Goal: Task Accomplishment & Management: Use online tool/utility

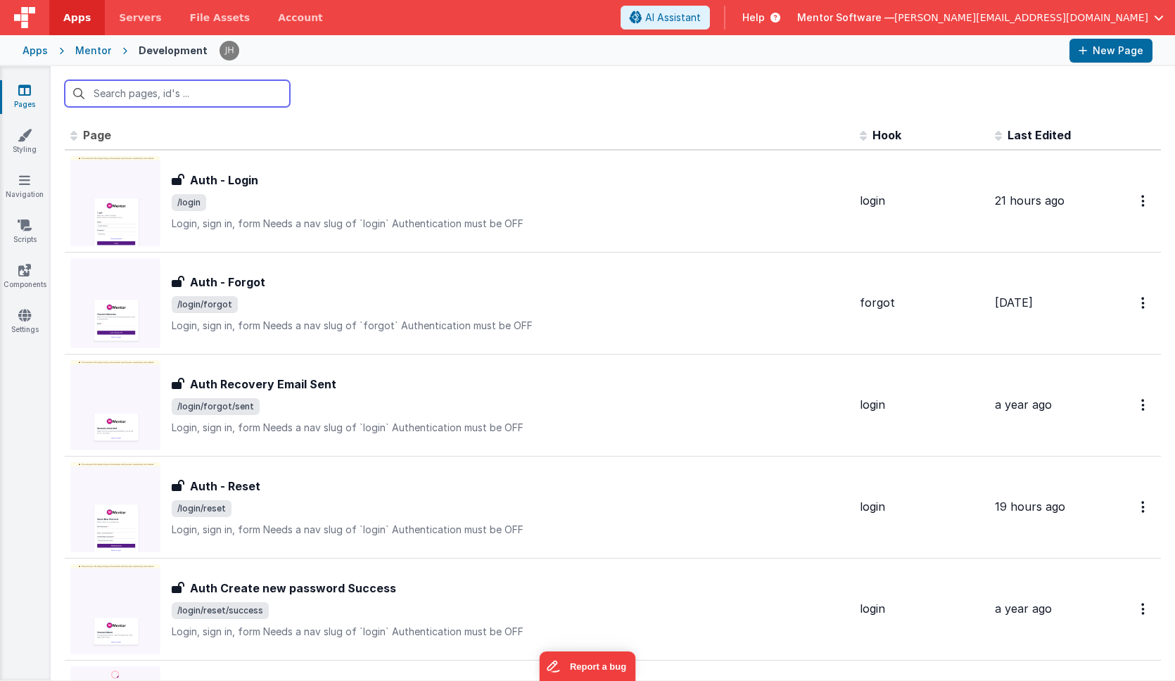
click at [196, 101] on input "text" at bounding box center [177, 93] width 225 height 27
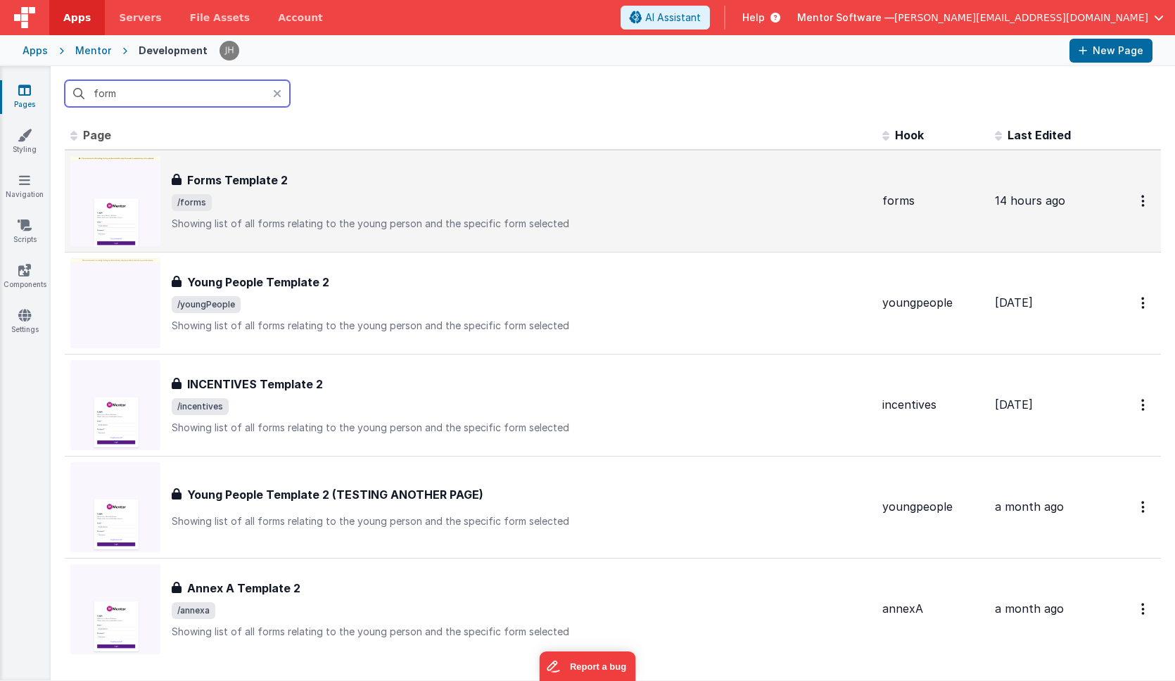
type input "form"
click at [260, 204] on span "/forms" at bounding box center [521, 202] width 699 height 17
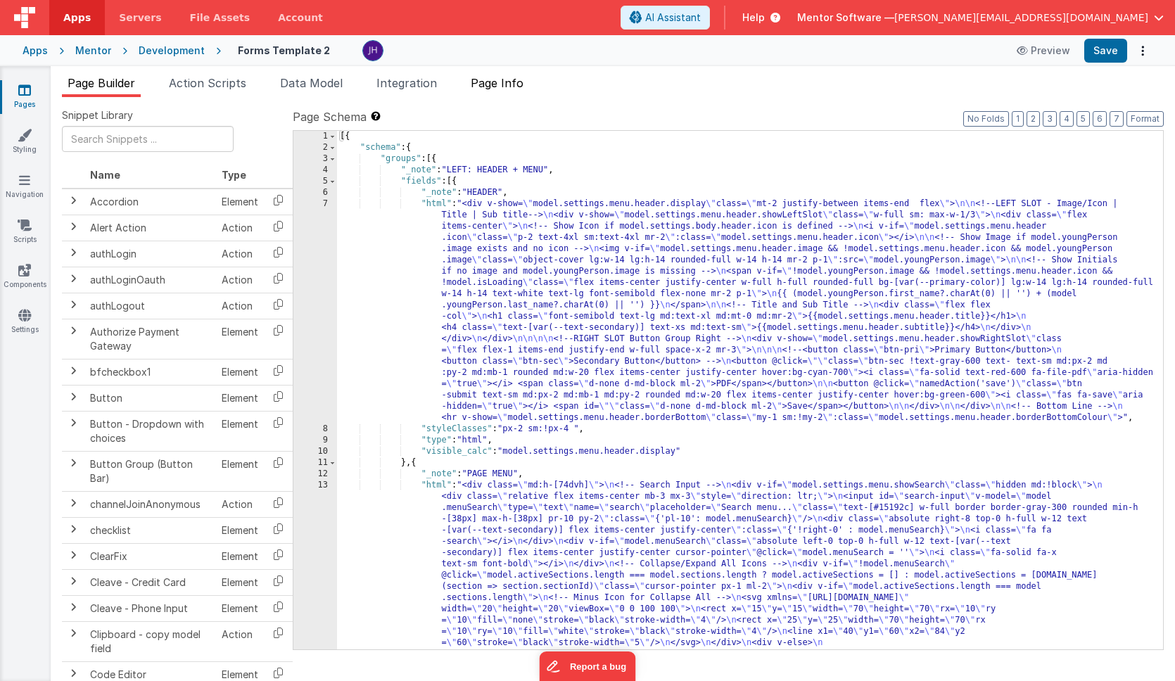
click at [497, 84] on span "Page Info" at bounding box center [497, 83] width 53 height 14
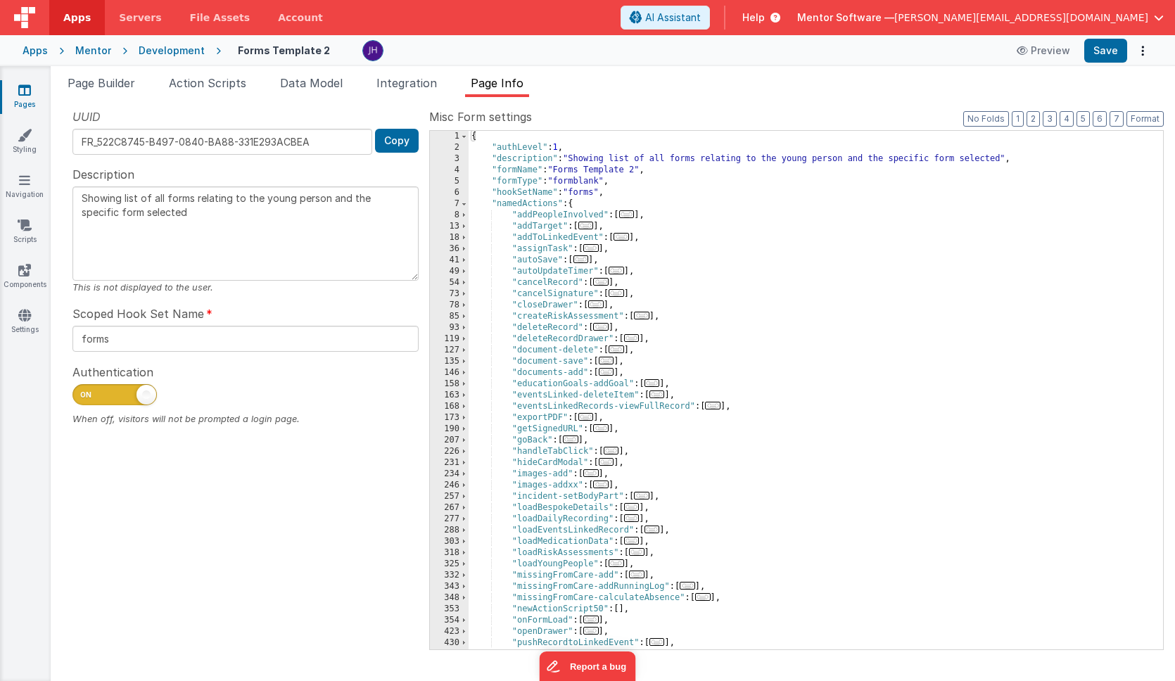
click at [590, 417] on span "..." at bounding box center [585, 417] width 15 height 8
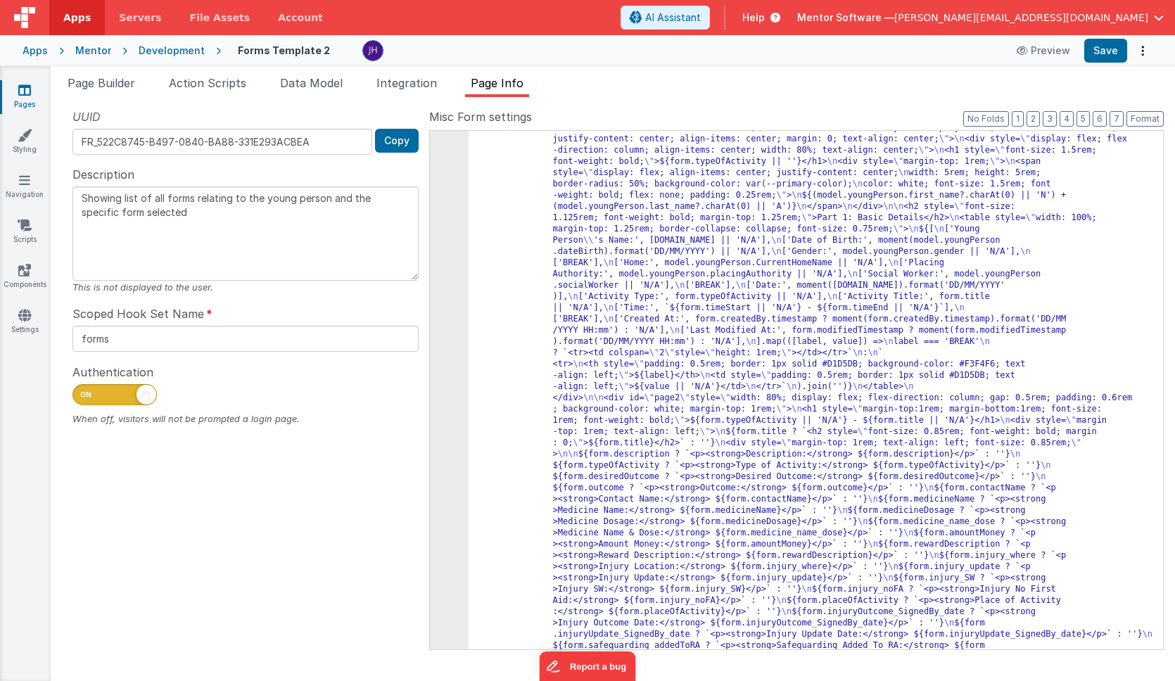
scroll to position [406, 0]
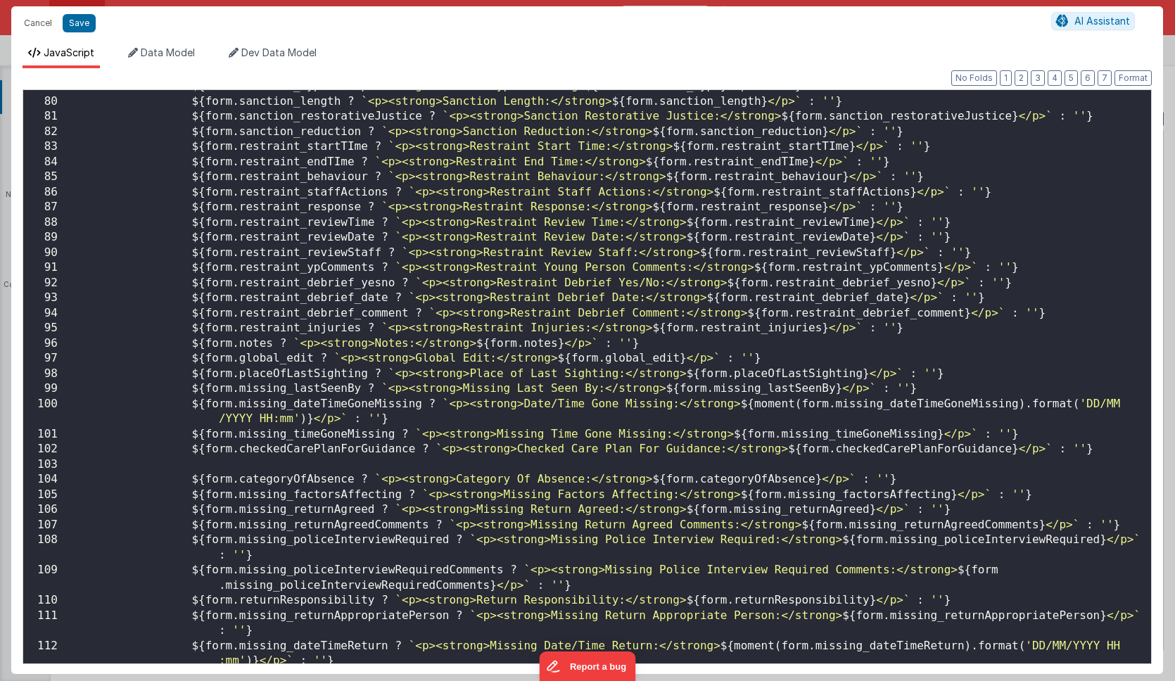
scroll to position [0, 0]
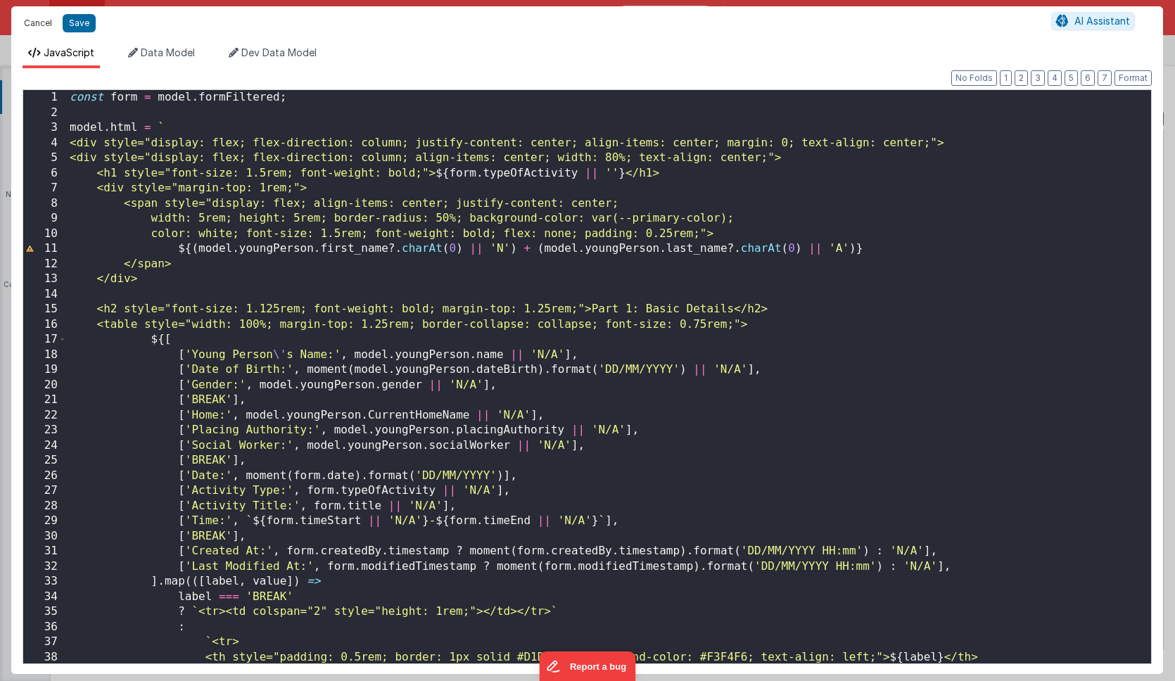
click at [39, 23] on button "Cancel" at bounding box center [38, 23] width 42 height 20
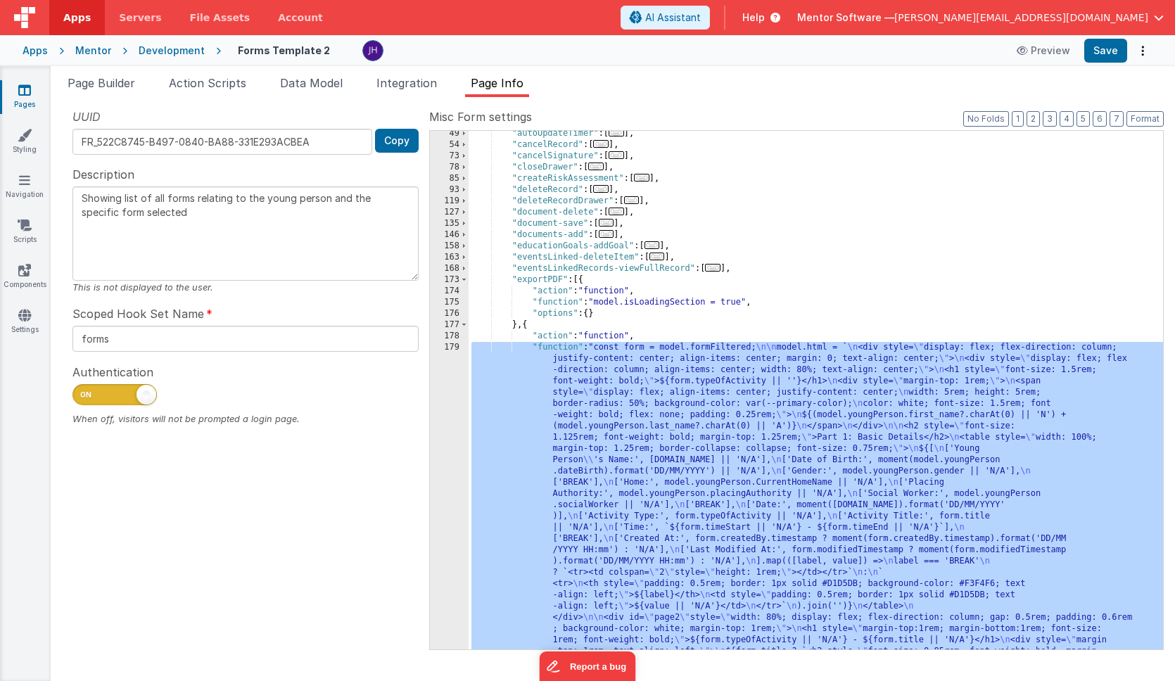
scroll to position [133, 0]
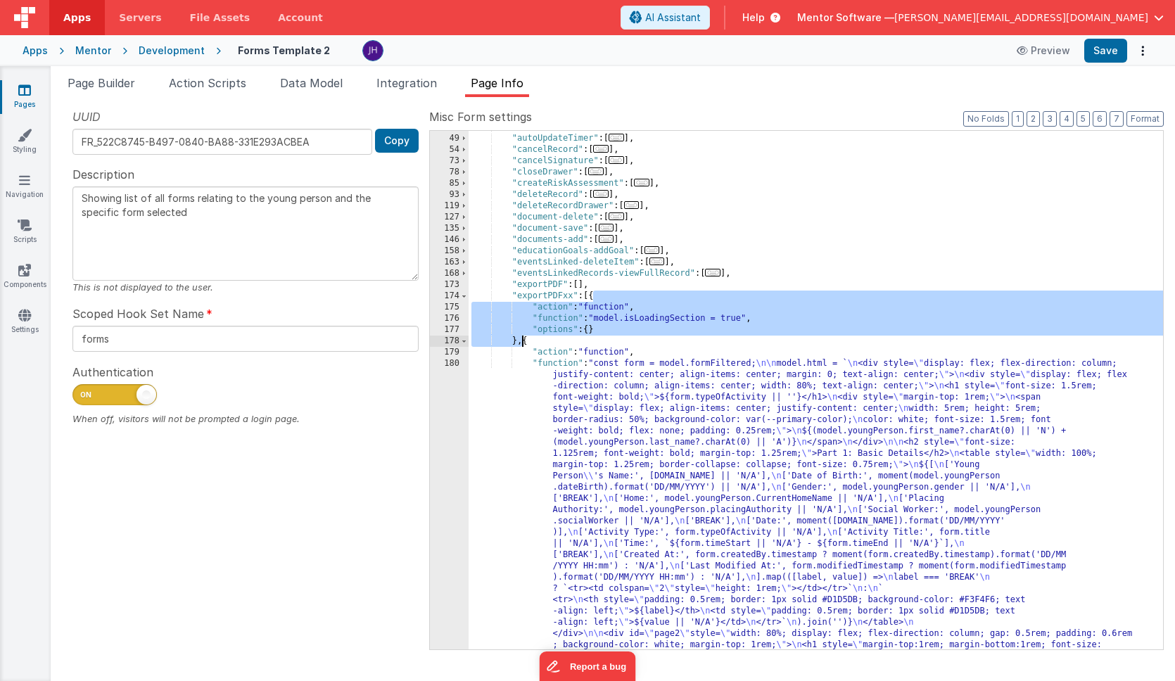
drag, startPoint x: 592, startPoint y: 298, endPoint x: 522, endPoint y: 345, distance: 84.1
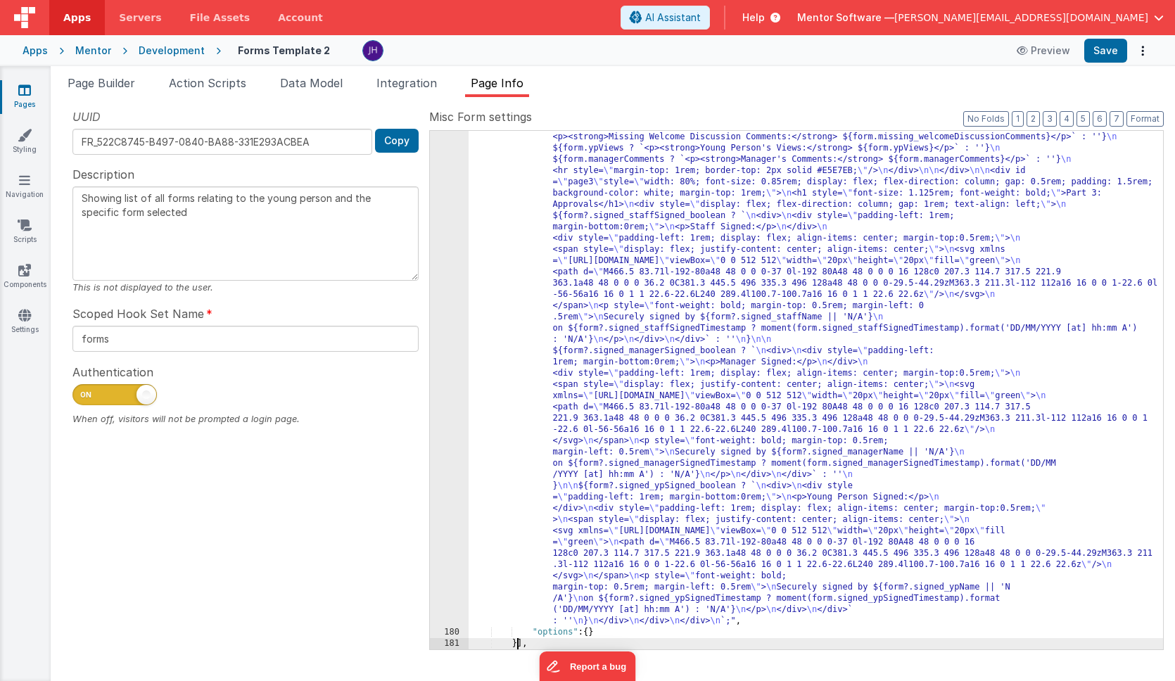
scroll to position [1530, 0]
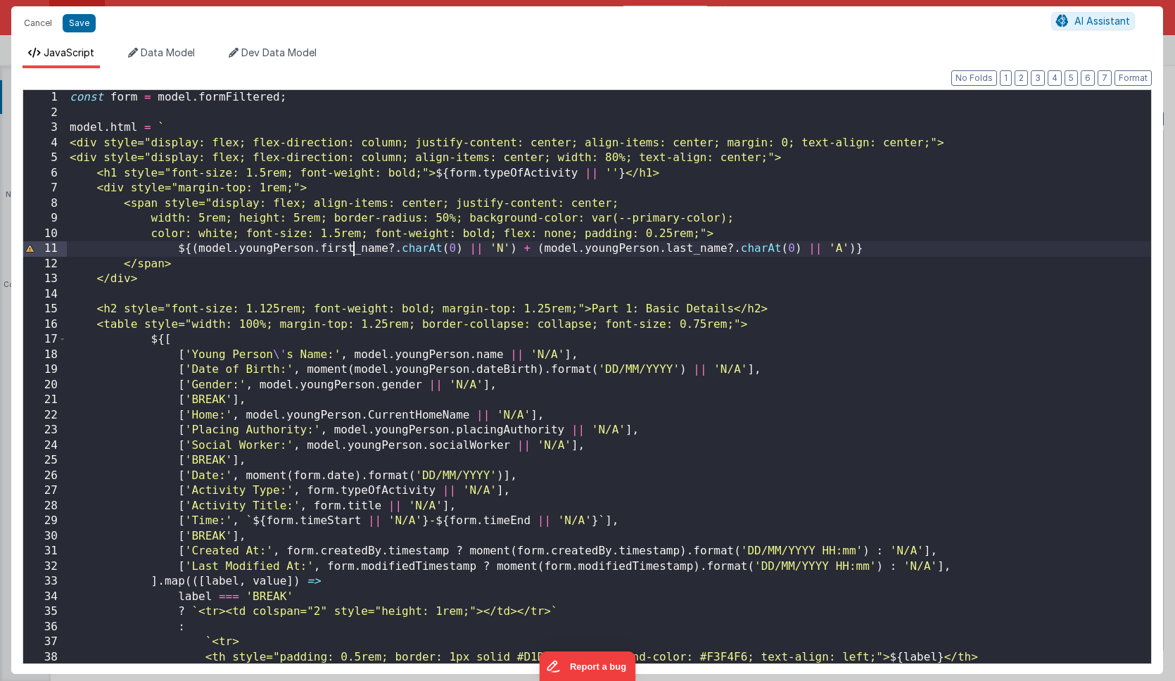
click at [354, 241] on div "const form = model . formFiltered ; model . html = ` <div style="display: flex;…" at bounding box center [609, 392] width 1084 height 604
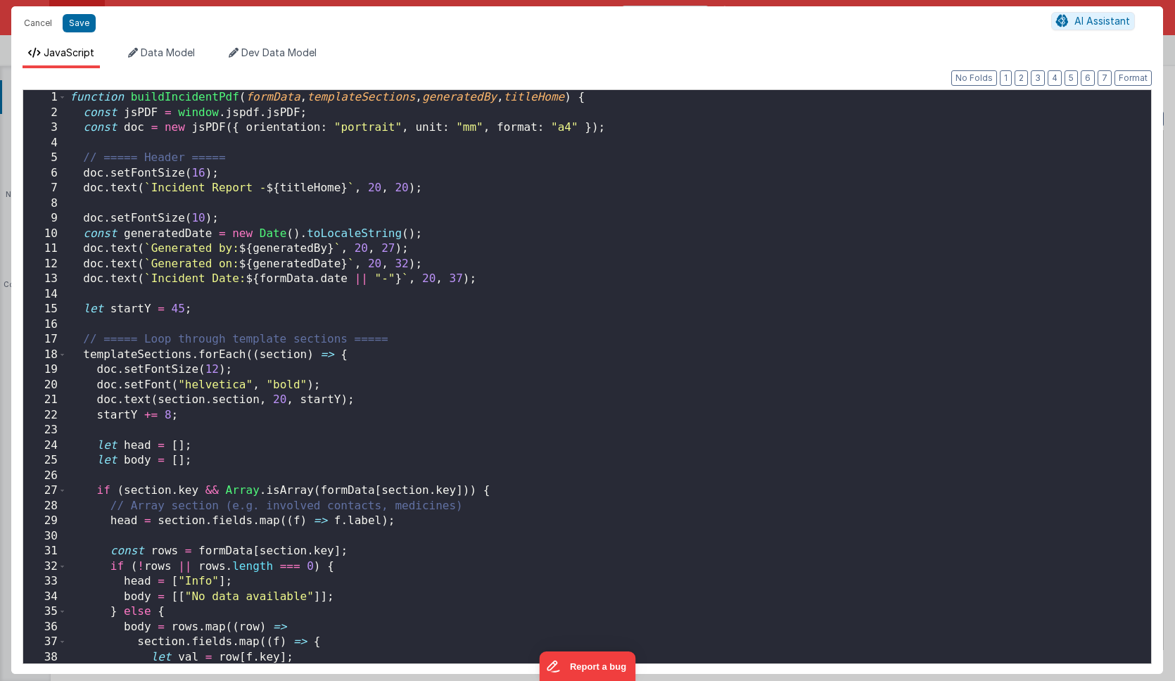
scroll to position [0, 0]
click at [64, 99] on span at bounding box center [62, 97] width 8 height 15
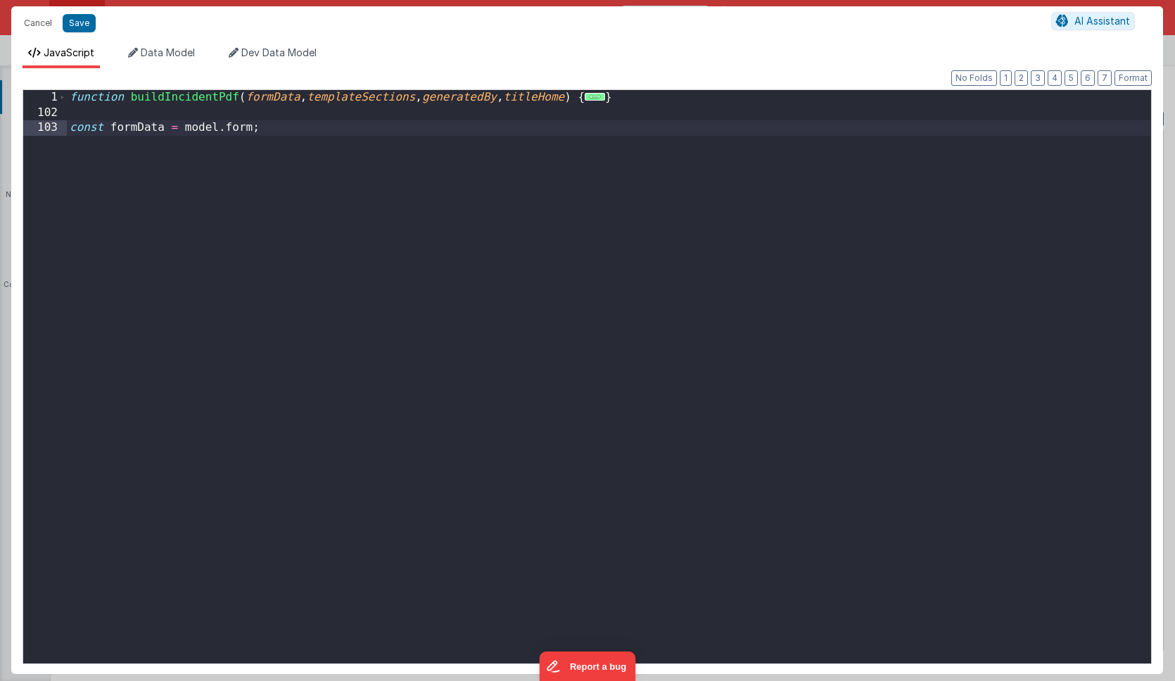
click at [84, 110] on div "function buildIncidentPdf ( formData , templateSections , generatedBy , titleHo…" at bounding box center [609, 392] width 1084 height 604
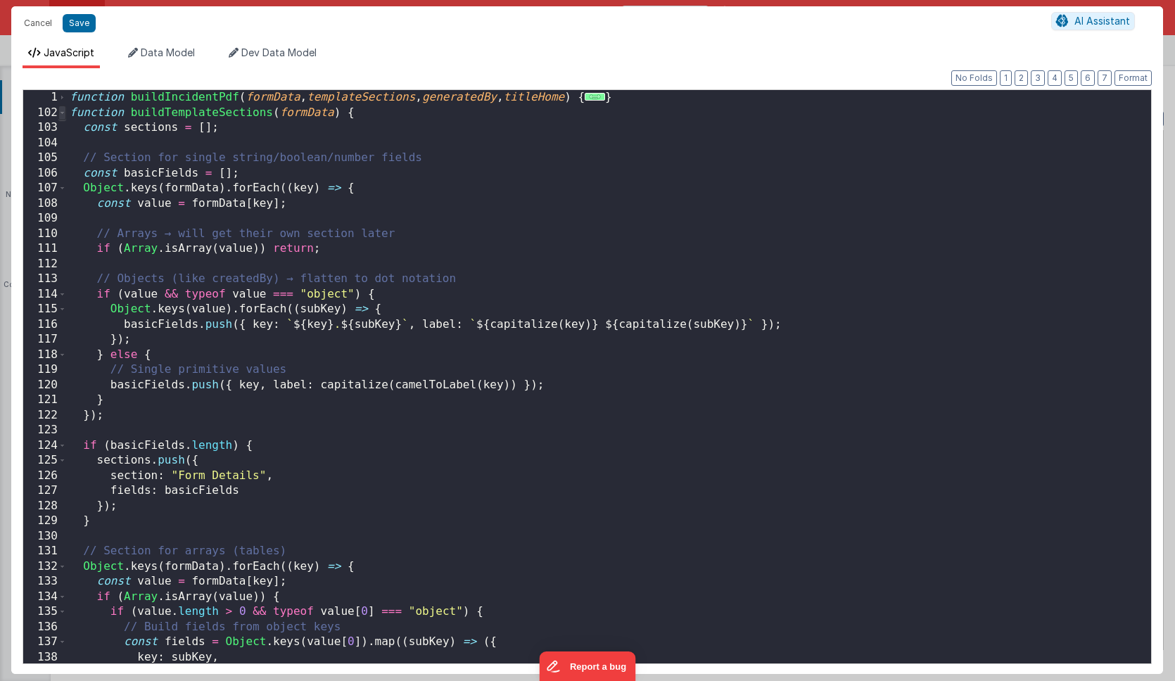
click at [61, 116] on span at bounding box center [62, 113] width 8 height 15
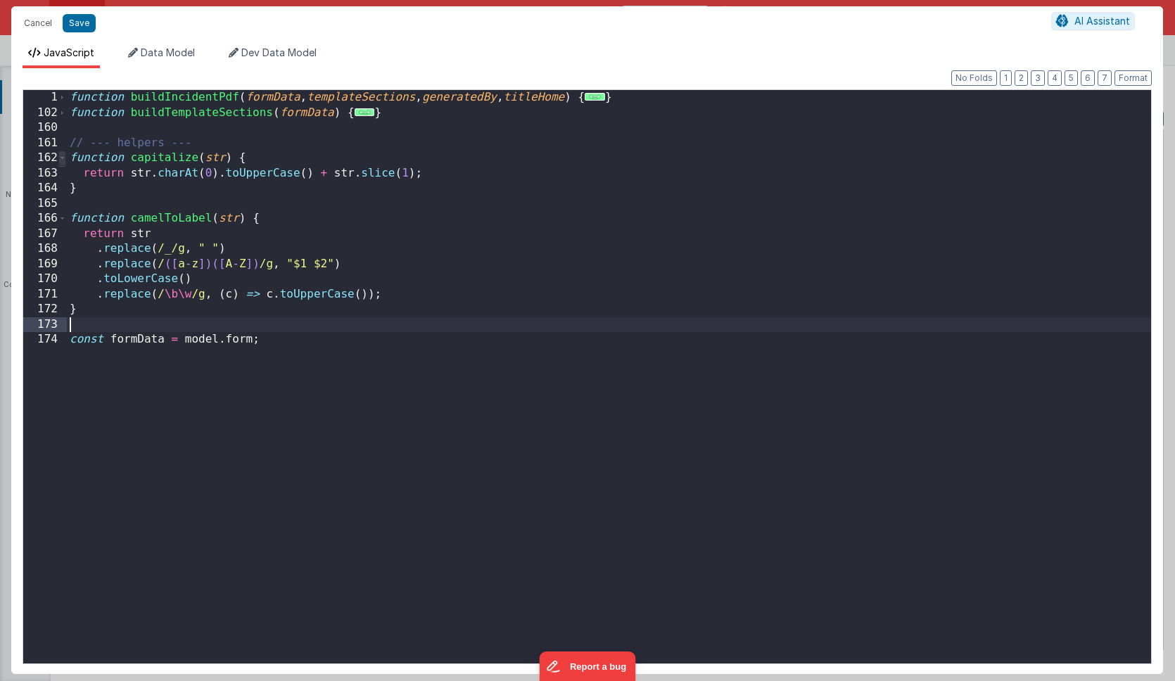
click at [63, 157] on span at bounding box center [62, 158] width 8 height 15
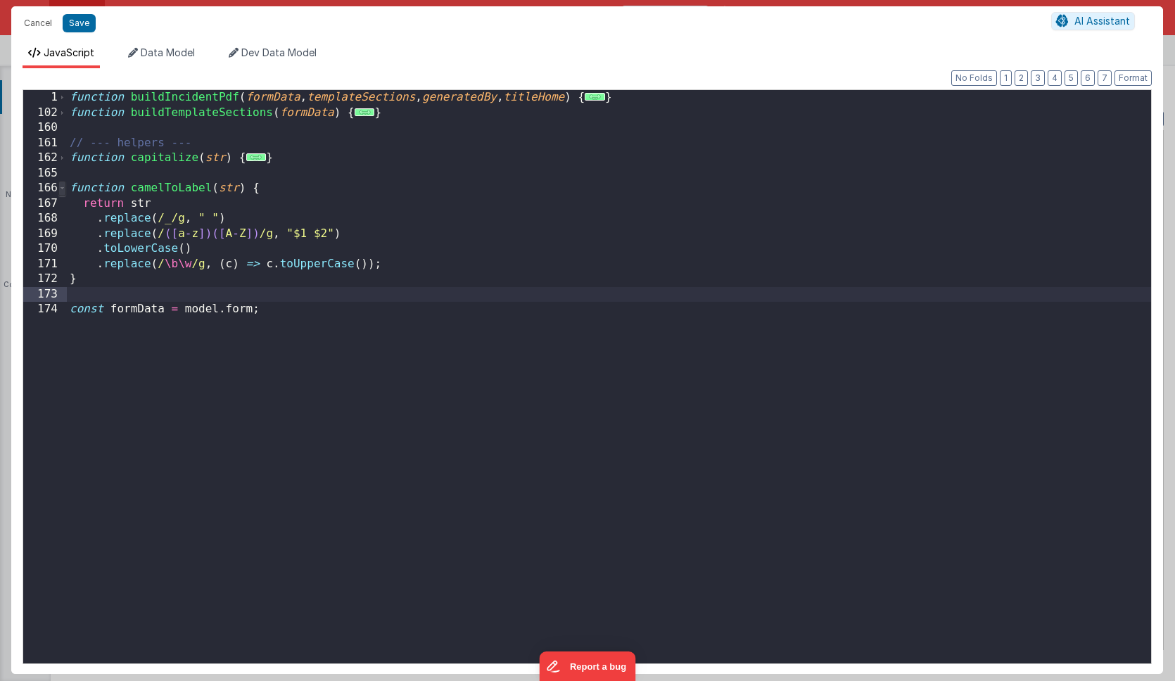
click at [65, 188] on span at bounding box center [62, 188] width 8 height 15
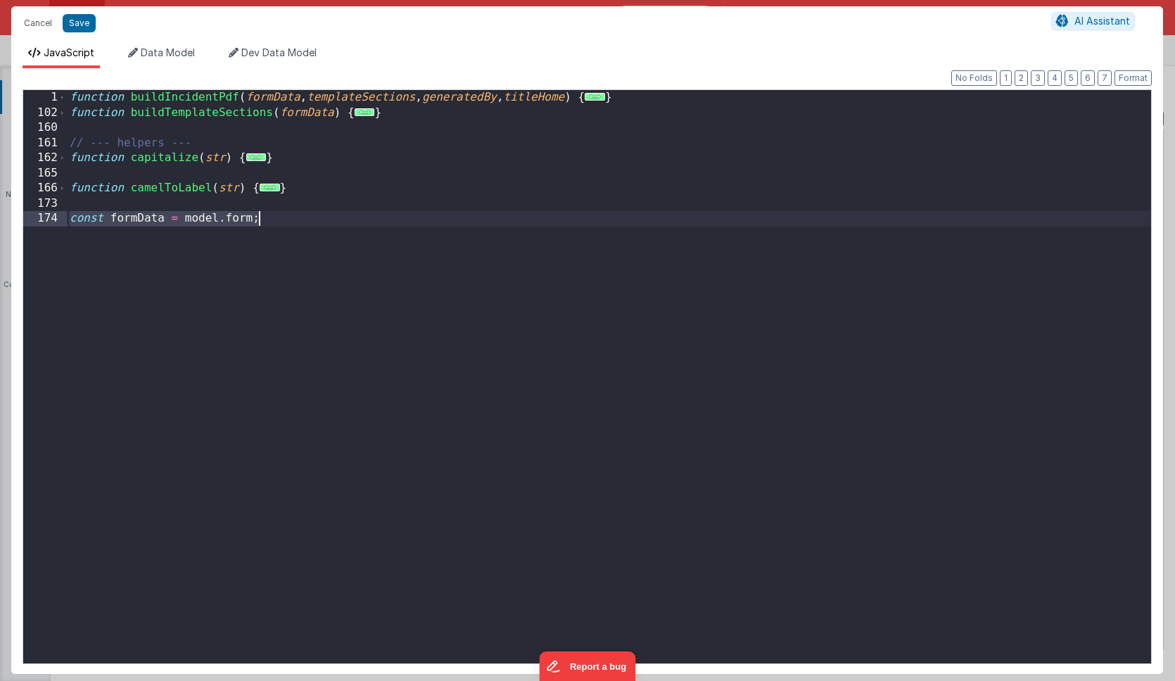
drag, startPoint x: 70, startPoint y: 222, endPoint x: 286, endPoint y: 221, distance: 216.0
click at [286, 221] on div "function buildIncidentPdf ( formData , templateSections , generatedBy , titleHo…" at bounding box center [609, 392] width 1084 height 604
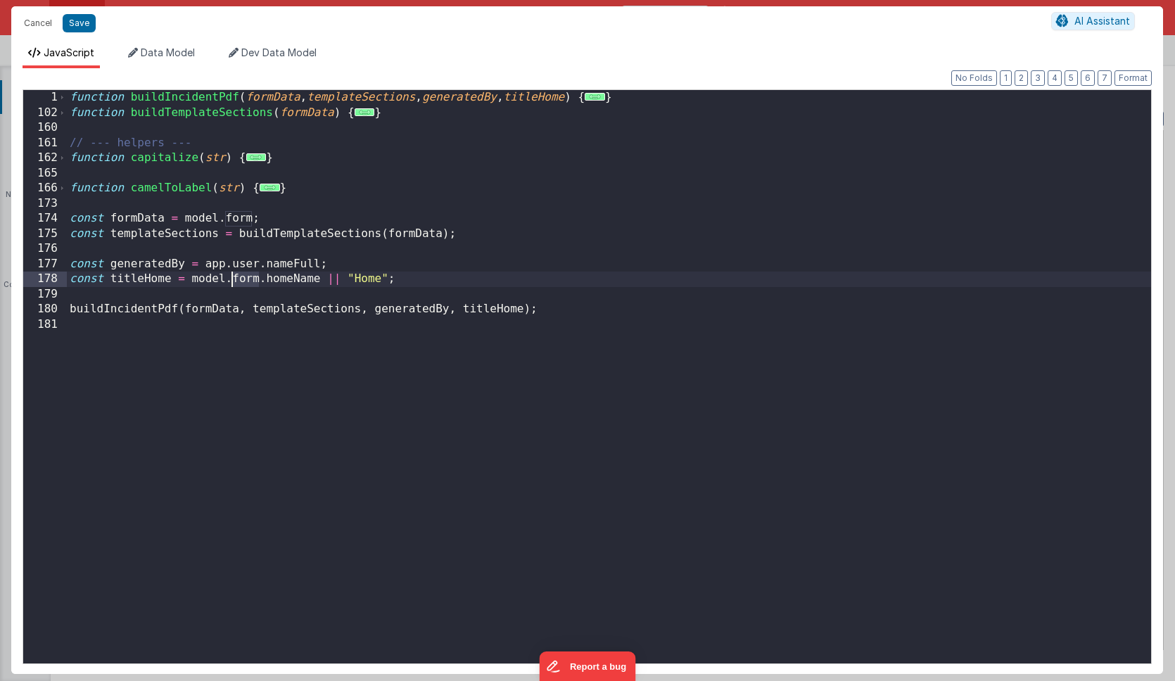
drag, startPoint x: 259, startPoint y: 279, endPoint x: 234, endPoint y: 279, distance: 24.6
click at [234, 279] on div "function buildIncidentPdf ( formData , templateSections , generatedBy , titleHo…" at bounding box center [609, 392] width 1084 height 604
click at [465, 279] on div "function buildIncidentPdf ( formData , templateSections , generatedBy , titleHo…" at bounding box center [609, 392] width 1084 height 604
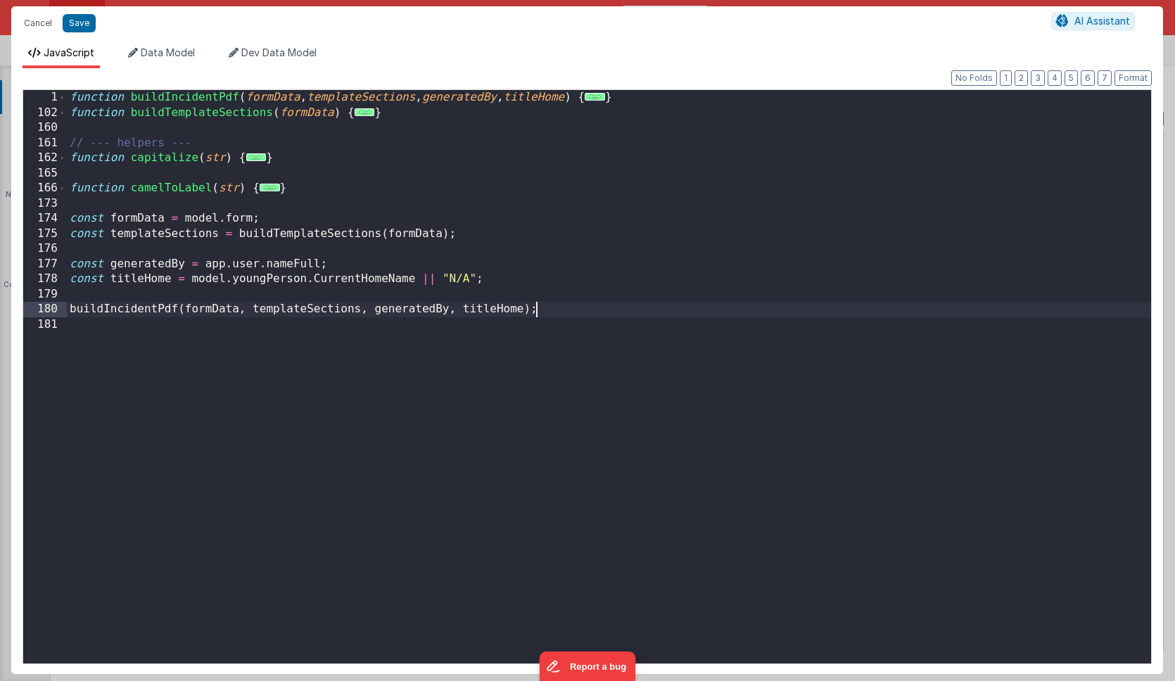
click at [592, 310] on div "function buildIncidentPdf ( formData , templateSections , generatedBy , titleHo…" at bounding box center [609, 392] width 1084 height 604
click at [77, 23] on button "Save" at bounding box center [79, 23] width 33 height 18
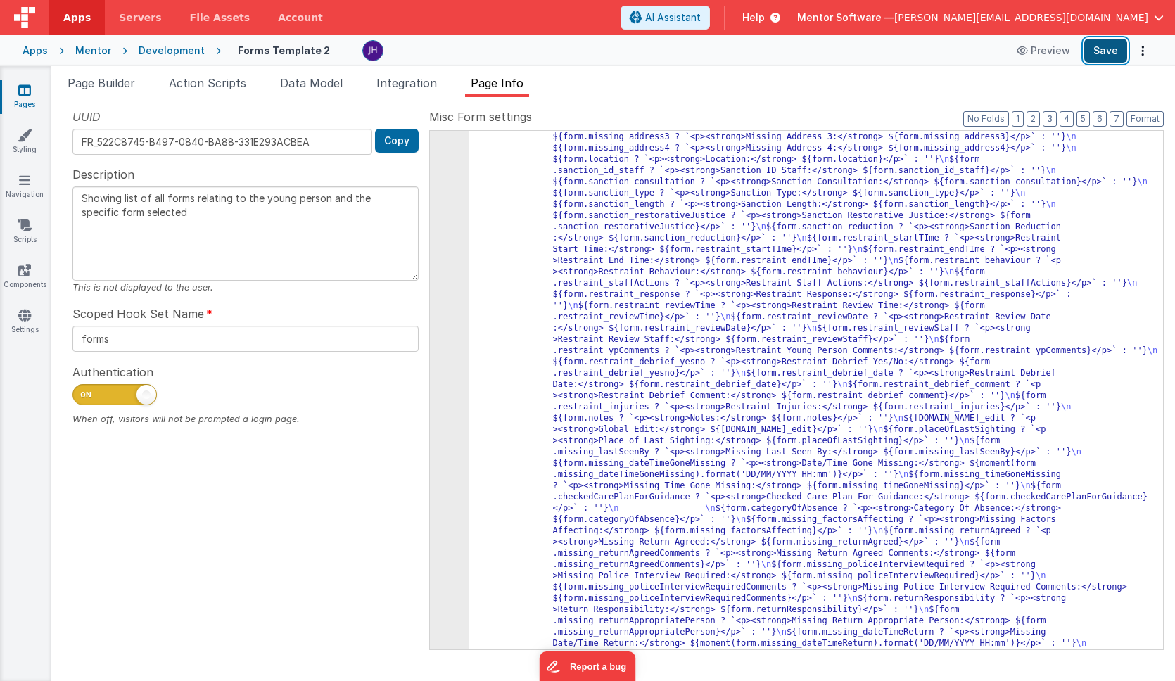
click at [1105, 57] on button "Save" at bounding box center [1105, 51] width 43 height 24
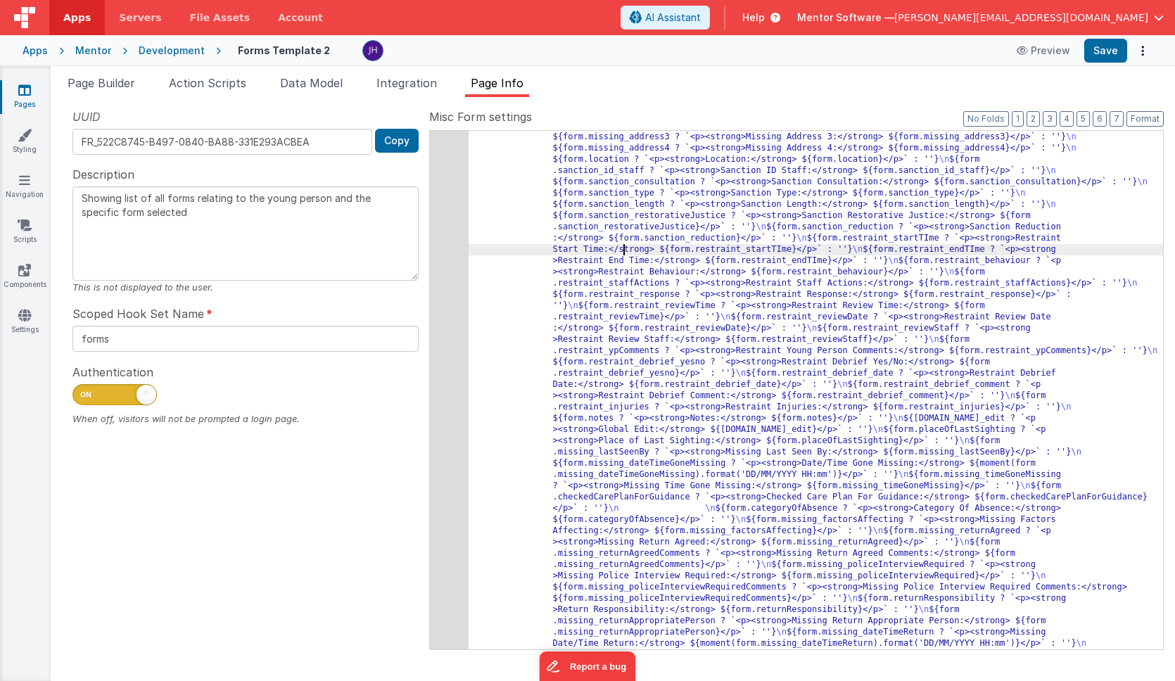
click at [447, 234] on div "188" at bounding box center [449, 374] width 39 height 1678
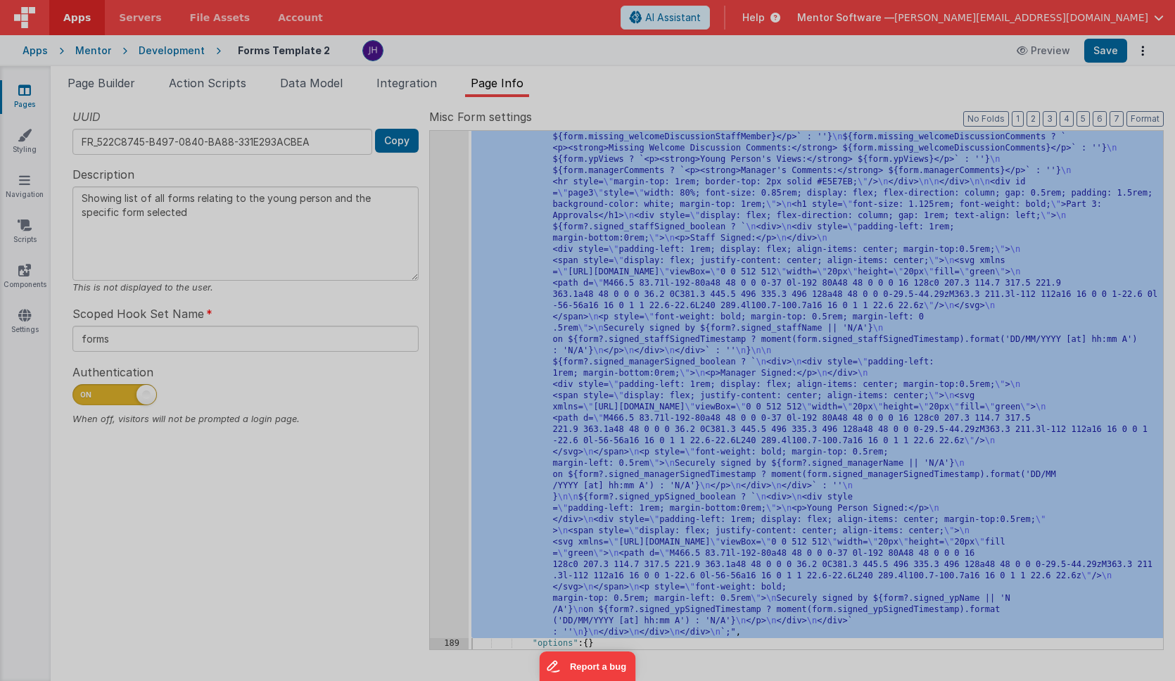
scroll to position [2105, 0]
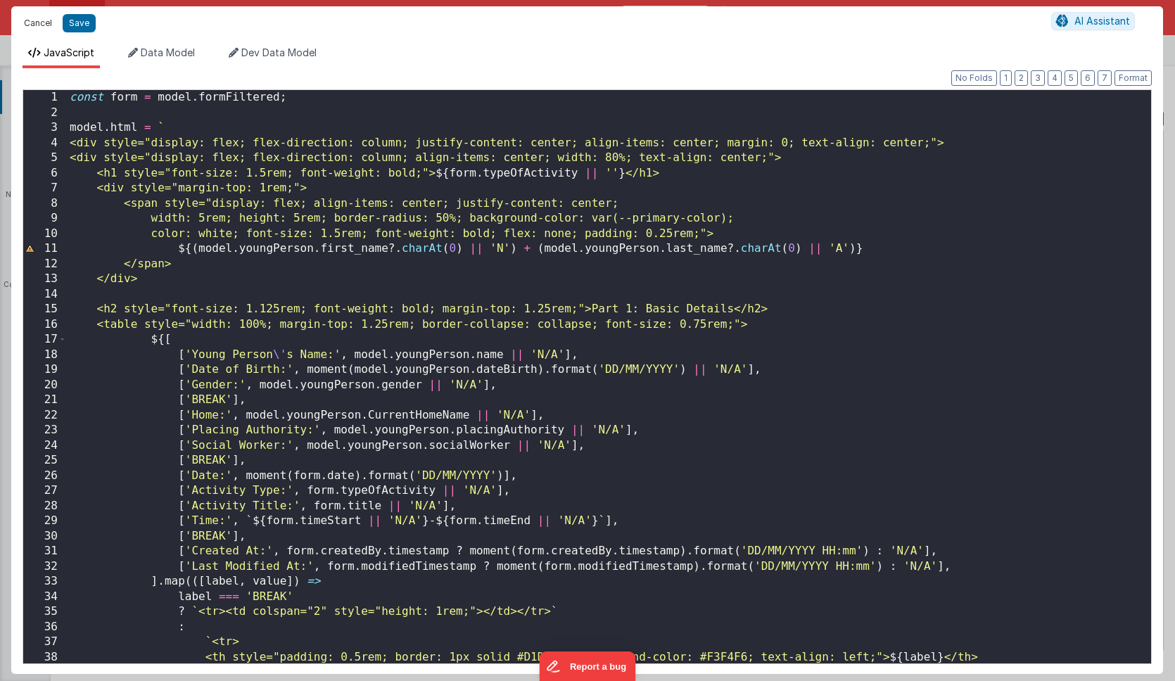
click at [40, 23] on button "Cancel" at bounding box center [38, 23] width 42 height 20
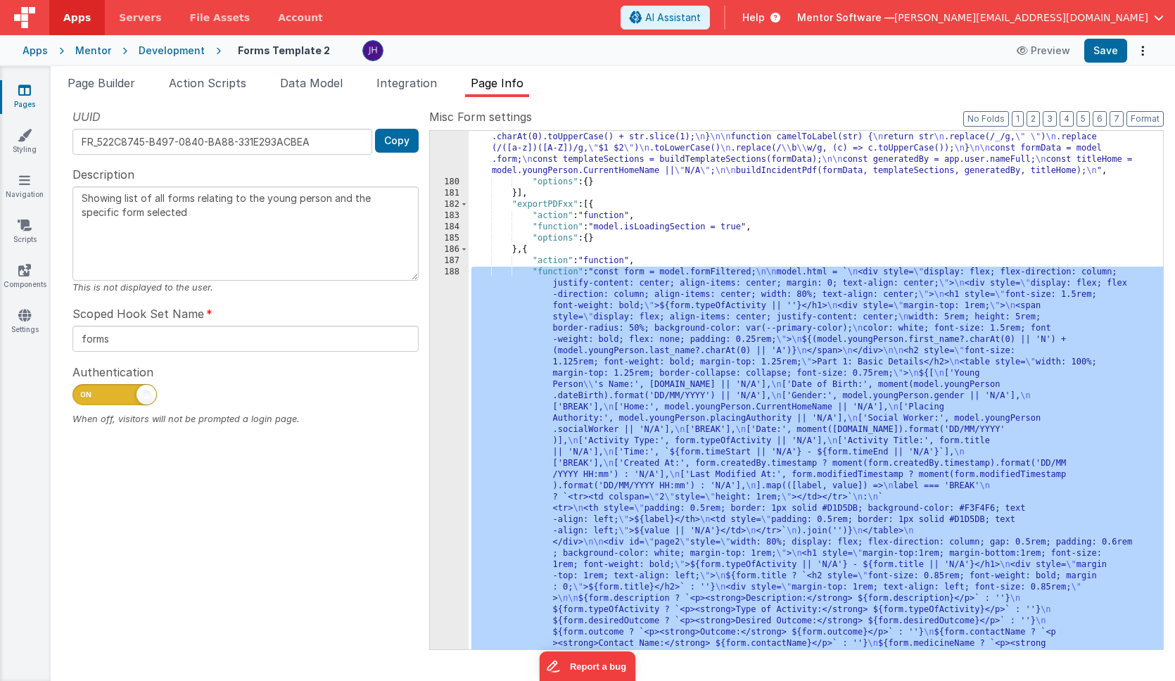
scroll to position [799, 0]
click at [1052, 122] on button "3" at bounding box center [1050, 118] width 14 height 15
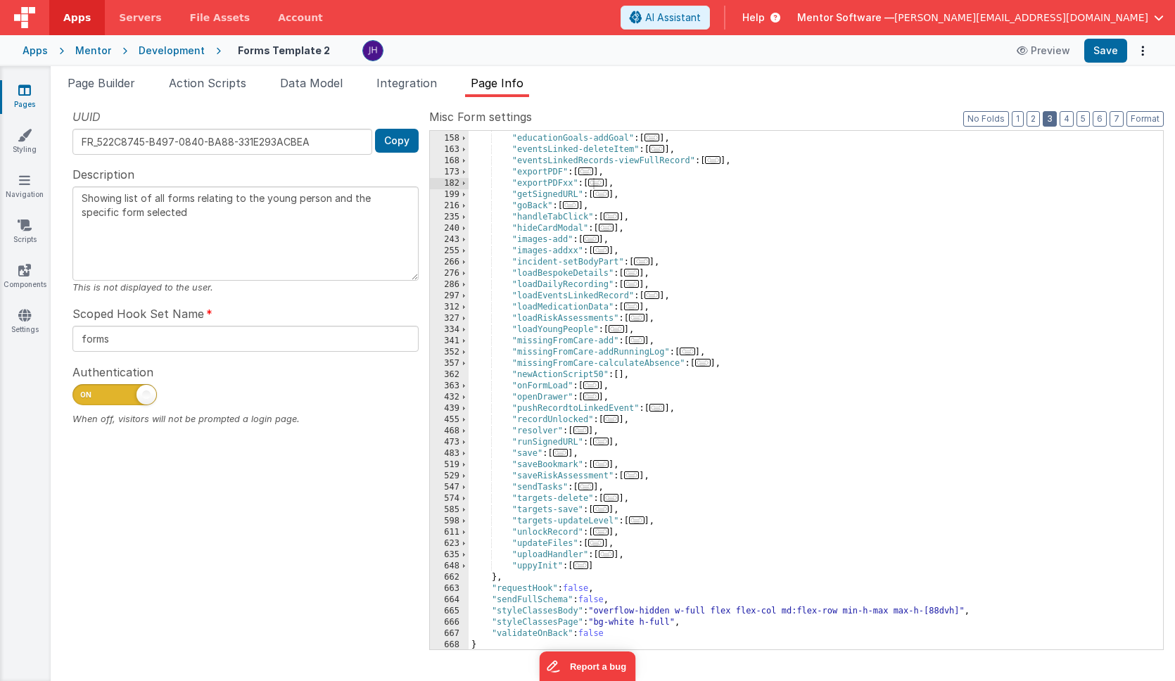
scroll to position [0, 0]
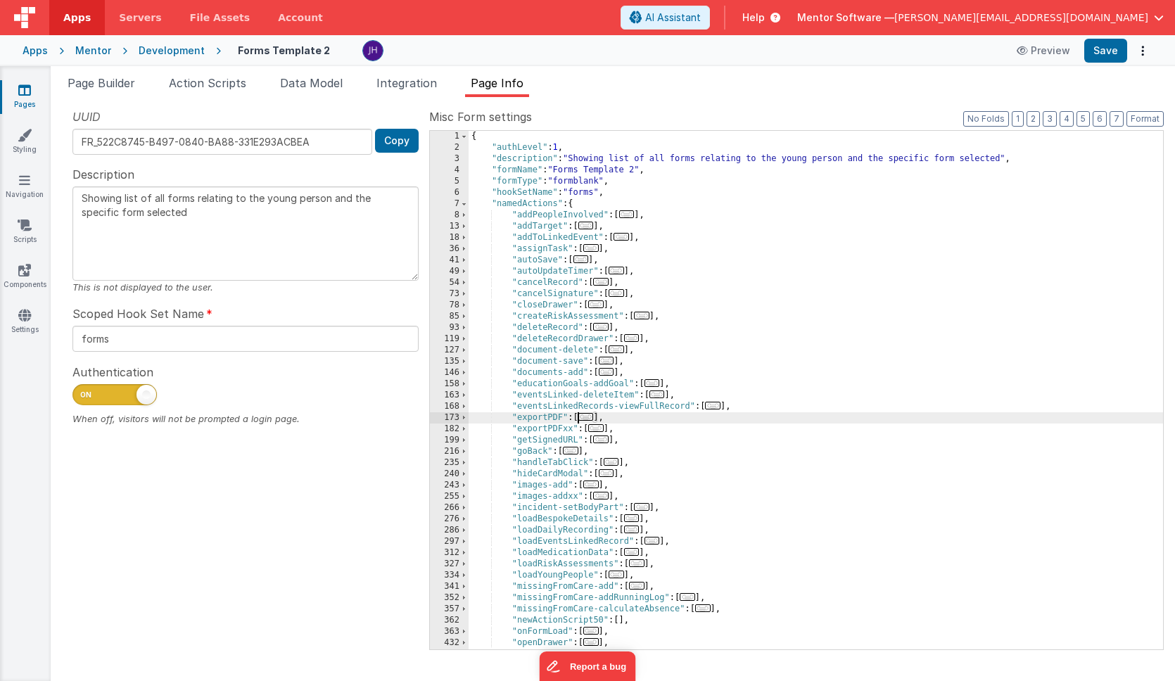
click at [583, 416] on span "..." at bounding box center [585, 417] width 15 height 8
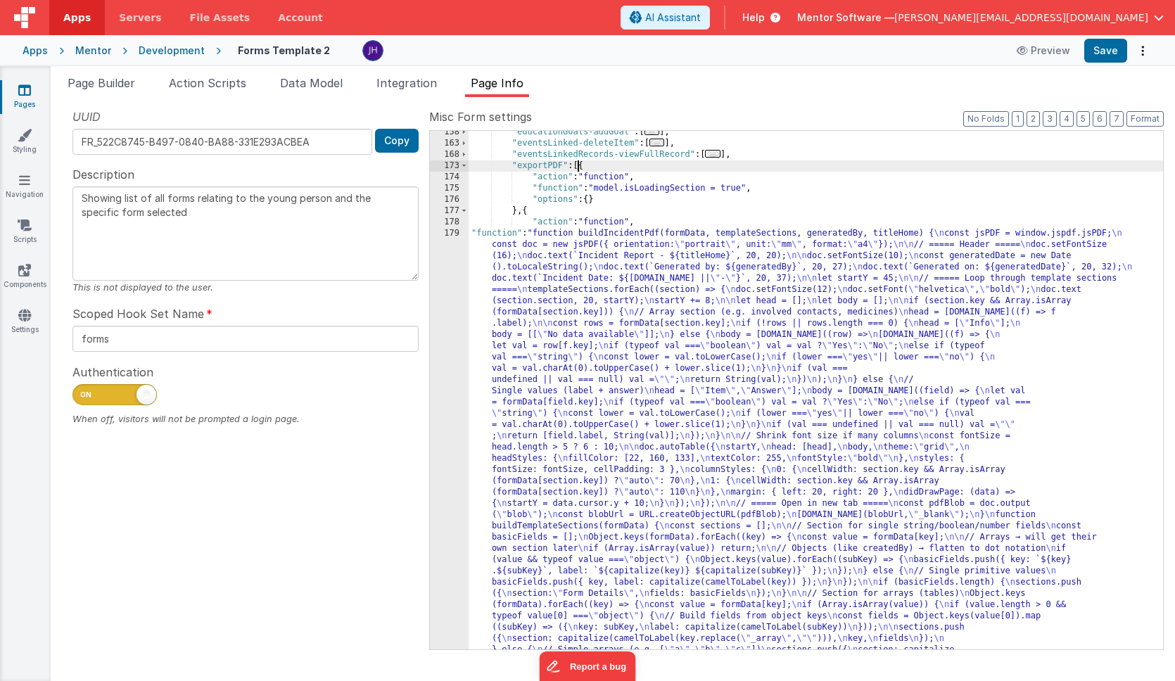
scroll to position [258, 0]
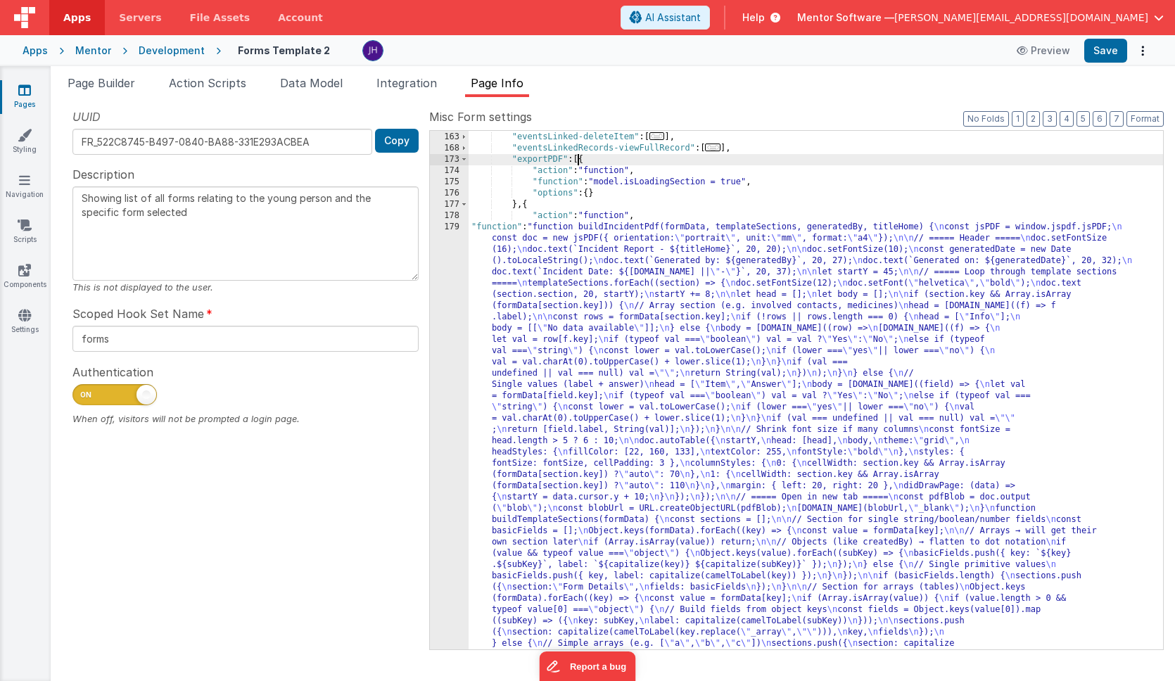
click at [570, 291] on div ""educationGoals-addGoal" : [ ... ] , "eventsLinked-deleteItem" : [ ... ] , "eve…" at bounding box center [816, 632] width 695 height 1025
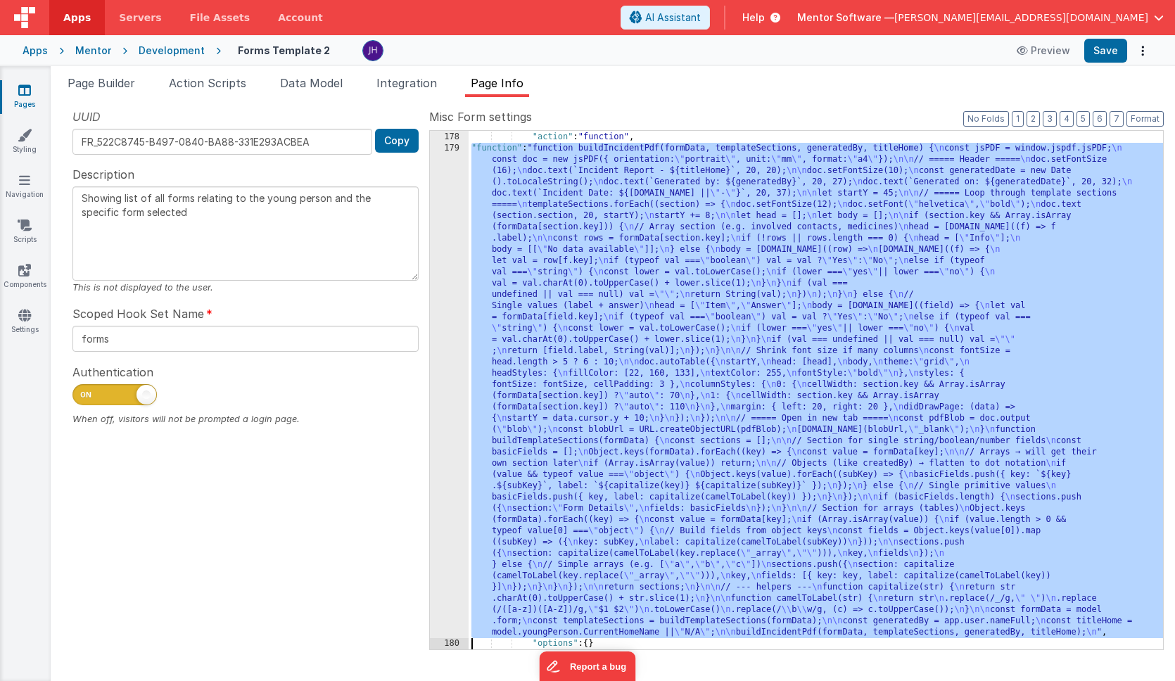
scroll to position [337, 0]
click at [461, 277] on div "179" at bounding box center [449, 390] width 39 height 495
click at [450, 271] on div "179" at bounding box center [449, 390] width 39 height 495
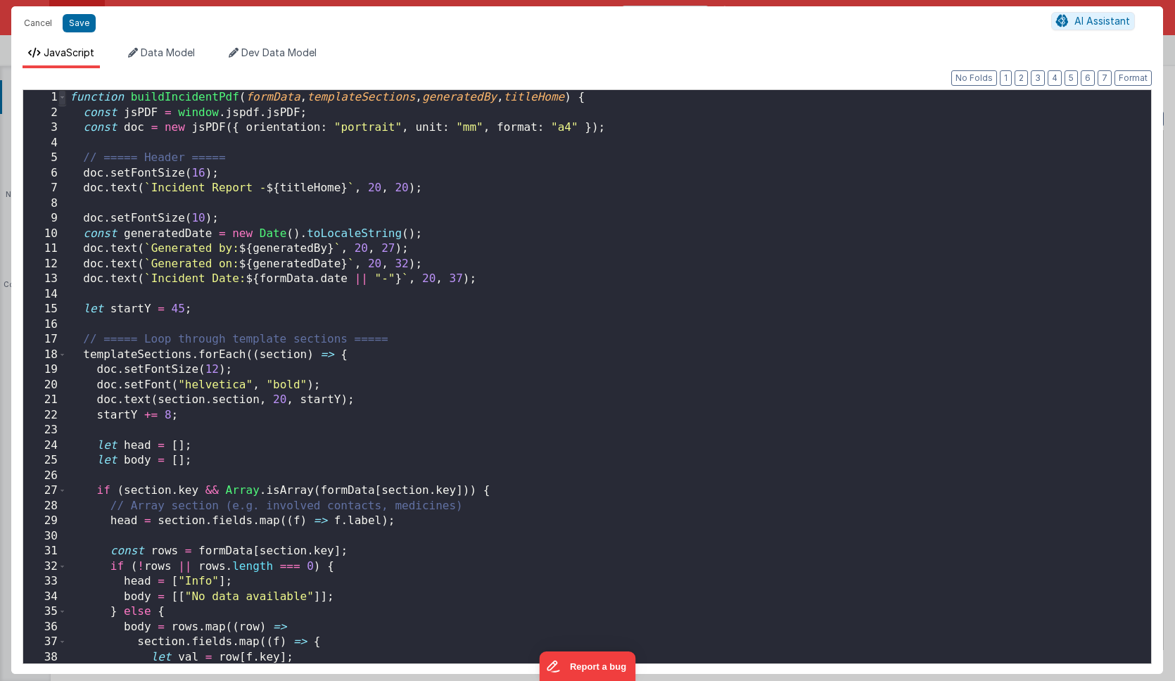
click at [63, 97] on span at bounding box center [62, 97] width 8 height 15
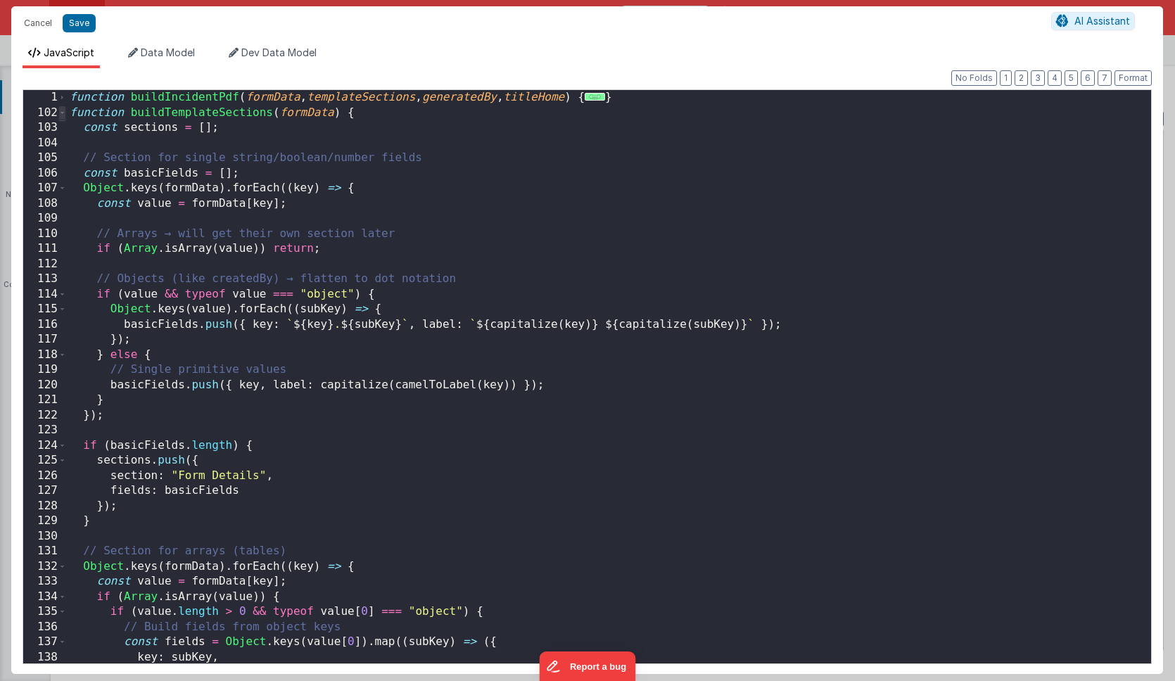
click at [64, 113] on span at bounding box center [62, 113] width 8 height 15
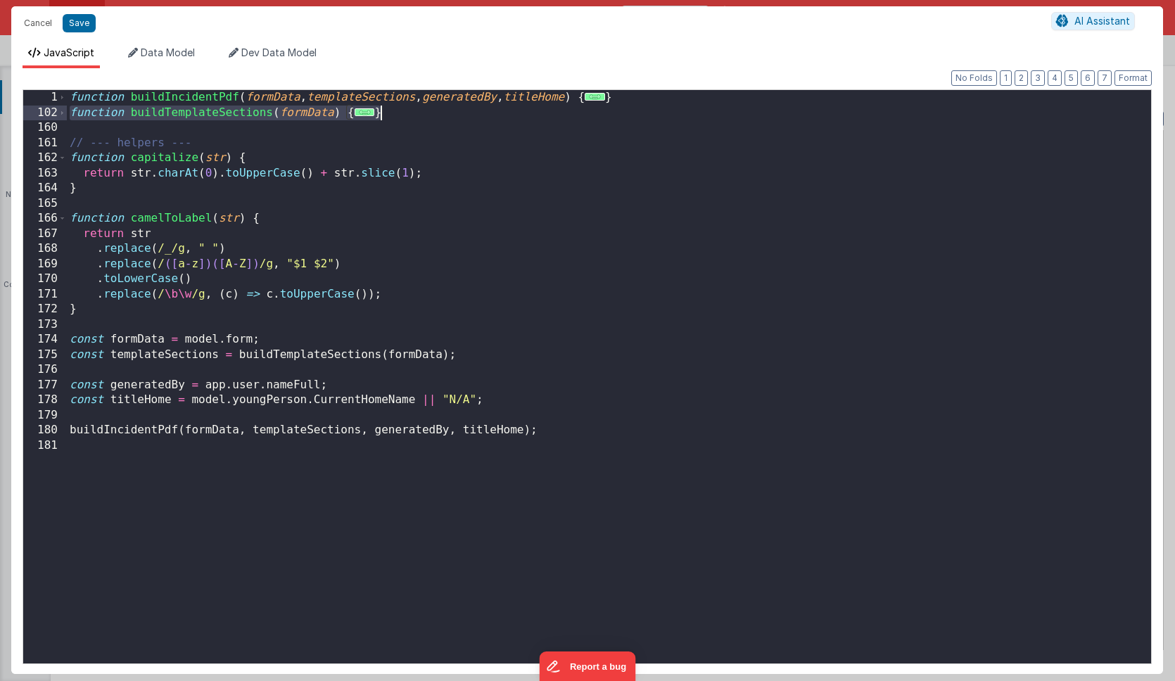
drag, startPoint x: 71, startPoint y: 113, endPoint x: 395, endPoint y: 115, distance: 323.7
click at [395, 115] on div "function buildIncidentPdf ( formData , templateSections , generatedBy , titleHo…" at bounding box center [609, 392] width 1084 height 604
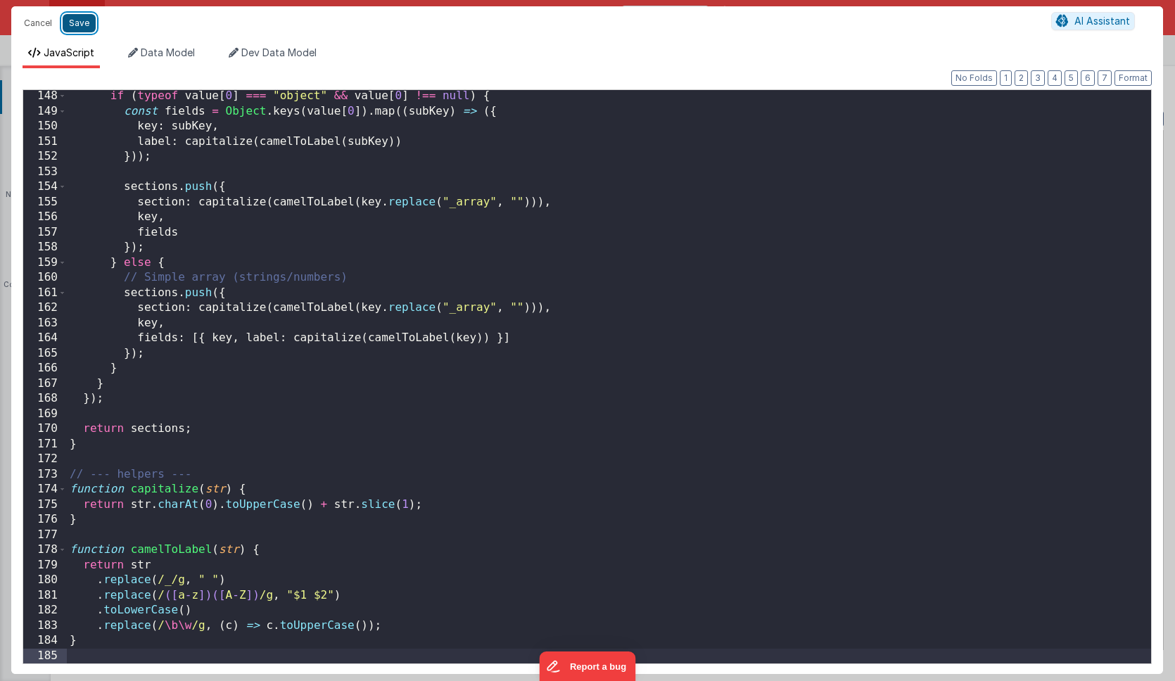
click at [74, 23] on button "Save" at bounding box center [79, 23] width 33 height 18
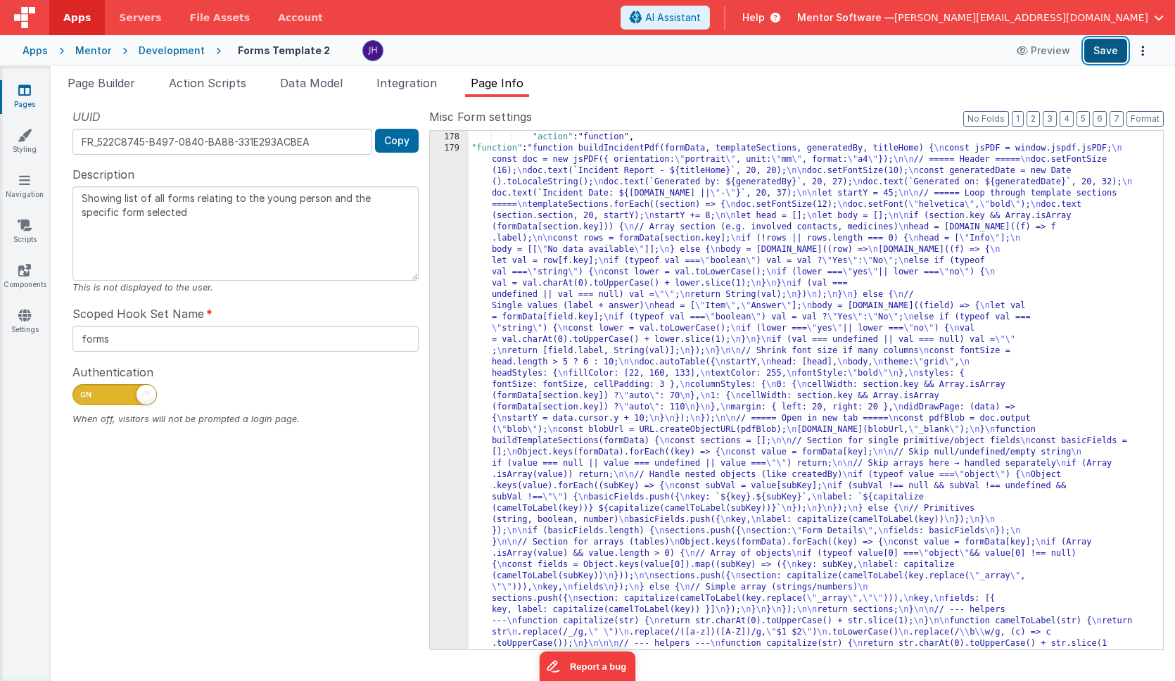
click at [1107, 57] on button "Save" at bounding box center [1105, 51] width 43 height 24
click at [585, 190] on div "} , { "action" : "function" , "function" : "function buildIncidentPdf(formData,…" at bounding box center [816, 661] width 695 height 1082
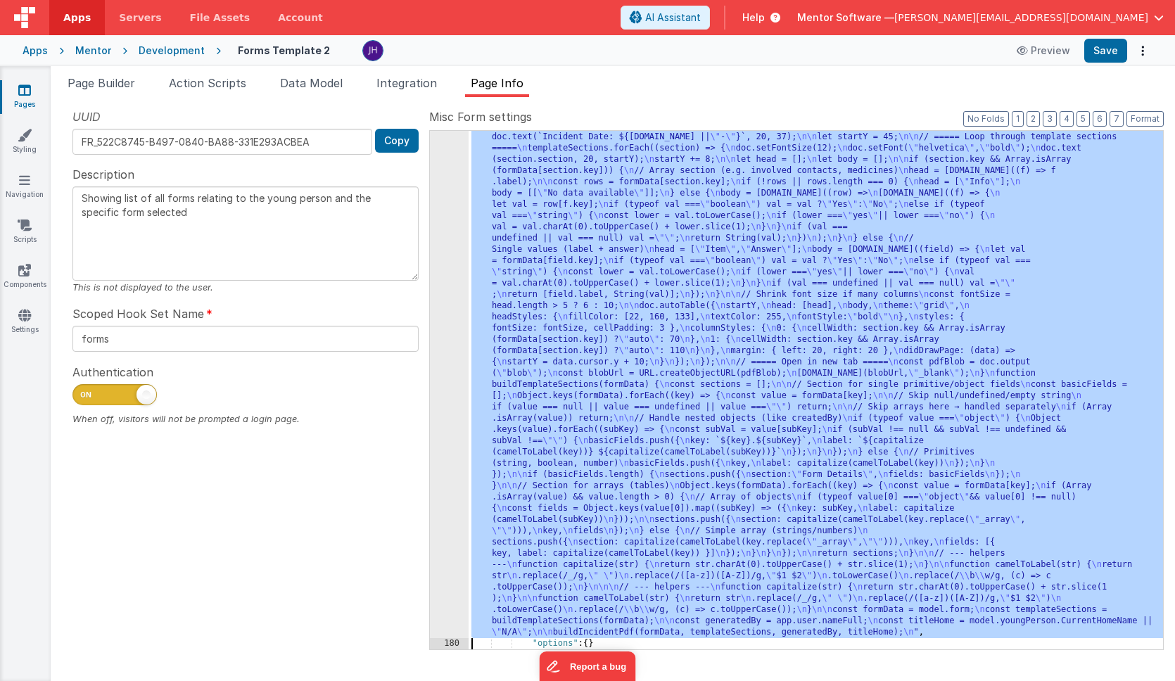
click at [454, 213] on div "179 180 181 182" at bounding box center [449, 628] width 39 height 1082
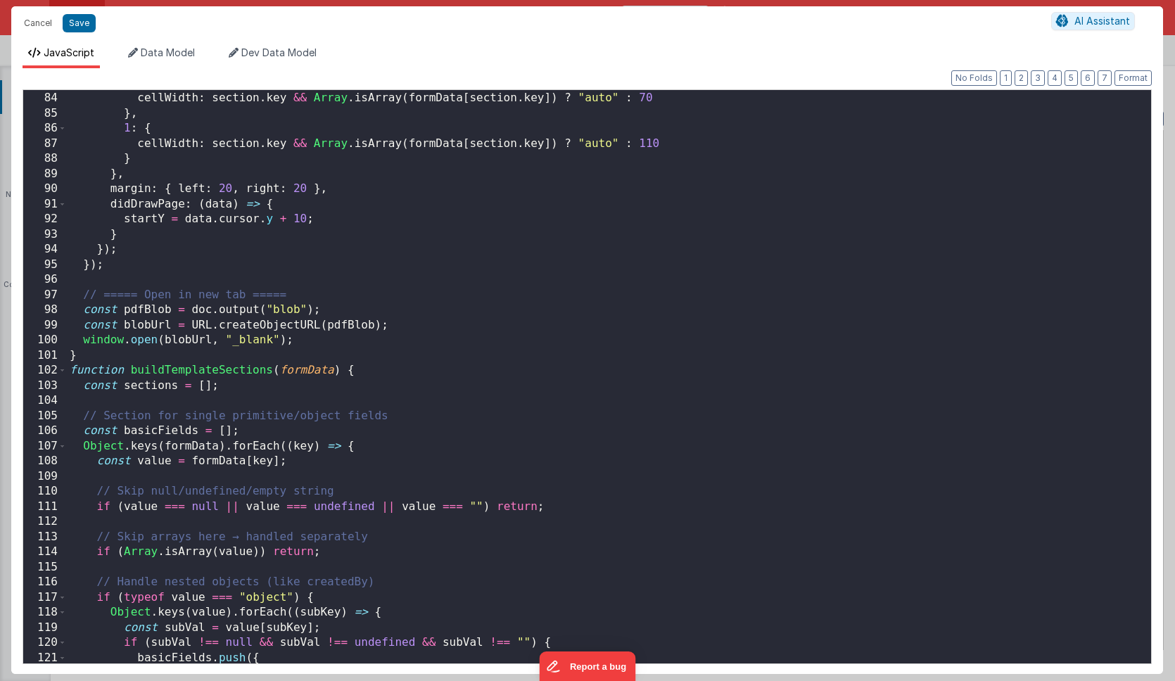
scroll to position [1255, 0]
click at [64, 372] on span at bounding box center [62, 370] width 8 height 15
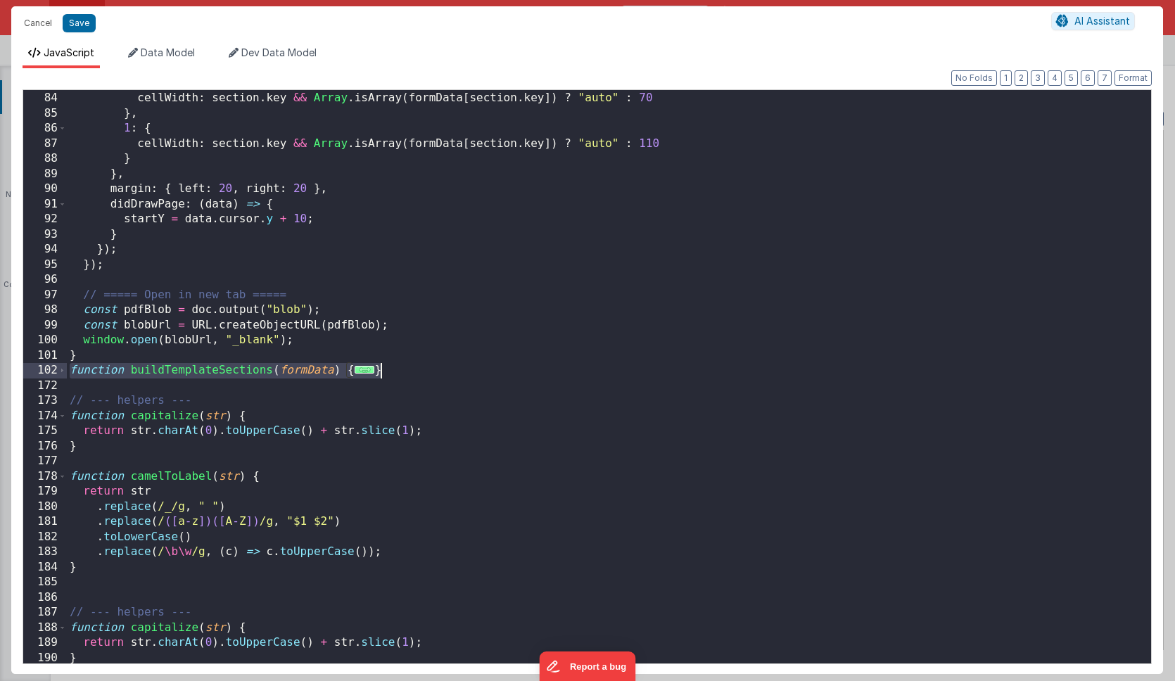
drag, startPoint x: 69, startPoint y: 369, endPoint x: 412, endPoint y: 367, distance: 343.4
click at [412, 367] on div "0 : { cellWidth : section . key && Array . isArray ( formData [ section . key ]…" at bounding box center [609, 378] width 1084 height 604
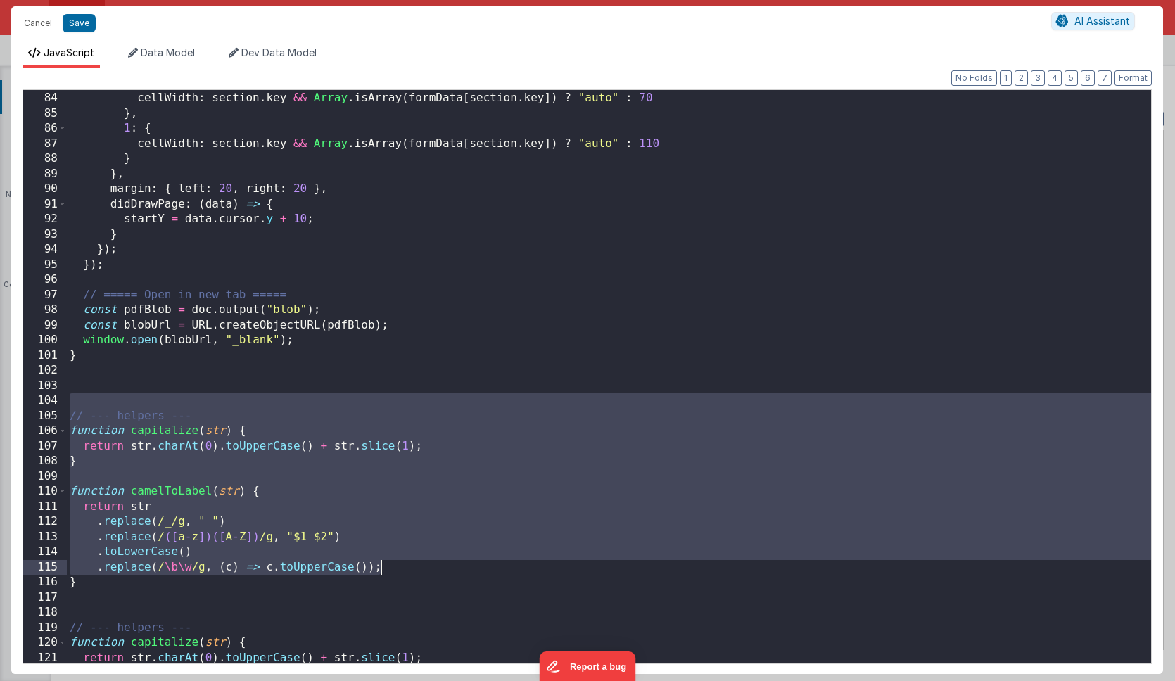
drag, startPoint x: 77, startPoint y: 402, endPoint x: 431, endPoint y: 567, distance: 391.3
click at [431, 567] on div "0 : { cellWidth : section . key && Array . isArray ( formData [ section . key ]…" at bounding box center [609, 378] width 1084 height 604
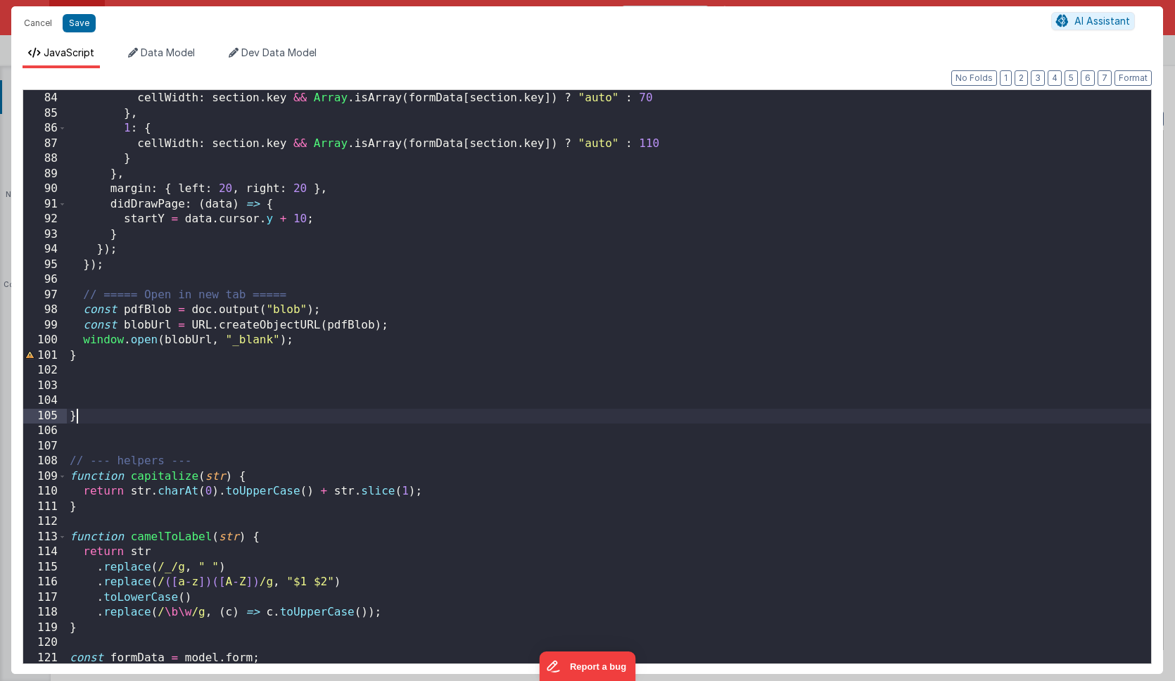
click at [117, 416] on div "0 : { cellWidth : section . key && Array . isArray ( formData [ section . key ]…" at bounding box center [609, 378] width 1084 height 604
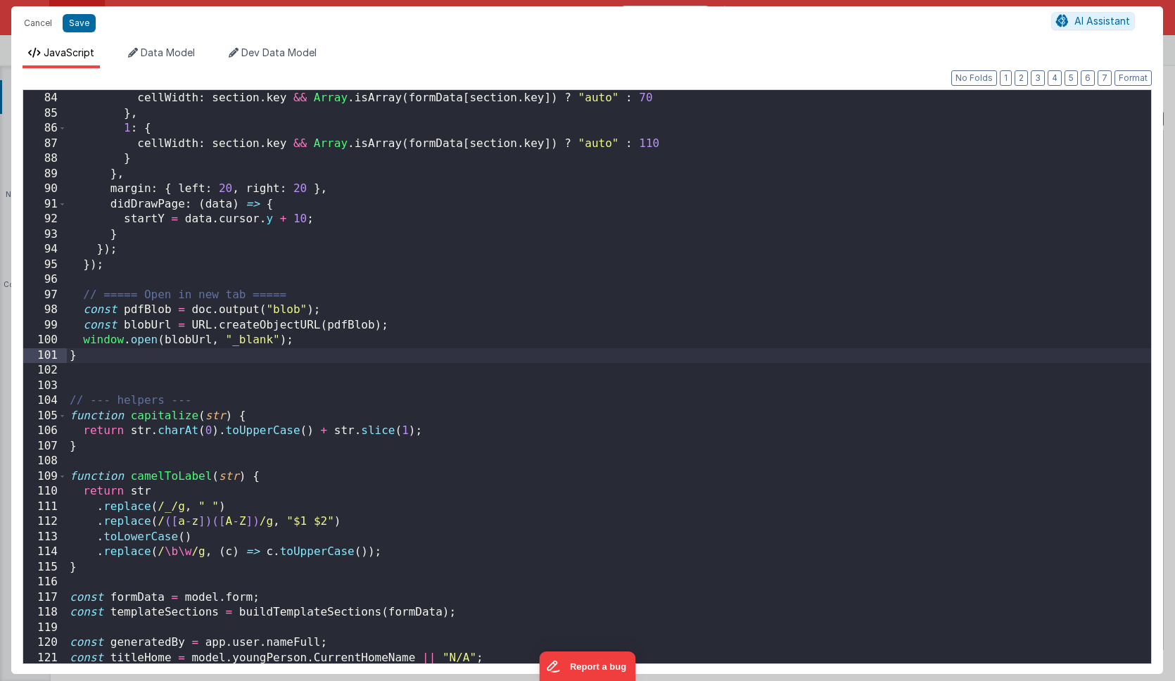
click at [117, 391] on div "0 : { cellWidth : section . key && Array . isArray ( formData [ section . key ]…" at bounding box center [609, 378] width 1084 height 604
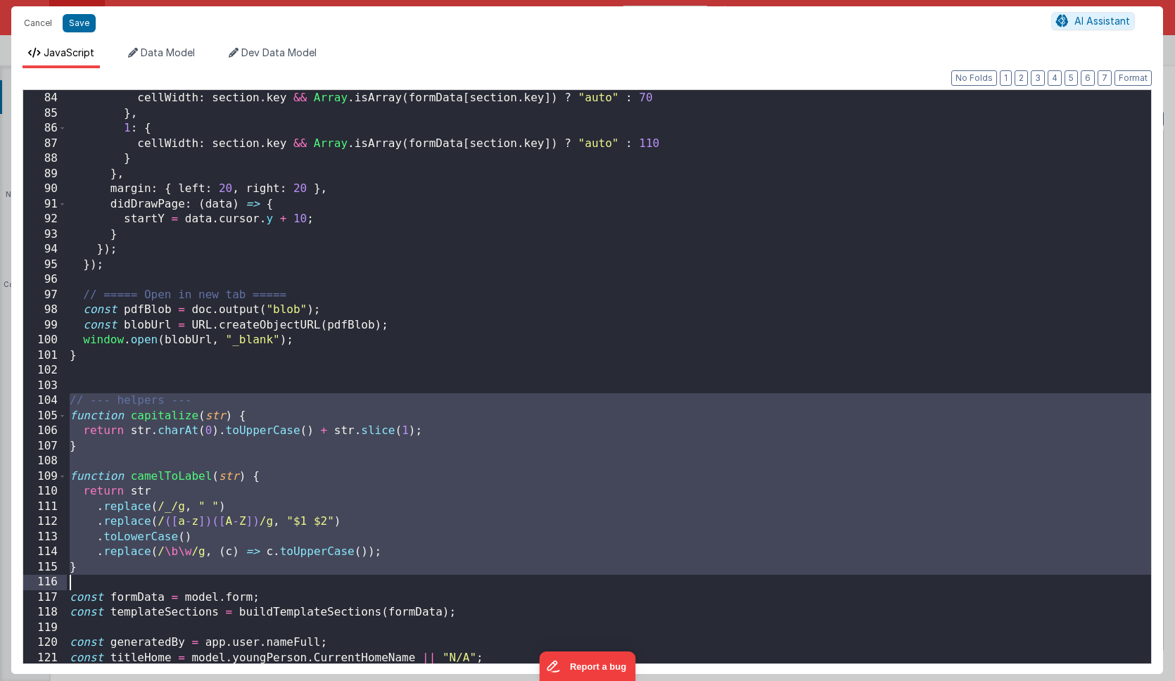
drag, startPoint x: 70, startPoint y: 400, endPoint x: 239, endPoint y: 579, distance: 245.9
click at [239, 579] on div "0 : { cellWidth : section . key && Array . isArray ( formData [ section . key ]…" at bounding box center [609, 378] width 1084 height 604
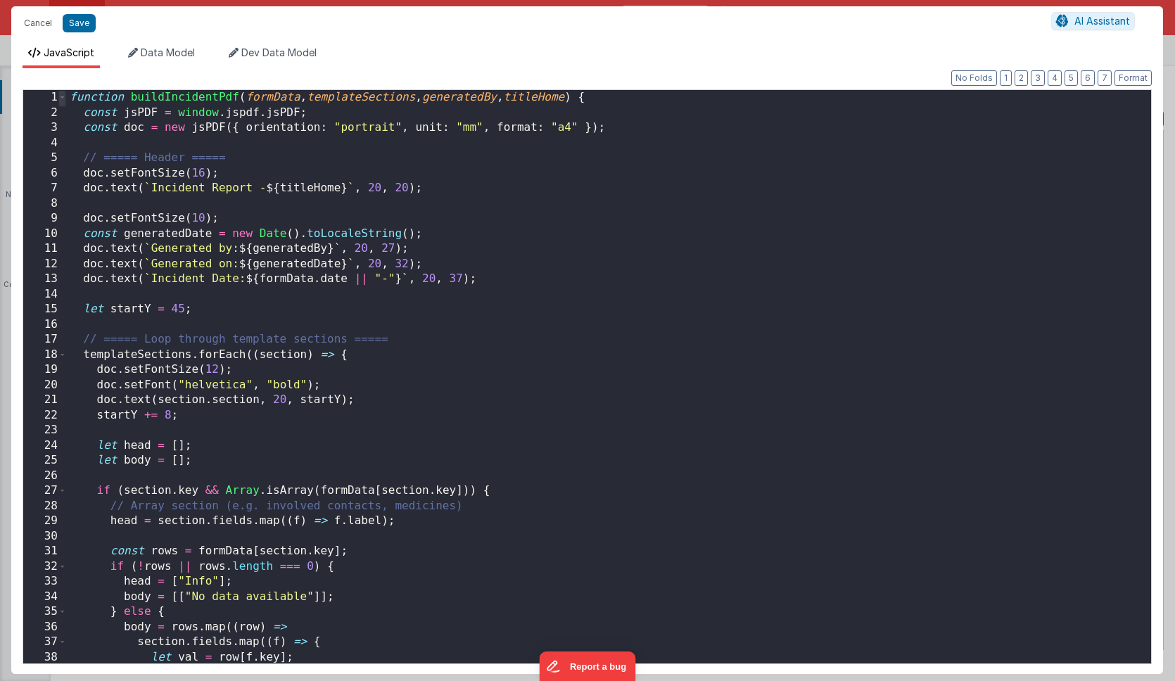
click at [63, 98] on span at bounding box center [62, 97] width 8 height 15
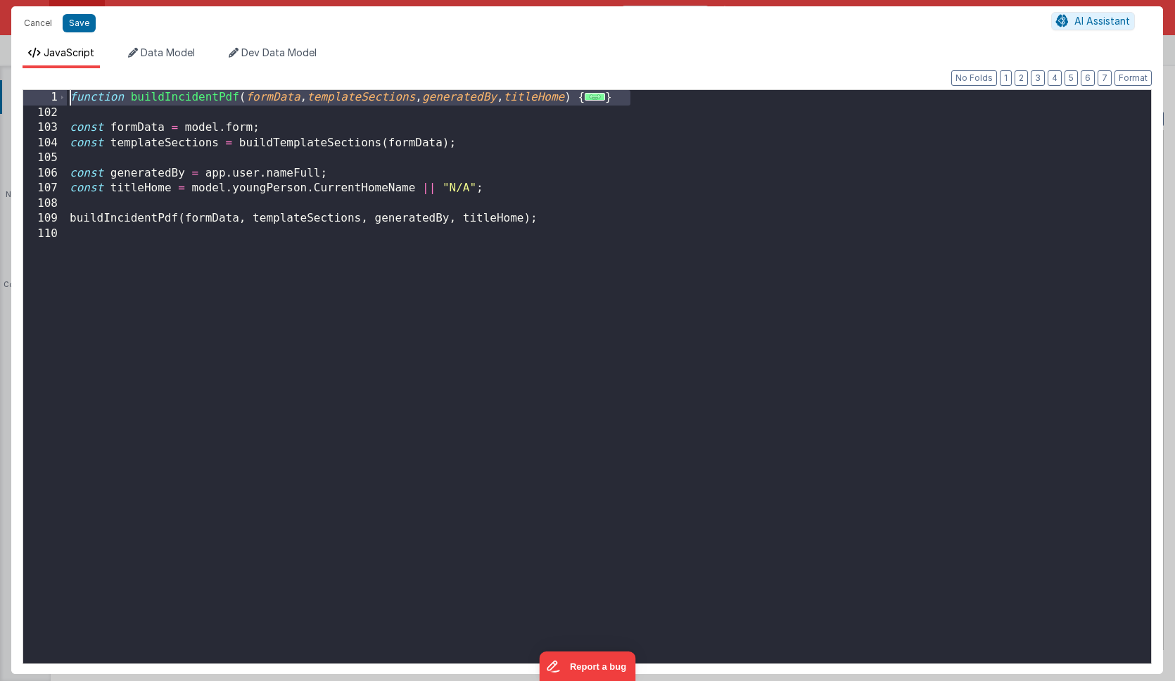
drag, startPoint x: 642, startPoint y: 97, endPoint x: 37, endPoint y: 94, distance: 605.2
click at [37, 94] on div "1 102 103 104 105 106 107 108 109 110 function buildIncidentPdf ( formData , te…" at bounding box center [587, 376] width 1129 height 575
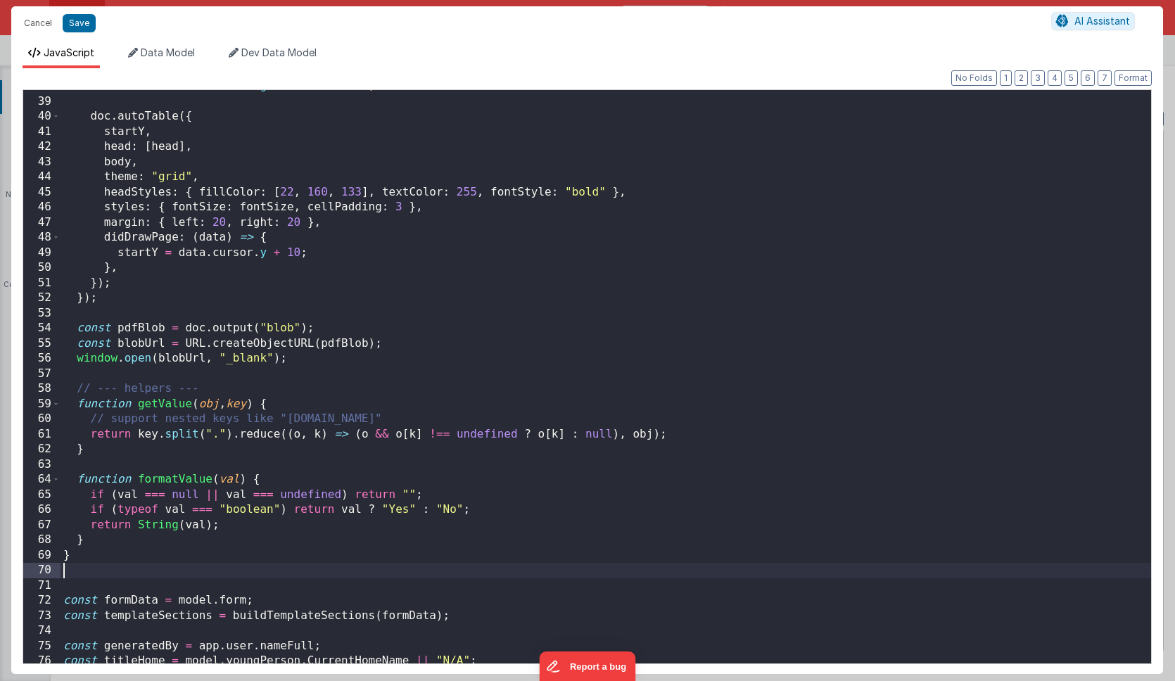
scroll to position [621, 0]
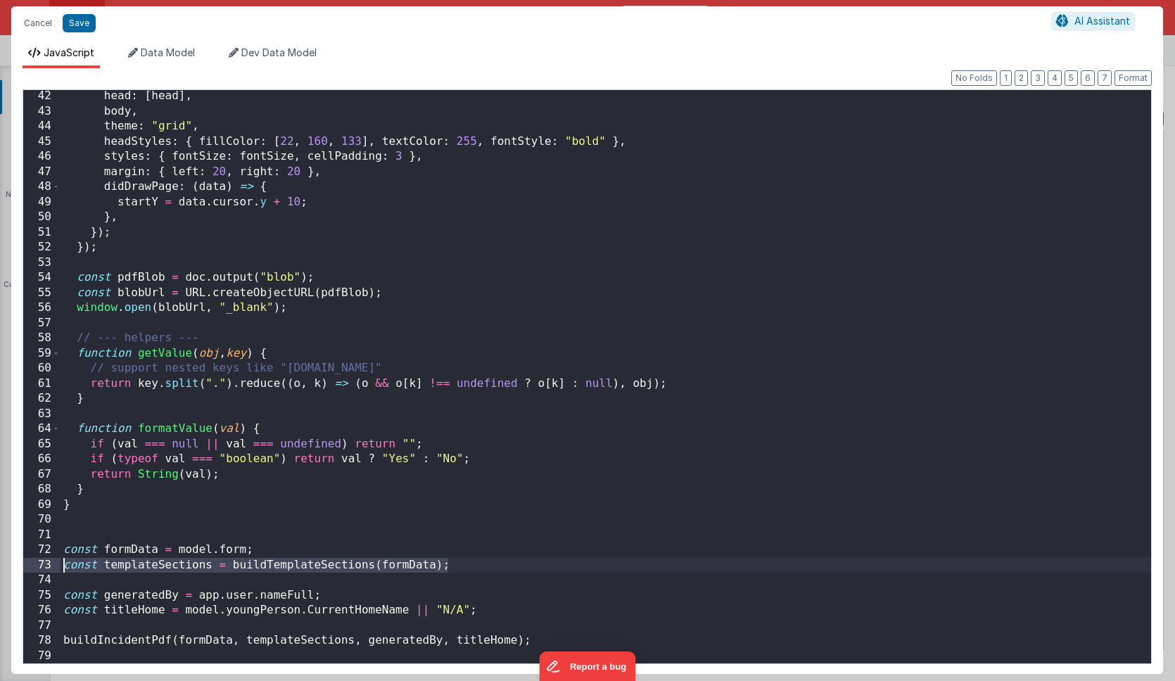
drag, startPoint x: 452, startPoint y: 562, endPoint x: -20, endPoint y: 560, distance: 471.5
click at [0, 560] on html "Cancel Save AI Assistant JavaScript Data Model Dev Data Model Format 7 6 5 4 3 …" at bounding box center [587, 340] width 1175 height 681
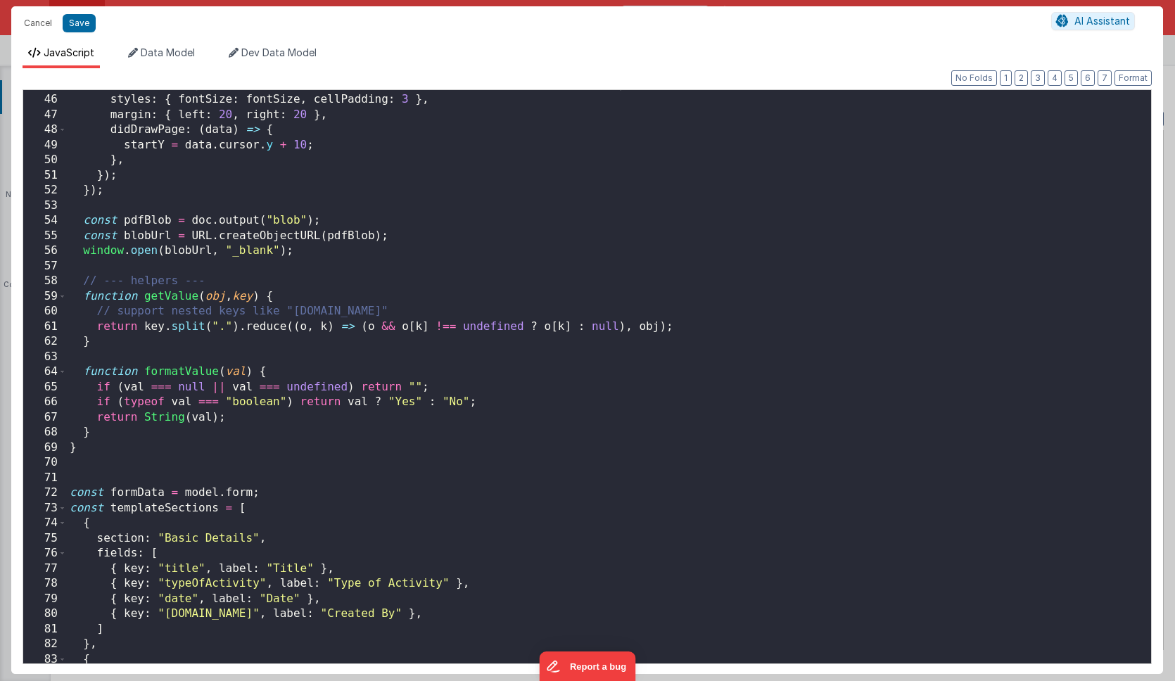
scroll to position [665, 0]
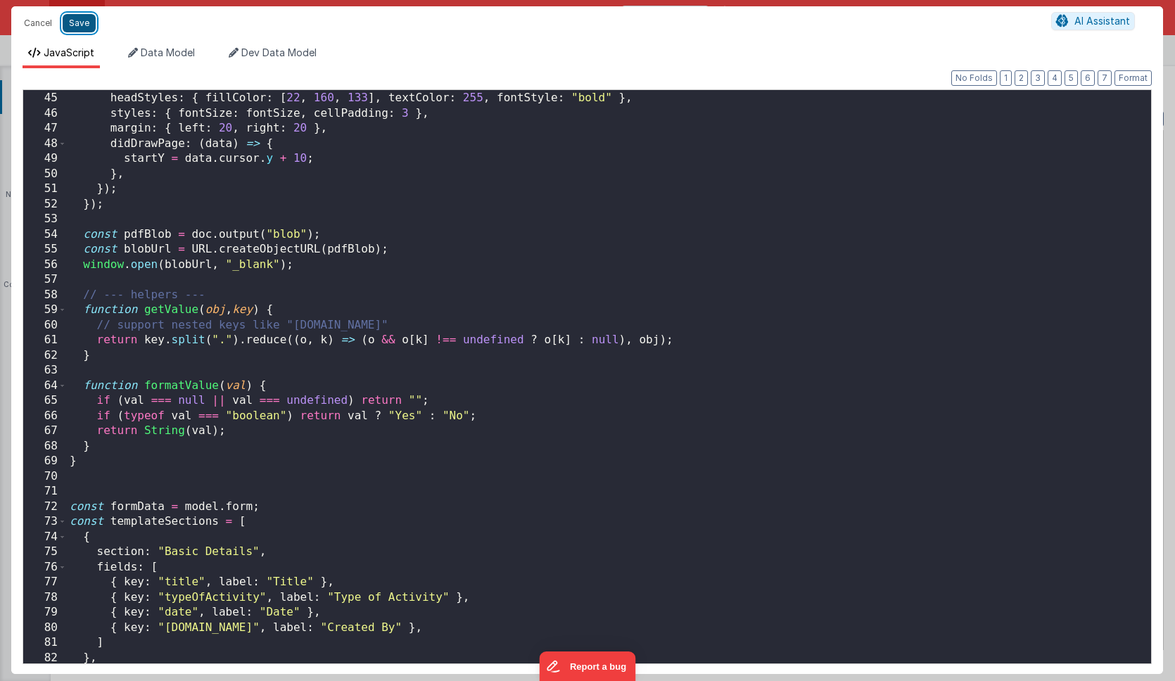
click at [79, 27] on button "Save" at bounding box center [79, 23] width 33 height 18
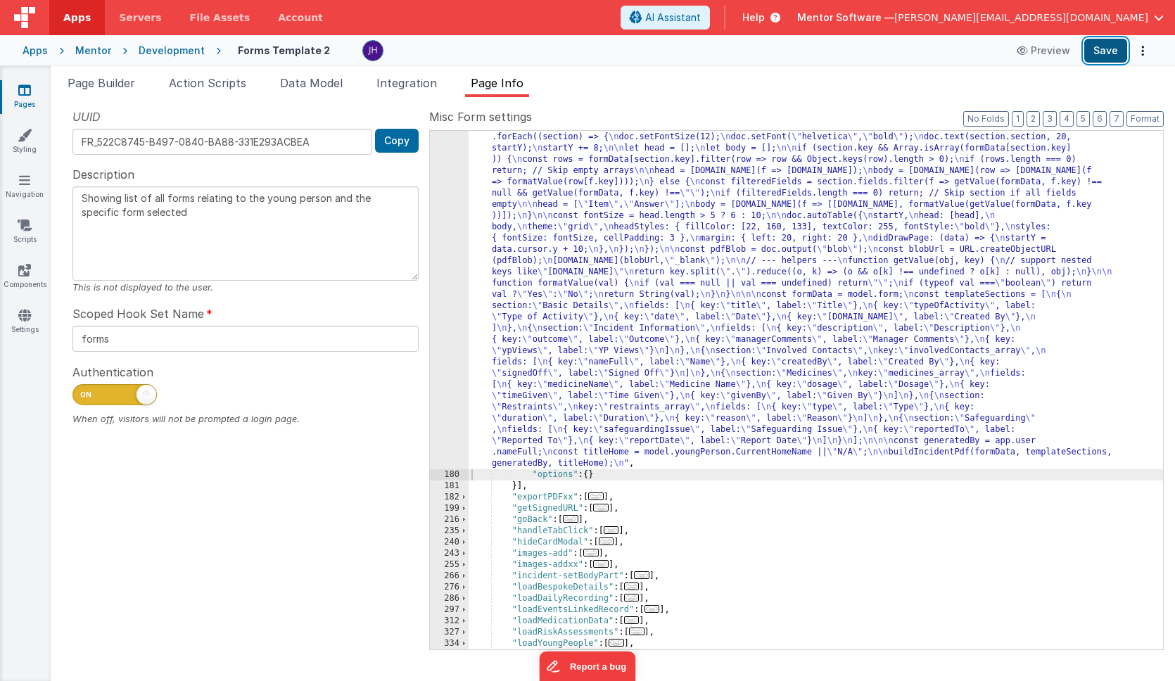
click at [1103, 53] on button "Save" at bounding box center [1105, 51] width 43 height 24
click at [560, 202] on div ""function" : "function buildIncidentPdf(formData, templateSections, generatedBy…" at bounding box center [816, 543] width 695 height 913
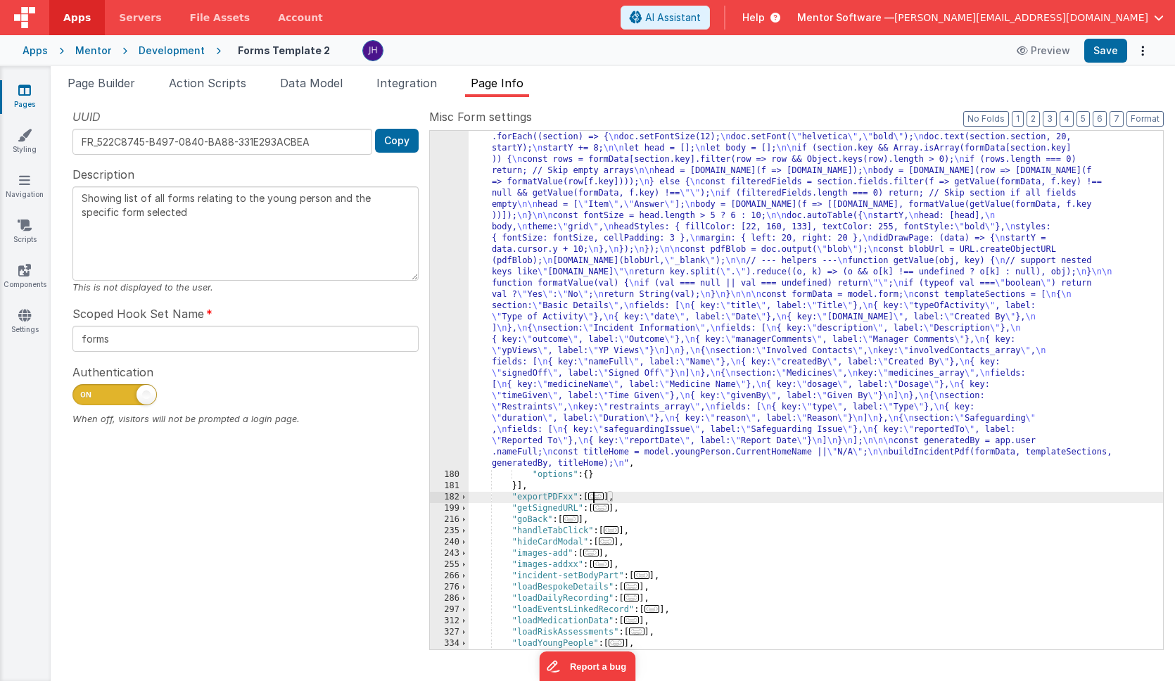
click at [600, 497] on span "..." at bounding box center [595, 497] width 15 height 8
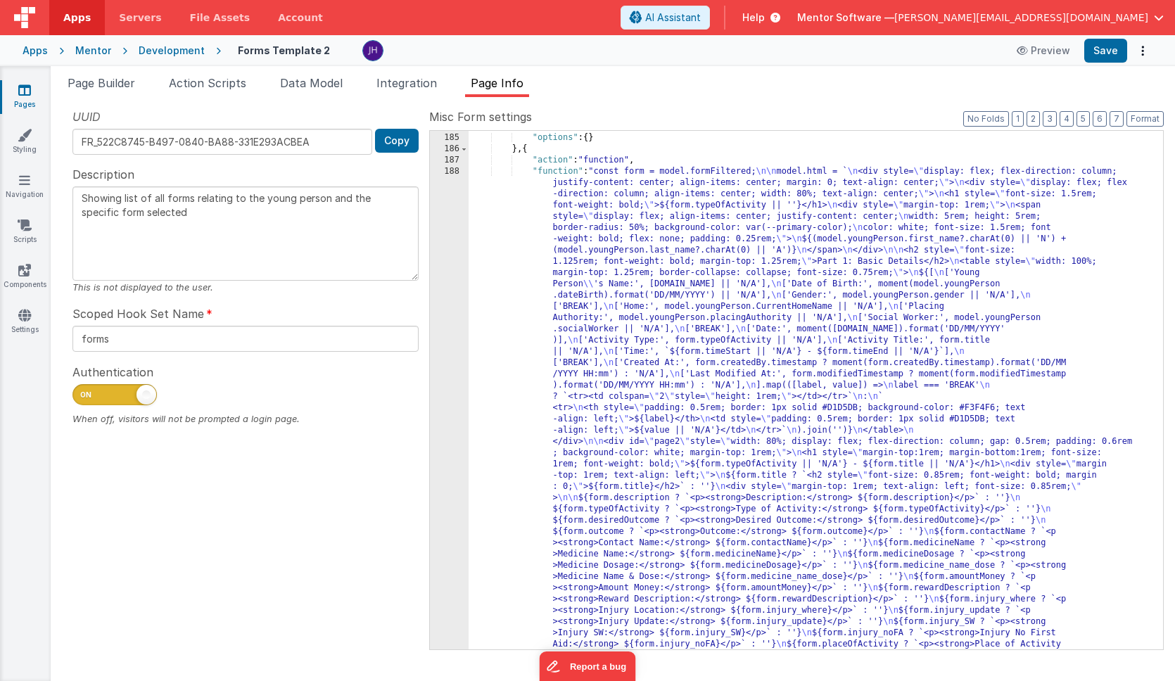
scroll to position [863, 0]
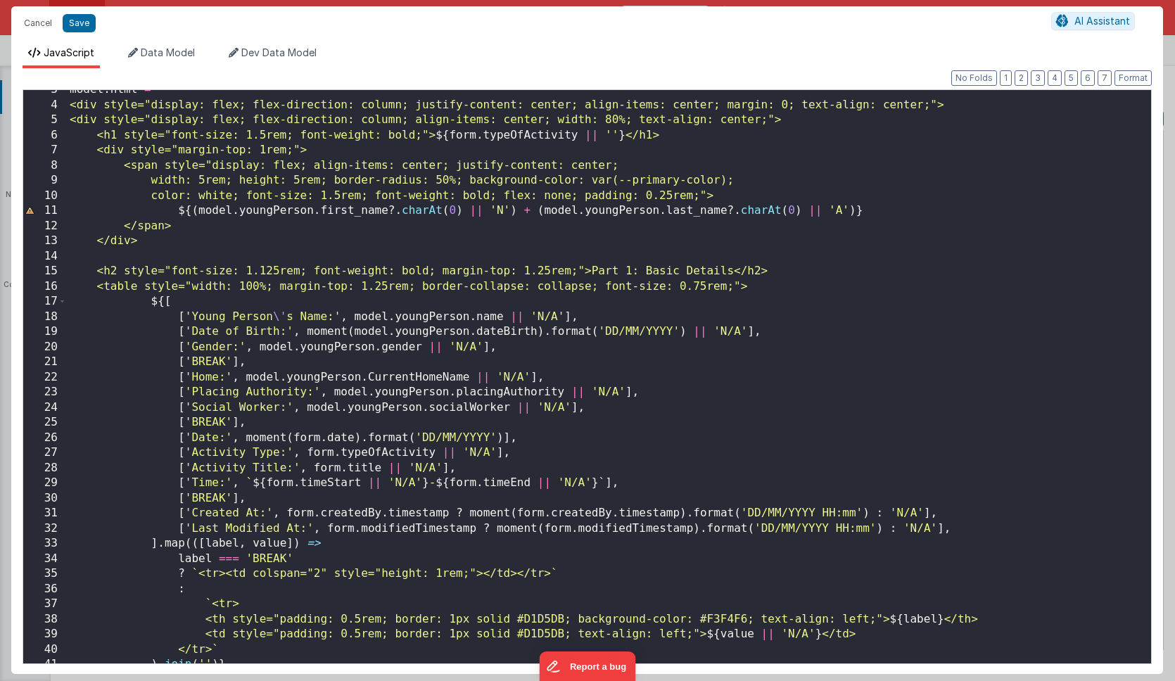
scroll to position [6, 0]
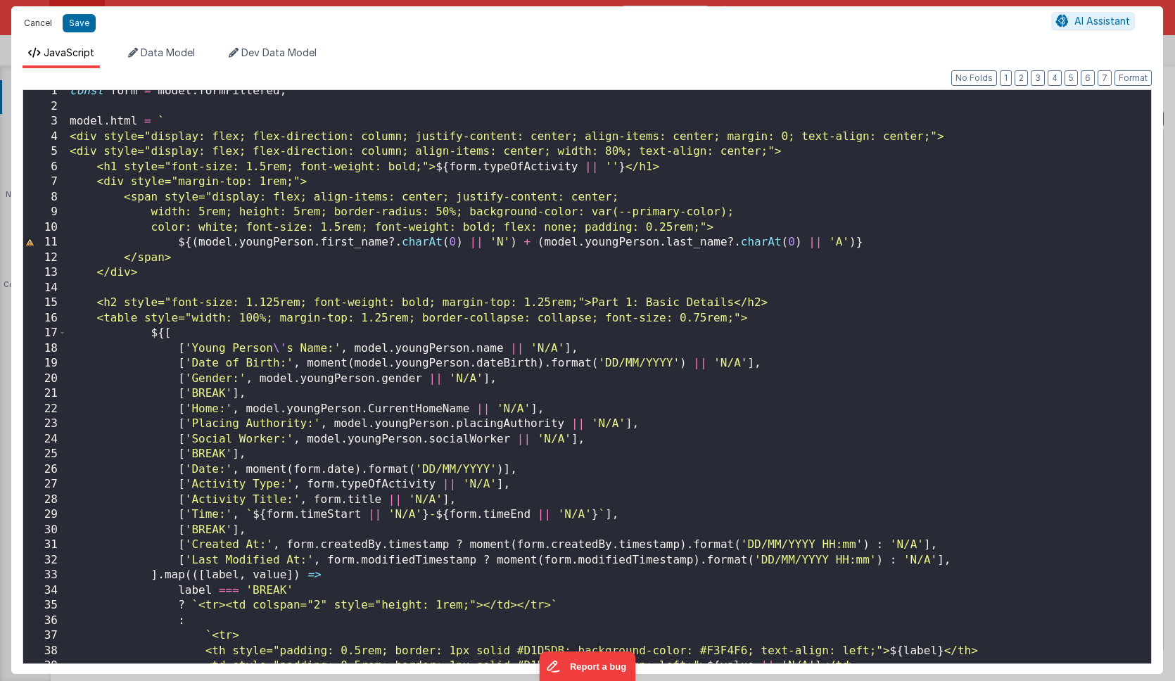
click at [37, 22] on button "Cancel" at bounding box center [38, 23] width 42 height 20
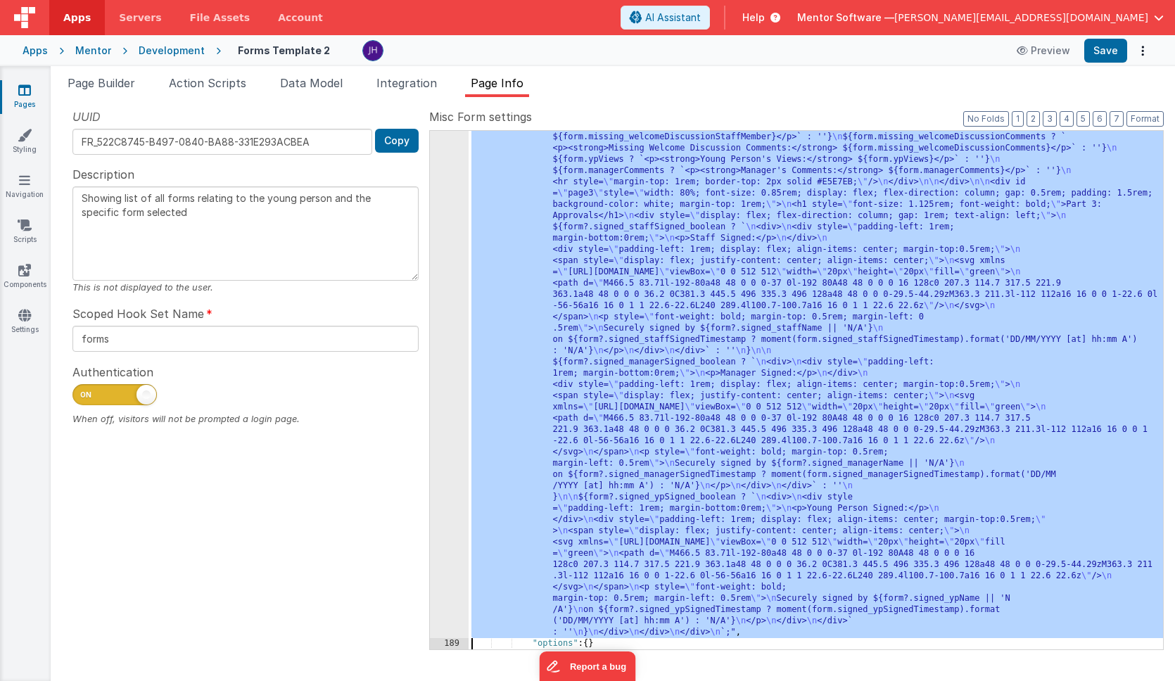
click at [584, 211] on div ""function" : "const form = model.formFiltered; \n\n model.html = ` \n <div styl…" at bounding box center [816, 64] width 695 height 2207
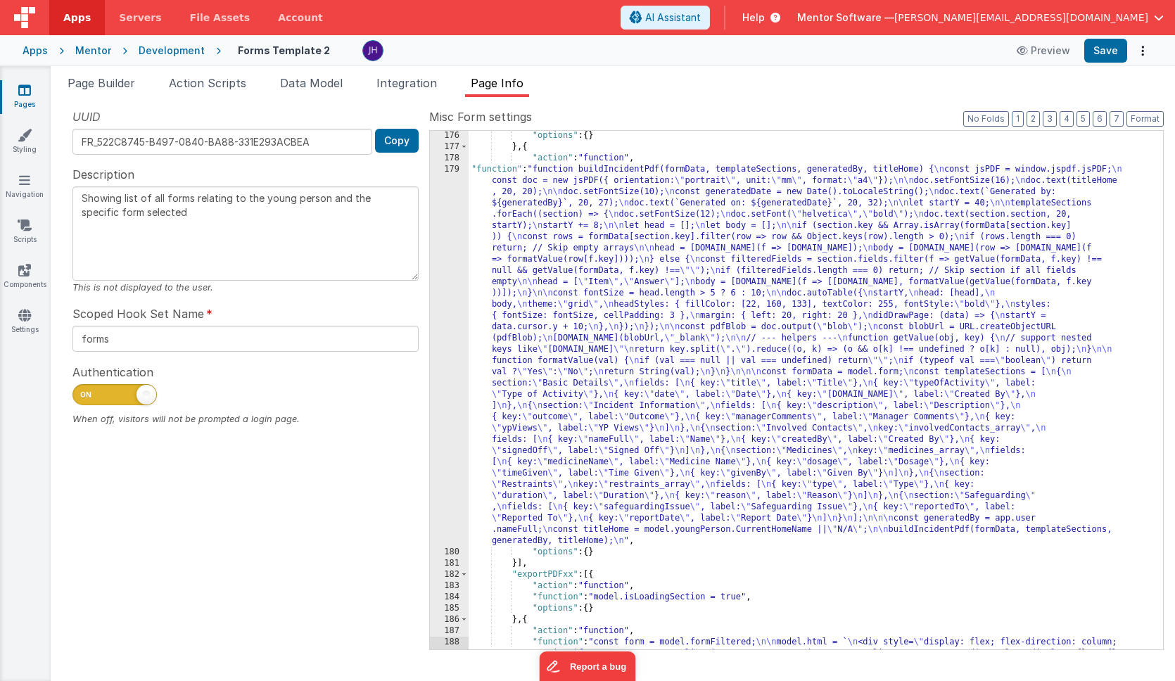
scroll to position [316, 0]
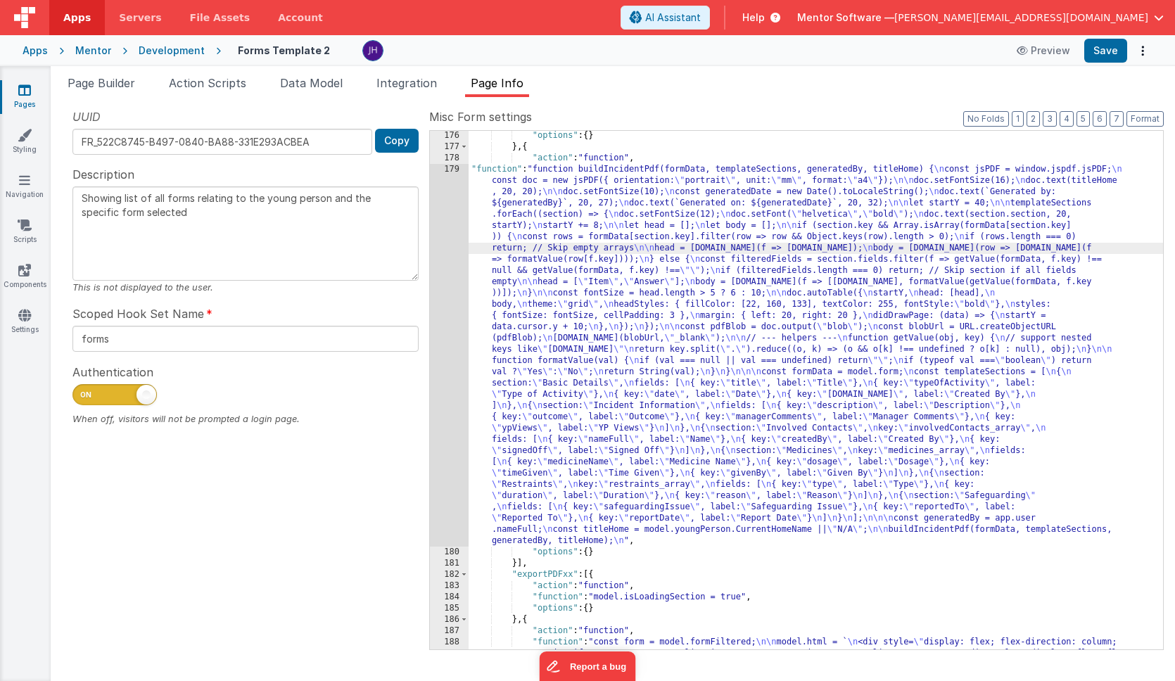
click at [448, 253] on div "179" at bounding box center [449, 355] width 39 height 383
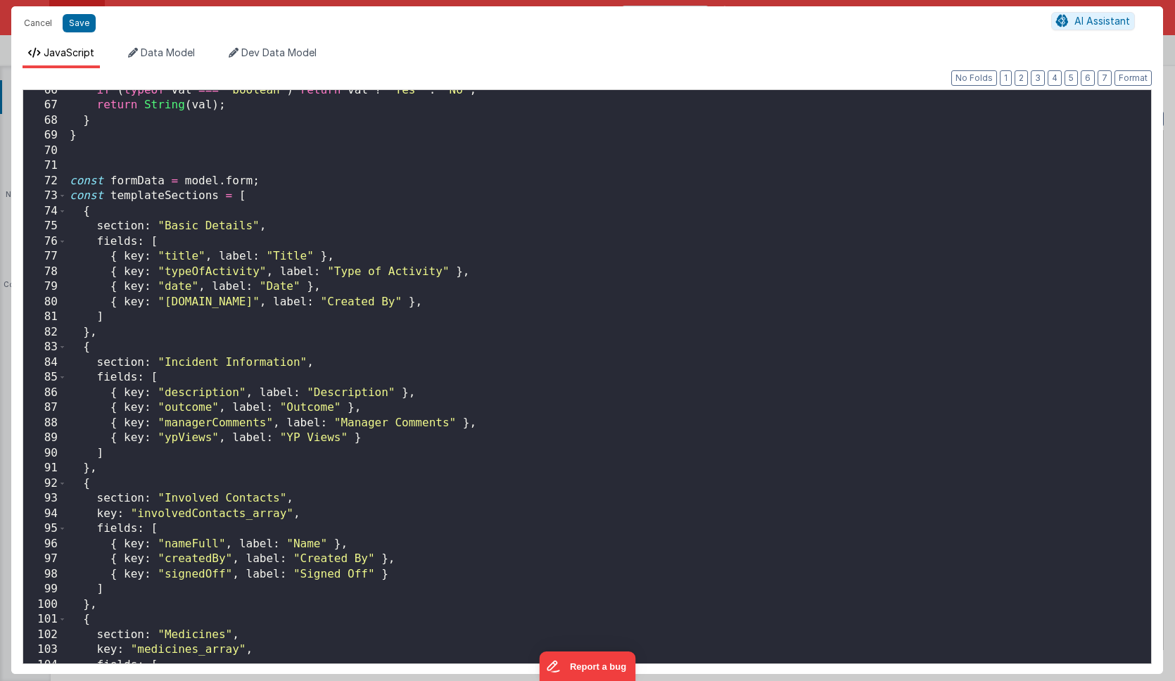
scroll to position [991, 0]
click at [80, 25] on button "Save" at bounding box center [79, 23] width 33 height 18
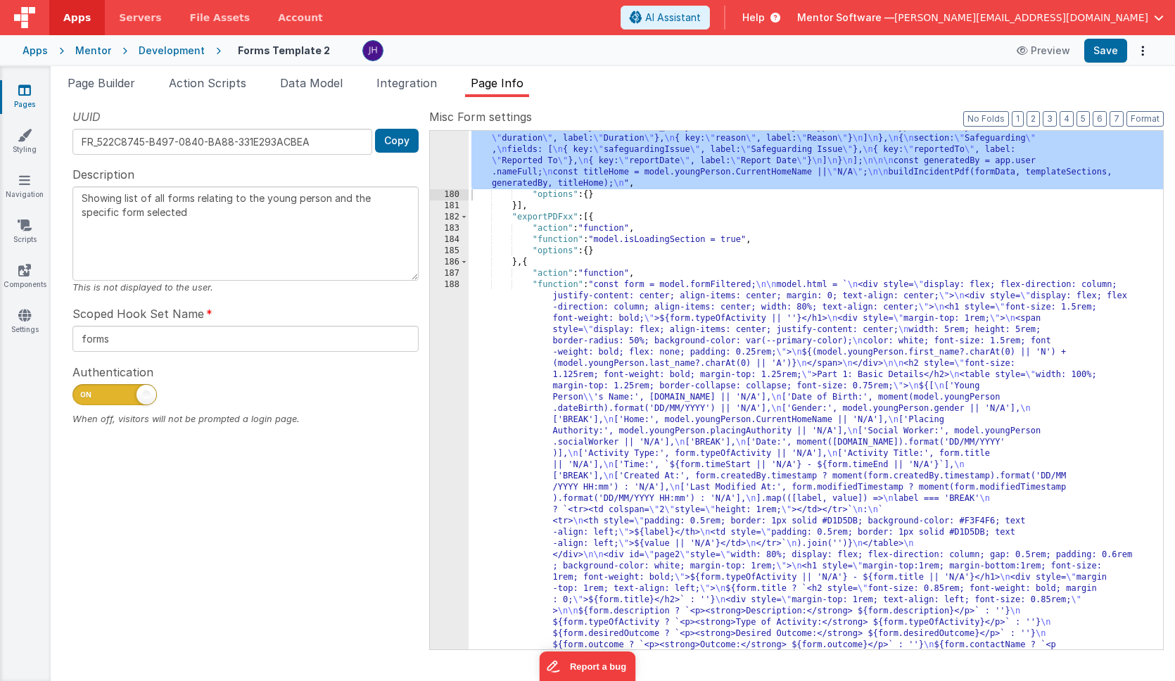
scroll to position [692, 0]
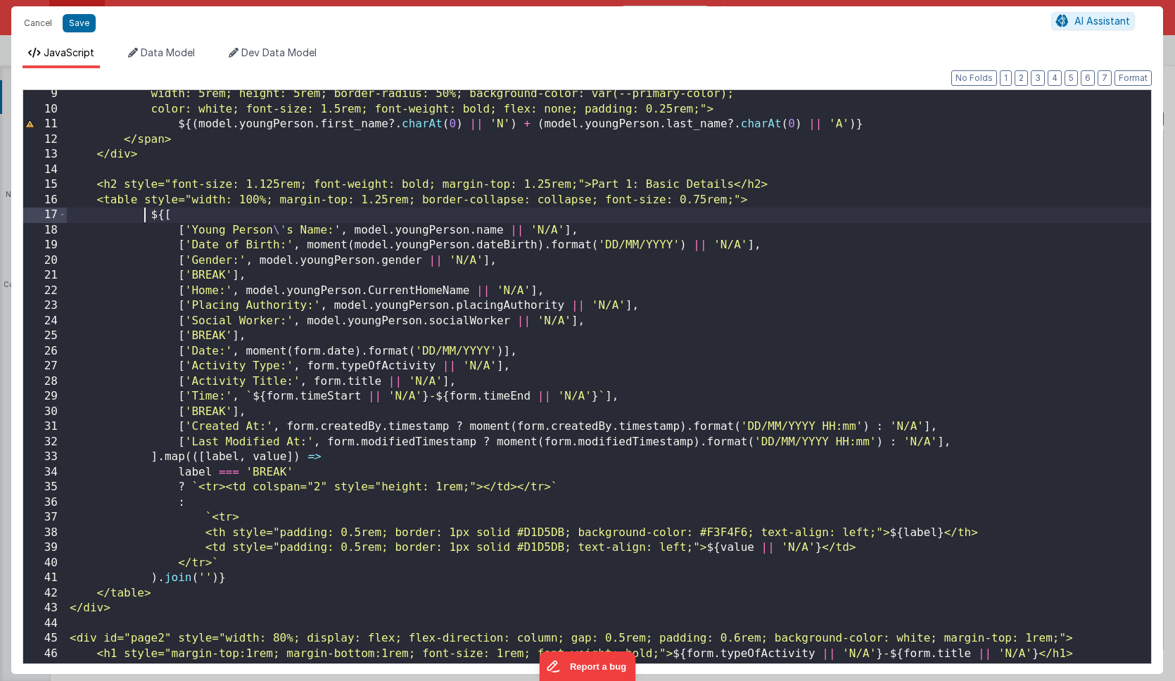
scroll to position [0, 0]
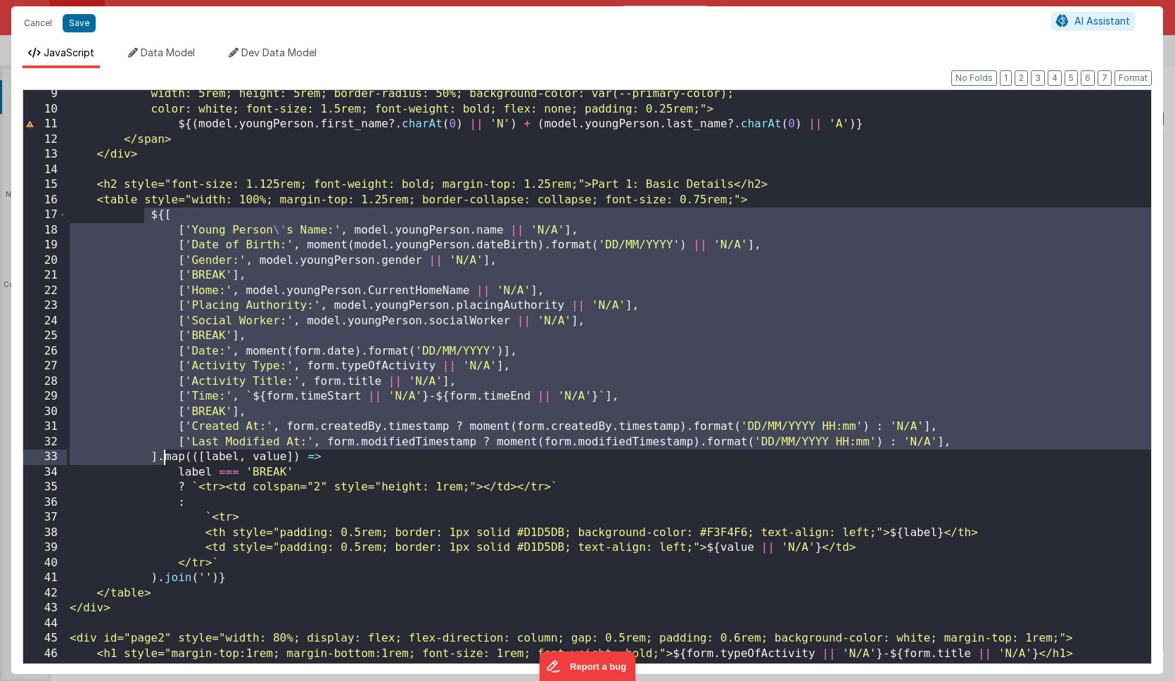
drag, startPoint x: 144, startPoint y: 212, endPoint x: 162, endPoint y: 451, distance: 239.9
click at [162, 451] on div "width: 5rem; height: 5rem; border-radius: 50%; background-color: var(--primary-…" at bounding box center [609, 389] width 1084 height 604
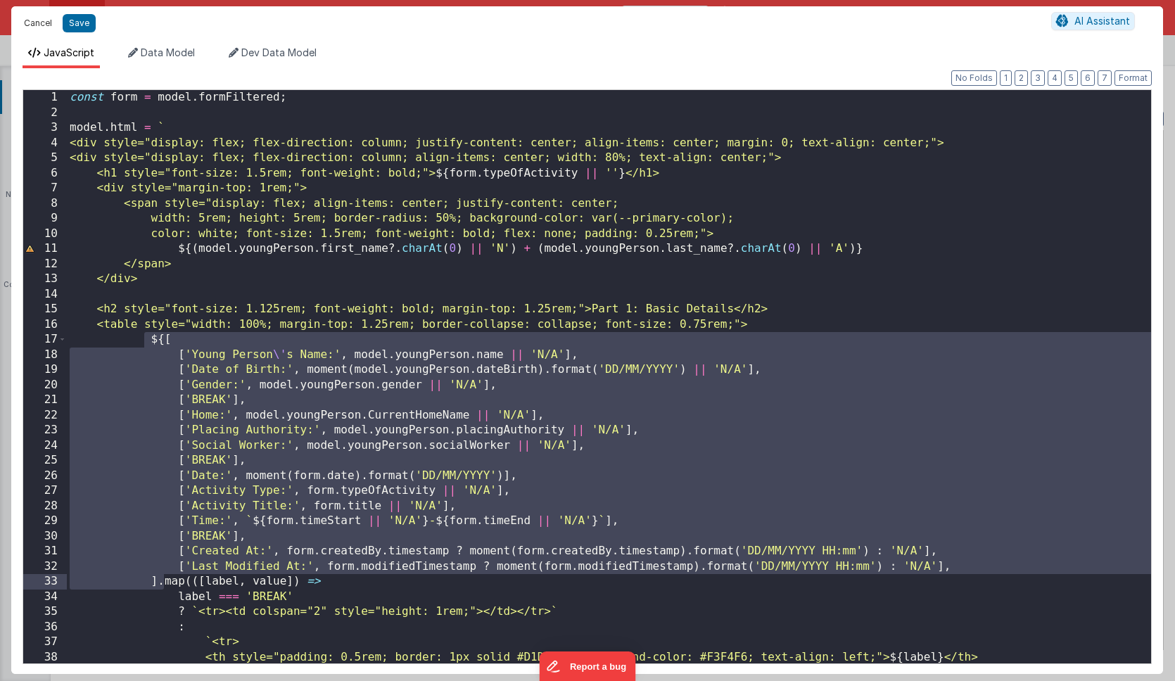
click at [42, 23] on button "Cancel" at bounding box center [38, 23] width 42 height 20
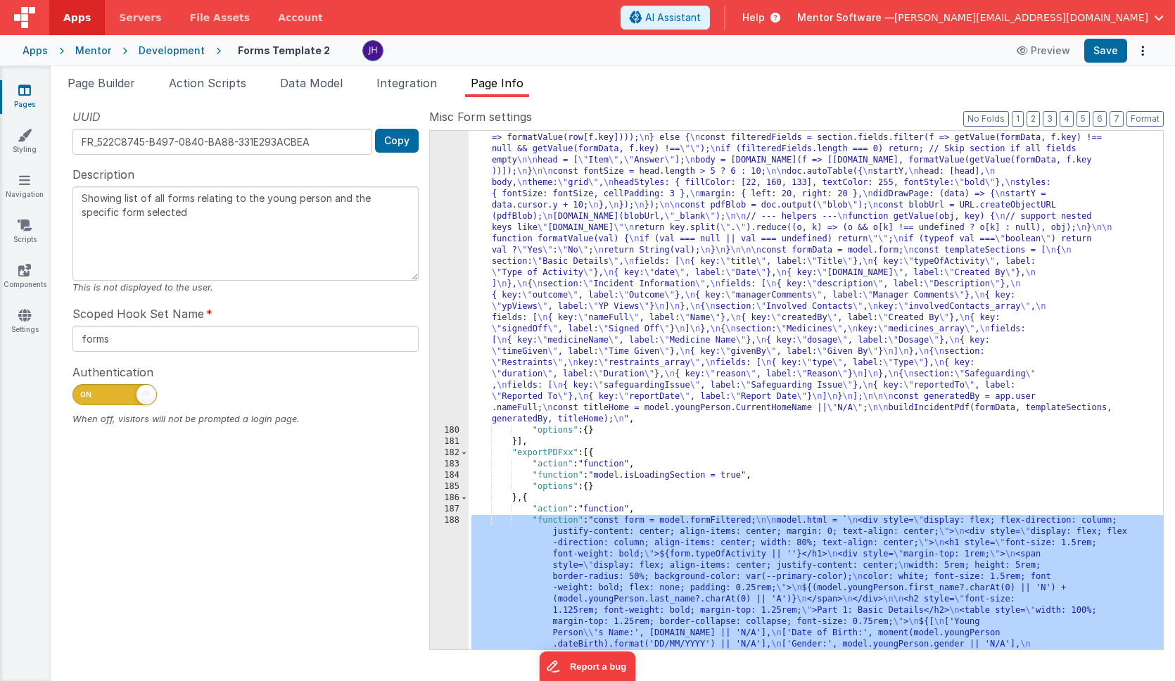
scroll to position [402, 0]
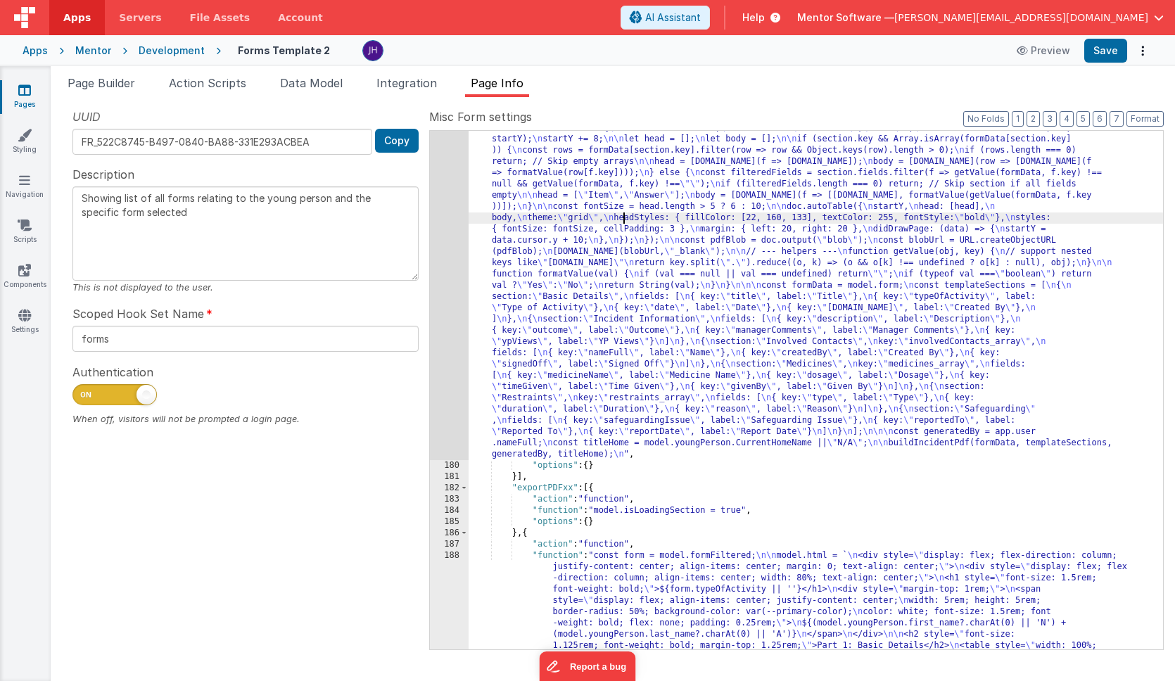
click at [441, 211] on div "179" at bounding box center [449, 268] width 39 height 383
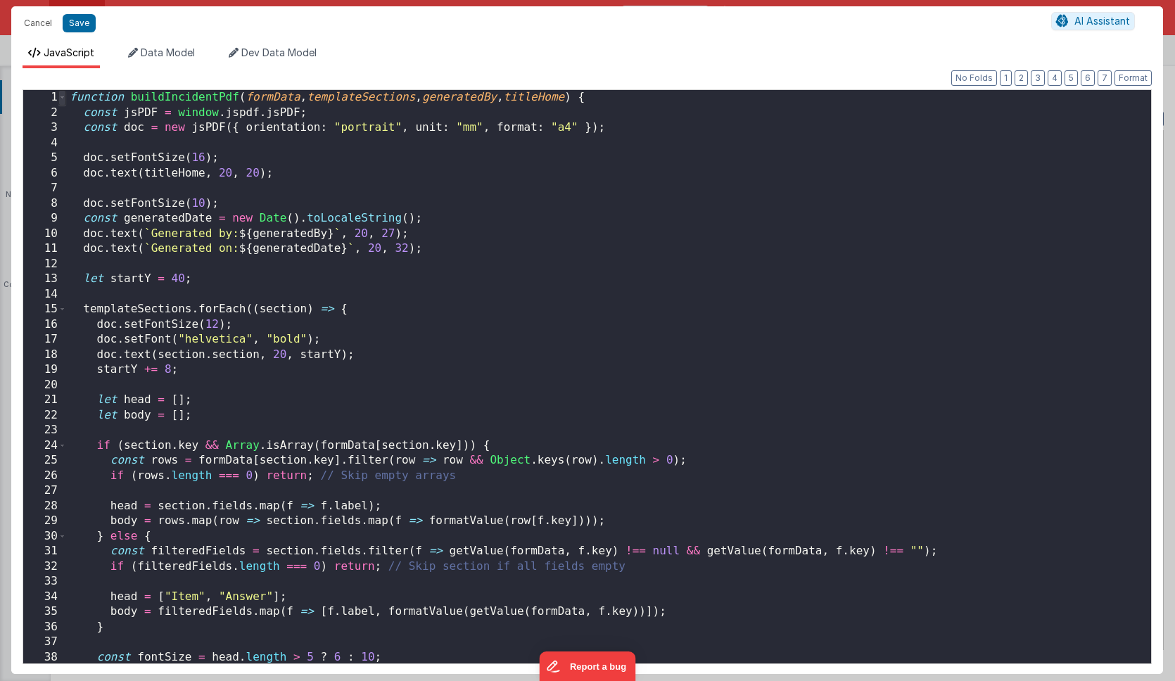
click at [64, 98] on span at bounding box center [62, 97] width 8 height 15
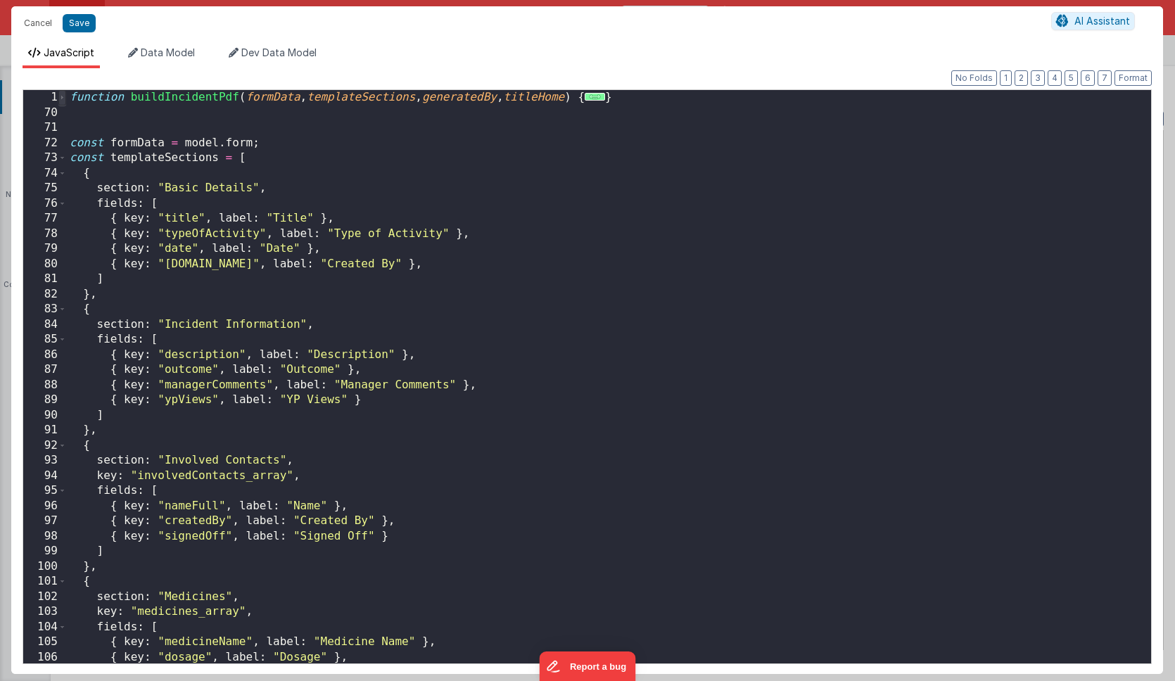
scroll to position [0, 0]
click at [63, 156] on span at bounding box center [62, 158] width 8 height 15
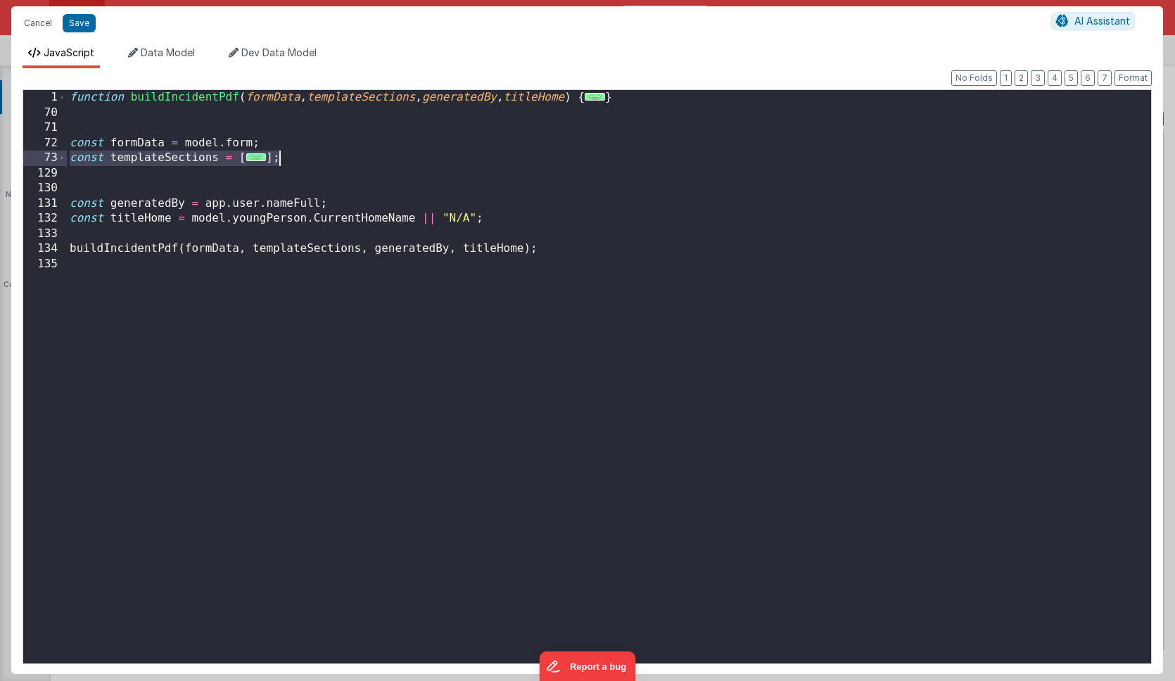
drag, startPoint x: 70, startPoint y: 160, endPoint x: 315, endPoint y: 159, distance: 244.2
click at [315, 159] on div "function buildIncidentPdf ( formData , templateSections , generatedBy , titleHo…" at bounding box center [609, 392] width 1084 height 604
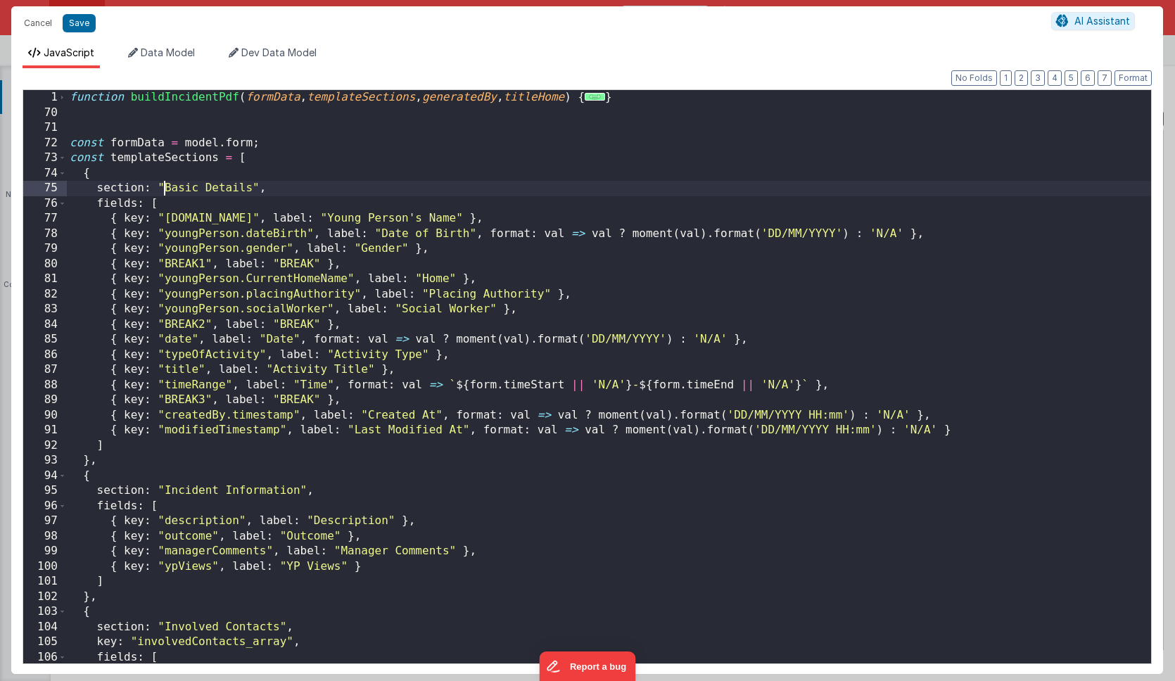
click at [167, 187] on div "function buildIncidentPdf ( formData , templateSections , generatedBy , titleHo…" at bounding box center [609, 392] width 1084 height 604
click at [83, 25] on button "Save" at bounding box center [79, 23] width 33 height 18
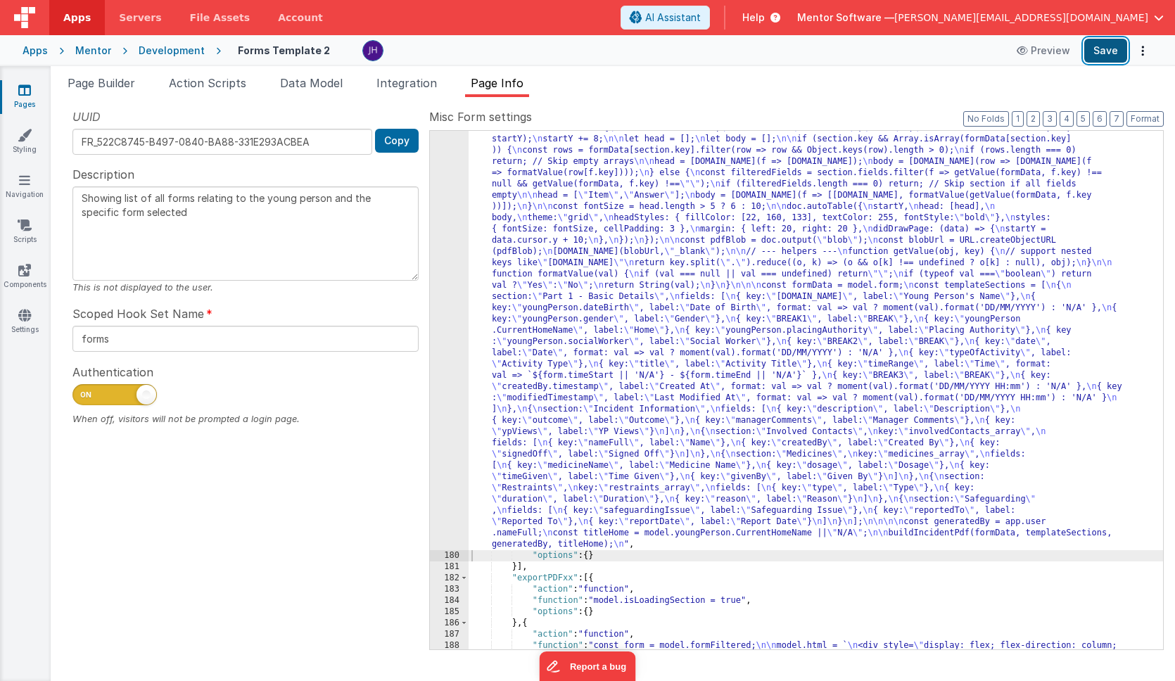
click at [1105, 51] on button "Save" at bounding box center [1105, 51] width 43 height 24
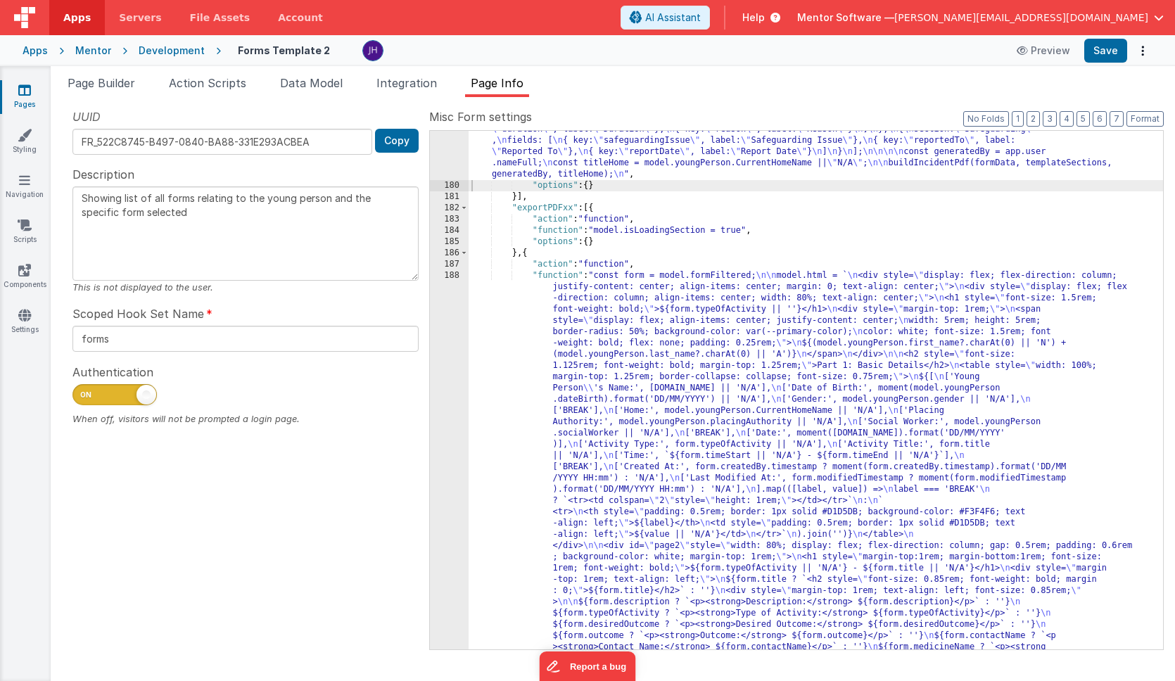
scroll to position [775, 0]
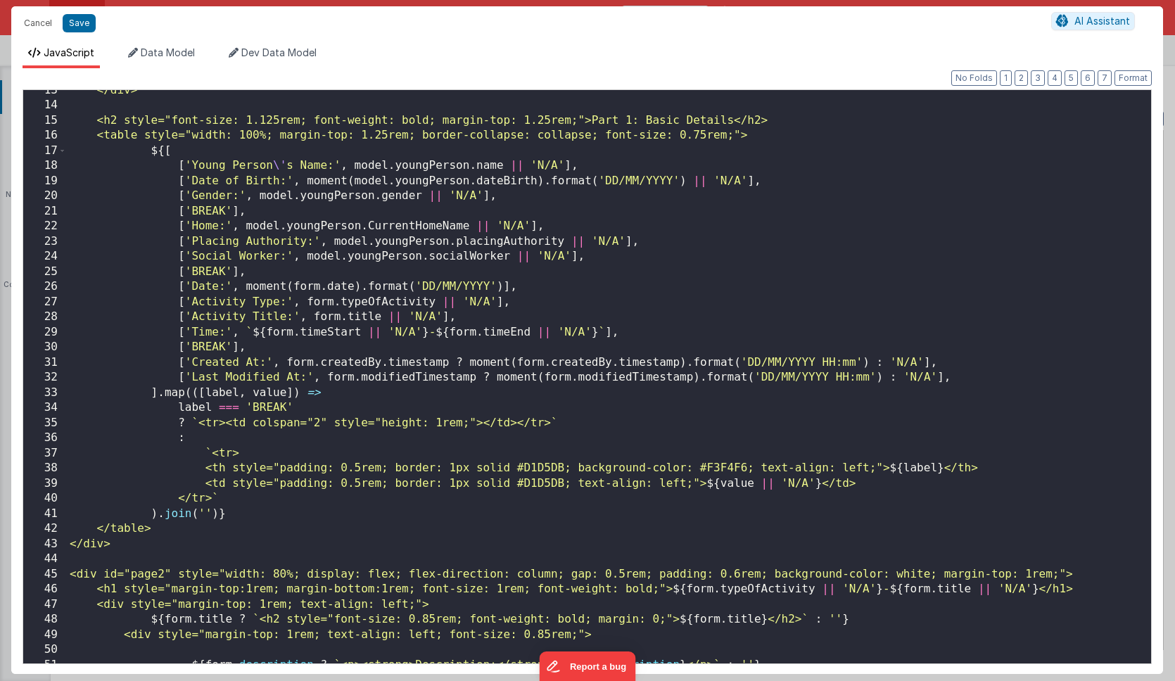
scroll to position [0, 0]
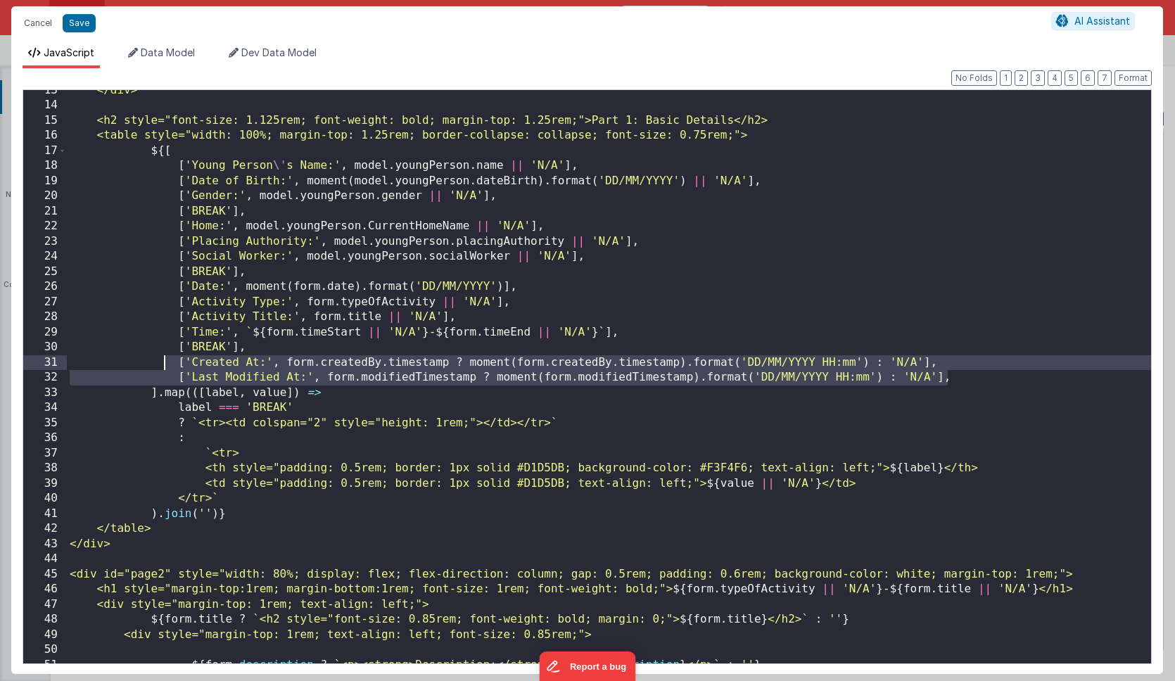
drag, startPoint x: 951, startPoint y: 379, endPoint x: 169, endPoint y: 362, distance: 782.7
click at [169, 362] on div "</div> <h2 style="font-size: 1.125rem; font-weight: bold; margin-top: 1.25rem;"…" at bounding box center [609, 385] width 1084 height 604
click at [38, 21] on button "Cancel" at bounding box center [38, 23] width 42 height 20
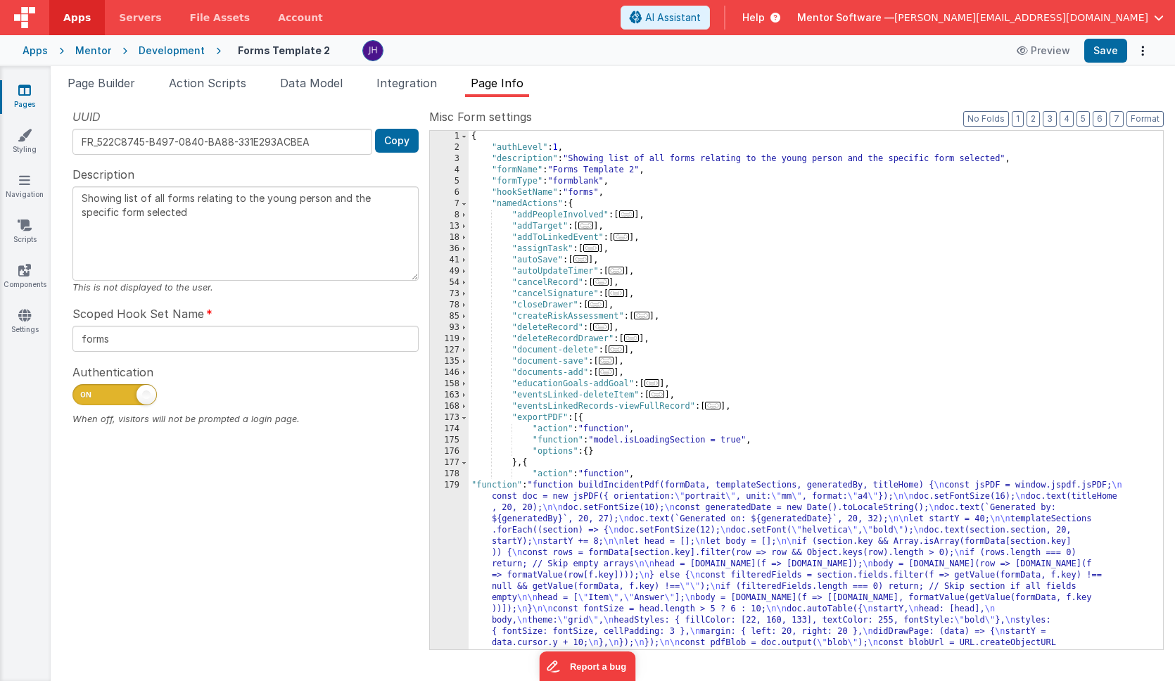
click at [526, 547] on div "{ "authLevel" : 1 , "description" : "Showing list of all forms relating to the …" at bounding box center [816, 632] width 695 height 1003
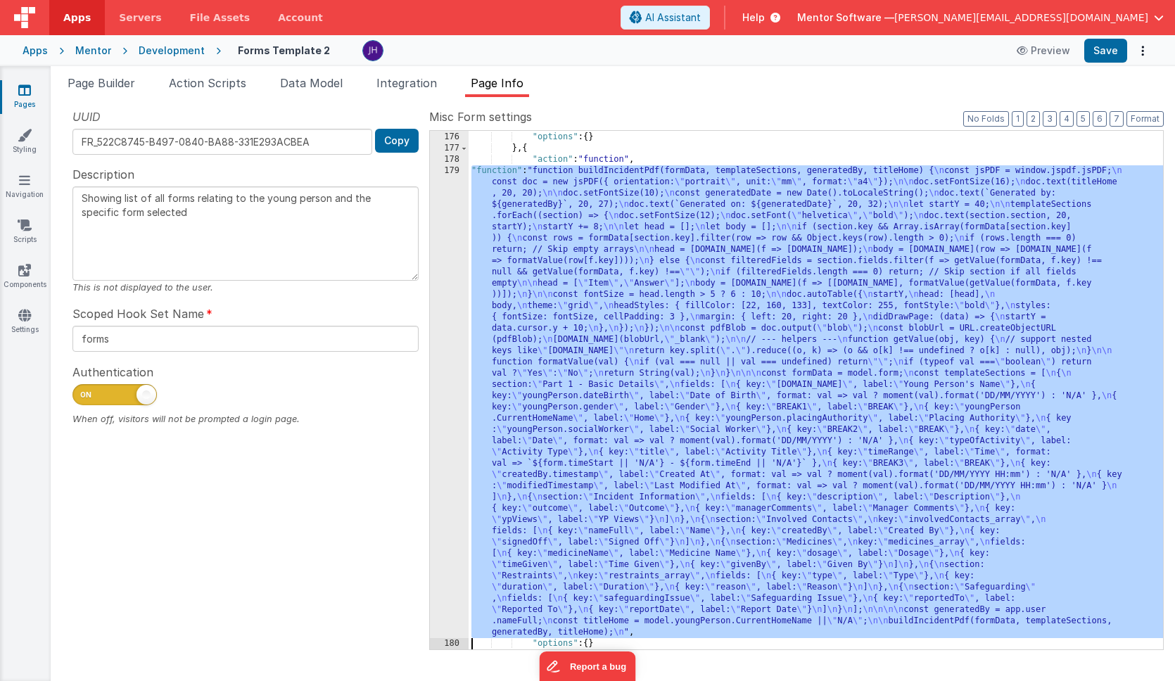
scroll to position [315, 0]
click at [445, 296] on div "179" at bounding box center [449, 401] width 39 height 473
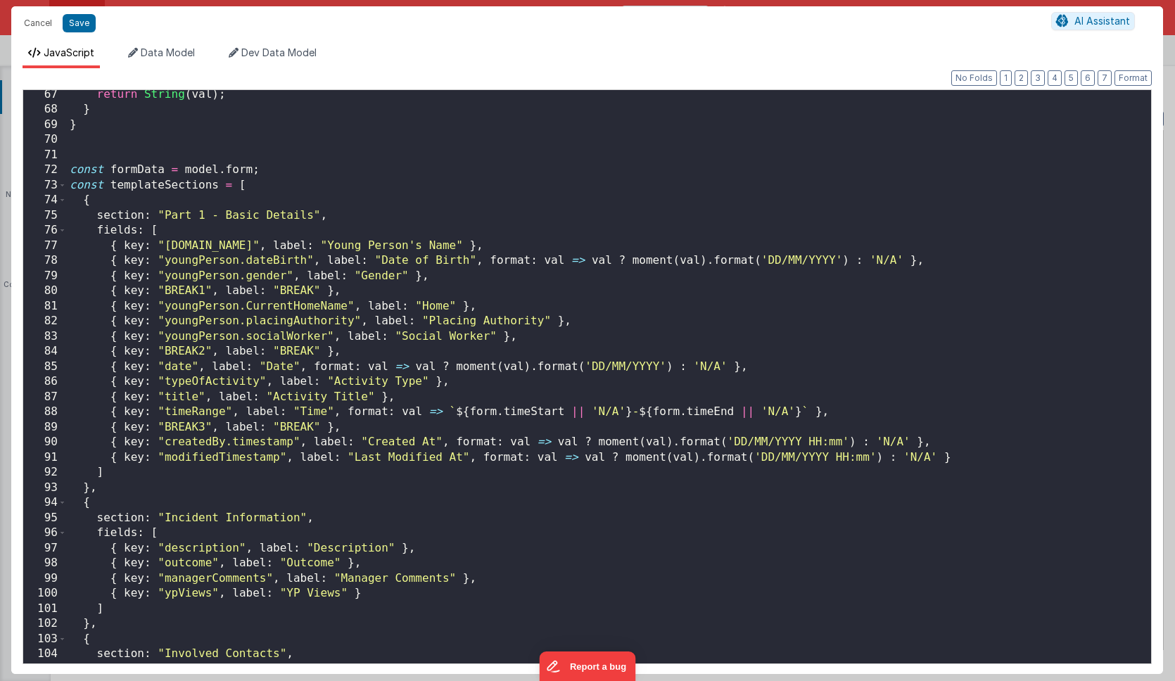
scroll to position [1011, 0]
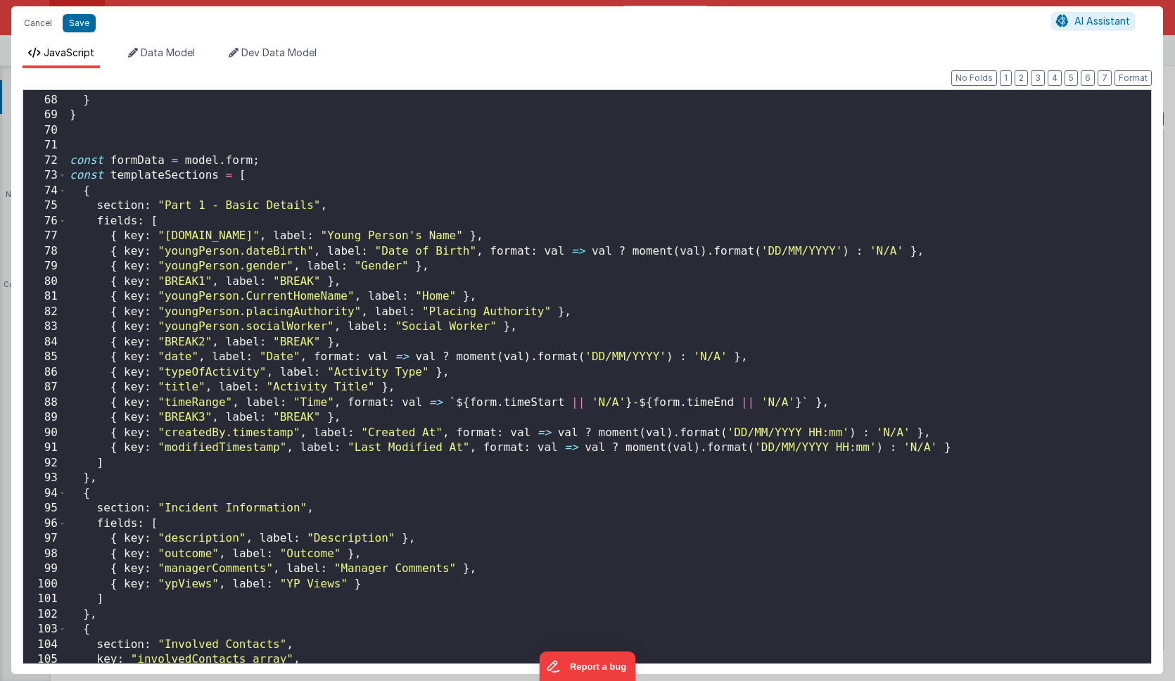
click at [978, 450] on div "return String ( val ) ; } } const formData = model . form ; const templateSecti…" at bounding box center [609, 379] width 1084 height 604
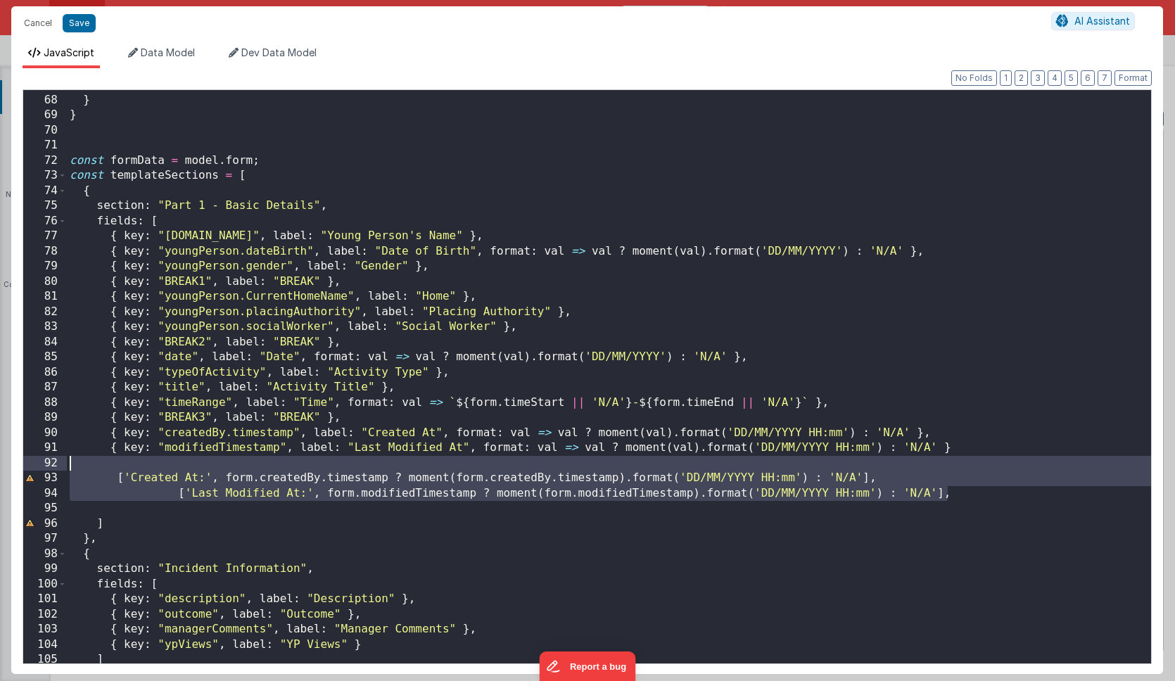
drag, startPoint x: 968, startPoint y: 493, endPoint x: 22, endPoint y: 460, distance: 947.0
click at [22, 460] on div "Format 7 6 5 4 3 2 1 No Folds 67 68 69 70 71 72 73 74 75 76 77 78 79 80 81 82 8…" at bounding box center [587, 371] width 1152 height 606
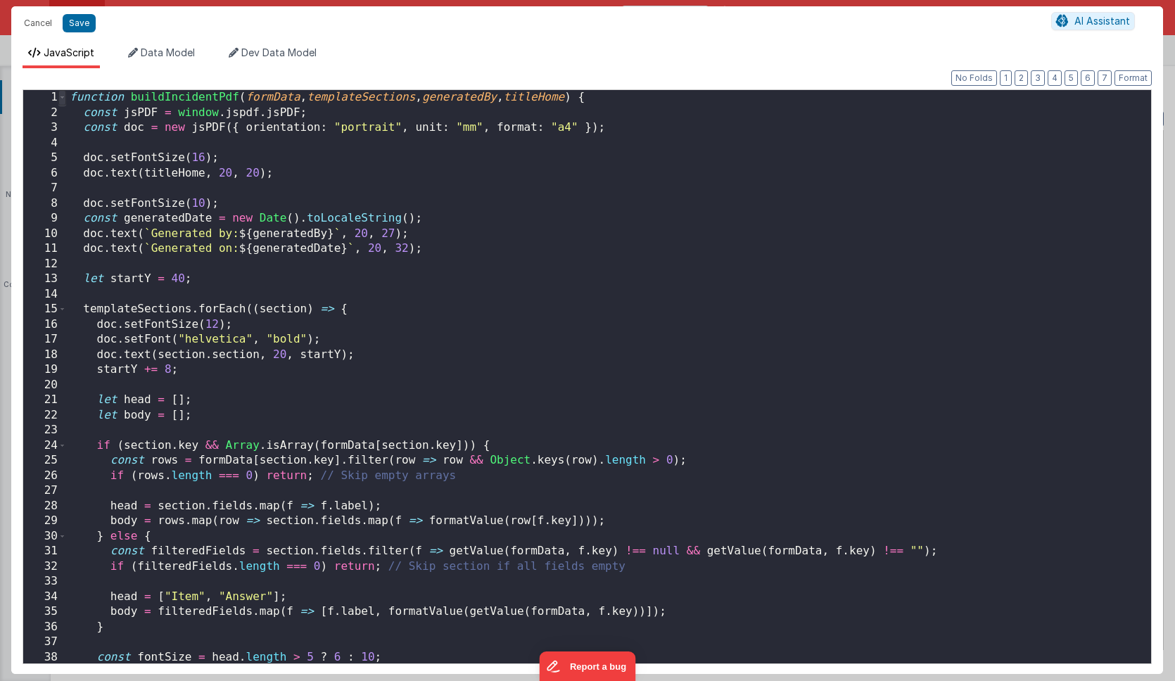
click at [65, 100] on span at bounding box center [62, 97] width 8 height 15
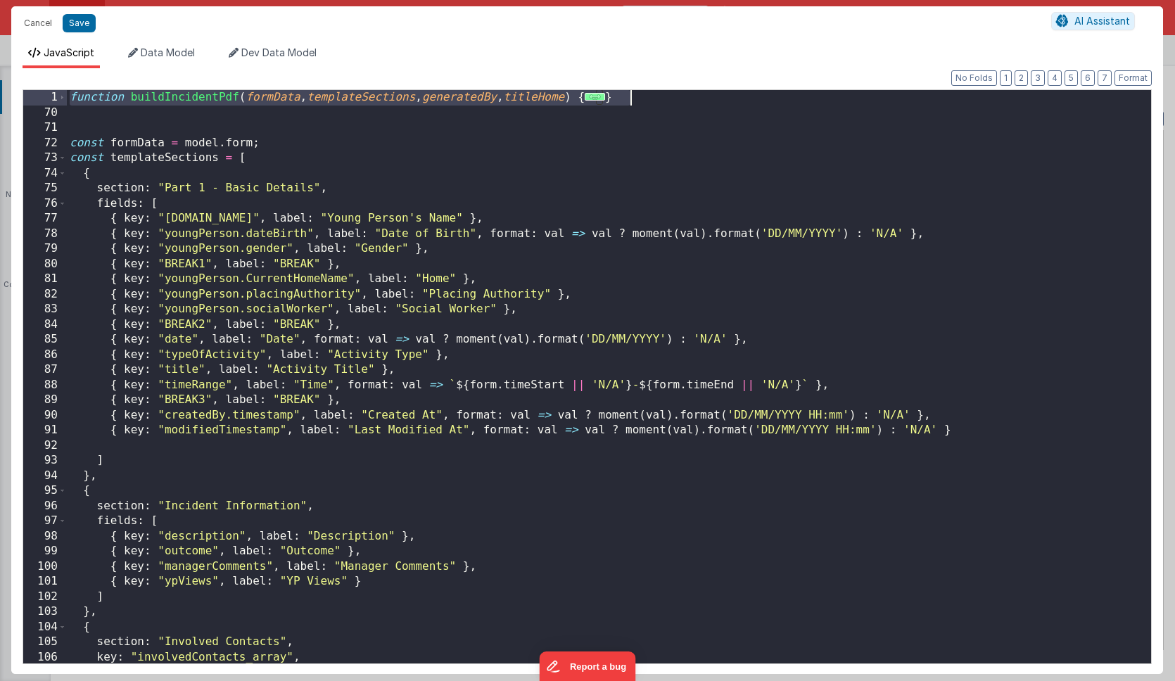
drag, startPoint x: 72, startPoint y: 99, endPoint x: 665, endPoint y: 96, distance: 593.2
click at [665, 96] on div "function buildIncidentPdf ( formData , templateSections , generatedBy , titleHo…" at bounding box center [609, 392] width 1084 height 604
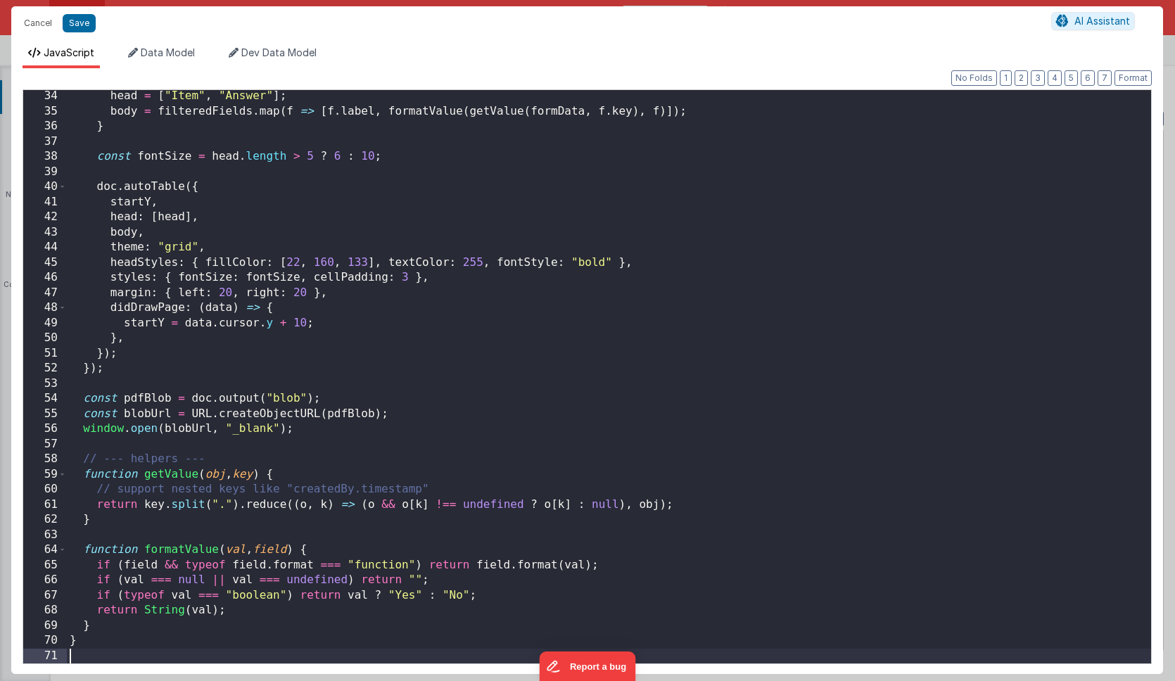
scroll to position [500, 0]
click at [77, 24] on button "Save" at bounding box center [79, 23] width 33 height 18
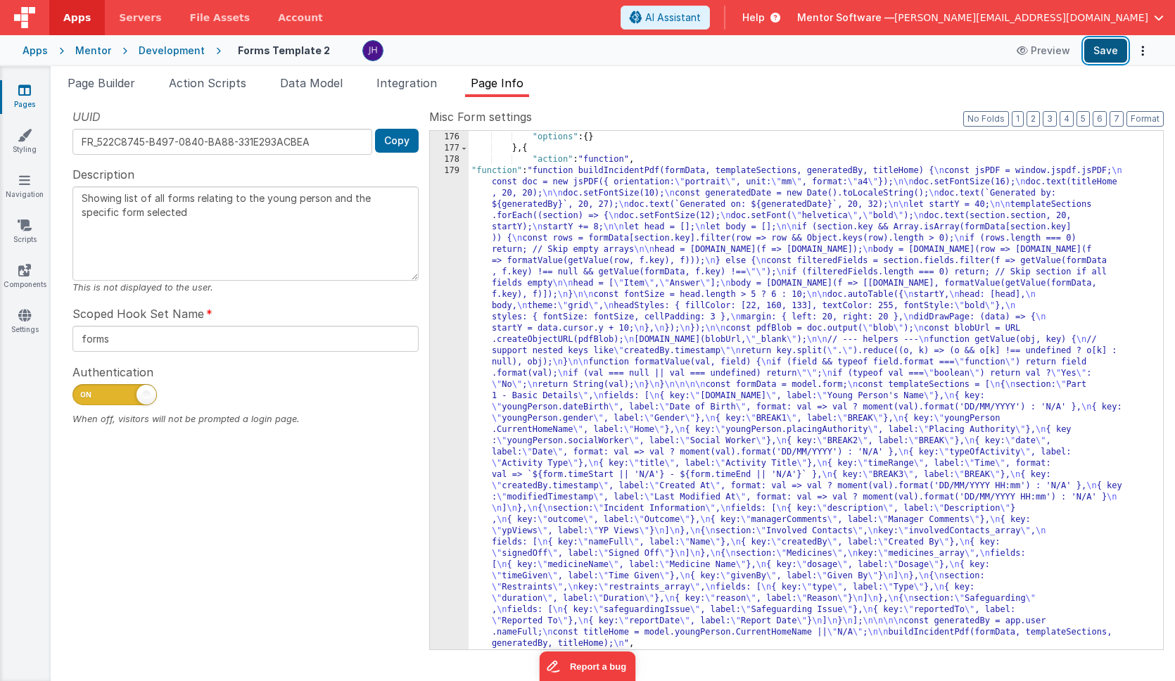
click at [1094, 48] on button "Save" at bounding box center [1105, 51] width 43 height 24
click at [452, 273] on div "179" at bounding box center [449, 407] width 39 height 484
click at [576, 274] on div ""function" : "model.isLoadingSection = true" , "options" : { } } , { "action" :…" at bounding box center [816, 390] width 695 height 541
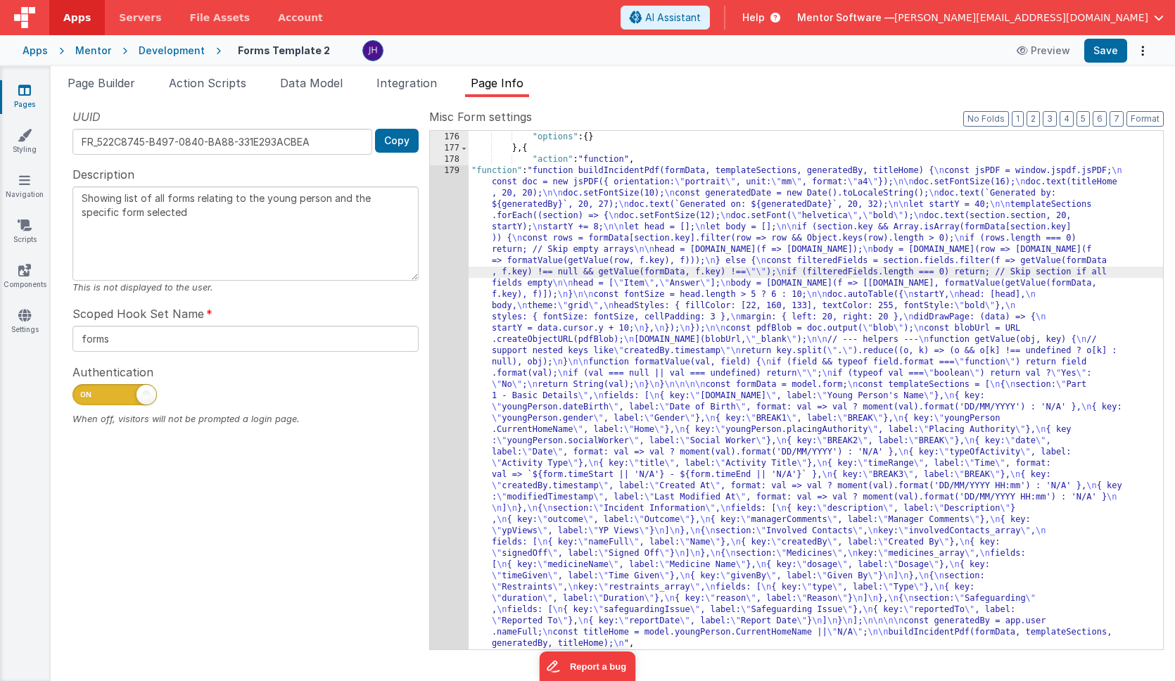
click at [451, 259] on div "175 176 177 178 179 180 181" at bounding box center [449, 390] width 39 height 541
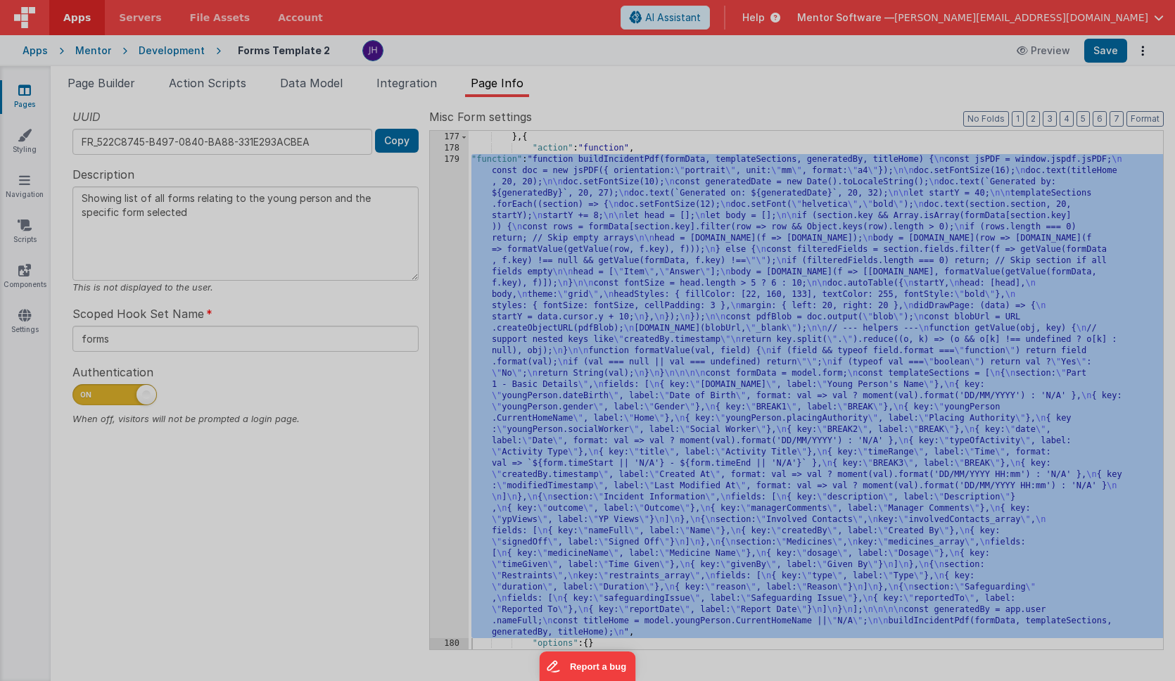
scroll to position [326, 0]
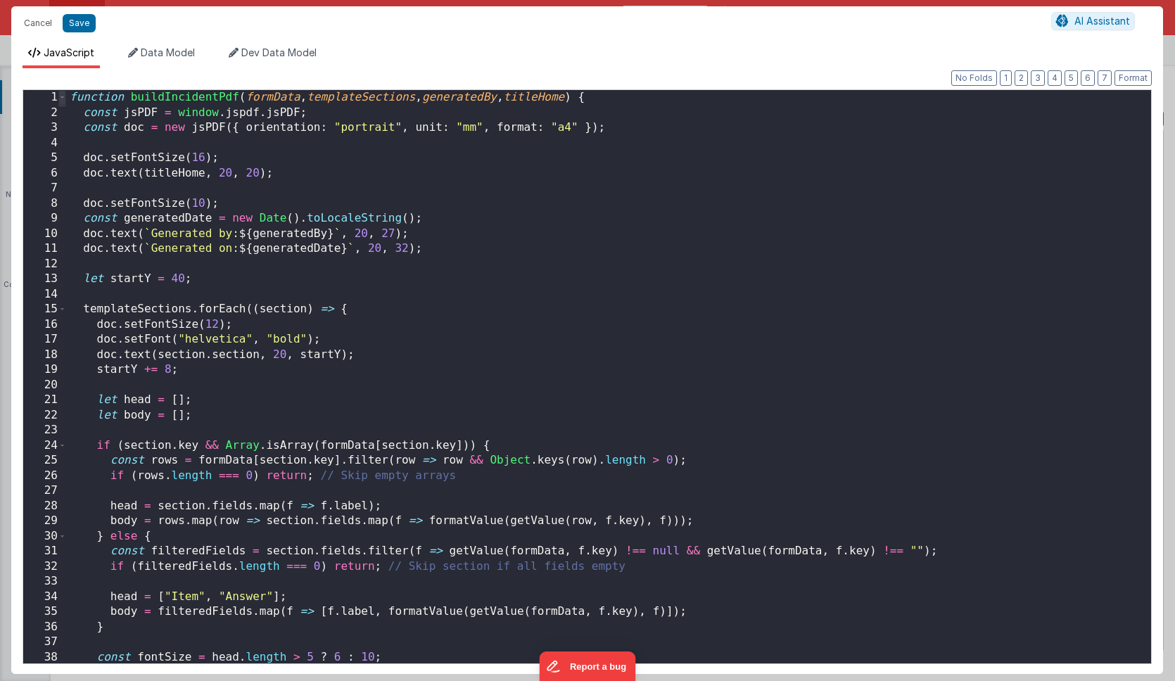
click at [62, 96] on span at bounding box center [62, 97] width 8 height 15
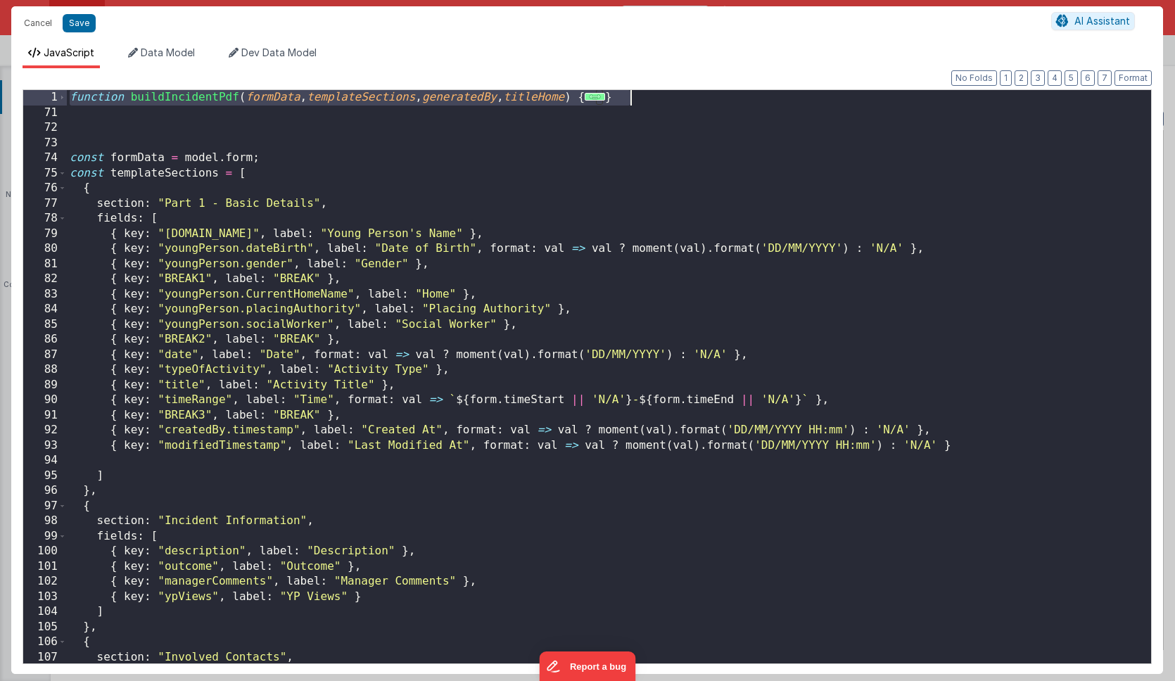
drag, startPoint x: 72, startPoint y: 99, endPoint x: 715, endPoint y: 96, distance: 642.4
click at [715, 96] on div "function buildIncidentPdf ( formData , templateSections , generatedBy , titleHo…" at bounding box center [609, 392] width 1084 height 604
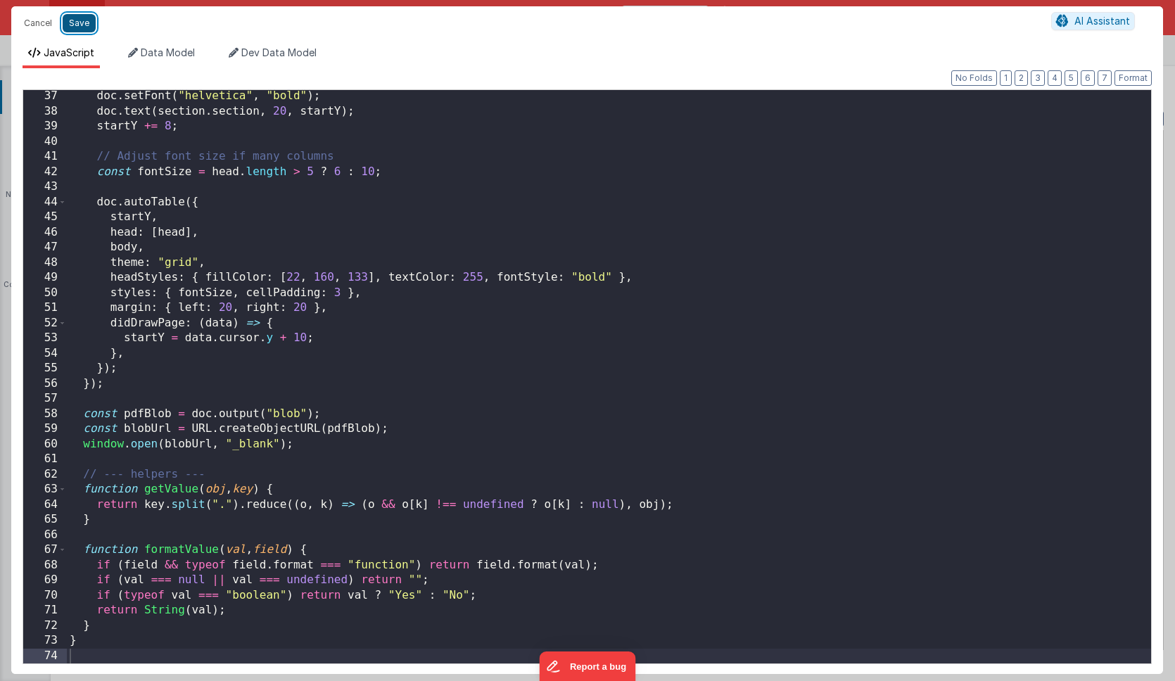
click at [74, 18] on button "Save" at bounding box center [79, 23] width 33 height 18
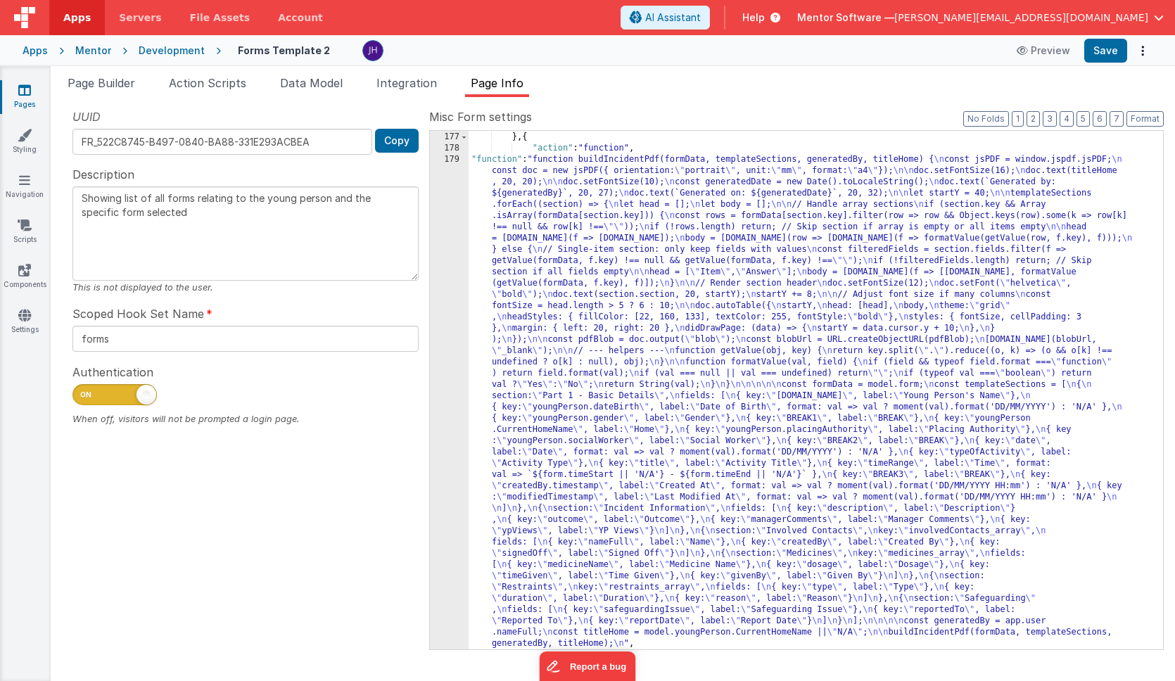
click at [1103, 37] on div "Apps Mentor Development Forms Template 2 Preview Save" at bounding box center [587, 50] width 1175 height 31
click at [1103, 48] on button "Save" at bounding box center [1105, 51] width 43 height 24
click at [639, 329] on div ""options" : { } } , { "action" : "function" , "function" : "function buildIncid…" at bounding box center [816, 390] width 695 height 541
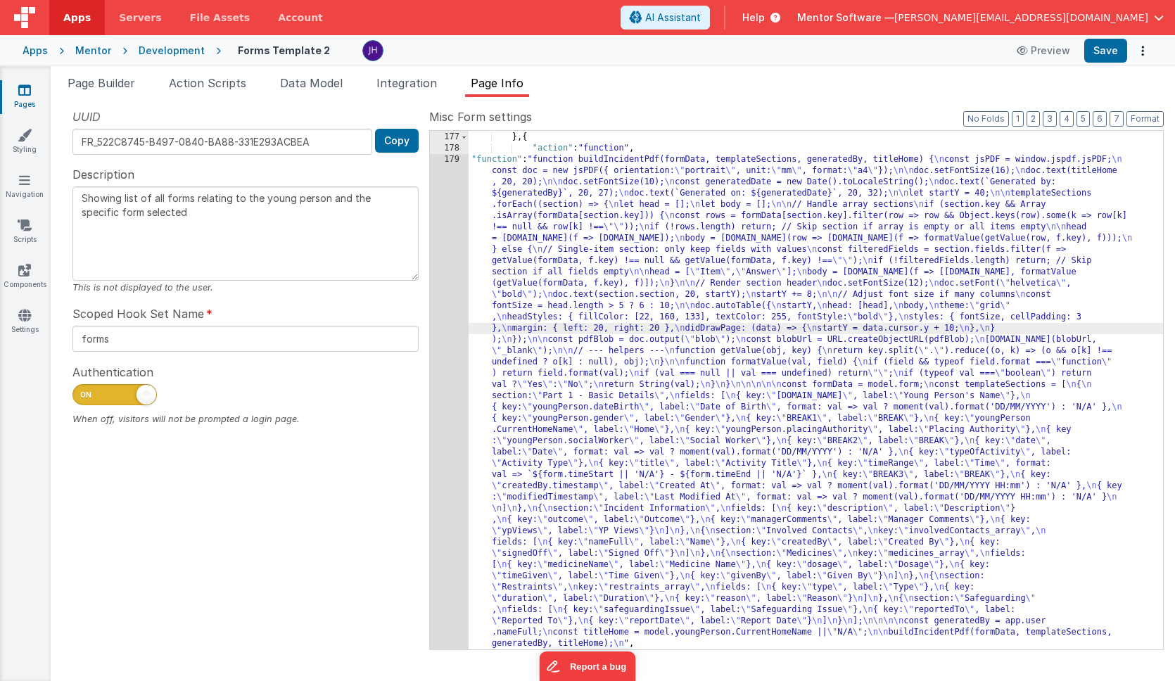
click at [449, 282] on div "176 177 178 179 180 181" at bounding box center [449, 390] width 39 height 541
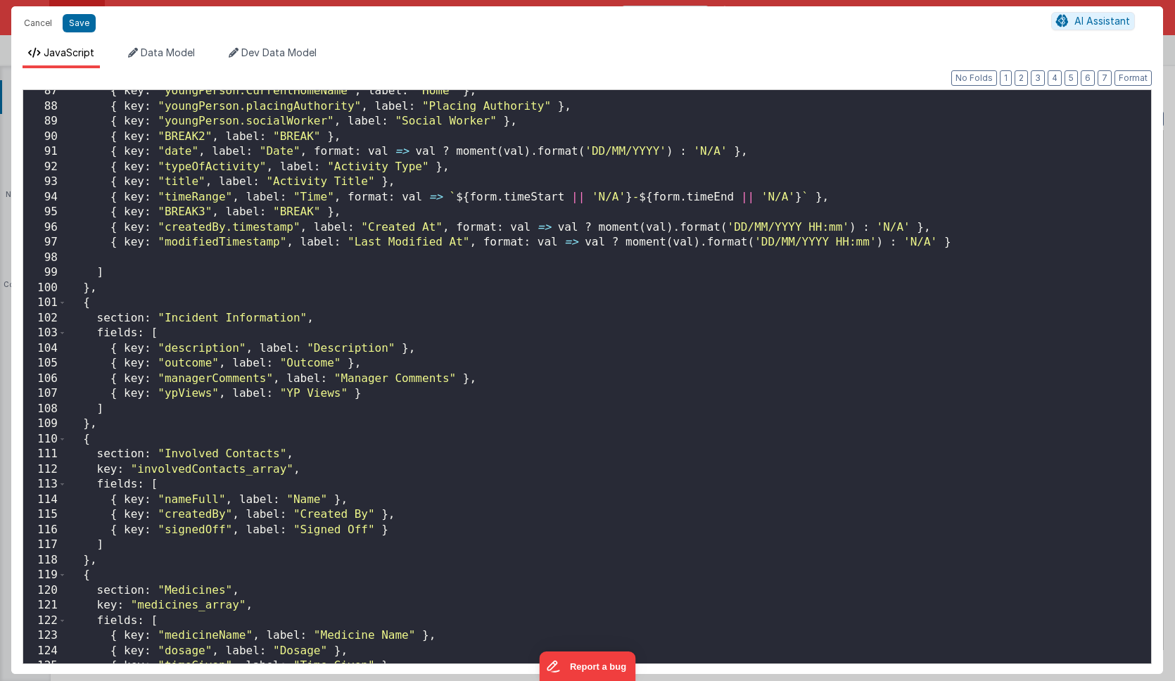
scroll to position [1307, 0]
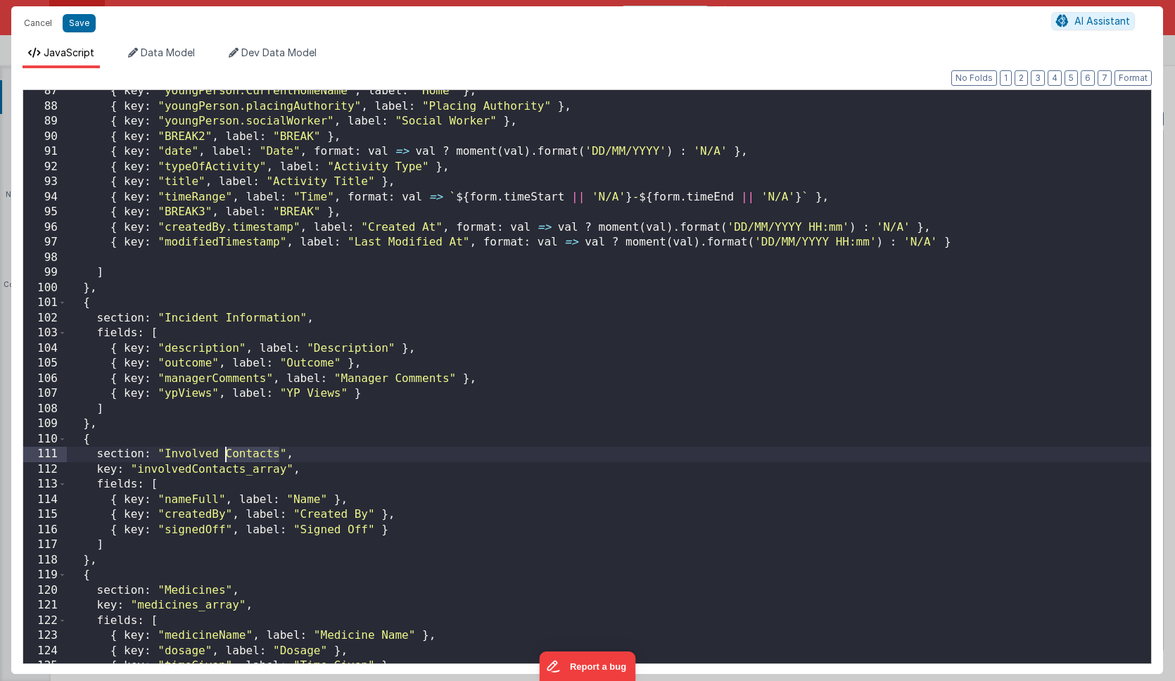
drag, startPoint x: 276, startPoint y: 454, endPoint x: 227, endPoint y: 454, distance: 48.6
click at [227, 454] on div "{ key : "youngPerson.CurrentHomeName" , label : "Home" } , { key : "[PERSON_NAM…" at bounding box center [609, 386] width 1084 height 604
click at [165, 453] on div "{ key : "youngPerson.CurrentHomeName" , label : "Home" } , { key : "[PERSON_NAM…" at bounding box center [609, 386] width 1084 height 604
click at [325, 455] on div "{ key : "youngPerson.CurrentHomeName" , label : "Home" } , { key : "[PERSON_NAM…" at bounding box center [609, 386] width 1084 height 604
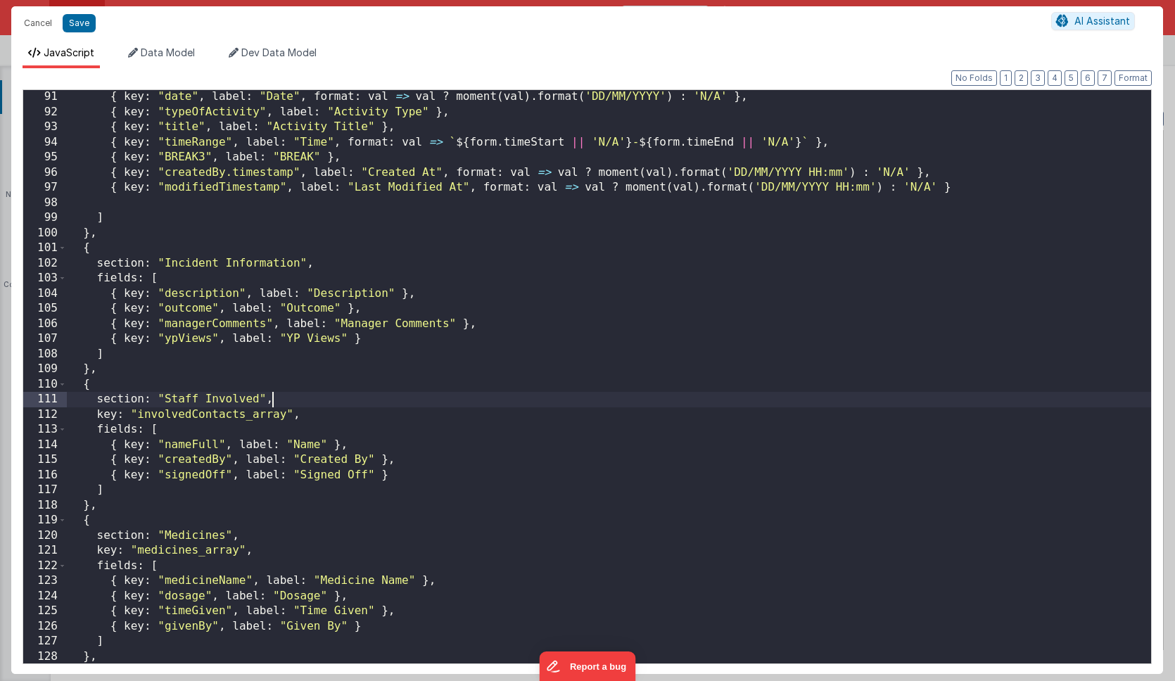
scroll to position [1394, 0]
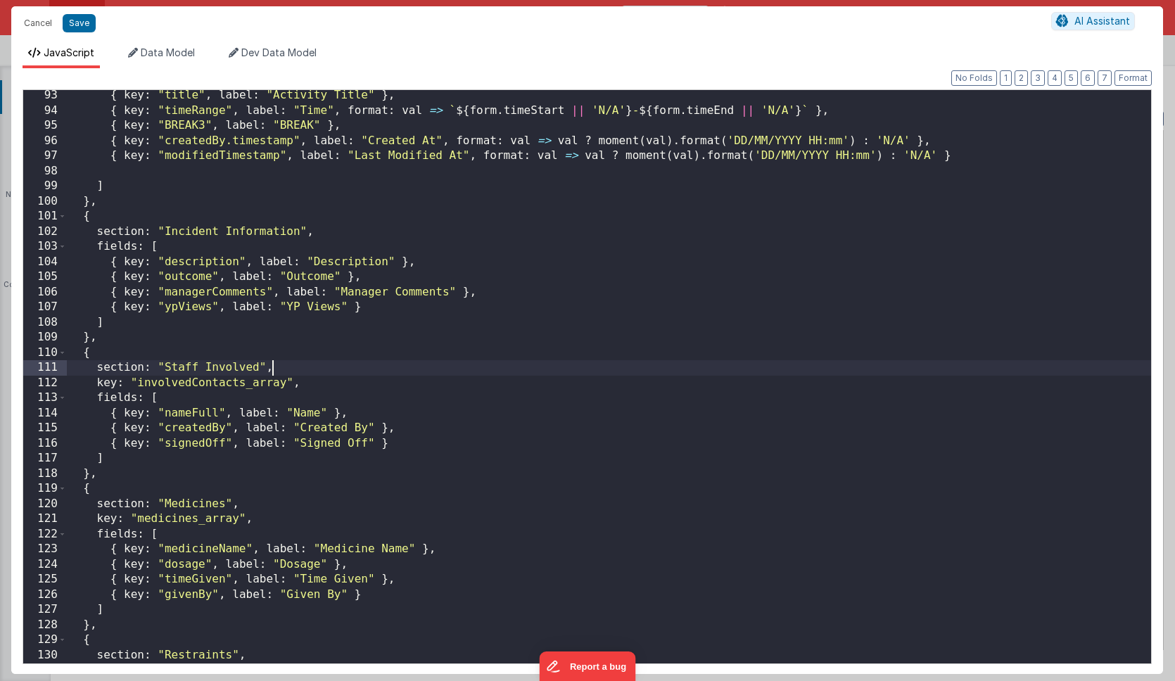
click at [448, 409] on div "{ key : "title" , label : "Activity Title" } , { key : "timeRange" , label : "T…" at bounding box center [609, 390] width 1084 height 604
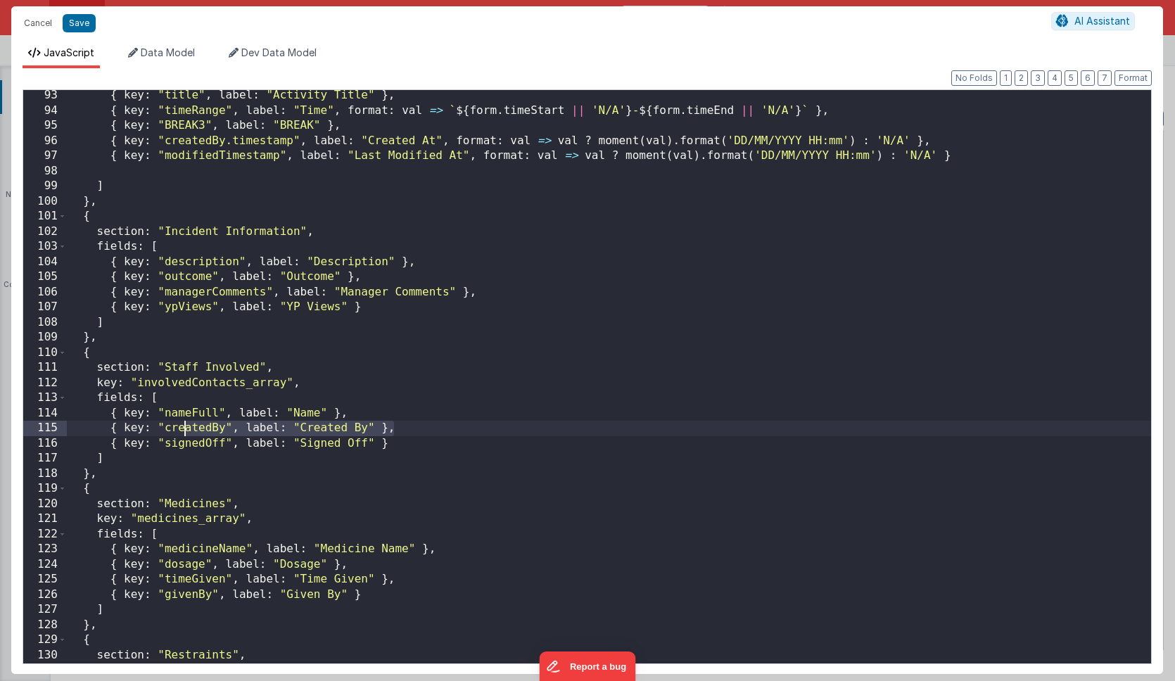
drag, startPoint x: 405, startPoint y: 429, endPoint x: 175, endPoint y: 429, distance: 230.1
click at [175, 427] on div "{ key : "title" , label : "Activity Title" } , { key : "timeRange" , label : "T…" at bounding box center [609, 390] width 1084 height 604
click at [185, 426] on div "{ key : "title" , label : "Activity Title" } , { key : "timeRange" , label : "T…" at bounding box center [609, 390] width 1084 height 604
drag, startPoint x: 331, startPoint y: 426, endPoint x: 266, endPoint y: 427, distance: 65.4
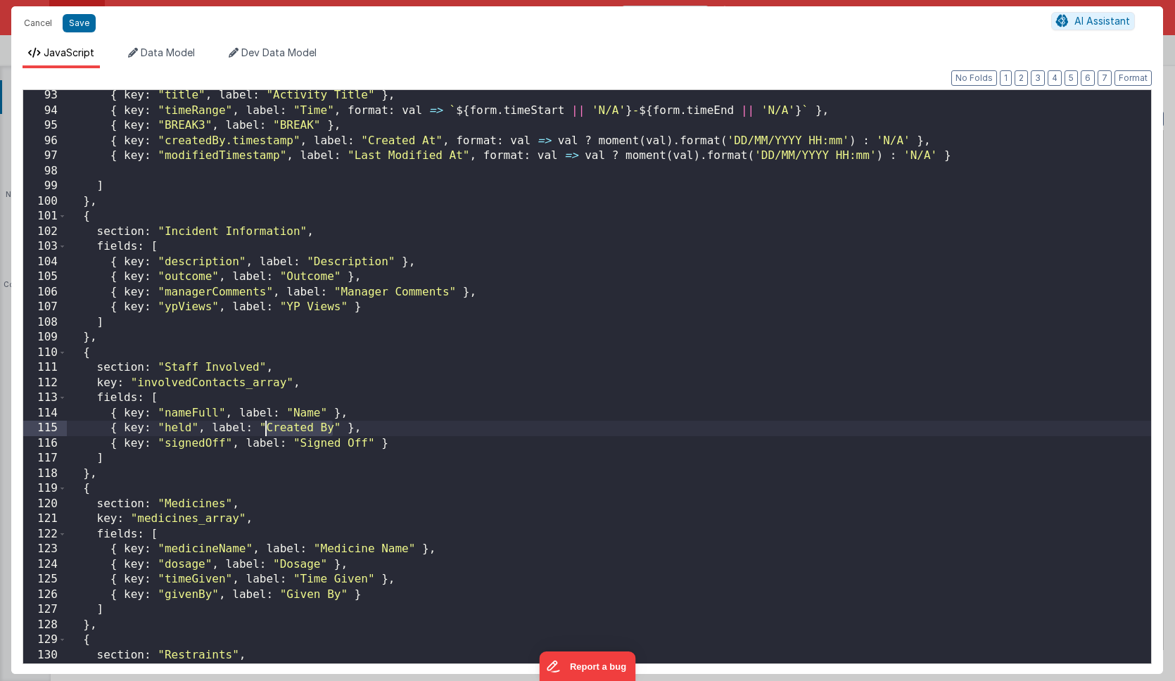
click at [266, 427] on div "{ key : "title" , label : "Activity Title" } , { key : "timeRange" , label : "T…" at bounding box center [609, 390] width 1084 height 604
drag, startPoint x: 331, startPoint y: 429, endPoint x: 108, endPoint y: 426, distance: 223.1
click at [108, 426] on div "{ key : "title" , label : "Activity Title" } , { key : "timeRange" , label : "T…" at bounding box center [609, 390] width 1084 height 604
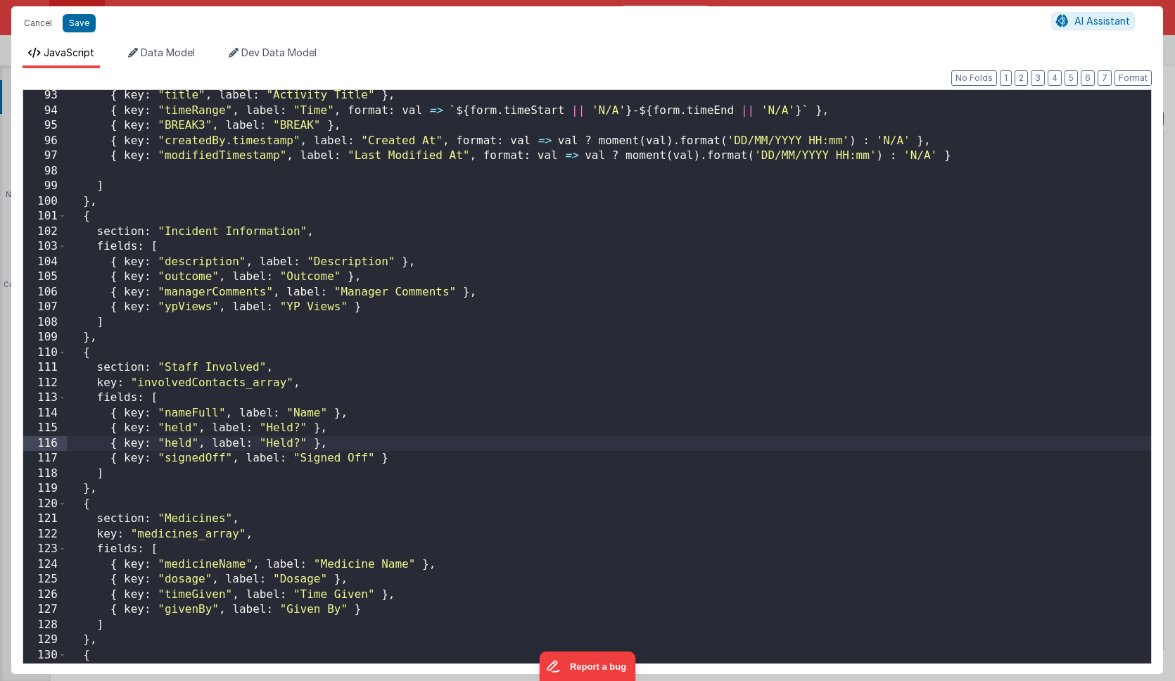
click at [175, 443] on div "{ key : "title" , label : "Activity Title" } , { key : "timeRange" , label : "T…" at bounding box center [609, 390] width 1084 height 604
click at [328, 448] on div "{ key : "title" , label : "Activity Title" } , { key : "timeRange" , label : "T…" at bounding box center [609, 390] width 1084 height 604
click at [360, 445] on div "{ key : "title" , label : "Activity Title" } , { key : "timeRange" , label : "T…" at bounding box center [609, 390] width 1084 height 604
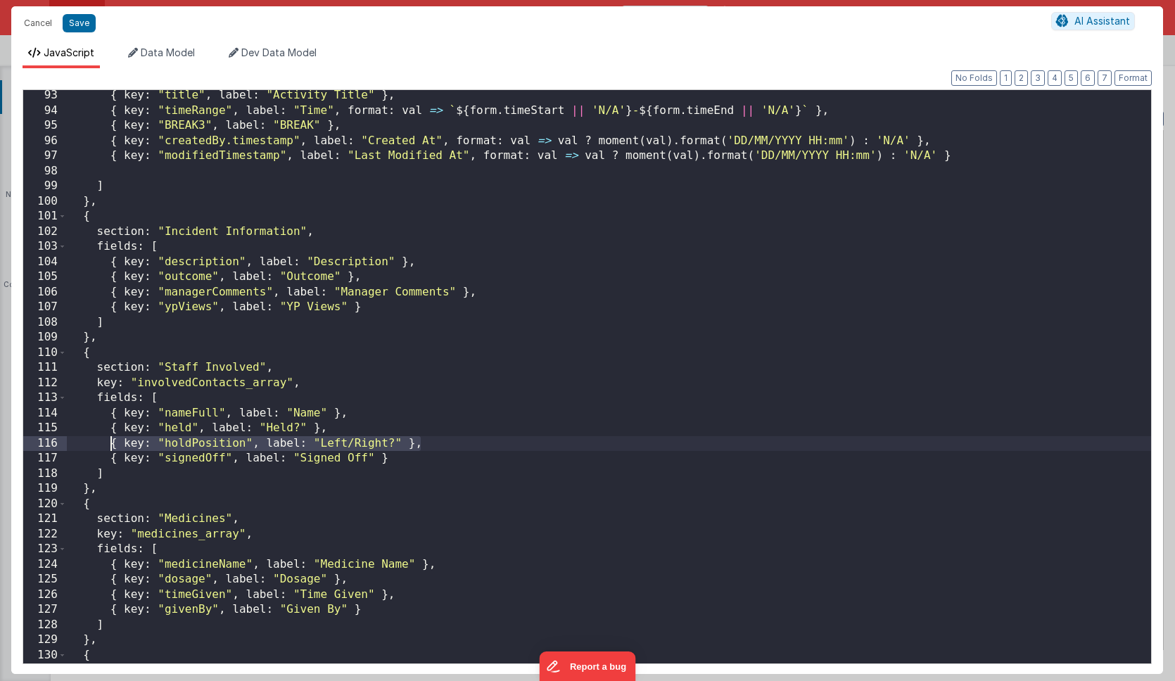
drag, startPoint x: 431, startPoint y: 444, endPoint x: 110, endPoint y: 443, distance: 320.2
click at [110, 443] on div "{ key : "title" , label : "Activity Title" } , { key : "timeRange" , label : "T…" at bounding box center [609, 390] width 1084 height 604
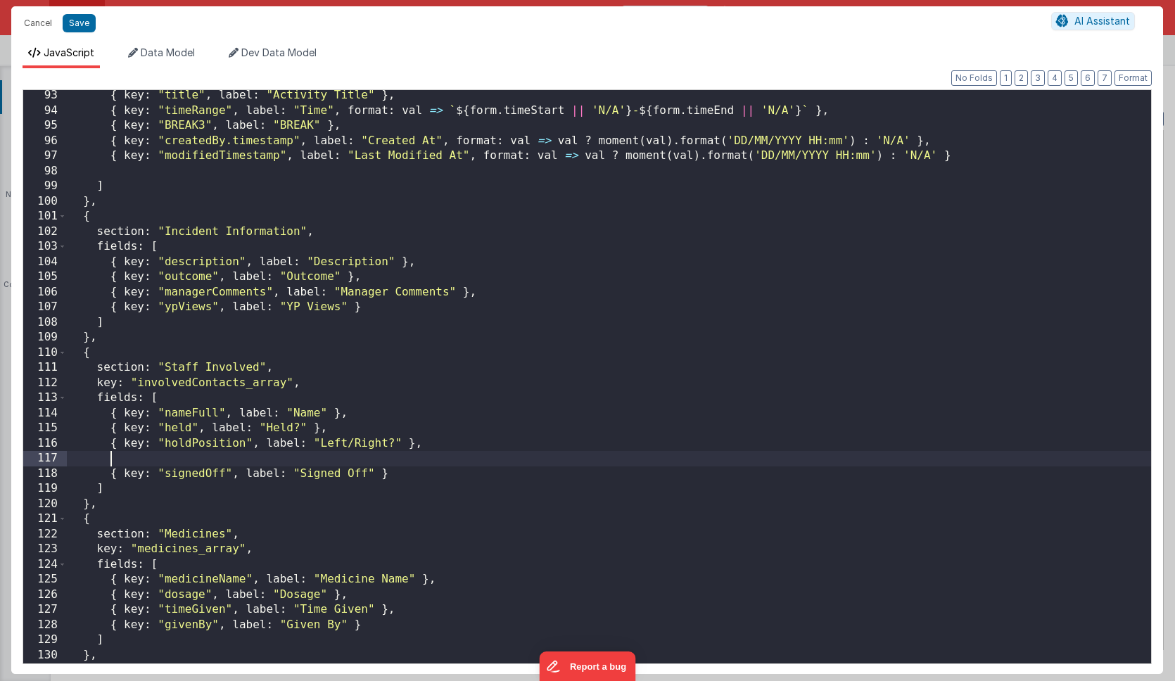
paste textarea
click at [204, 459] on div "{ key : "title" , label : "Activity Title" } , { key : "timeRange" , label : "T…" at bounding box center [609, 390] width 1084 height 604
click at [356, 456] on div "{ key : "title" , label : "Activity Title" } , { key : "timeRange" , label : "T…" at bounding box center [609, 390] width 1084 height 604
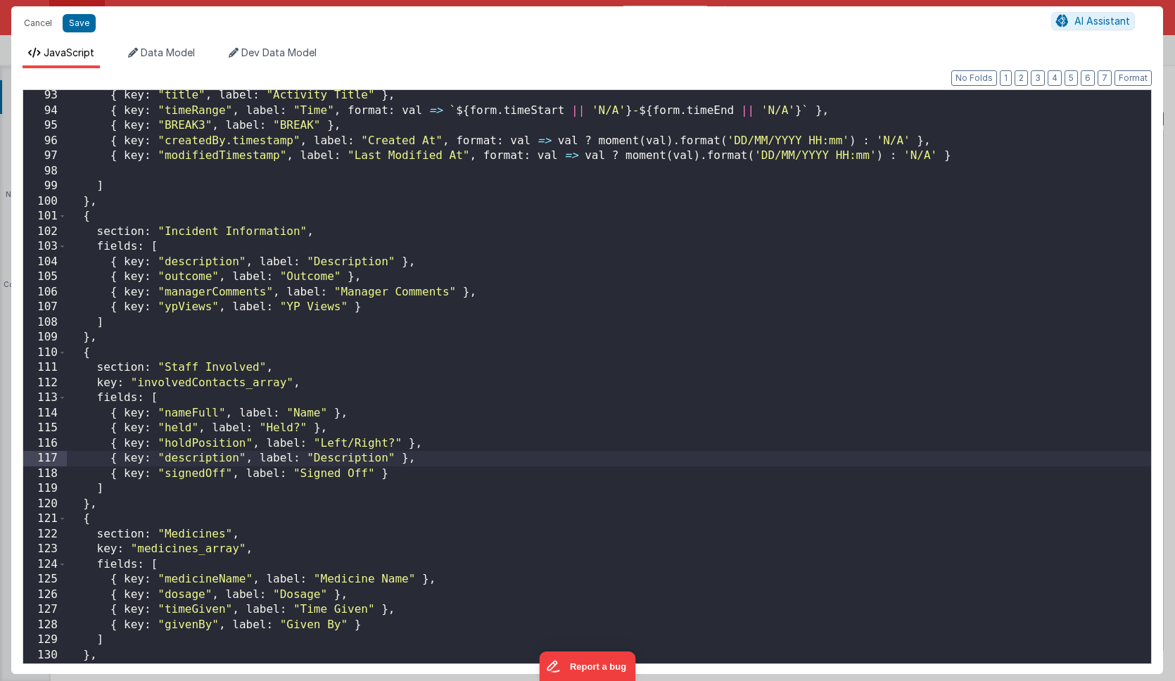
click at [508, 455] on div "{ key : "title" , label : "Activity Title" } , { key : "timeRange" , label : "T…" at bounding box center [609, 390] width 1084 height 604
click at [83, 22] on button "Save" at bounding box center [79, 23] width 33 height 18
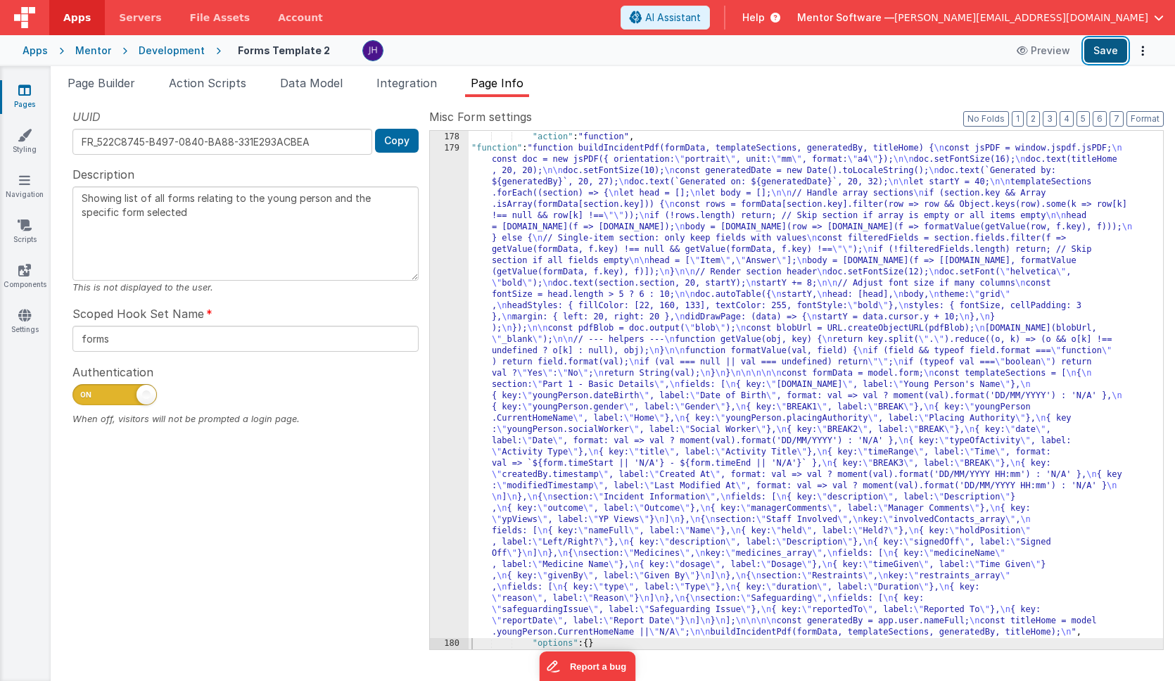
click at [1102, 53] on button "Save" at bounding box center [1105, 51] width 43 height 24
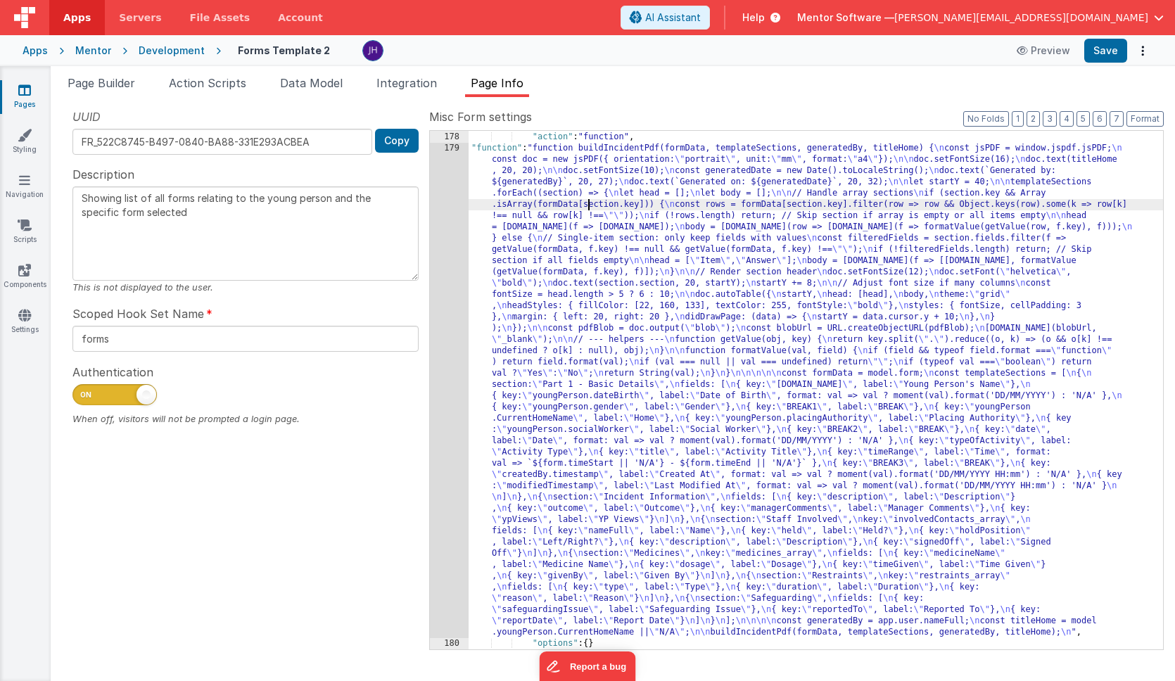
click at [590, 208] on div "} , { "action" : "function" , "function" : "function buildIncidentPdf(formData,…" at bounding box center [816, 390] width 695 height 541
click at [442, 224] on div "179" at bounding box center [449, 390] width 39 height 495
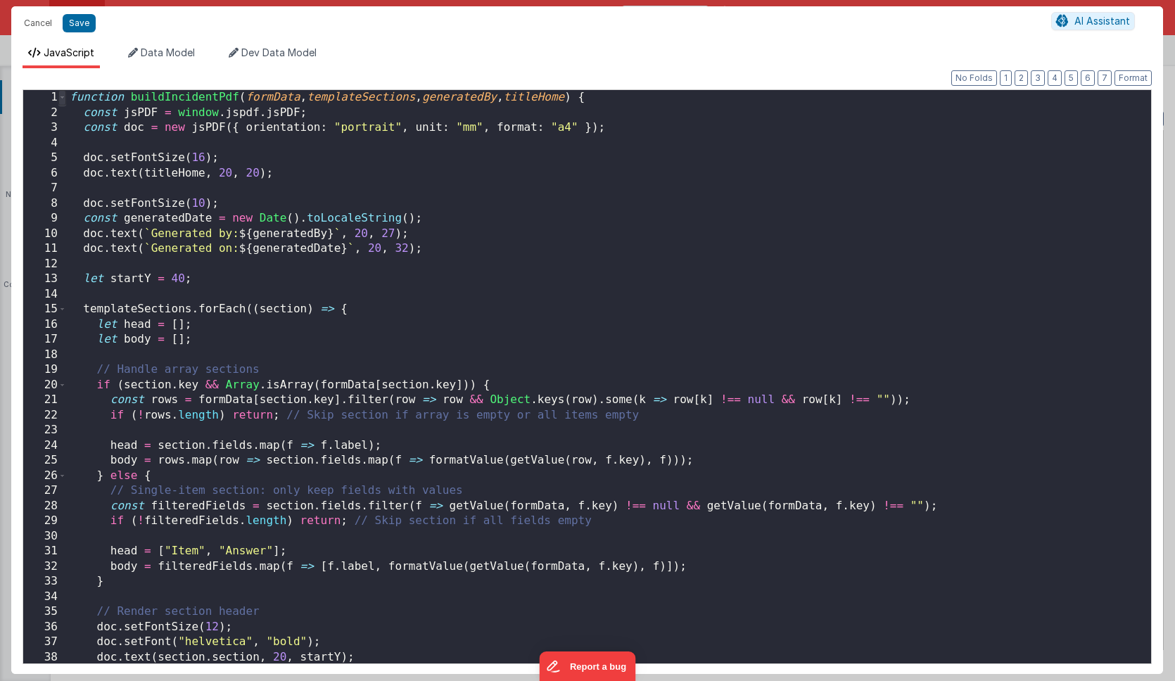
click at [62, 101] on span at bounding box center [62, 97] width 8 height 15
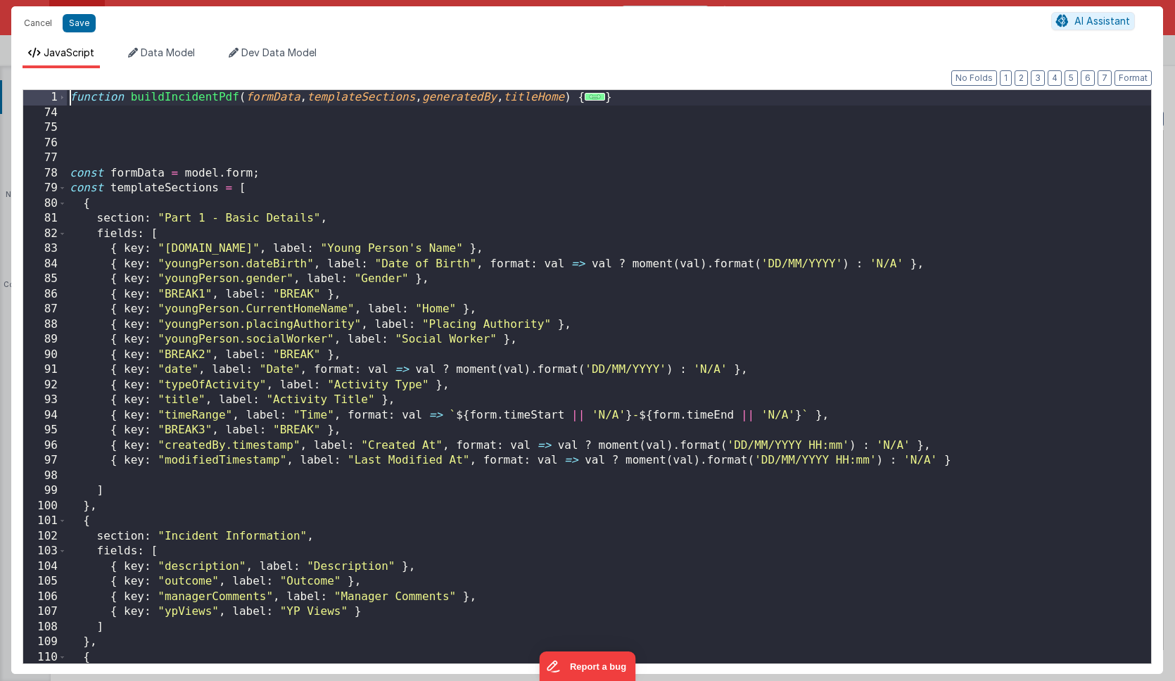
drag, startPoint x: 71, startPoint y: 96, endPoint x: 847, endPoint y: 85, distance: 776.2
click at [847, 85] on div "Format 7 6 5 4 3 2 1 No Folds 1 74 75 76 77 78 79 80 81 82 83 84 85 86 87 88 89…" at bounding box center [587, 371] width 1129 height 583
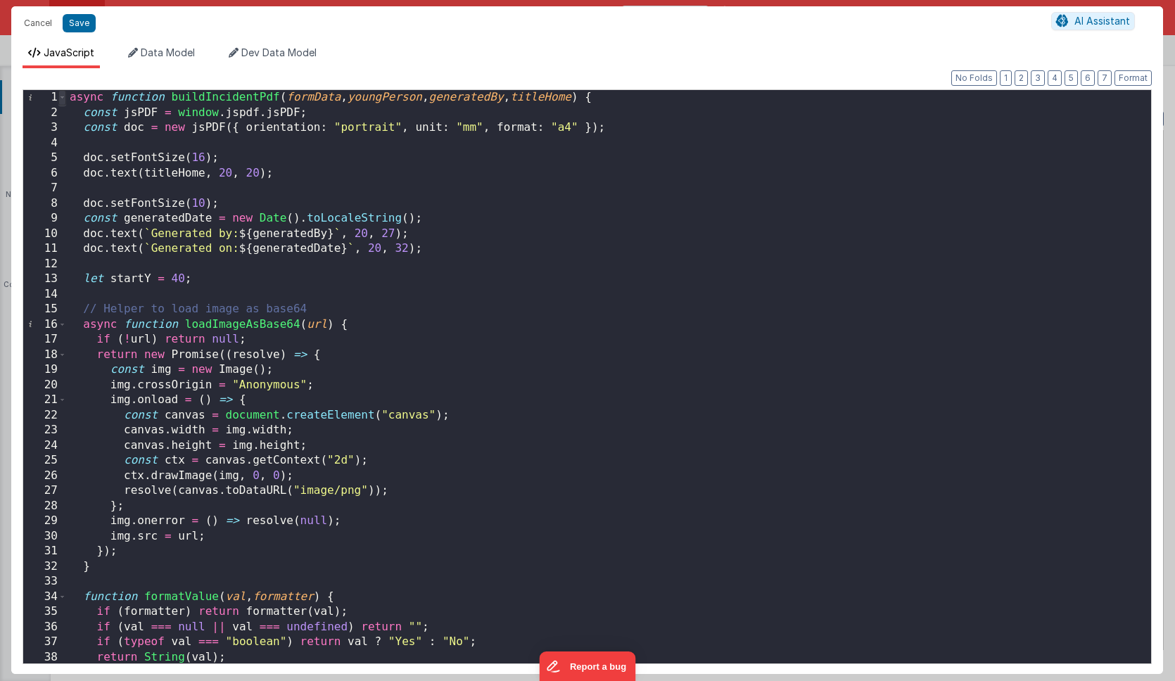
click at [61, 100] on span at bounding box center [62, 97] width 8 height 15
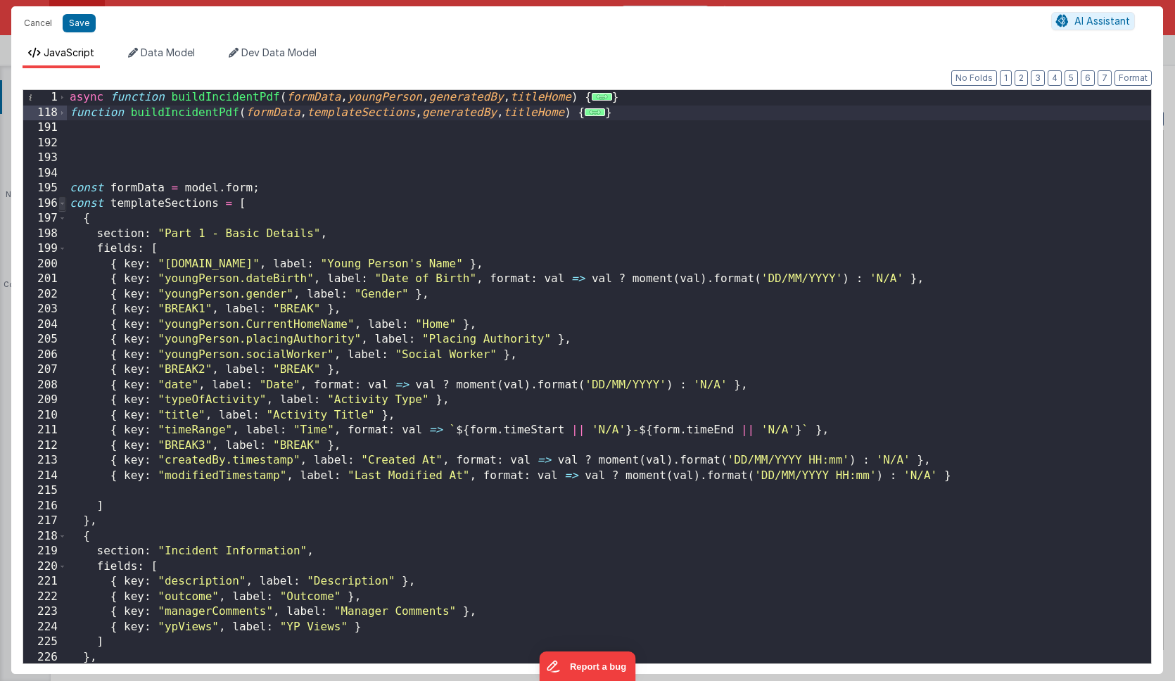
click at [63, 205] on span at bounding box center [62, 203] width 8 height 15
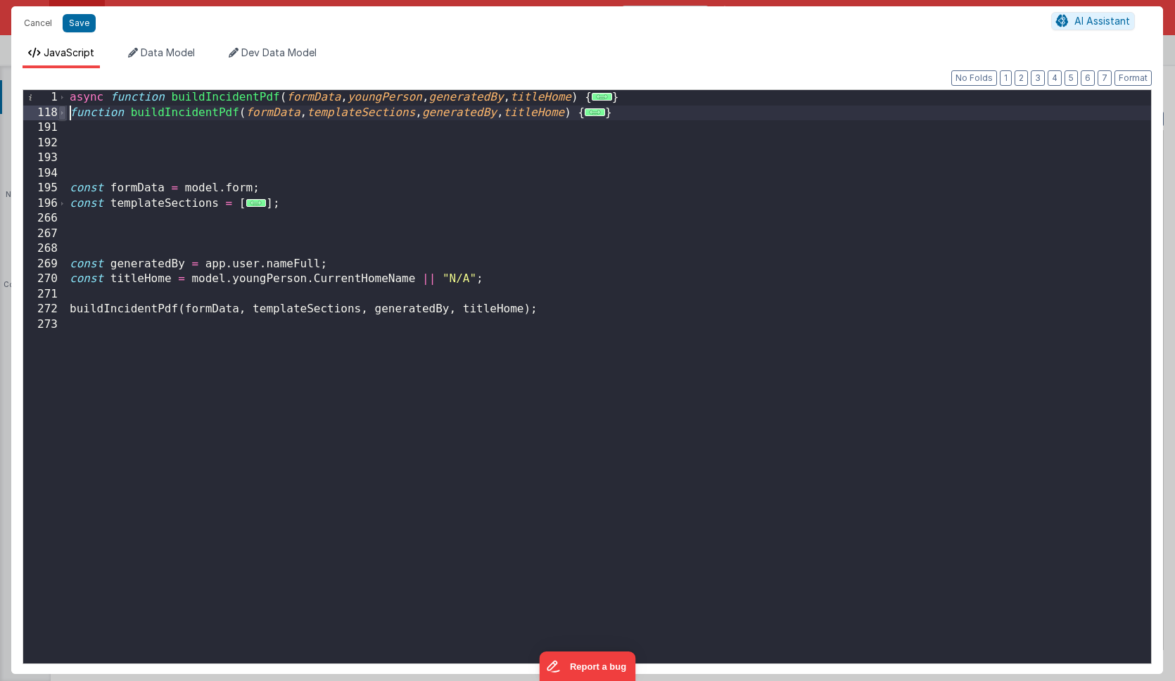
click at [65, 113] on span at bounding box center [62, 113] width 8 height 15
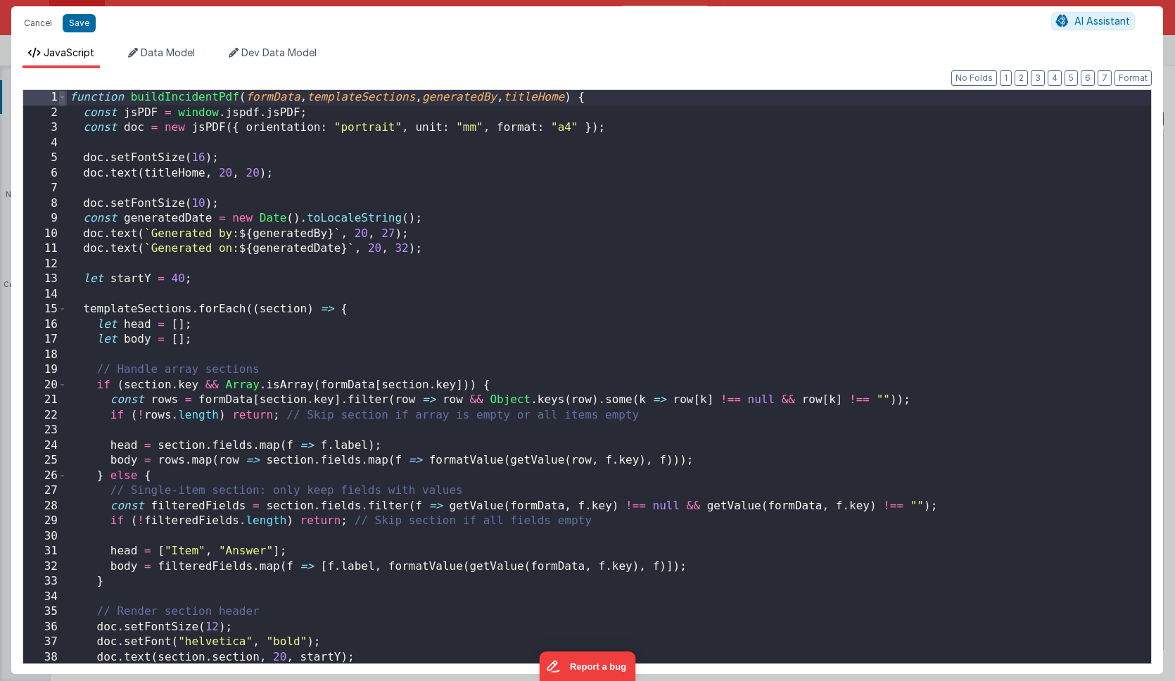
click at [63, 97] on span at bounding box center [62, 97] width 8 height 15
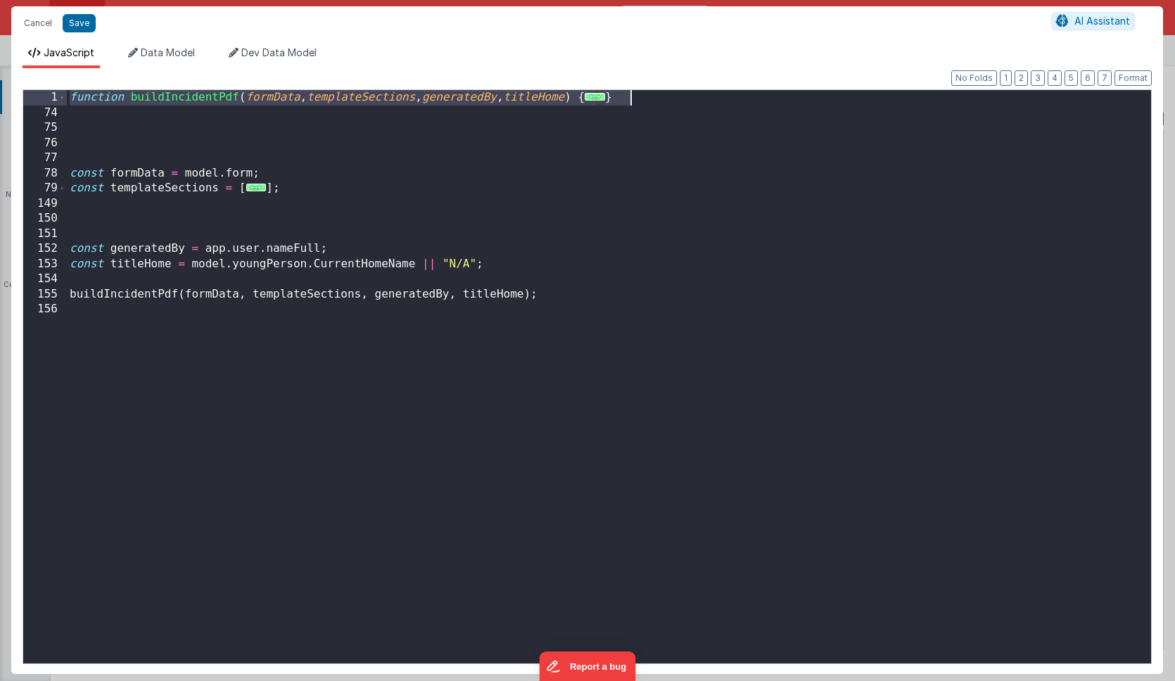
drag, startPoint x: 70, startPoint y: 97, endPoint x: 665, endPoint y: 96, distance: 595.3
click at [665, 96] on div "function buildIncidentPdf ( formData , templateSections , generatedBy , titleHo…" at bounding box center [609, 392] width 1084 height 604
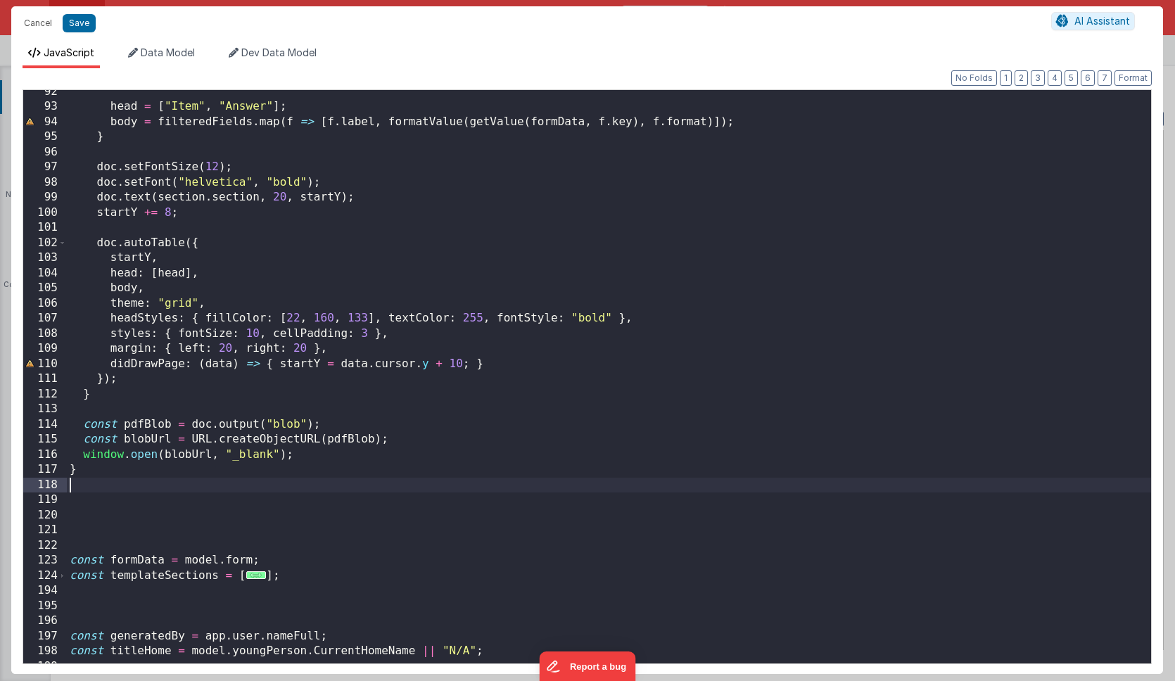
scroll to position [1424, 0]
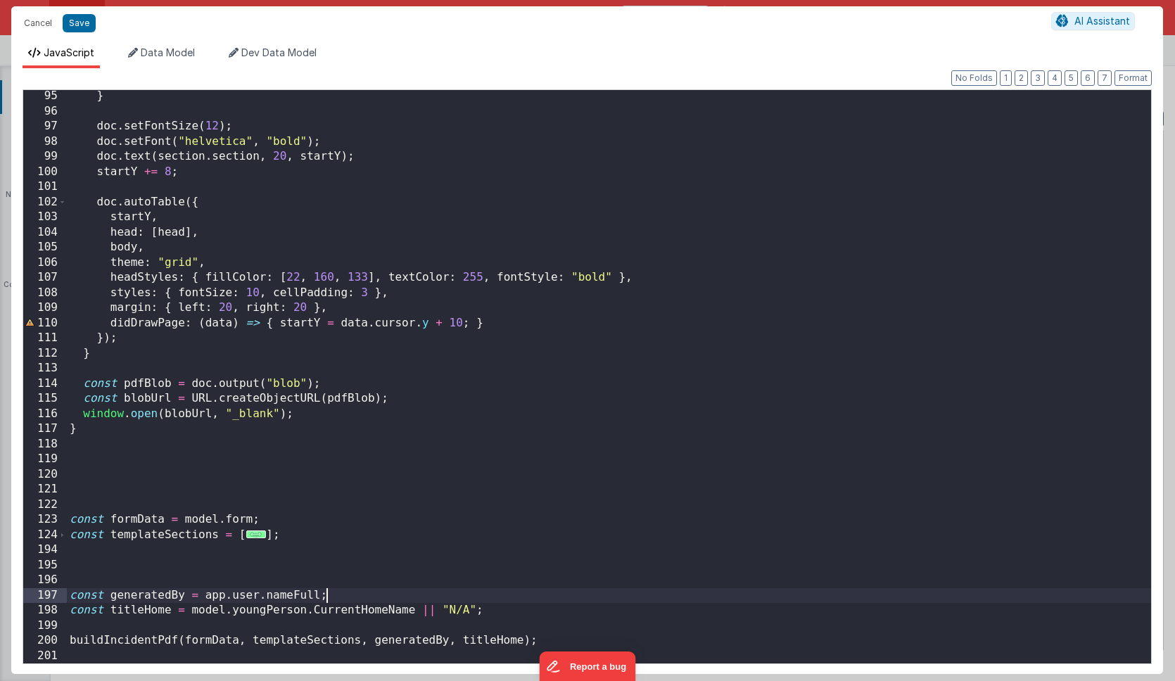
click at [336, 597] on div "} doc . setFontSize ( 12 ) ; doc . setFont ( "helvetica" , "bold" ) ; doc . tex…" at bounding box center [609, 391] width 1084 height 604
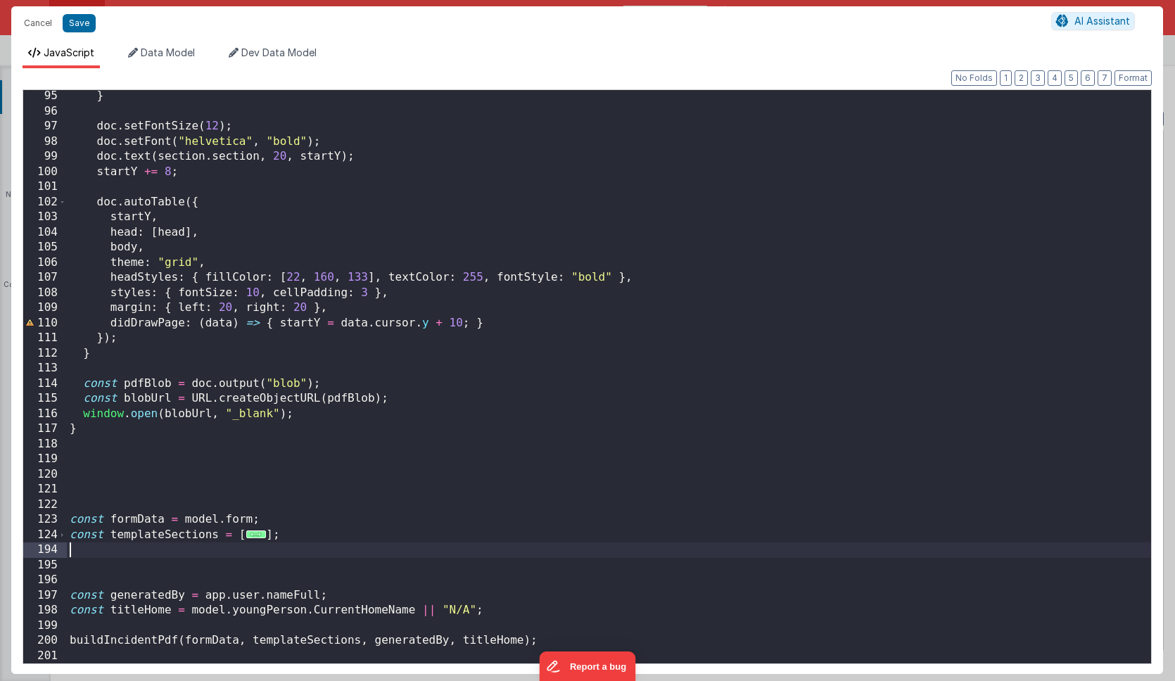
click at [285, 547] on div "} doc . setFontSize ( 12 ) ; doc . setFont ( "helvetica" , "bold" ) ; doc . tex…" at bounding box center [609, 391] width 1084 height 604
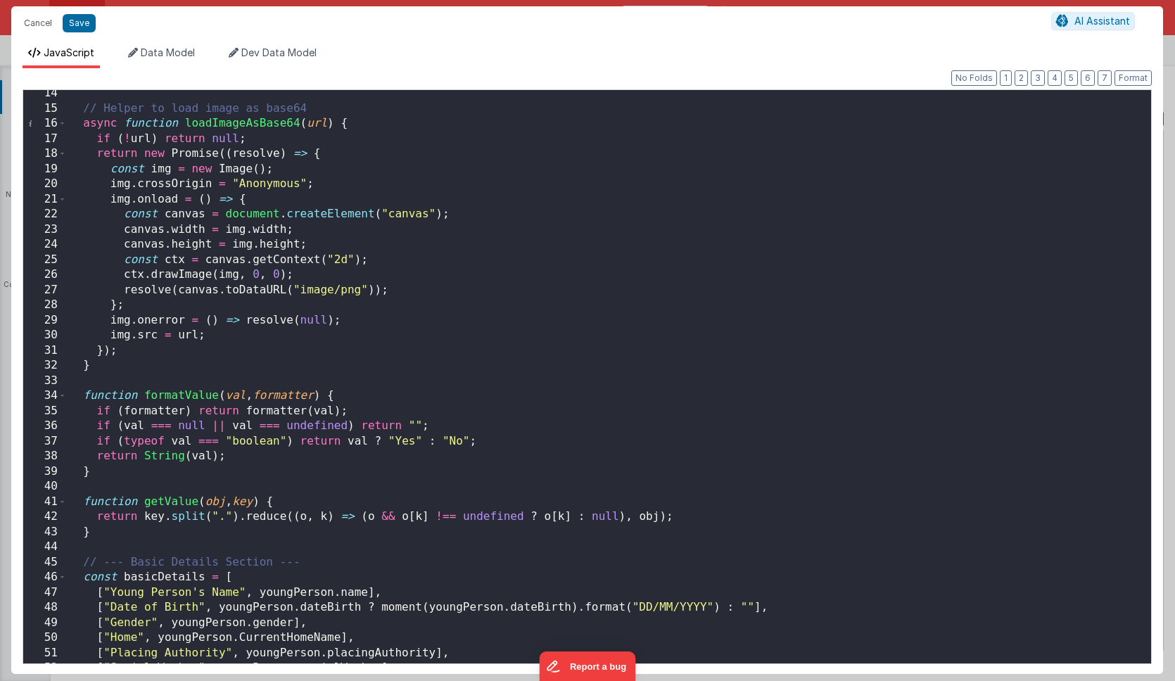
scroll to position [0, 0]
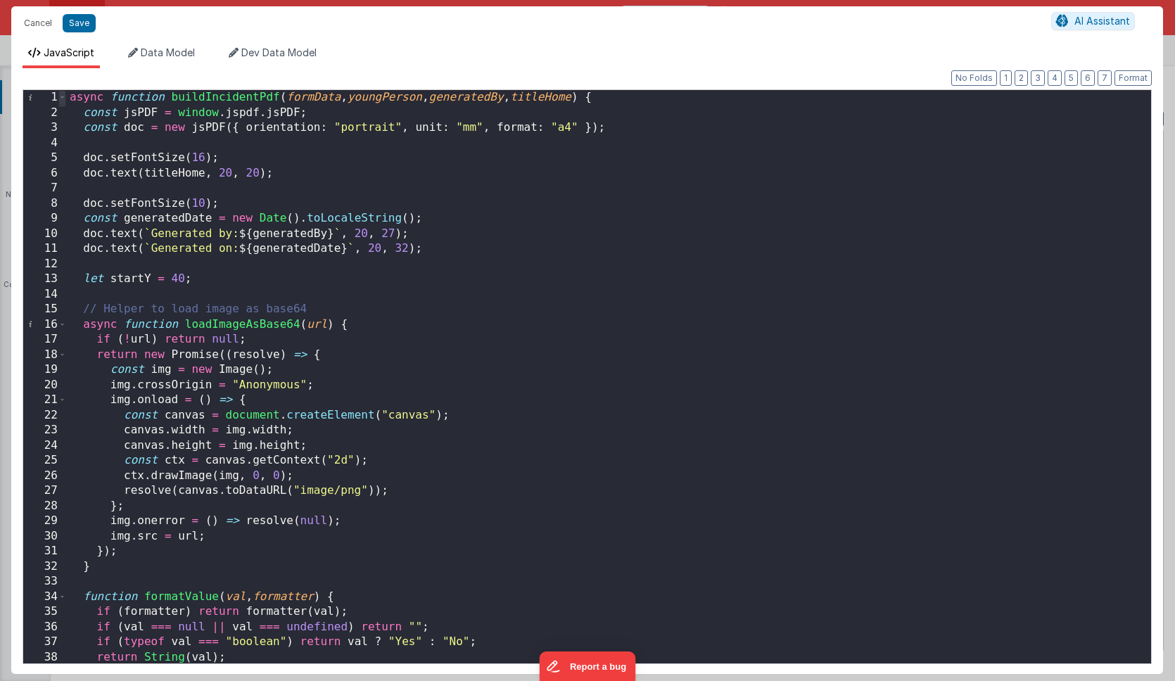
click at [63, 98] on span at bounding box center [62, 97] width 8 height 15
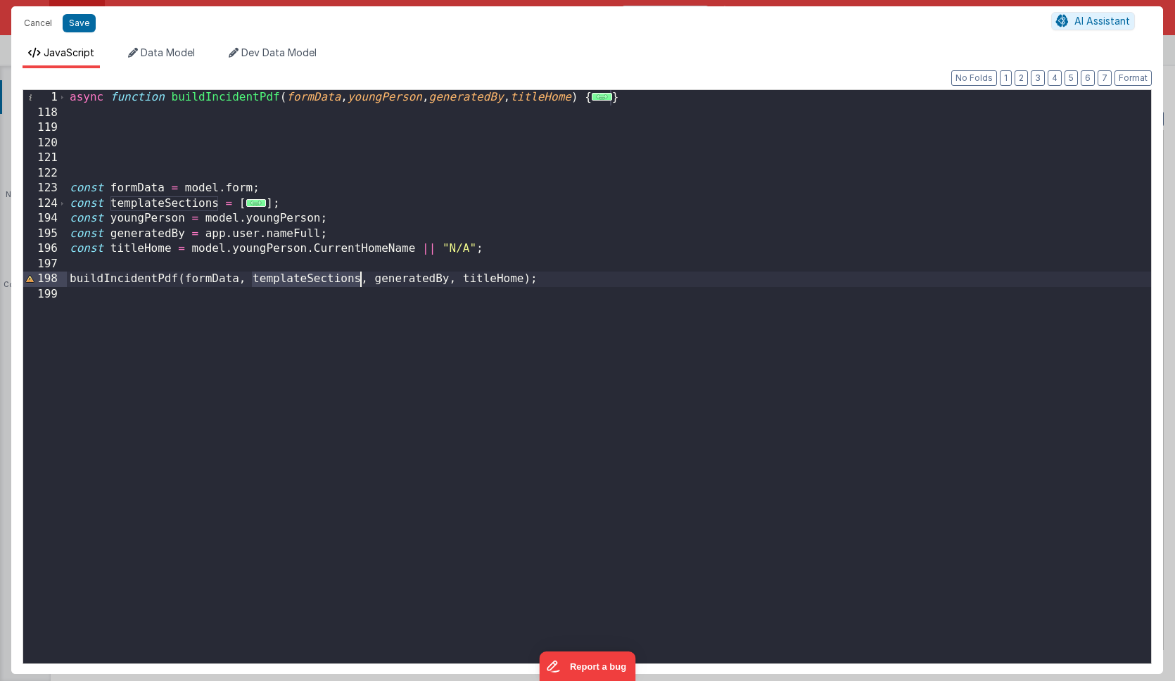
drag, startPoint x: 253, startPoint y: 279, endPoint x: 358, endPoint y: 279, distance: 104.8
click at [358, 279] on div "async function buildIncidentPdf ( formData , youngPerson , generatedBy , titleH…" at bounding box center [609, 392] width 1084 height 604
click at [253, 279] on div "async function buildIncidentPdf ( formData , youngPerson , generatedBy , titleH…" at bounding box center [609, 392] width 1084 height 604
click at [391, 278] on div "async function buildIncidentPdf ( formData , youngPerson , generatedBy , titleH…" at bounding box center [609, 392] width 1084 height 604
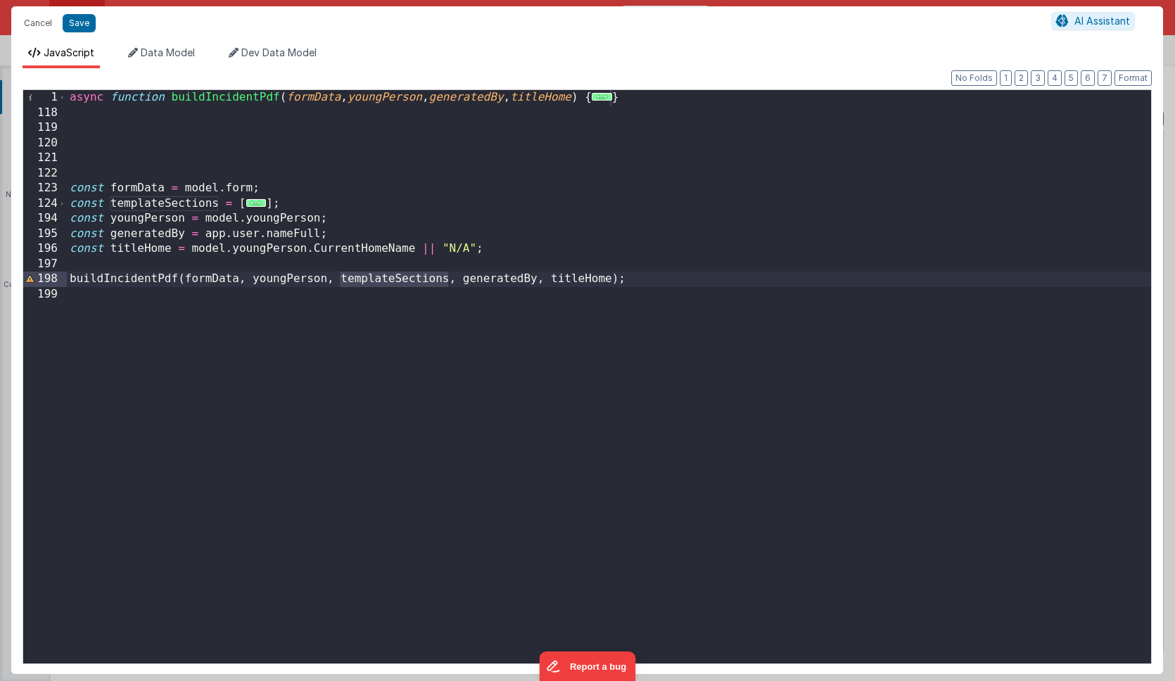
click at [442, 98] on div "async function buildIncidentPdf ( formData , youngPerson , generatedBy , titleH…" at bounding box center [609, 392] width 1084 height 604
paste textarea
click at [527, 148] on div "async function buildIncidentPdf ( formData , youngPerson , templateSections , g…" at bounding box center [609, 392] width 1084 height 604
click at [75, 26] on button "Save" at bounding box center [79, 23] width 33 height 18
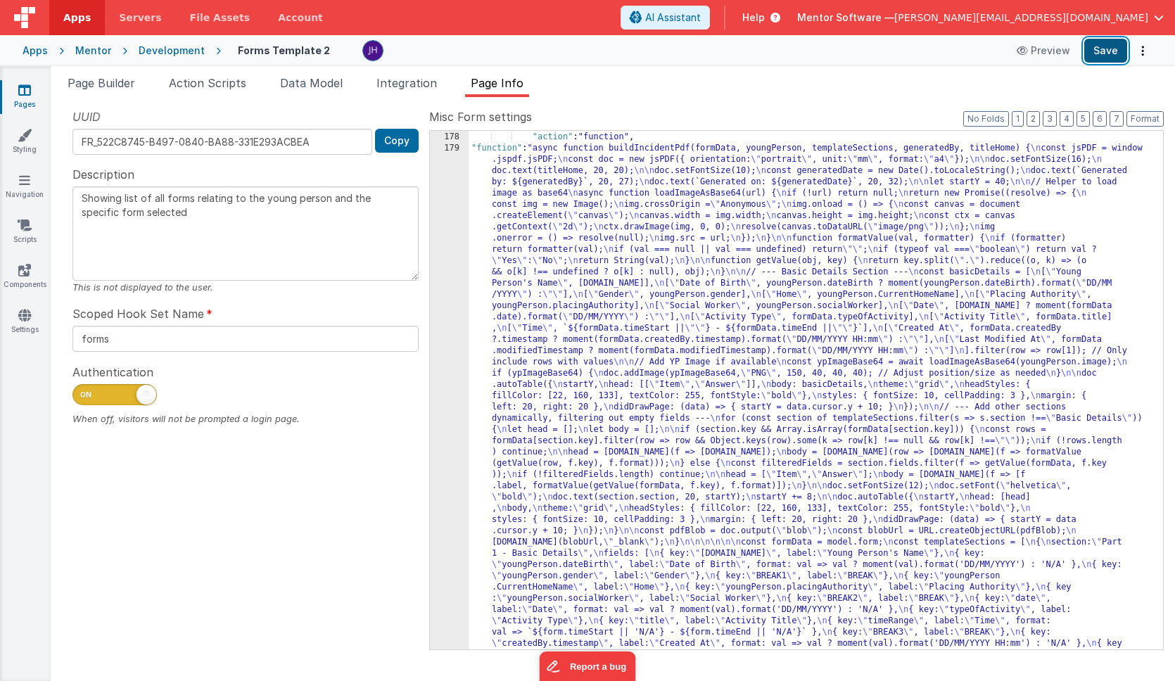
click at [1101, 50] on button "Save" at bounding box center [1105, 51] width 43 height 24
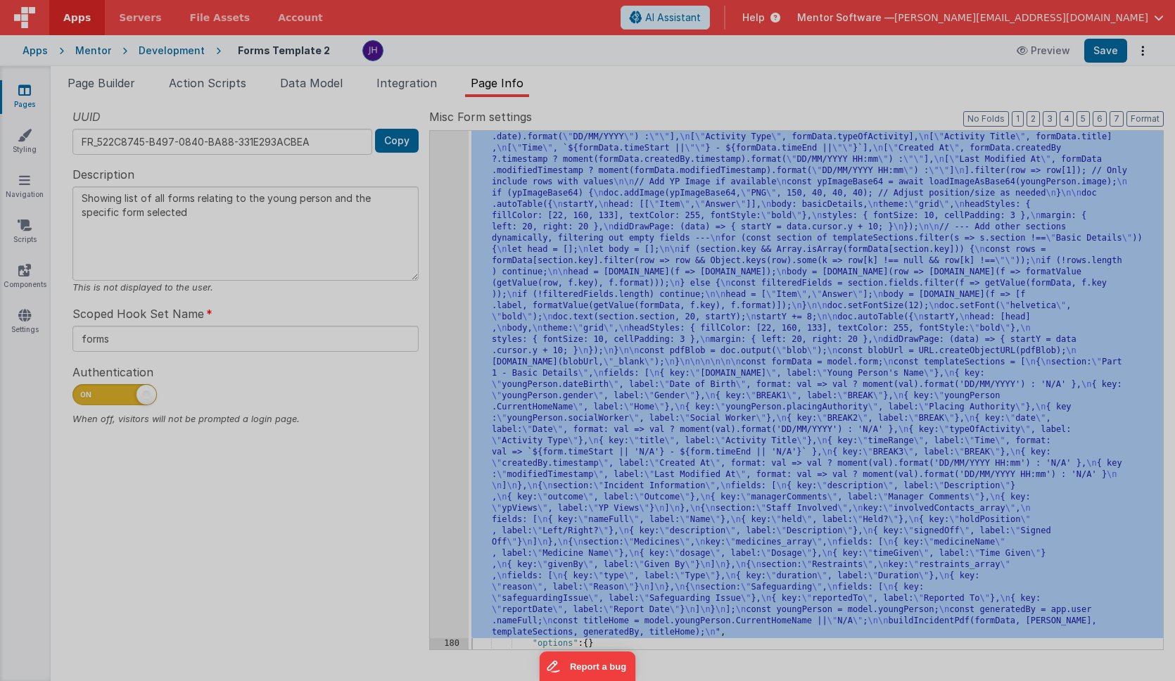
scroll to position [517, 0]
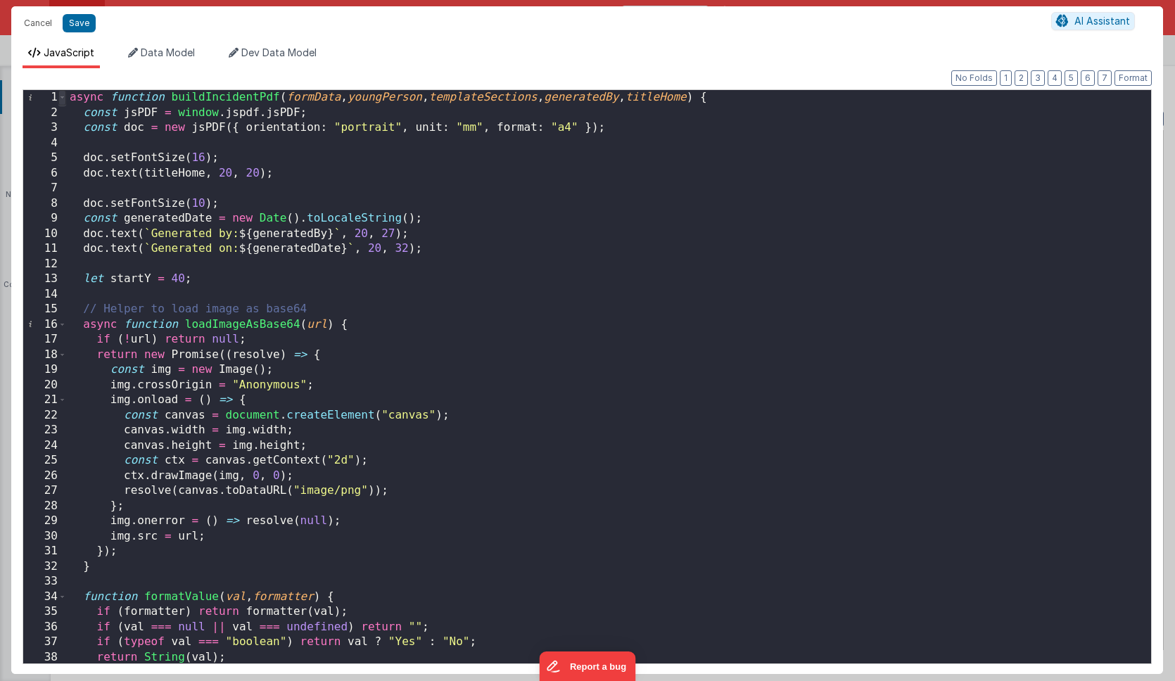
click at [61, 98] on span at bounding box center [62, 97] width 8 height 15
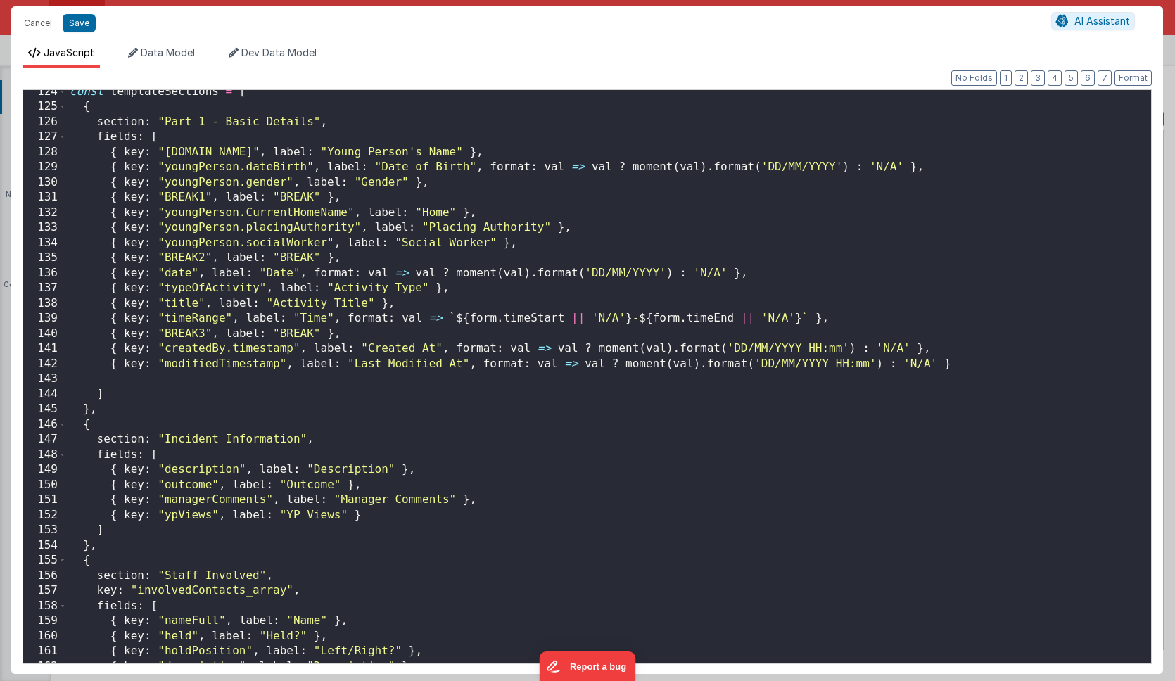
scroll to position [113, 0]
drag, startPoint x: 348, startPoint y: 195, endPoint x: -15, endPoint y: 198, distance: 362.4
click at [0, 198] on html "Cancel Save AI Assistant JavaScript Data Model Dev Data Model Format 7 6 5 4 3 …" at bounding box center [587, 340] width 1175 height 681
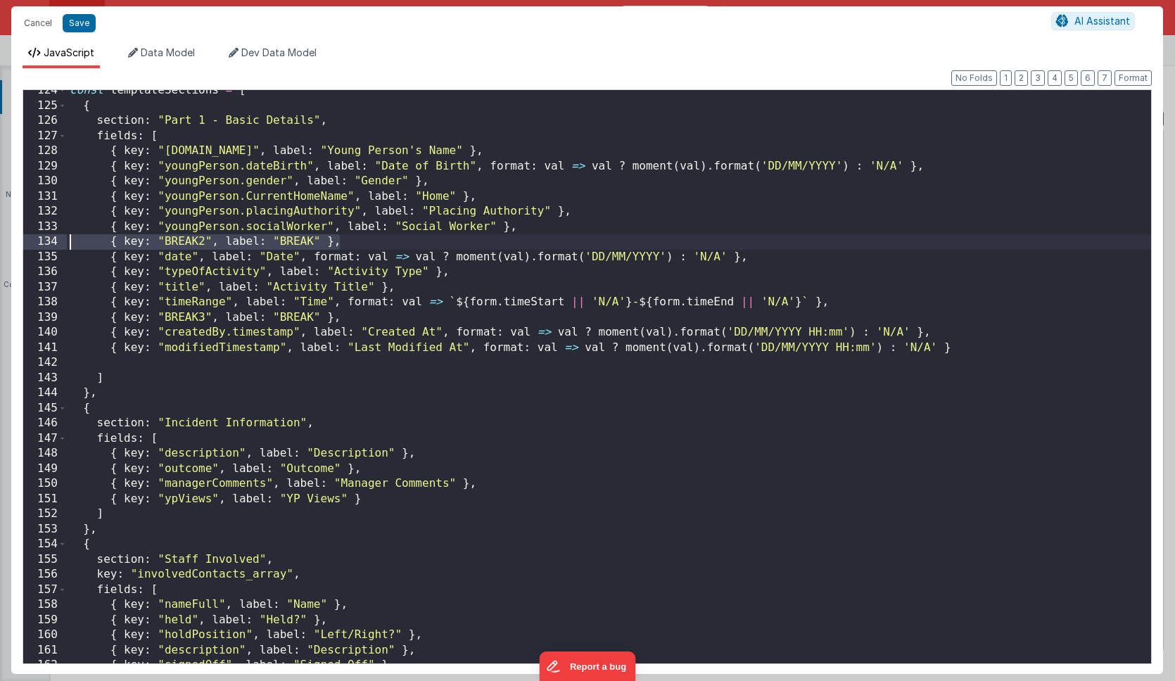
drag, startPoint x: 350, startPoint y: 243, endPoint x: -33, endPoint y: 248, distance: 382.8
click at [0, 248] on html "Cancel Save AI Assistant JavaScript Data Model Dev Data Model Format 7 6 5 4 3 …" at bounding box center [587, 340] width 1175 height 681
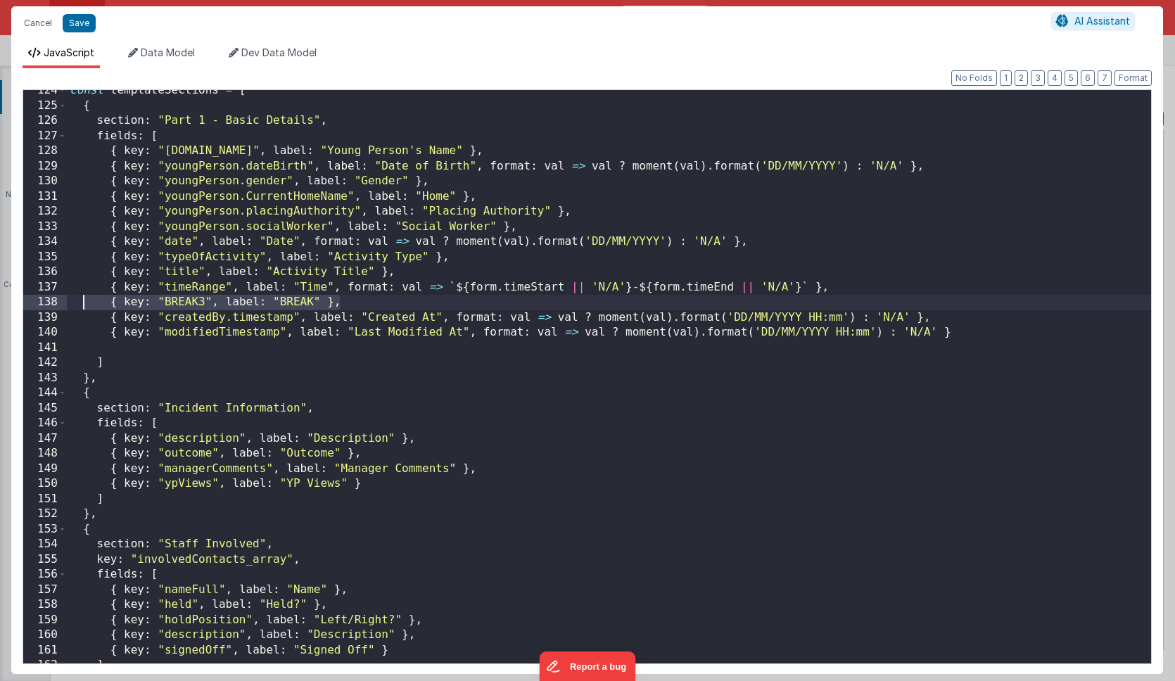
drag, startPoint x: 346, startPoint y: 300, endPoint x: 26, endPoint y: 303, distance: 320.2
click at [26, 303] on div "124 125 126 127 128 129 130 131 132 133 134 135 136 137 138 139 140 141 142 143…" at bounding box center [587, 376] width 1129 height 575
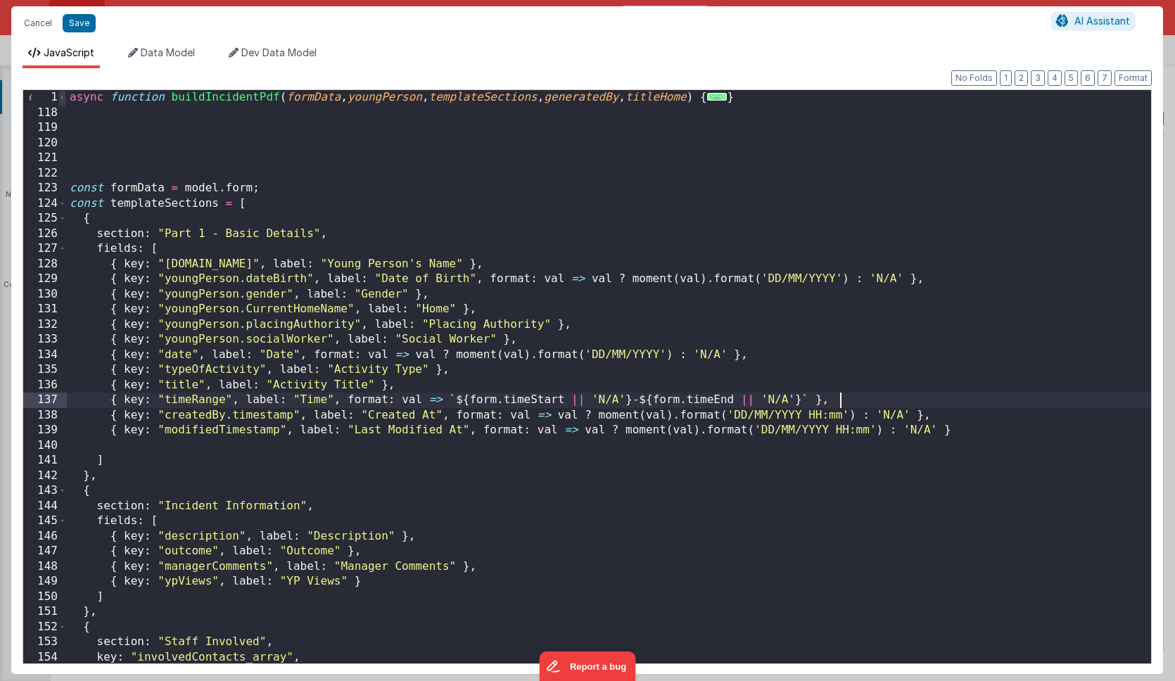
click at [63, 99] on span at bounding box center [62, 97] width 8 height 15
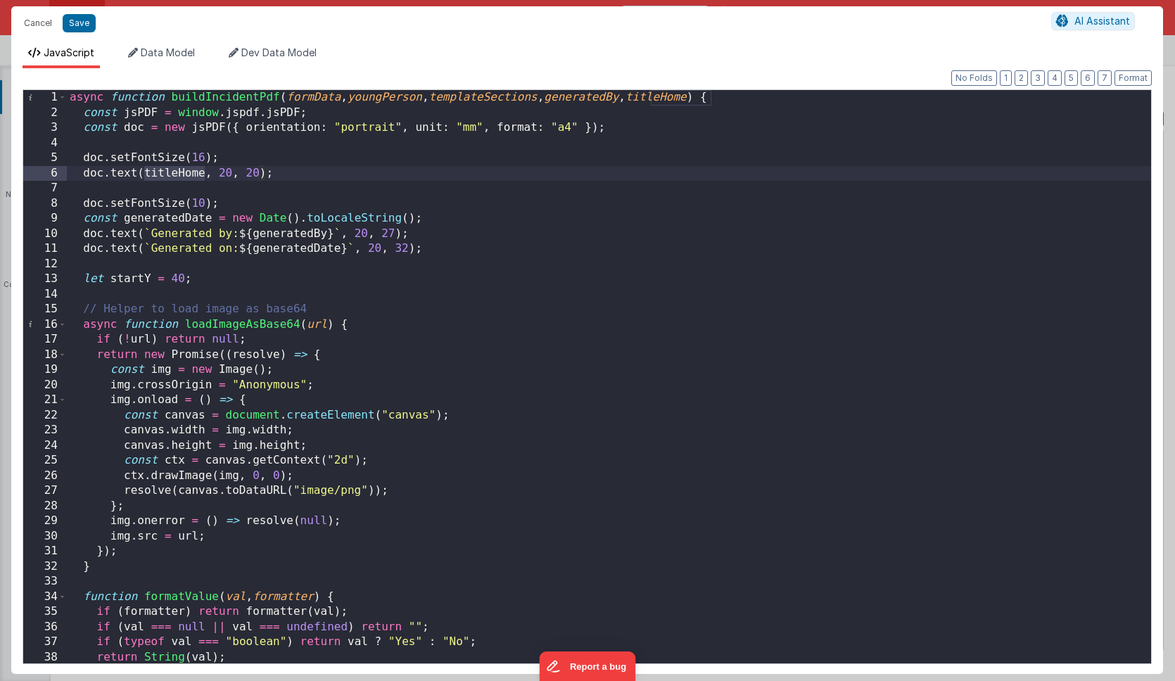
drag, startPoint x: 204, startPoint y: 173, endPoint x: 145, endPoint y: 177, distance: 59.2
click at [144, 177] on div "async function buildIncidentPdf ( formData , youngPerson , templateSections , g…" at bounding box center [609, 392] width 1084 height 604
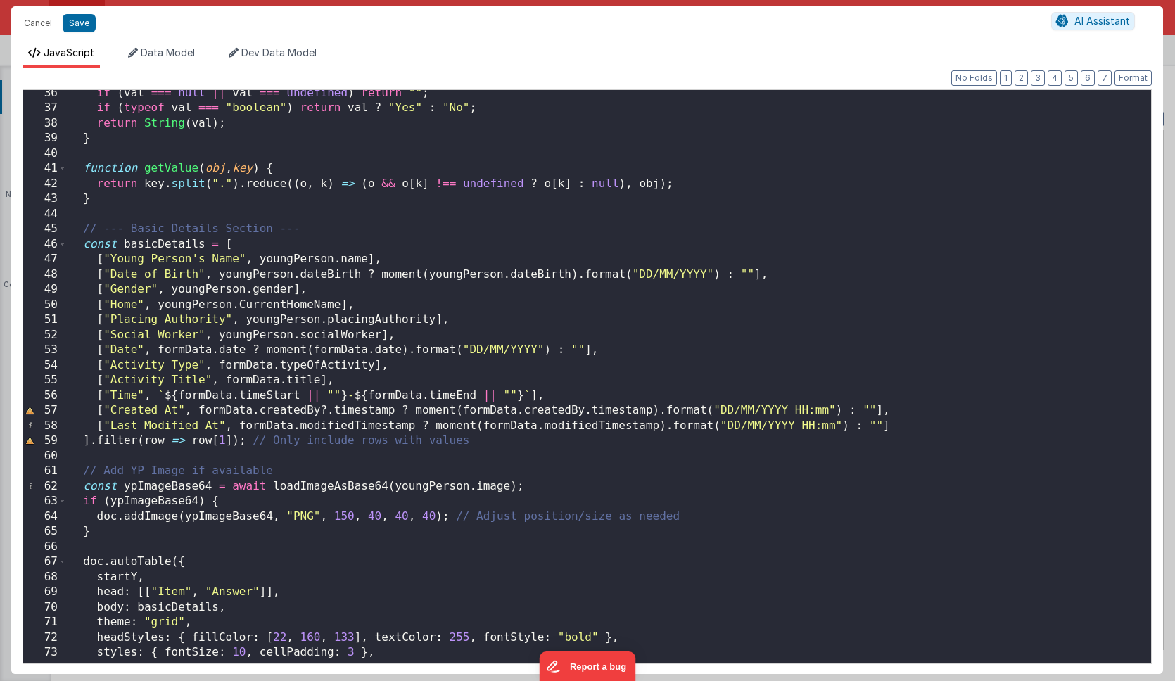
scroll to position [537, 0]
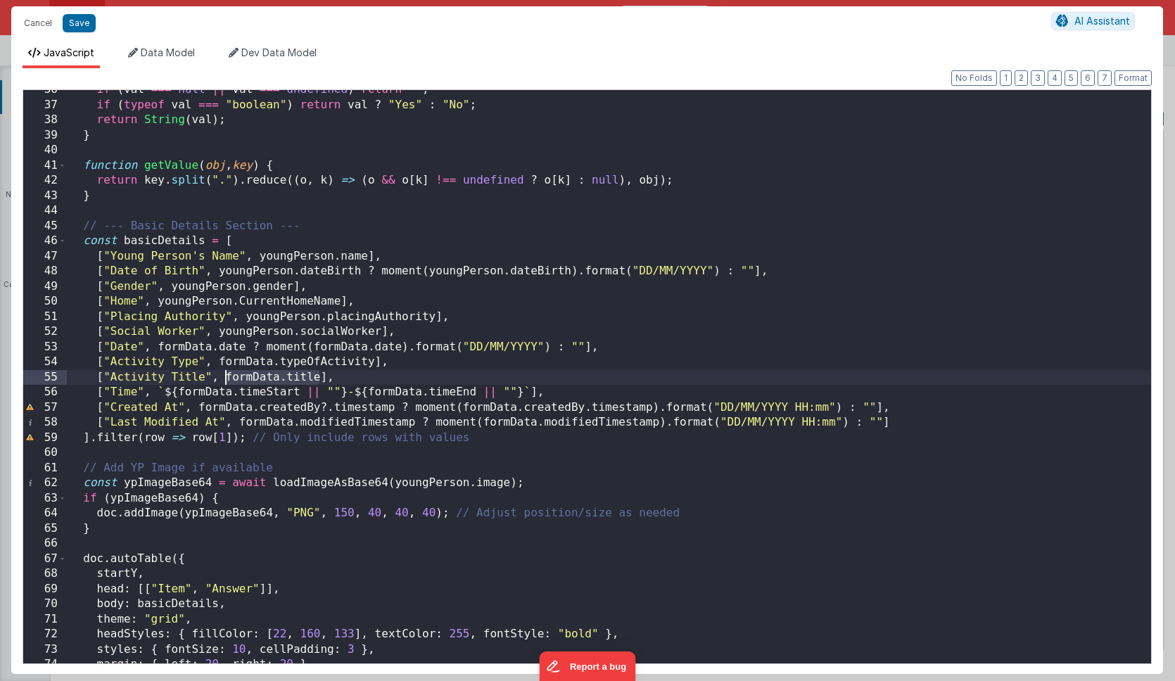
drag, startPoint x: 320, startPoint y: 379, endPoint x: 227, endPoint y: 381, distance: 93.6
click at [227, 381] on div "if ( val === null || val === undefined ) return "" ; if ( typeof val === "boole…" at bounding box center [609, 384] width 1084 height 604
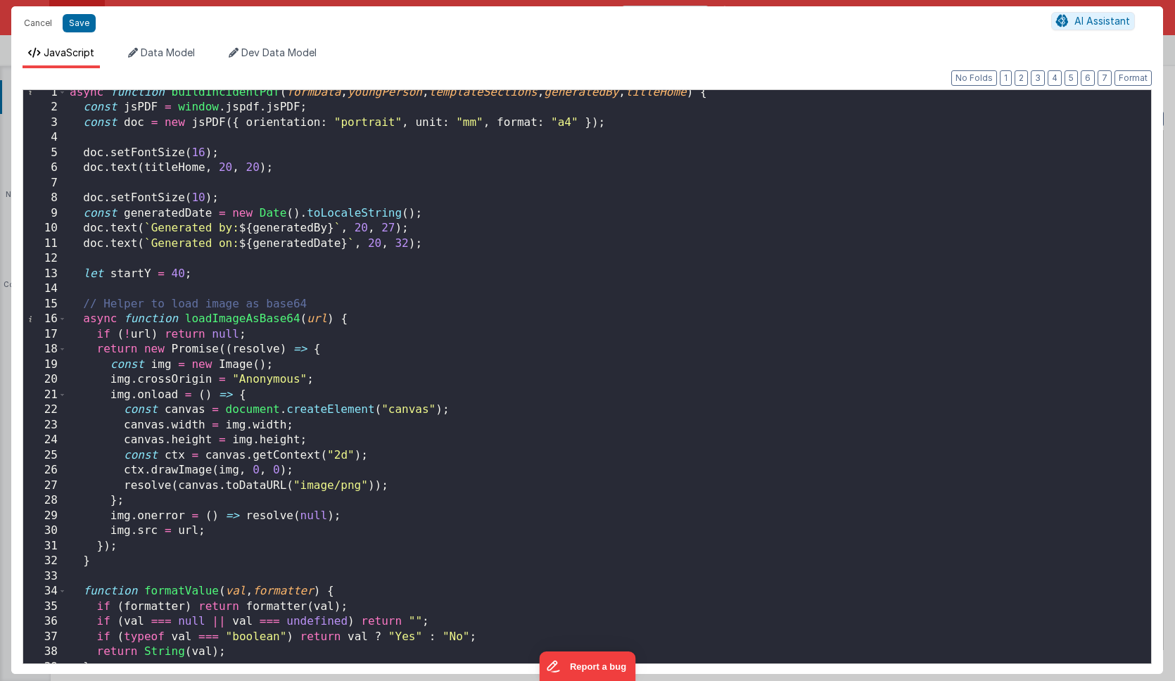
scroll to position [0, 0]
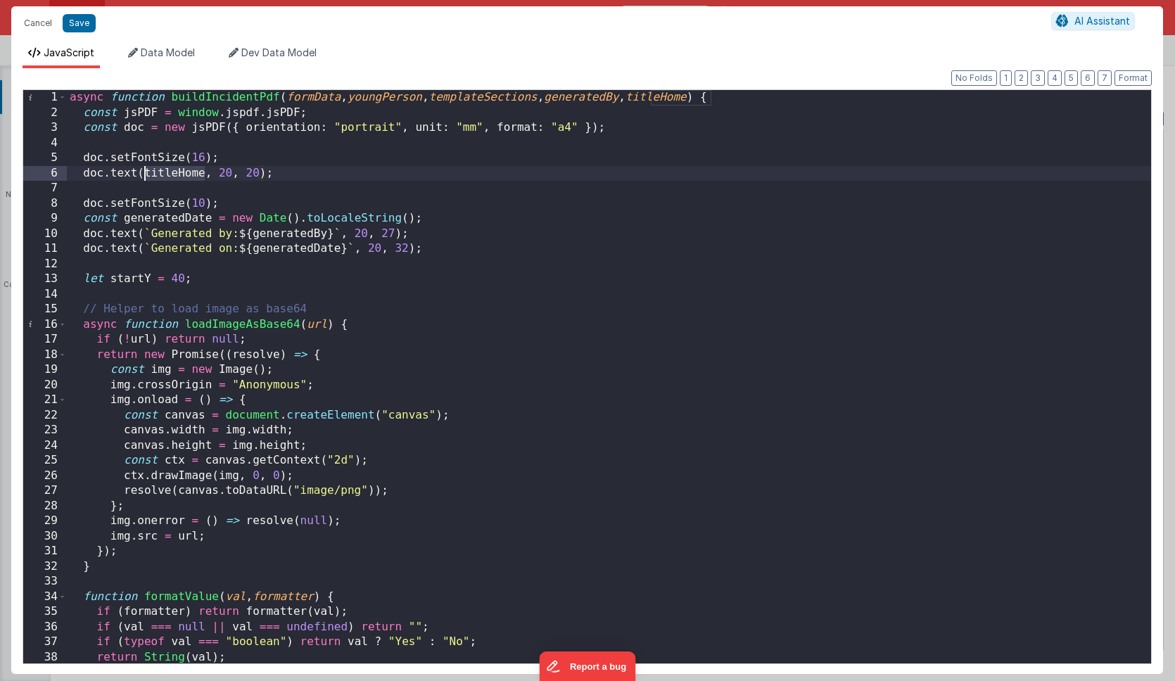
drag, startPoint x: 203, startPoint y: 175, endPoint x: 146, endPoint y: 175, distance: 57.7
click at [146, 175] on div "async function buildIncidentPdf ( formData , youngPerson , templateSections , g…" at bounding box center [609, 392] width 1084 height 604
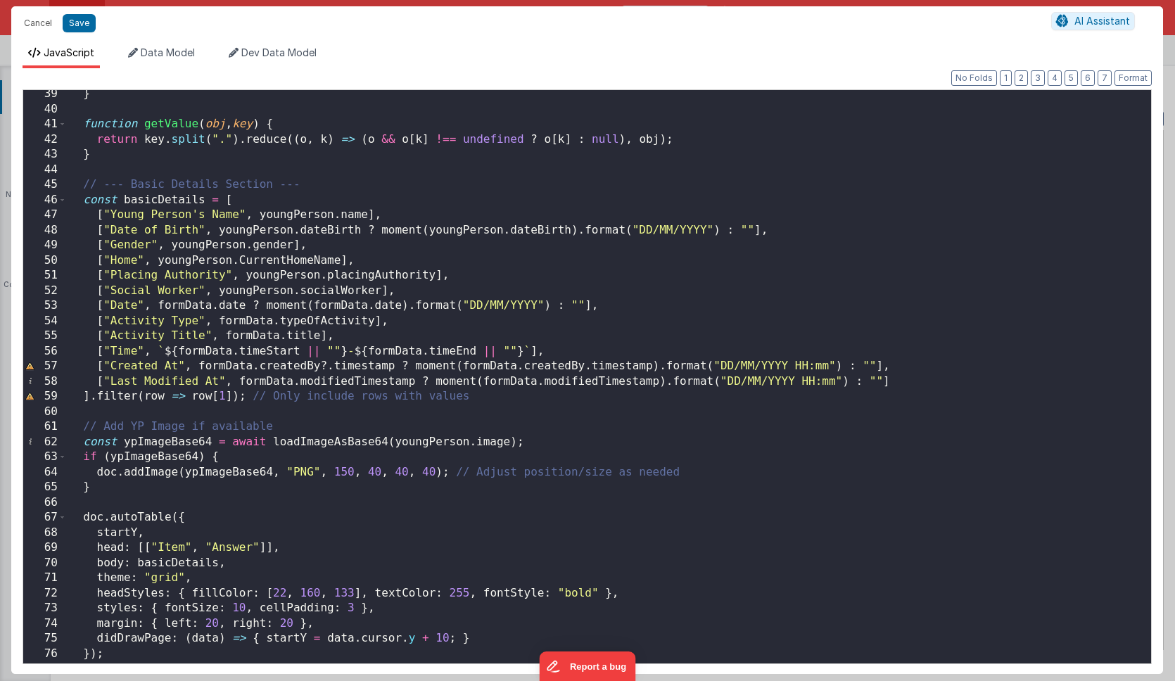
scroll to position [543, 0]
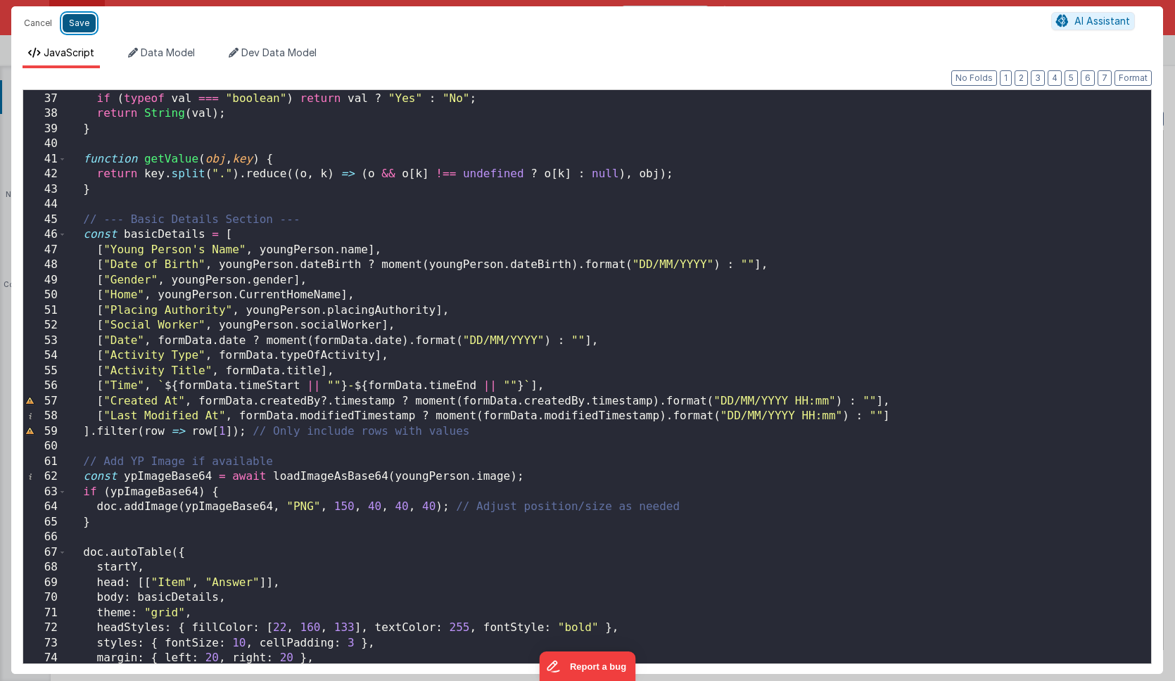
click at [79, 25] on button "Save" at bounding box center [79, 23] width 33 height 18
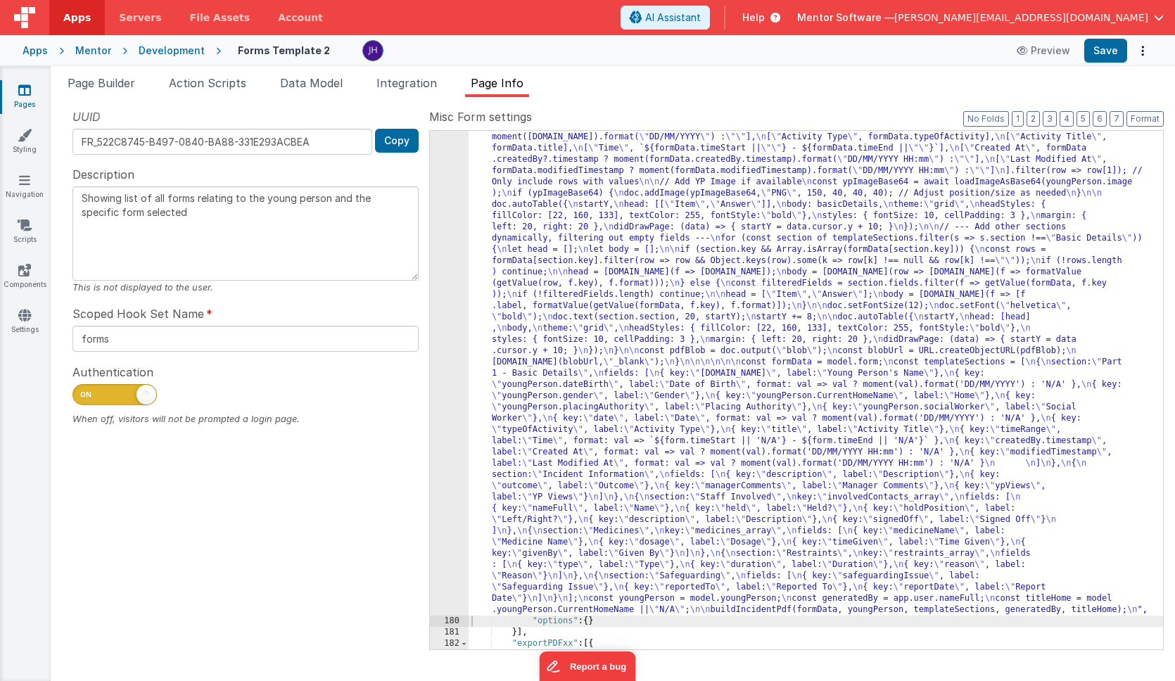
click at [570, 170] on div ""function" : "async function buildIncidentPdf(formData, youngPerson, templateSe…" at bounding box center [816, 554] width 695 height 1183
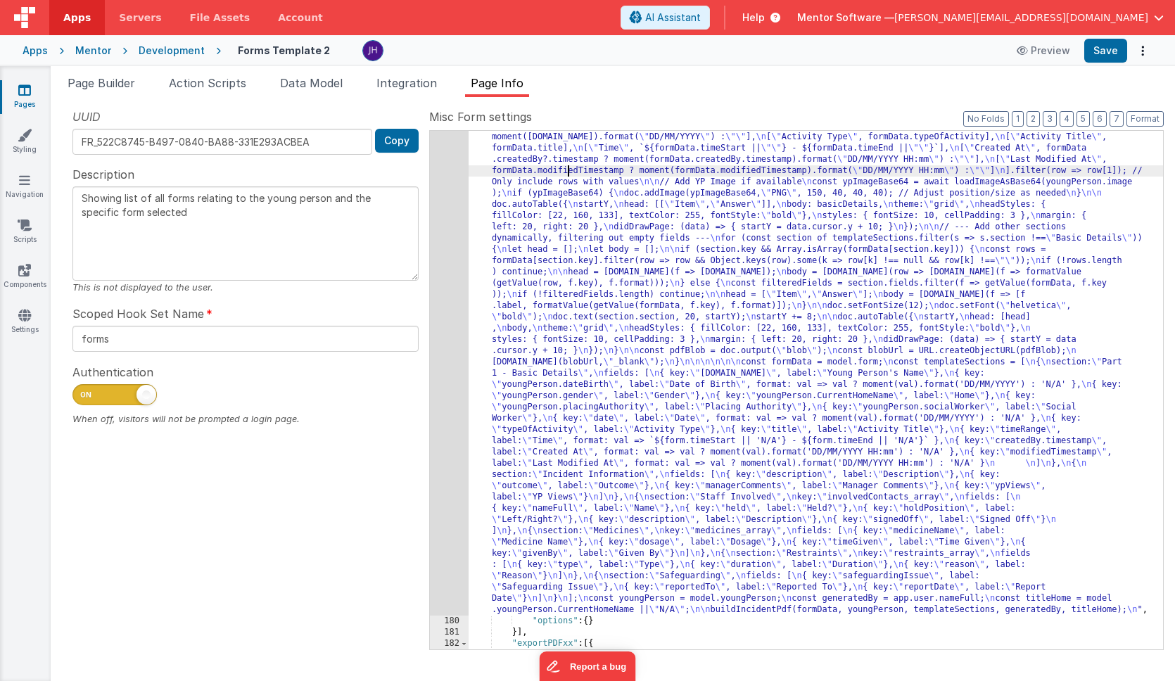
click at [452, 179] on div "179" at bounding box center [449, 289] width 39 height 653
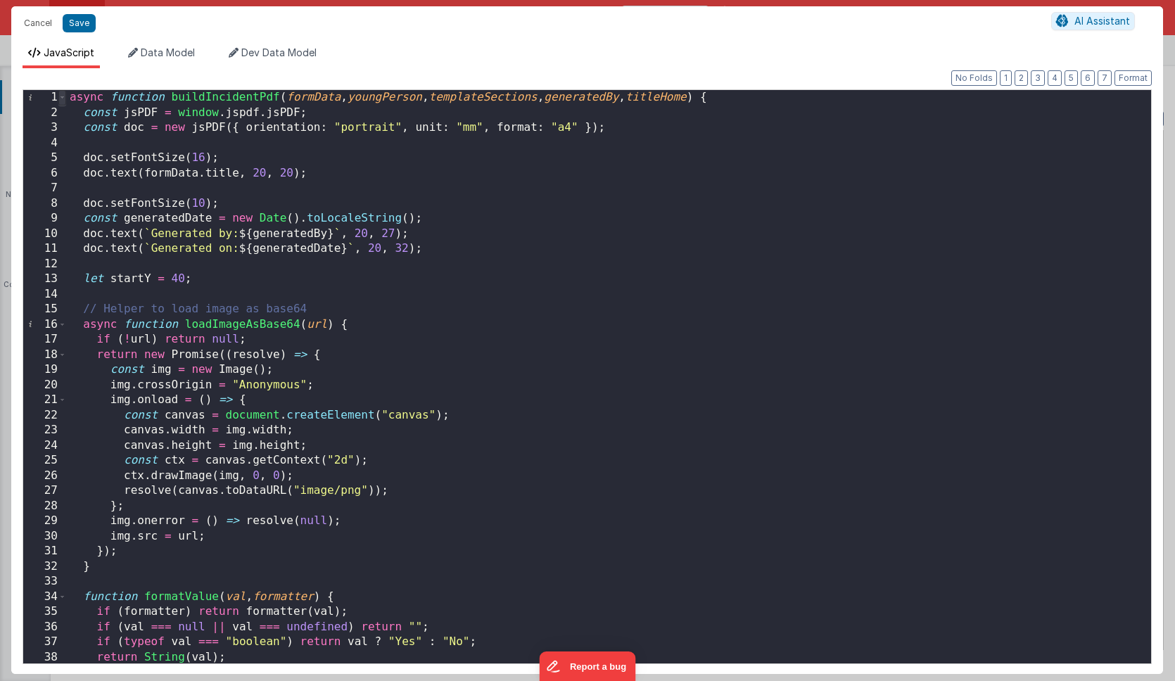
click at [64, 97] on span at bounding box center [62, 97] width 8 height 15
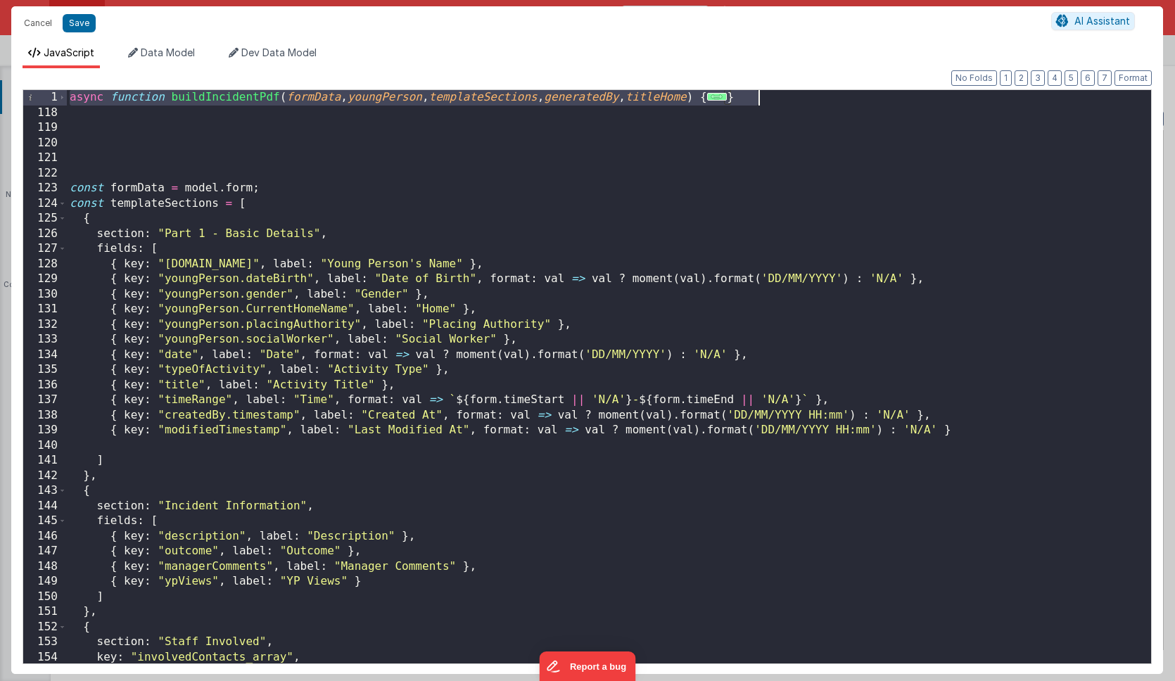
drag, startPoint x: 69, startPoint y: 97, endPoint x: 842, endPoint y: 99, distance: 772.6
click at [842, 99] on div "async function buildIncidentPdf ( formData , youngPerson , templateSections , g…" at bounding box center [609, 392] width 1084 height 604
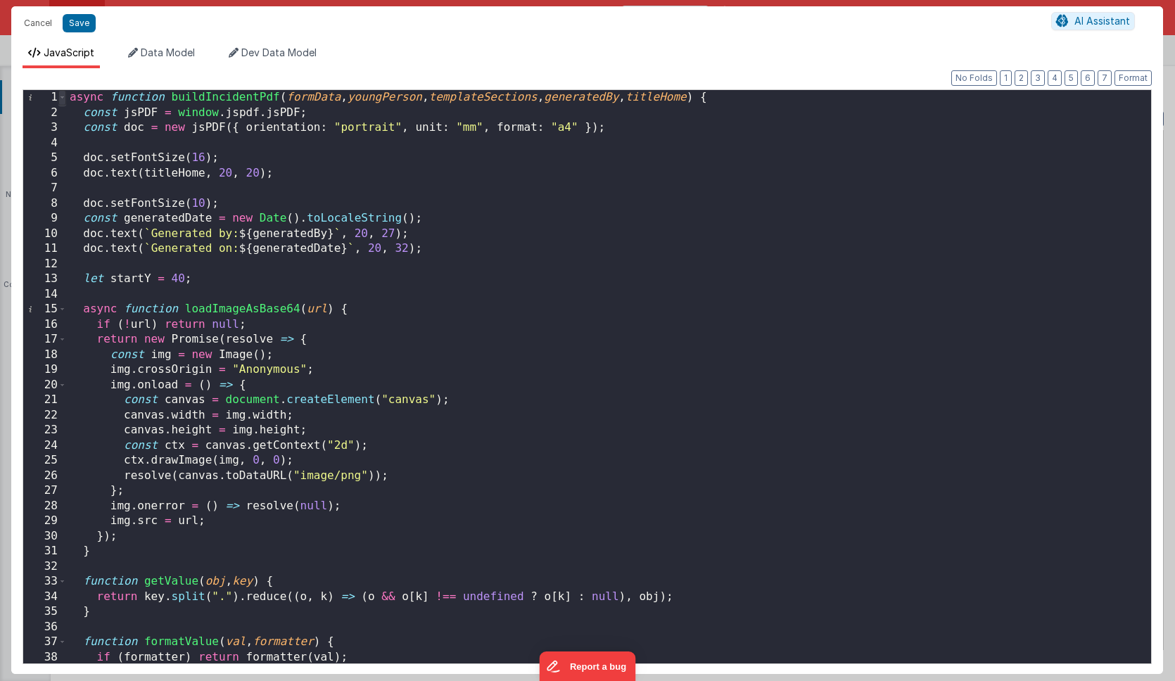
click at [63, 99] on span at bounding box center [62, 97] width 8 height 15
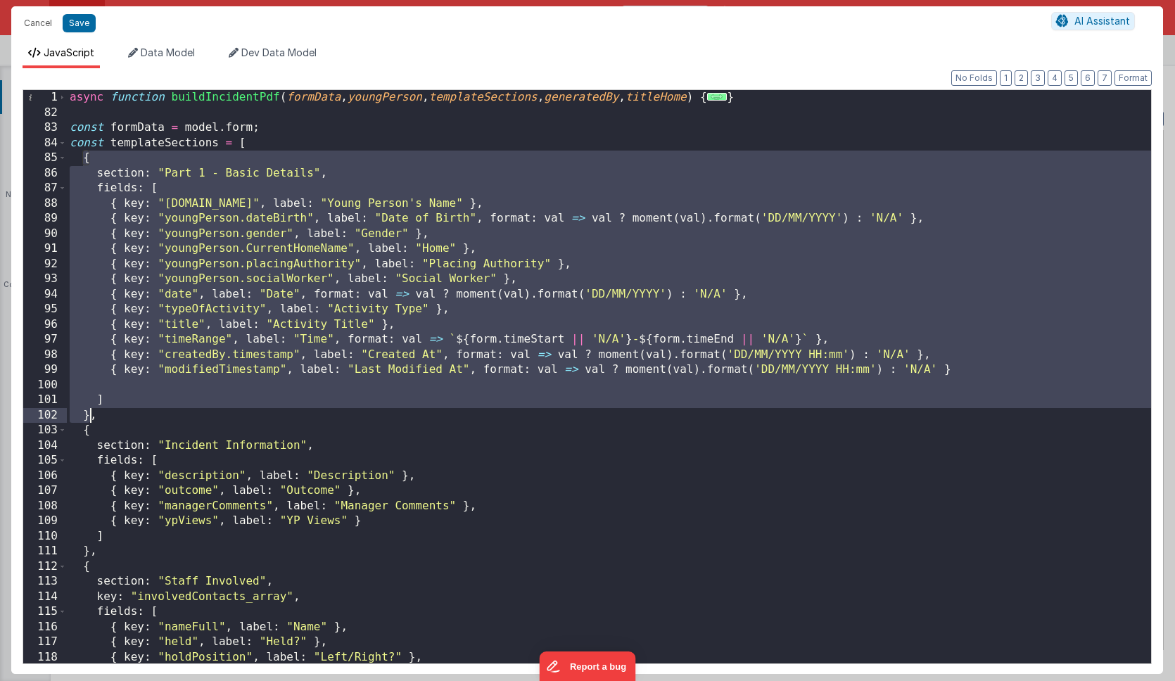
drag, startPoint x: 84, startPoint y: 159, endPoint x: 88, endPoint y: 417, distance: 258.3
click at [88, 417] on div "async function buildIncidentPdf ( formData , youngPerson , templateSections , g…" at bounding box center [609, 392] width 1084 height 604
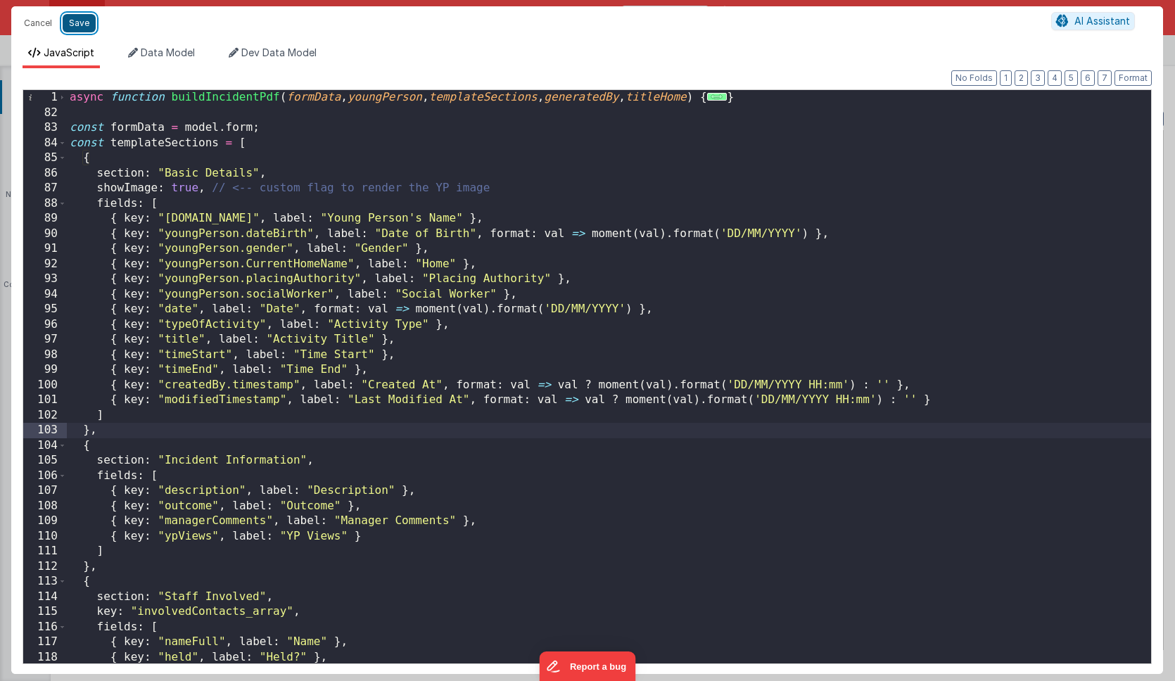
click at [84, 23] on button "Save" at bounding box center [79, 23] width 33 height 18
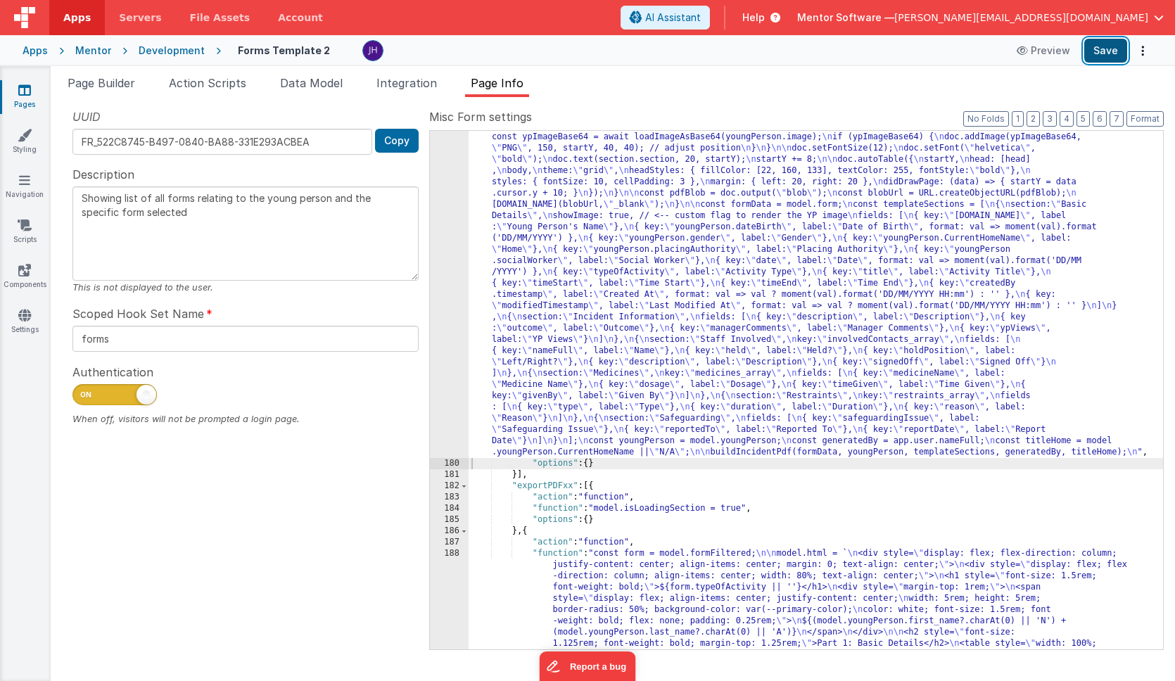
click at [1102, 55] on button "Save" at bounding box center [1105, 51] width 43 height 24
click at [450, 198] on div "179" at bounding box center [449, 210] width 39 height 495
click at [443, 188] on div "179" at bounding box center [449, 210] width 39 height 495
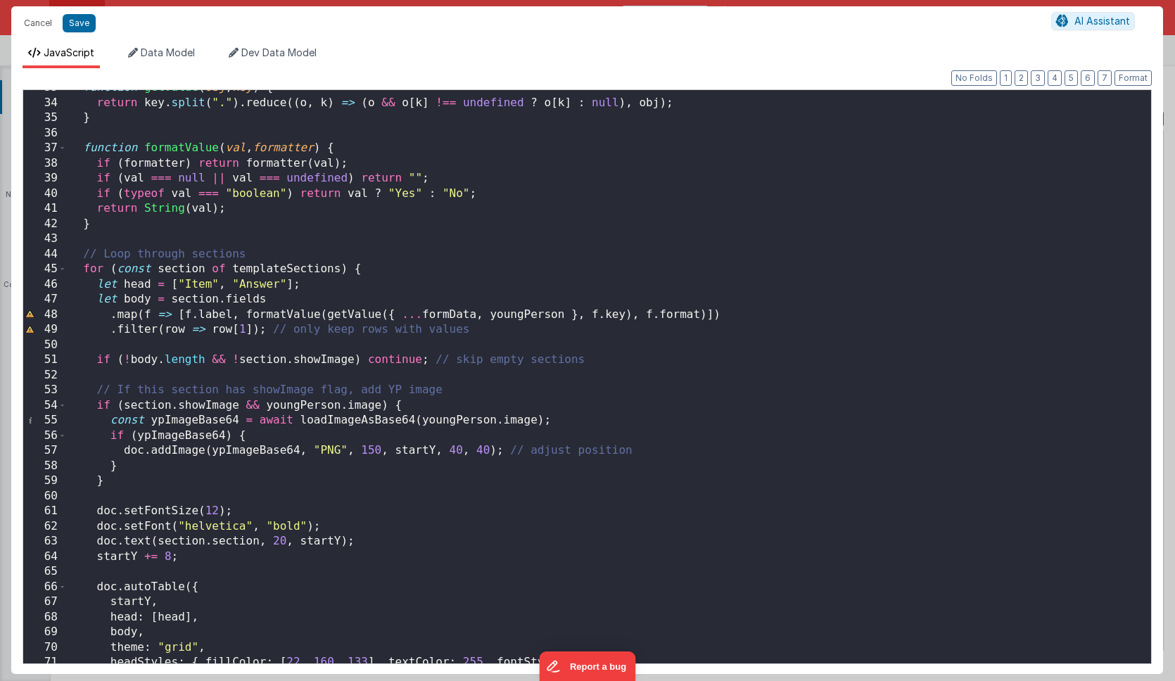
scroll to position [547, 0]
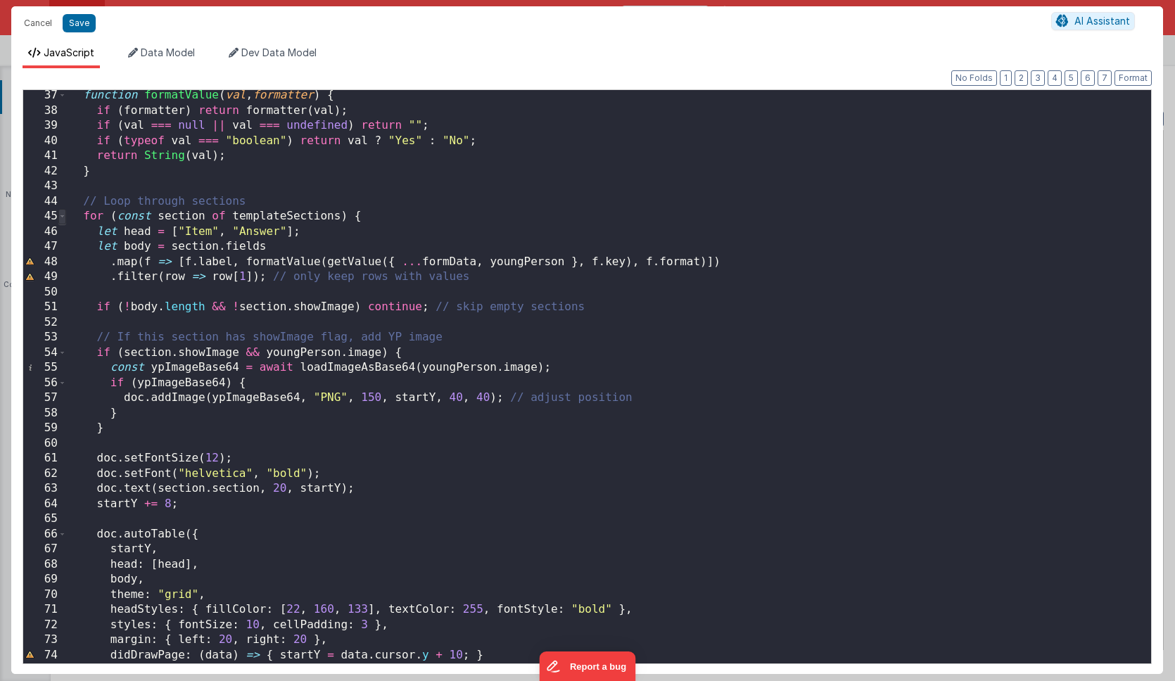
click at [65, 217] on span at bounding box center [62, 216] width 8 height 15
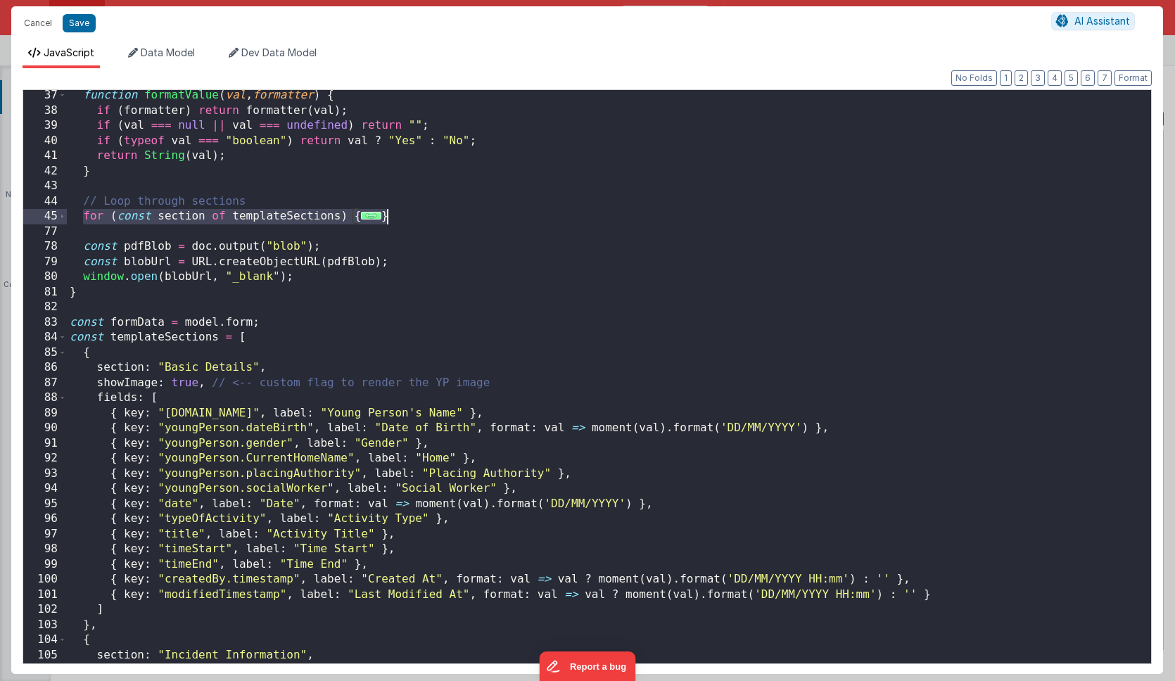
drag, startPoint x: 84, startPoint y: 215, endPoint x: 402, endPoint y: 215, distance: 318.1
click at [402, 215] on div "function formatValue ( val , formatter ) { if ( formatter ) return formatter ( …" at bounding box center [609, 390] width 1084 height 604
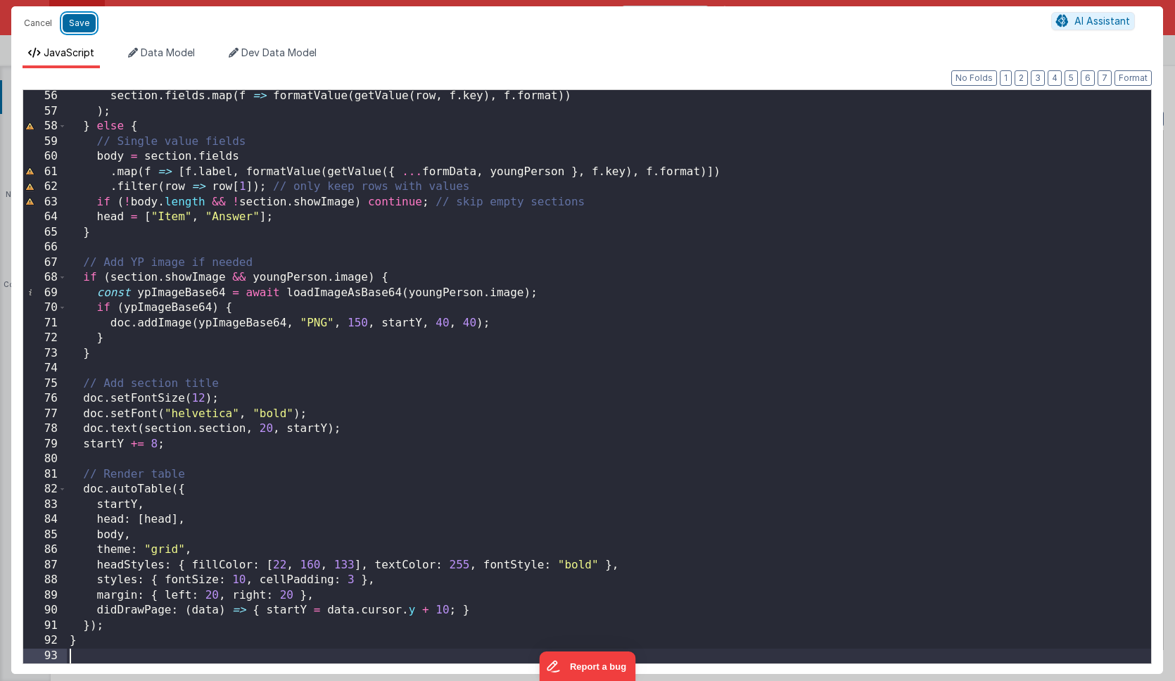
drag, startPoint x: 85, startPoint y: 25, endPoint x: 543, endPoint y: 37, distance: 458.2
click at [85, 25] on button "Save" at bounding box center [79, 23] width 33 height 18
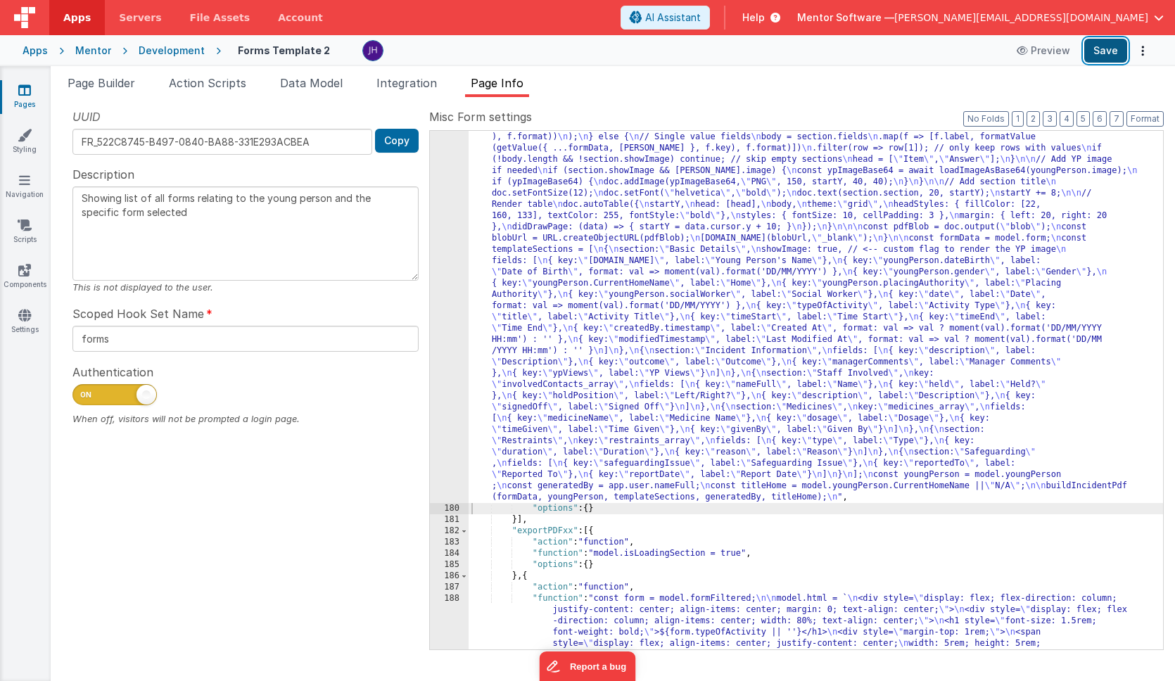
click at [1093, 51] on button "Save" at bounding box center [1105, 51] width 43 height 24
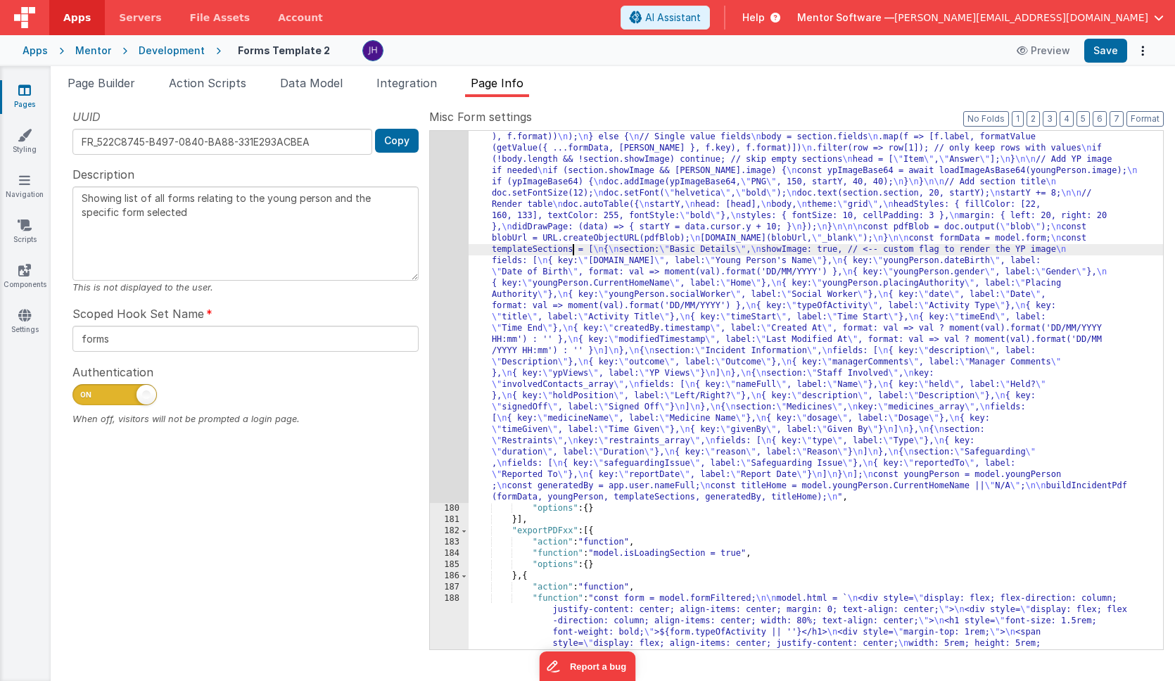
click at [440, 224] on div "179" at bounding box center [449, 233] width 39 height 540
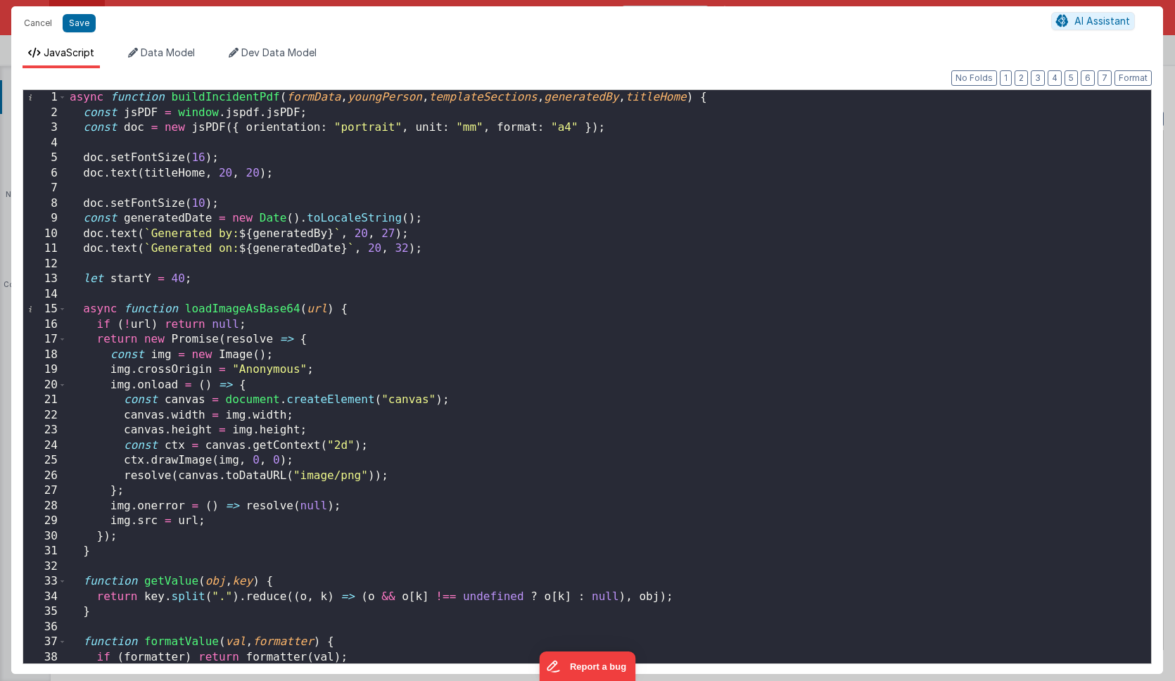
scroll to position [0, 0]
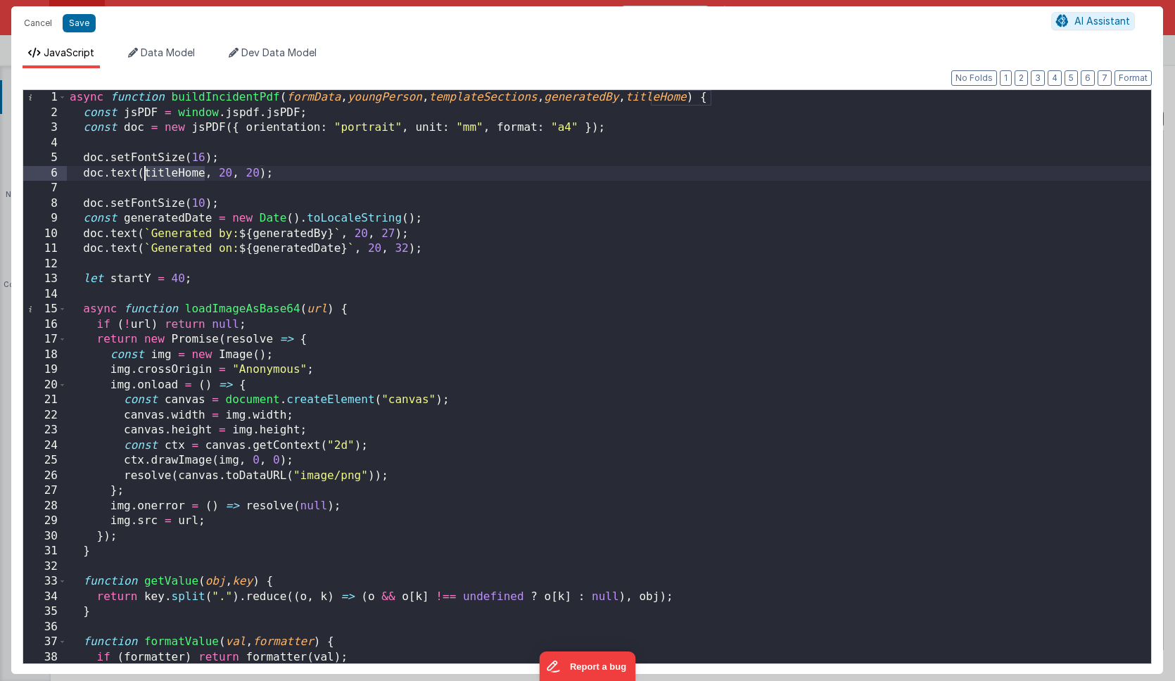
drag, startPoint x: 204, startPoint y: 173, endPoint x: 144, endPoint y: 172, distance: 60.5
click at [144, 172] on div "async function buildIncidentPdf ( formData , youngPerson , templateSections , g…" at bounding box center [609, 392] width 1084 height 604
click at [83, 25] on button "Save" at bounding box center [79, 23] width 33 height 18
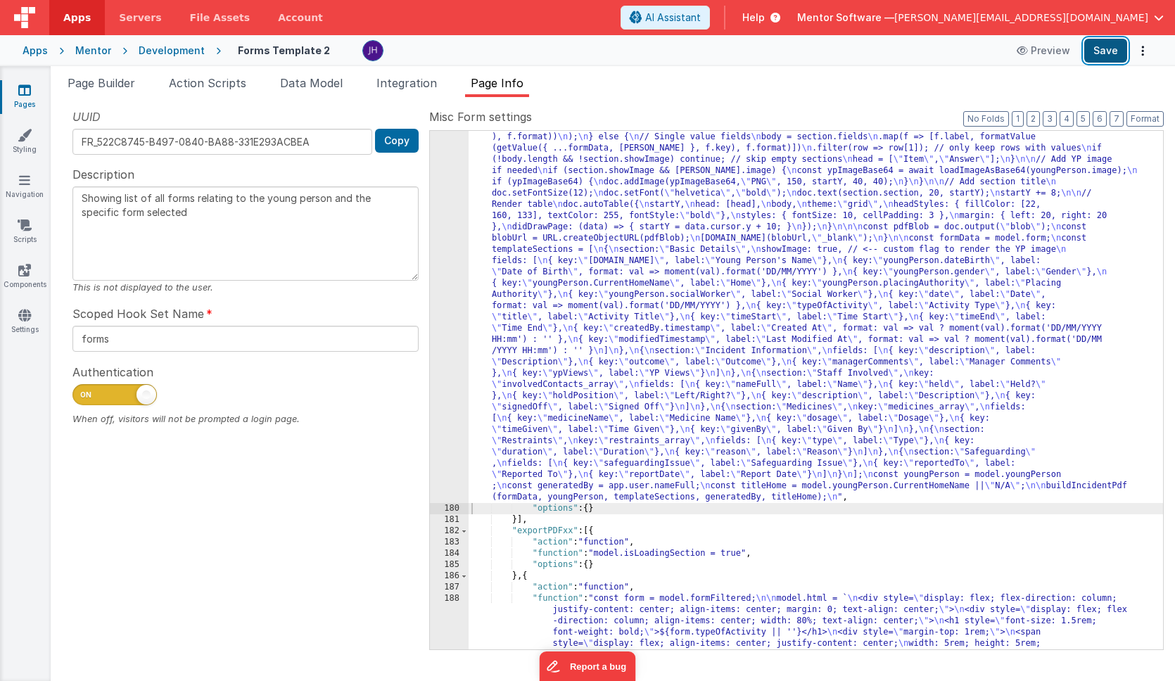
click at [1096, 58] on button "Save" at bounding box center [1105, 51] width 43 height 24
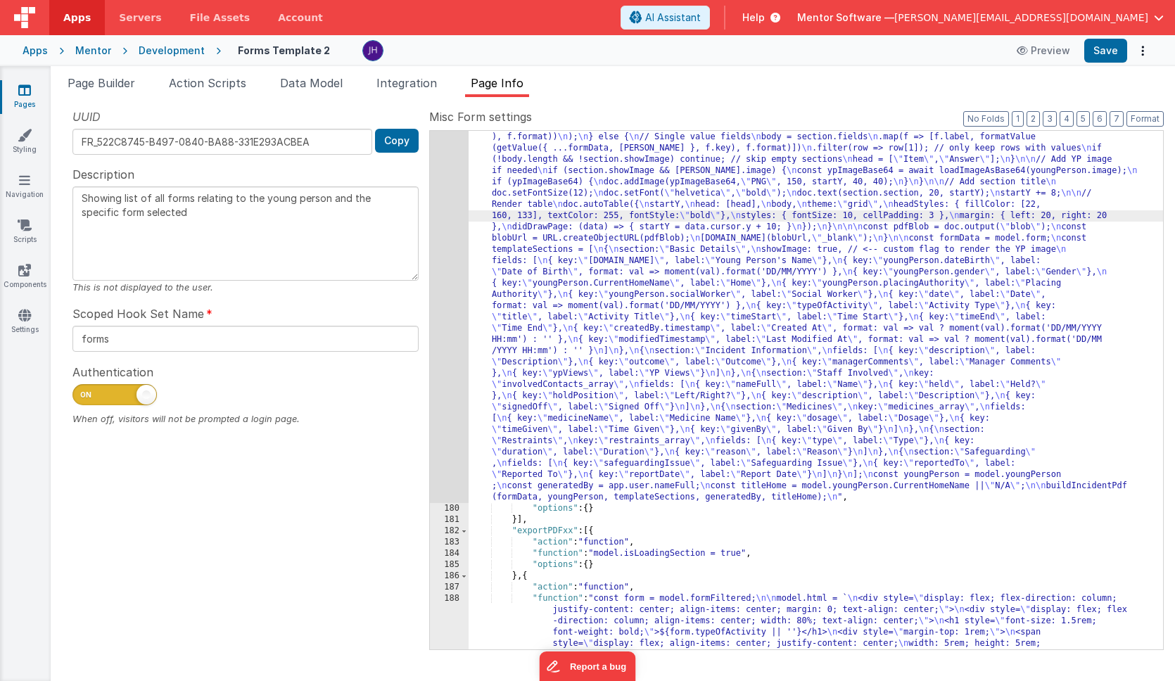
click at [447, 195] on div "179" at bounding box center [449, 233] width 39 height 540
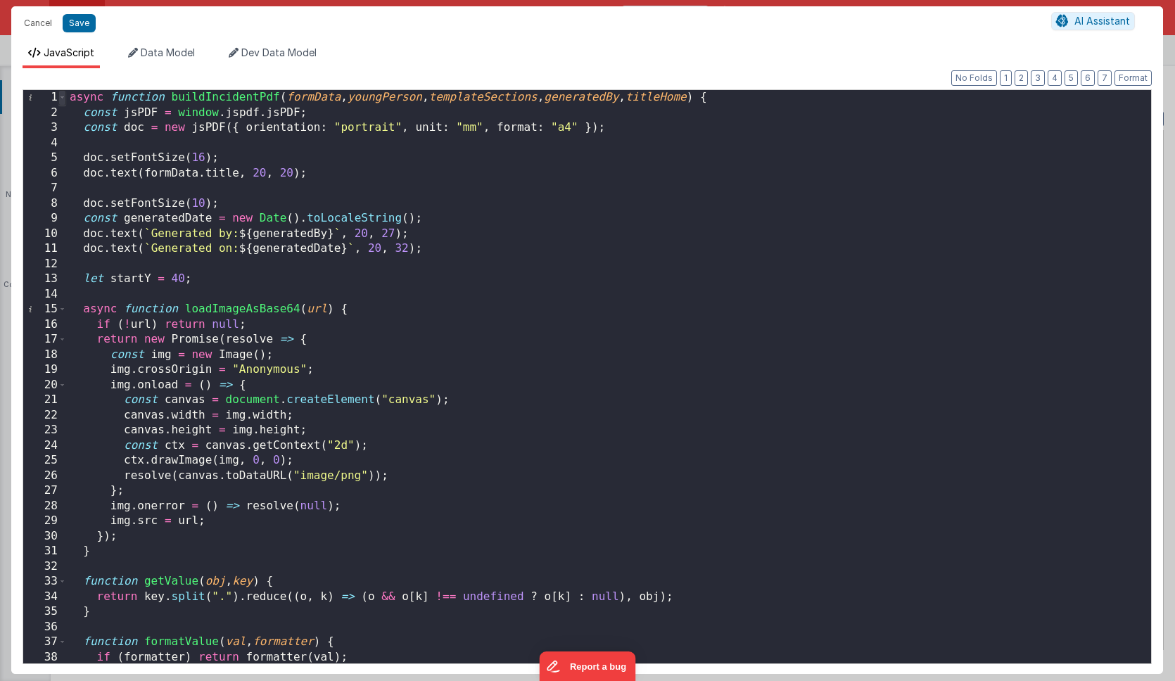
click at [61, 99] on span at bounding box center [62, 97] width 8 height 15
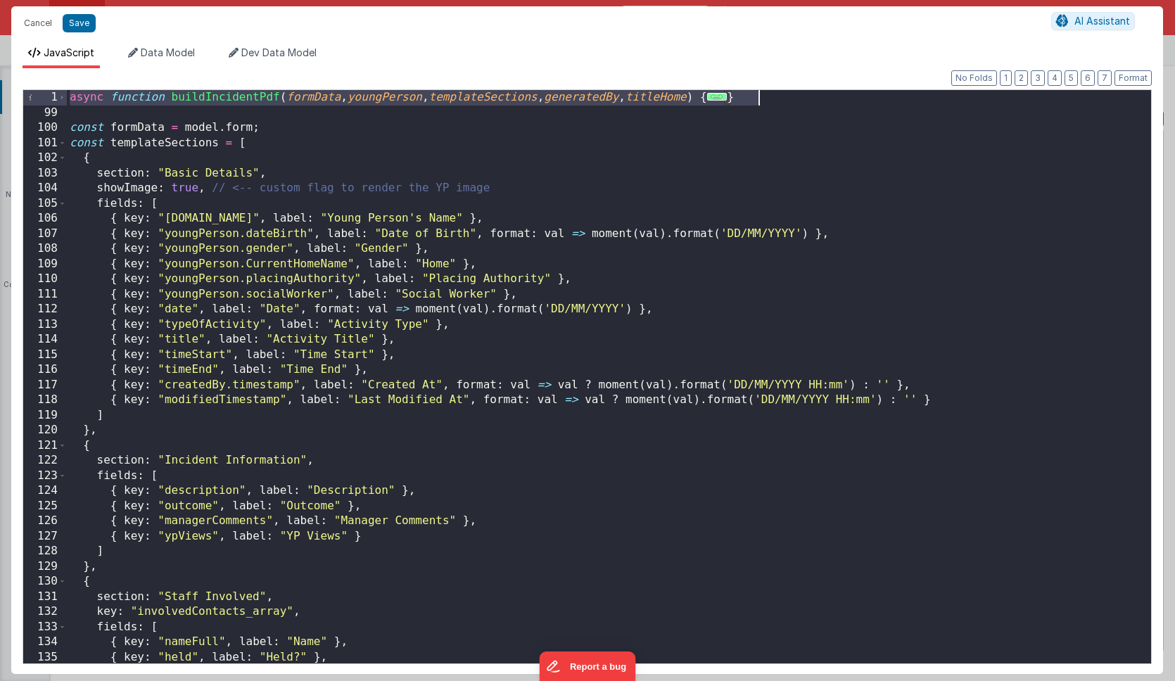
drag, startPoint x: 70, startPoint y: 97, endPoint x: 815, endPoint y: 101, distance: 745.2
click at [815, 101] on div "async function buildIncidentPdf ( formData , youngPerson , templateSections , g…" at bounding box center [609, 392] width 1084 height 604
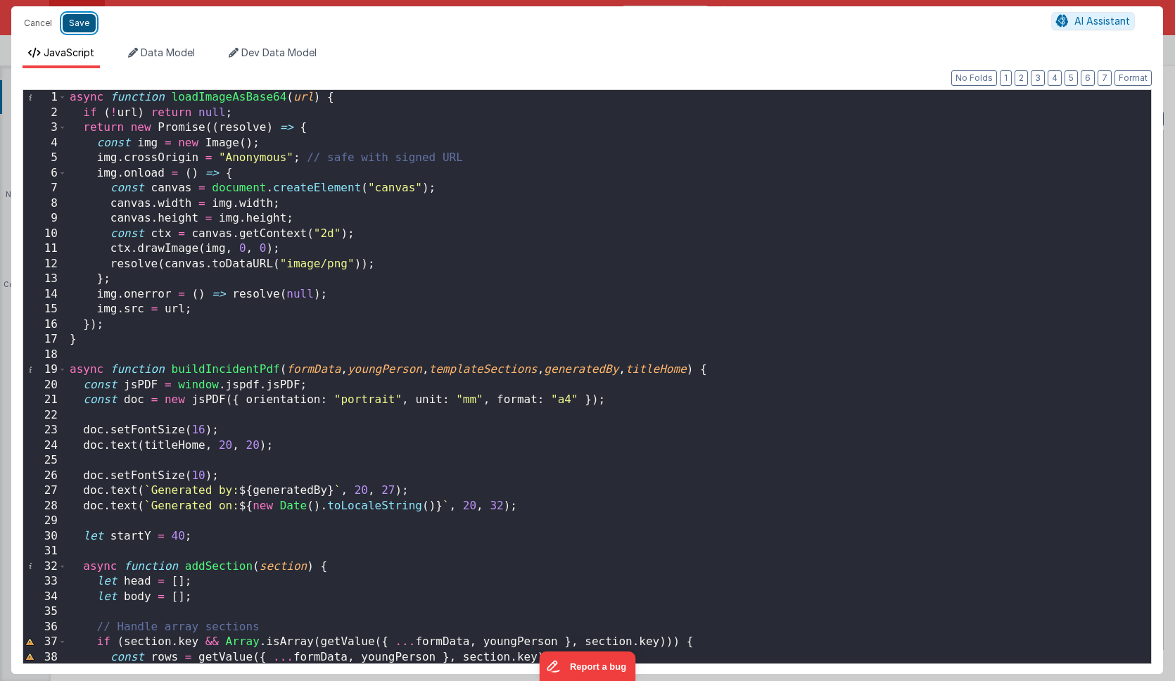
click at [83, 27] on button "Save" at bounding box center [79, 23] width 33 height 18
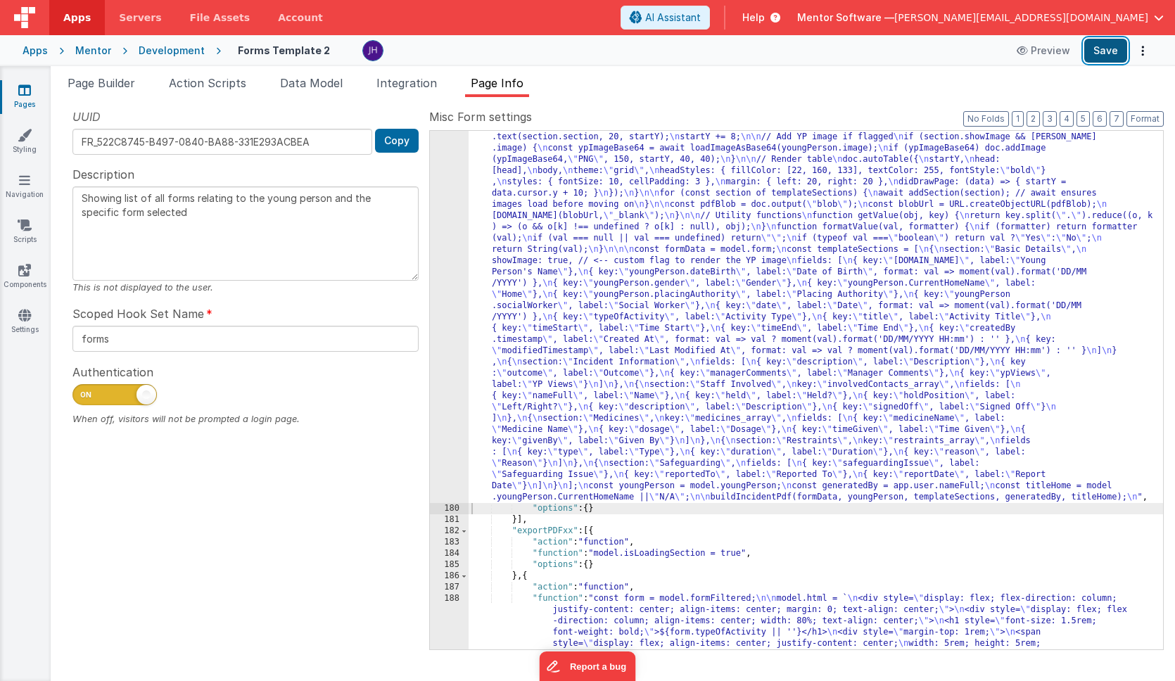
click at [1105, 55] on button "Save" at bounding box center [1105, 51] width 43 height 24
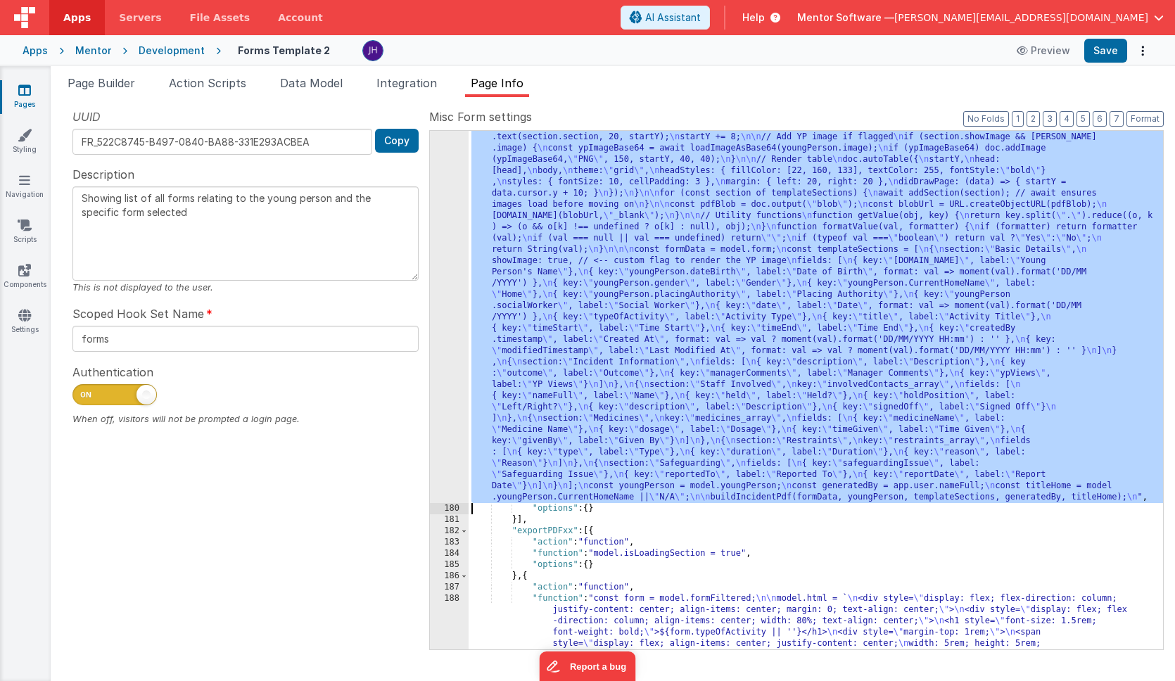
click at [446, 205] on div "179" at bounding box center [449, 233] width 39 height 540
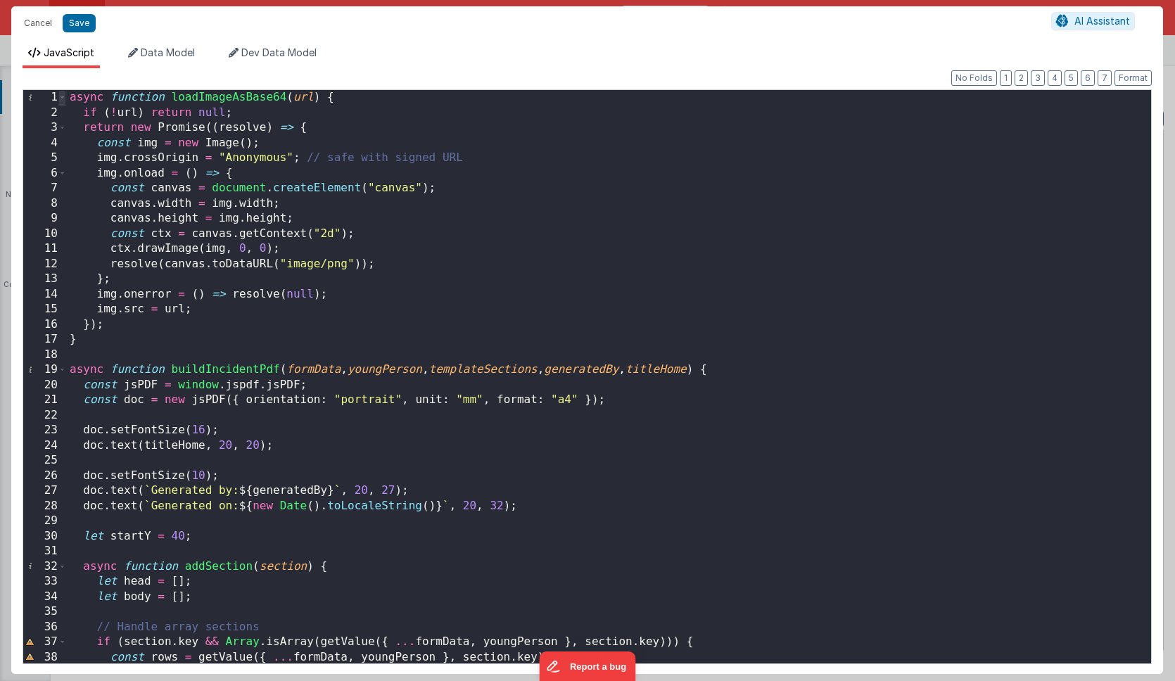
click at [63, 97] on span at bounding box center [62, 97] width 8 height 15
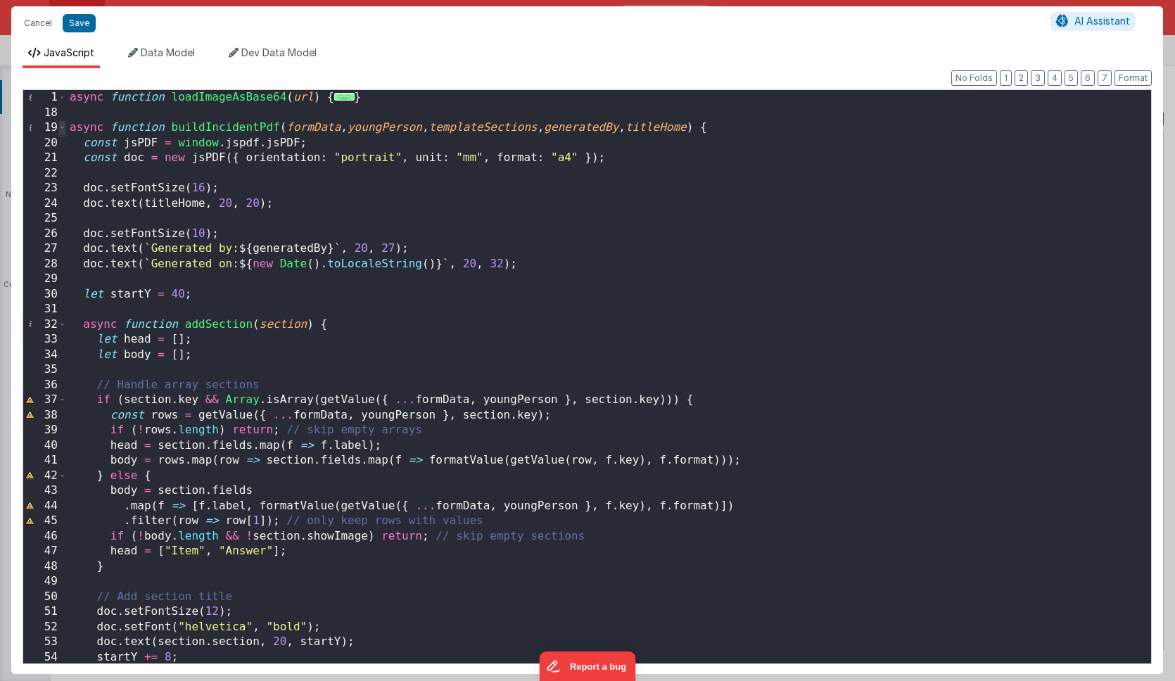
click at [63, 129] on span at bounding box center [62, 127] width 8 height 15
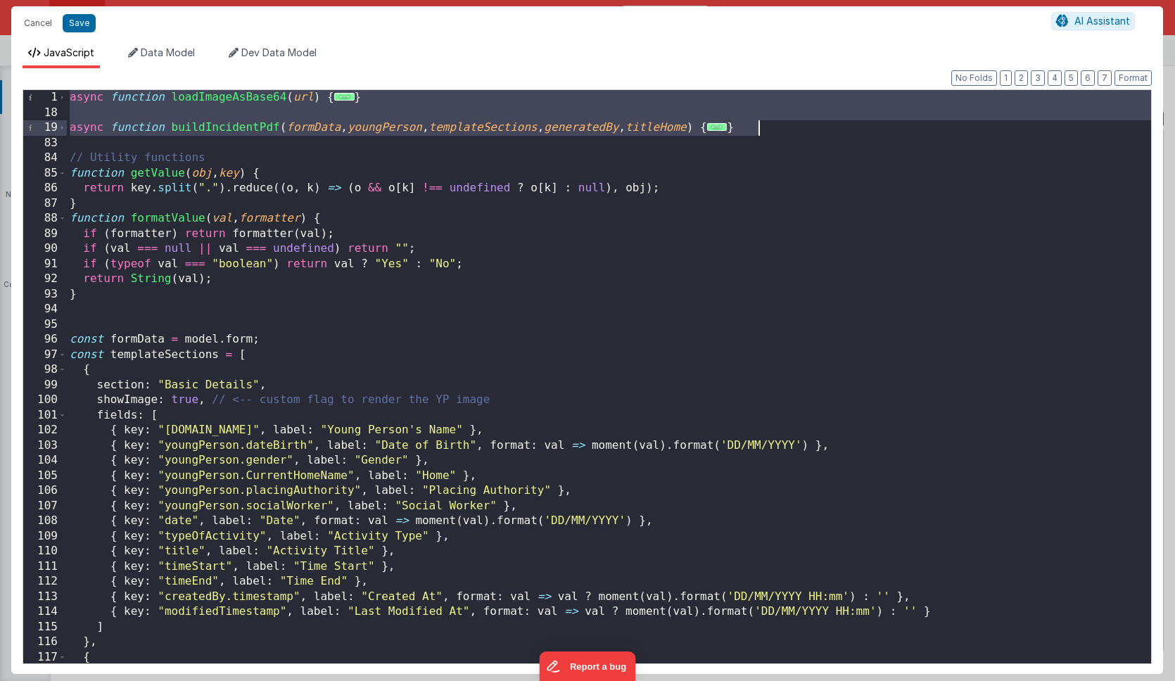
drag, startPoint x: 68, startPoint y: 99, endPoint x: 887, endPoint y: 129, distance: 820.3
click at [887, 129] on div "async function loadImageAsBase64 ( url ) { ... } async function buildIncidentPd…" at bounding box center [609, 392] width 1084 height 604
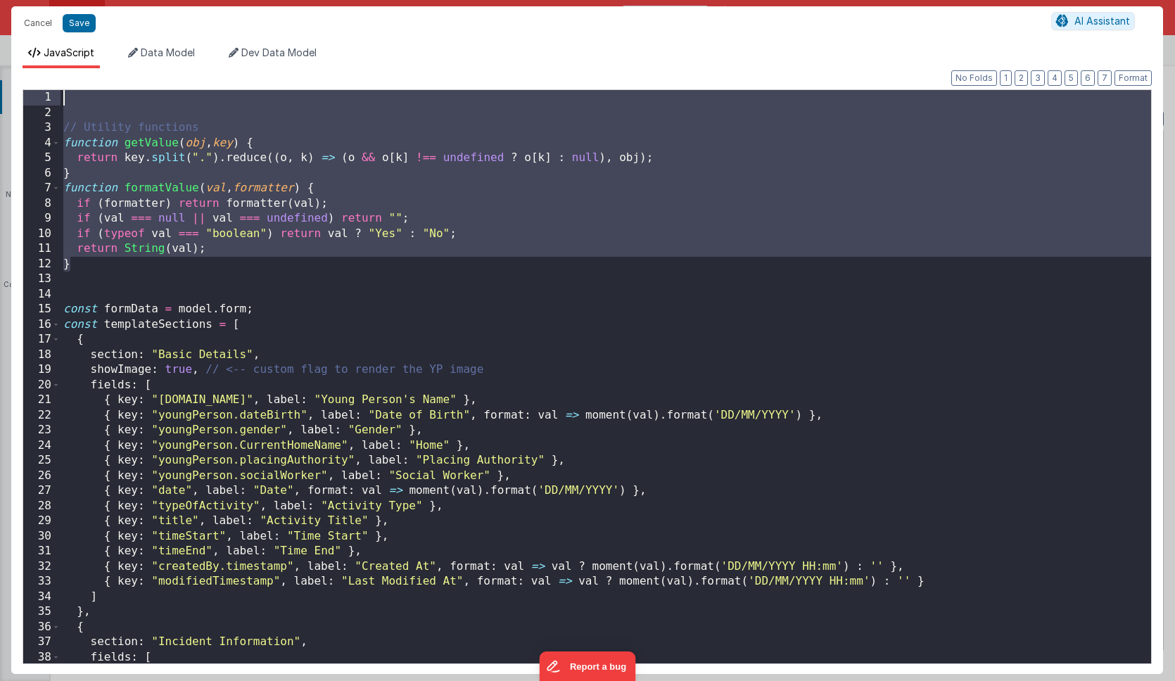
drag, startPoint x: 78, startPoint y: 260, endPoint x: 37, endPoint y: 81, distance: 184.2
click at [37, 81] on div "Format 7 6 5 4 3 2 1 No Folds 1 2 3 4 5 6 7 8 9 10 11 12 13 14 15 16 17 18 19 2…" at bounding box center [587, 371] width 1129 height 583
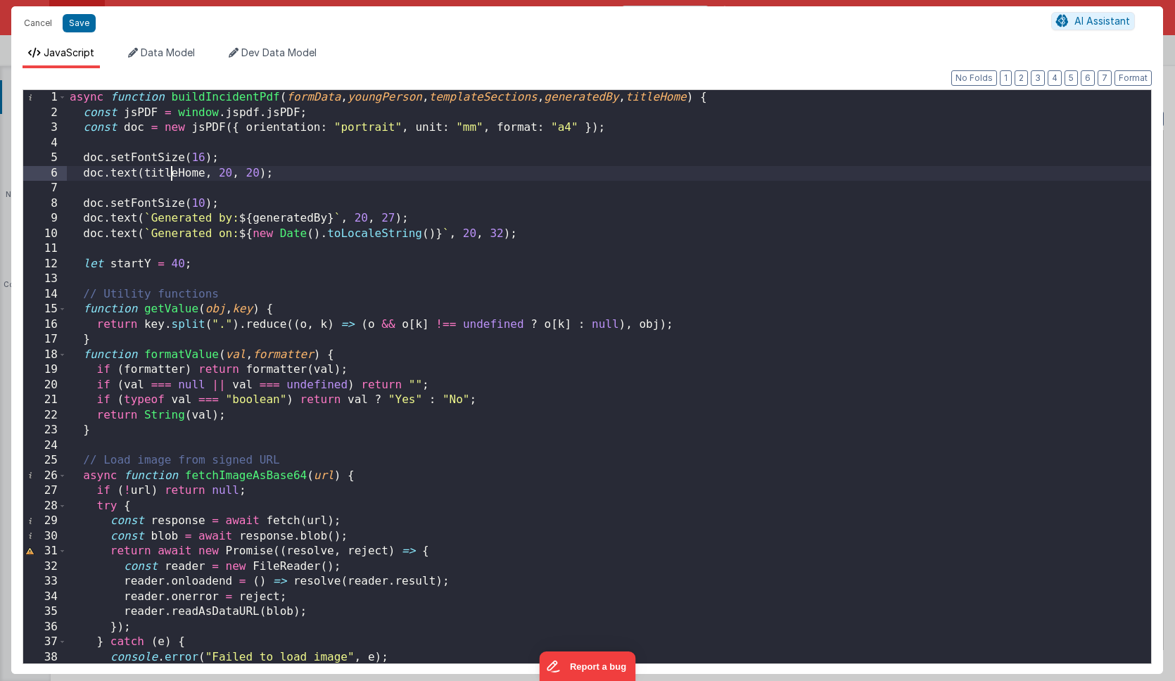
click at [173, 171] on div "async function buildIncidentPdf ( formData , youngPerson , templateSections , g…" at bounding box center [609, 392] width 1084 height 604
click at [80, 20] on button "Save" at bounding box center [79, 23] width 33 height 18
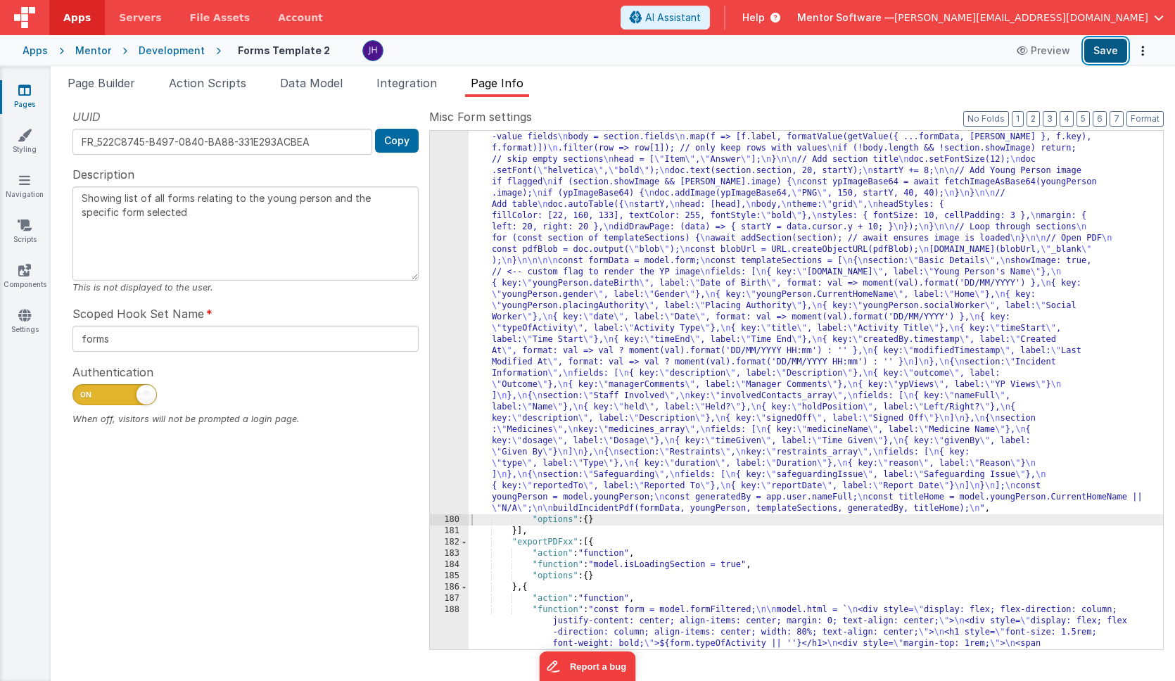
click at [1109, 47] on button "Save" at bounding box center [1105, 51] width 43 height 24
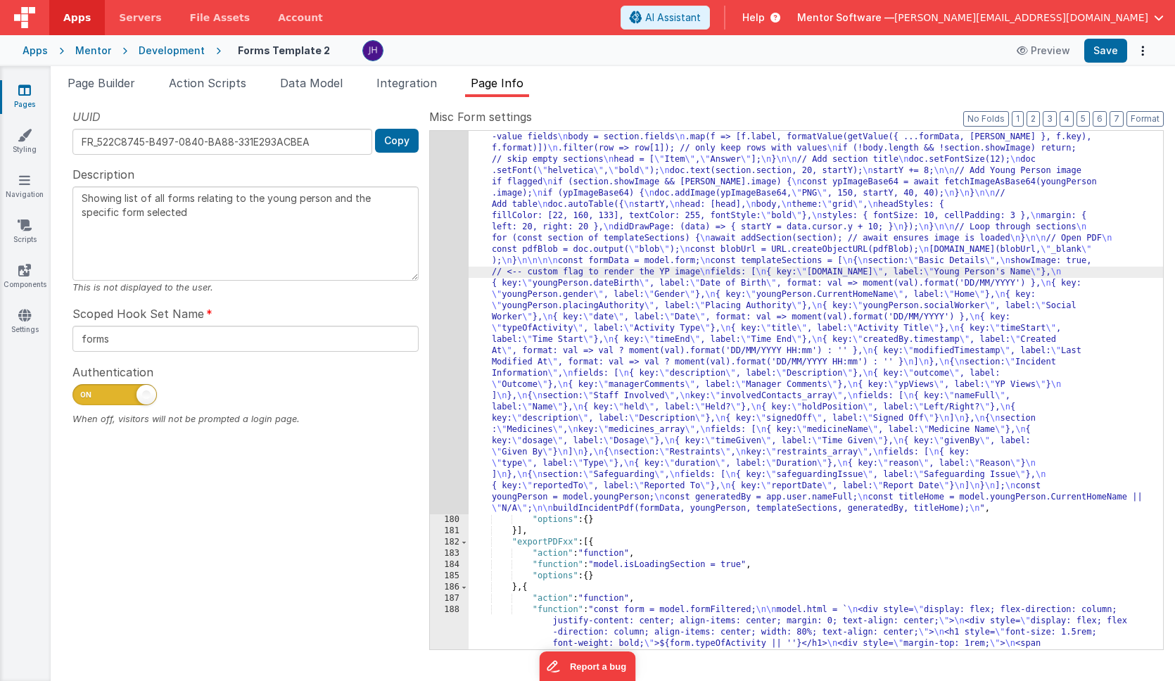
click at [448, 239] on div "179" at bounding box center [449, 239] width 39 height 552
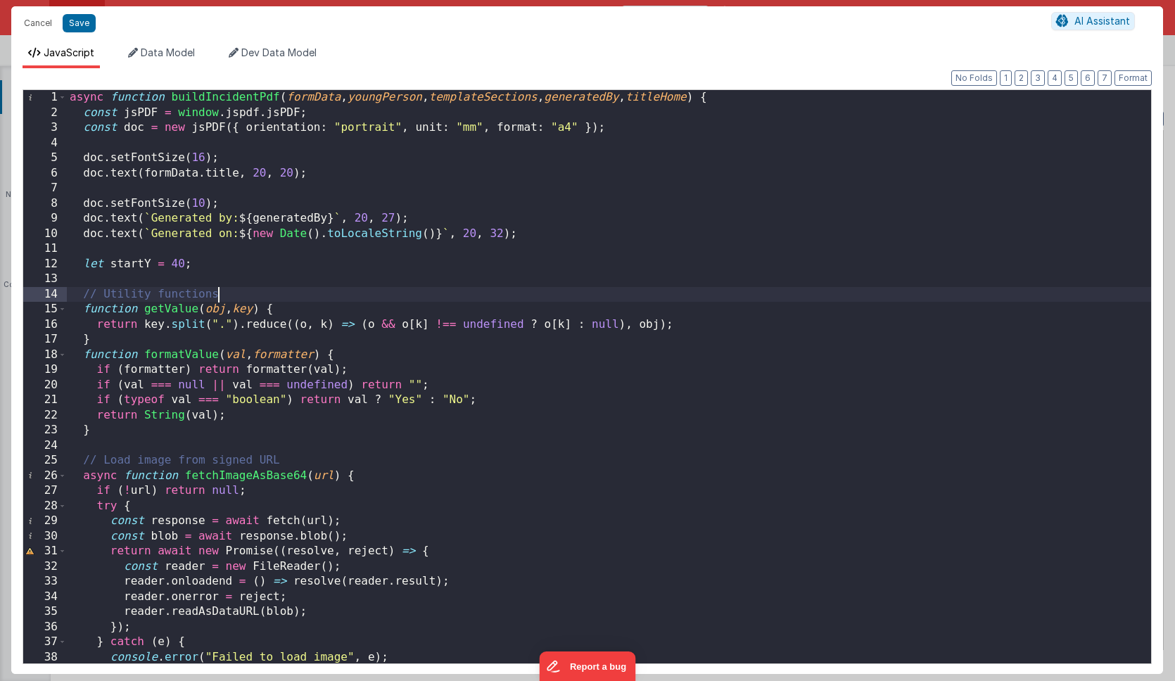
click at [619, 296] on div "async function buildIncidentPdf ( formData , youngPerson , templateSections , g…" at bounding box center [609, 392] width 1084 height 604
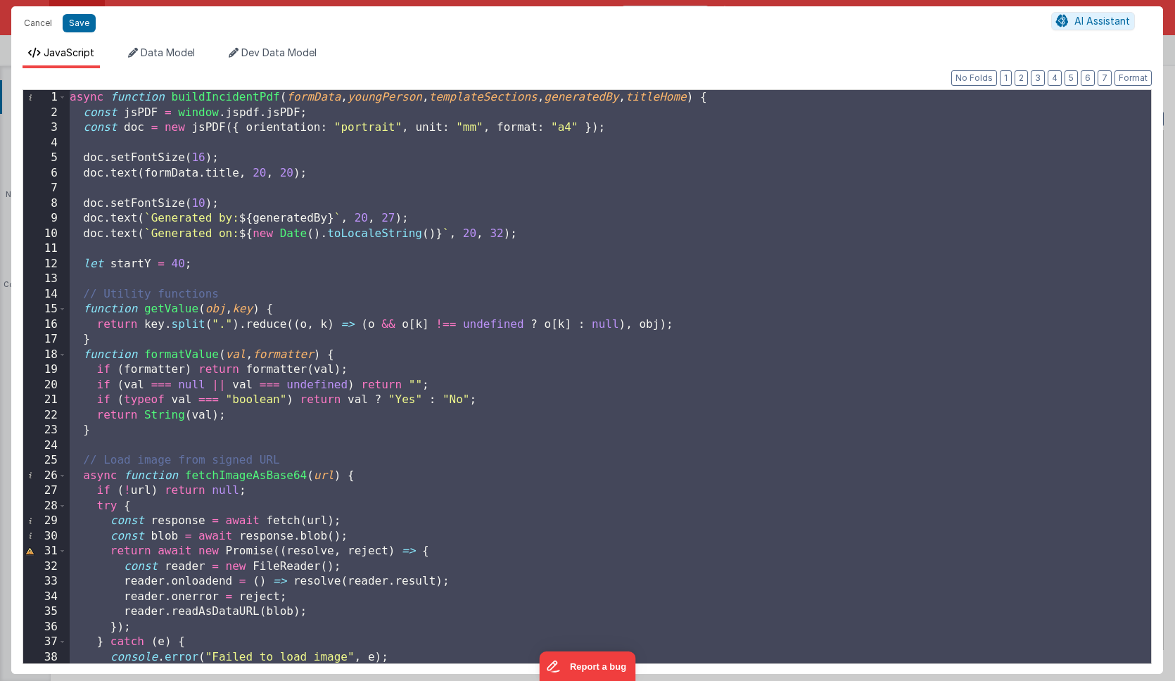
click at [106, 109] on div "async function buildIncidentPdf ( formData , youngPerson , templateSections , g…" at bounding box center [609, 392] width 1084 height 604
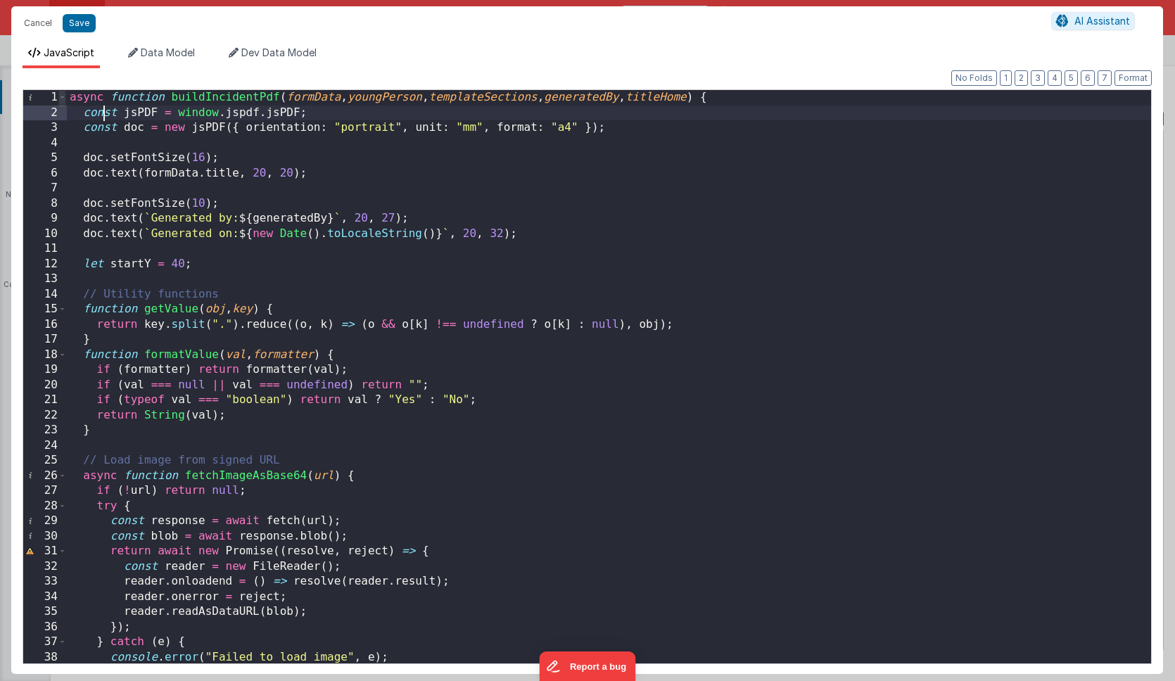
click at [63, 98] on span at bounding box center [62, 97] width 8 height 15
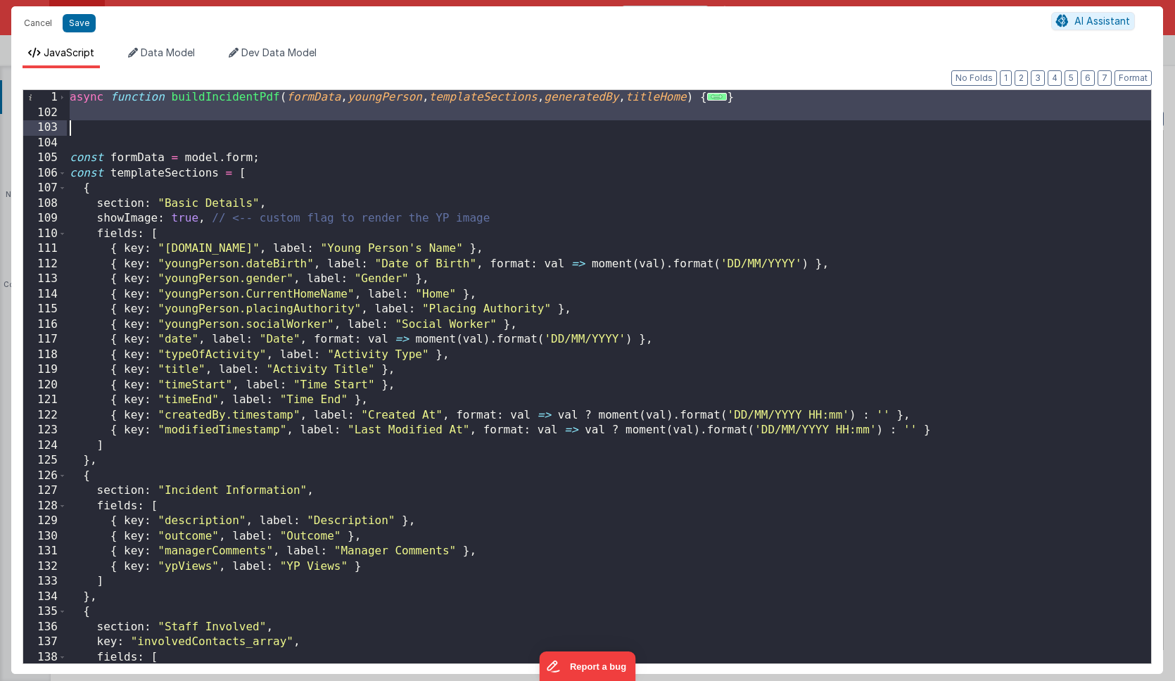
drag, startPoint x: 68, startPoint y: 96, endPoint x: 1143, endPoint y: 123, distance: 1075.5
click at [1143, 123] on div "1 102 103 104 105 106 107 108 109 110 111 112 113 114 115 116 117 118 119 120 1…" at bounding box center [587, 376] width 1129 height 575
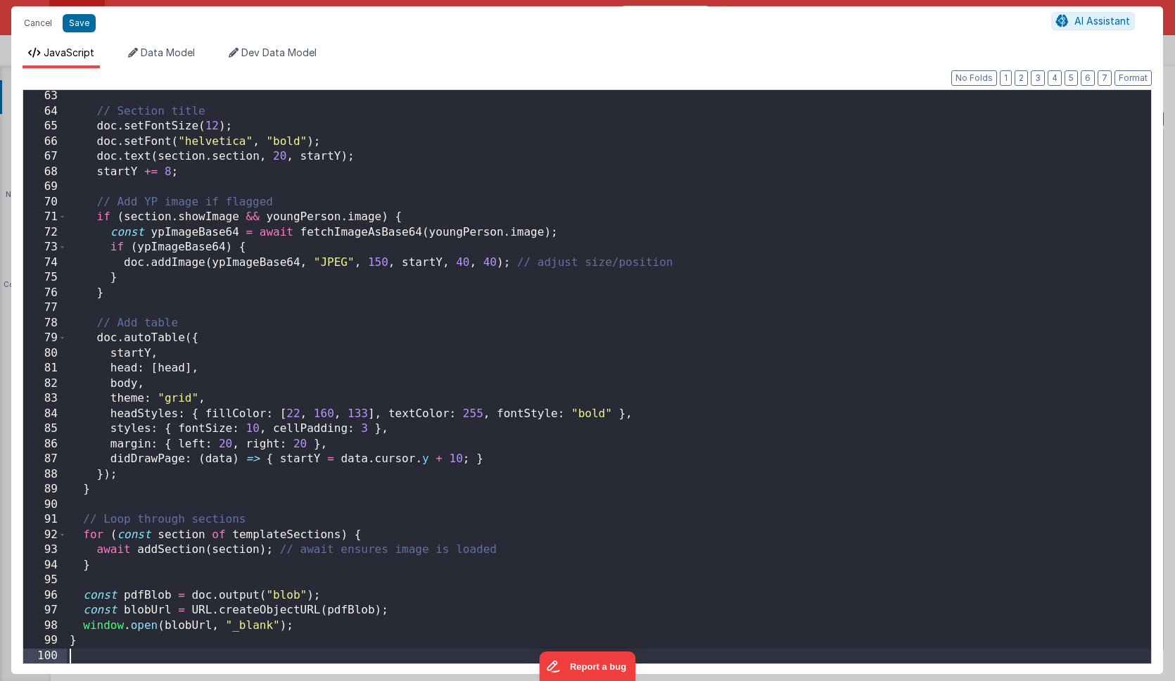
scroll to position [939, 0]
click at [80, 24] on button "Save" at bounding box center [79, 23] width 33 height 18
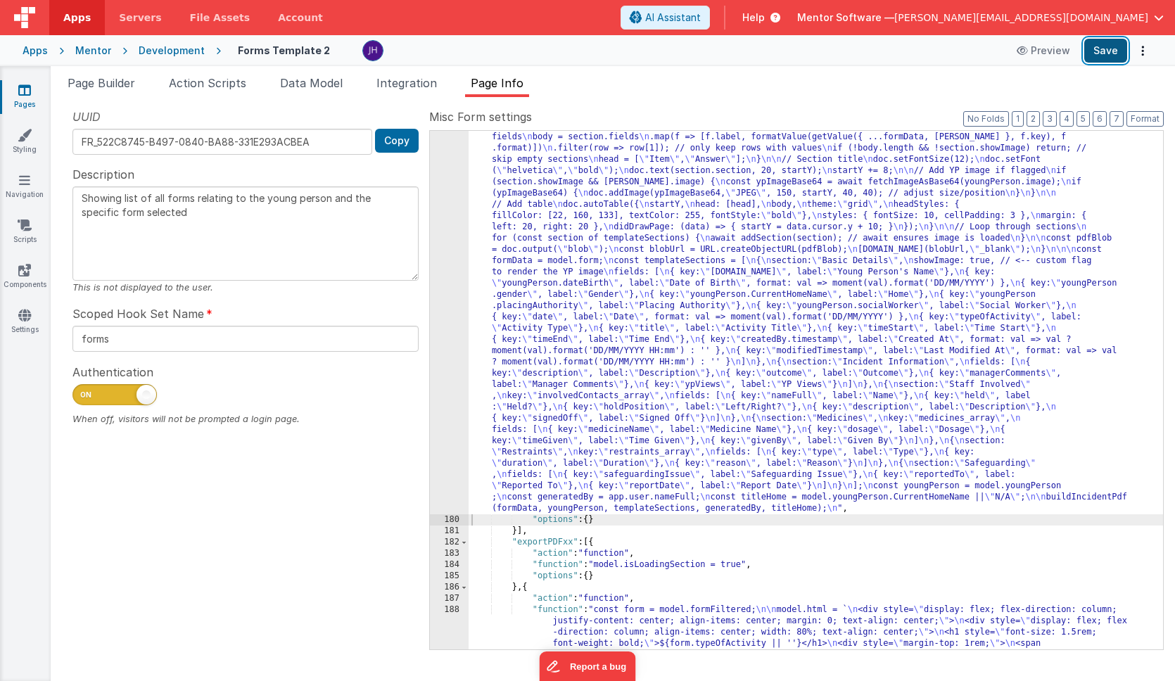
click at [1098, 53] on button "Save" at bounding box center [1105, 51] width 43 height 24
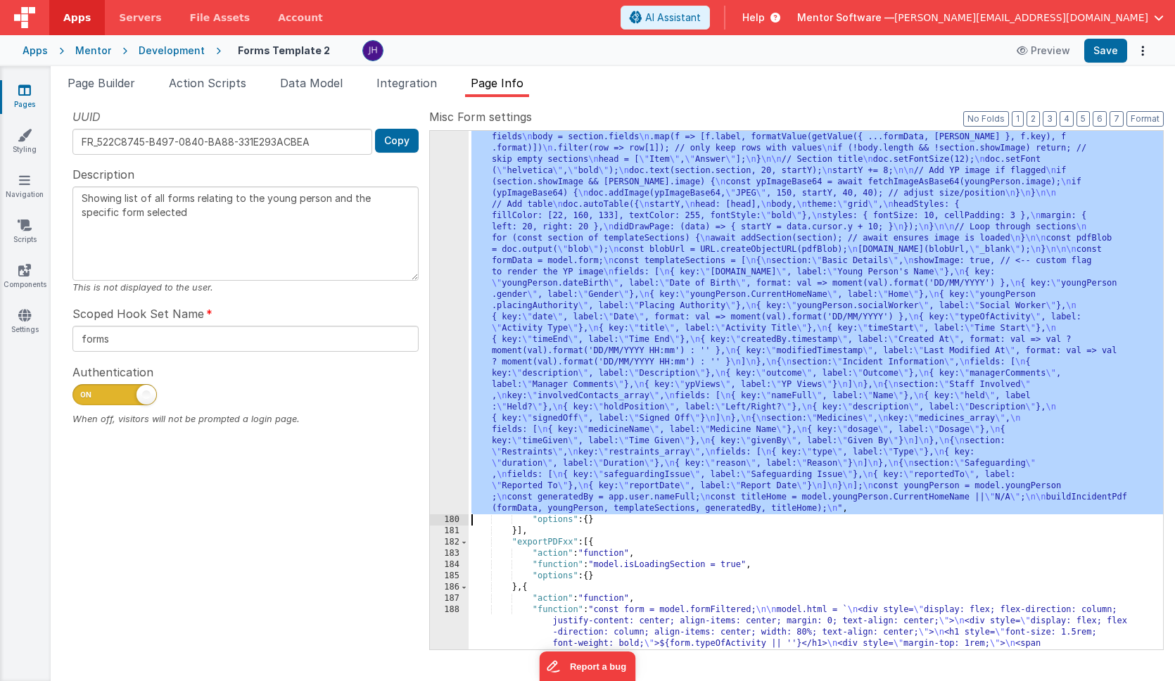
click at [455, 201] on div "179" at bounding box center [449, 239] width 39 height 552
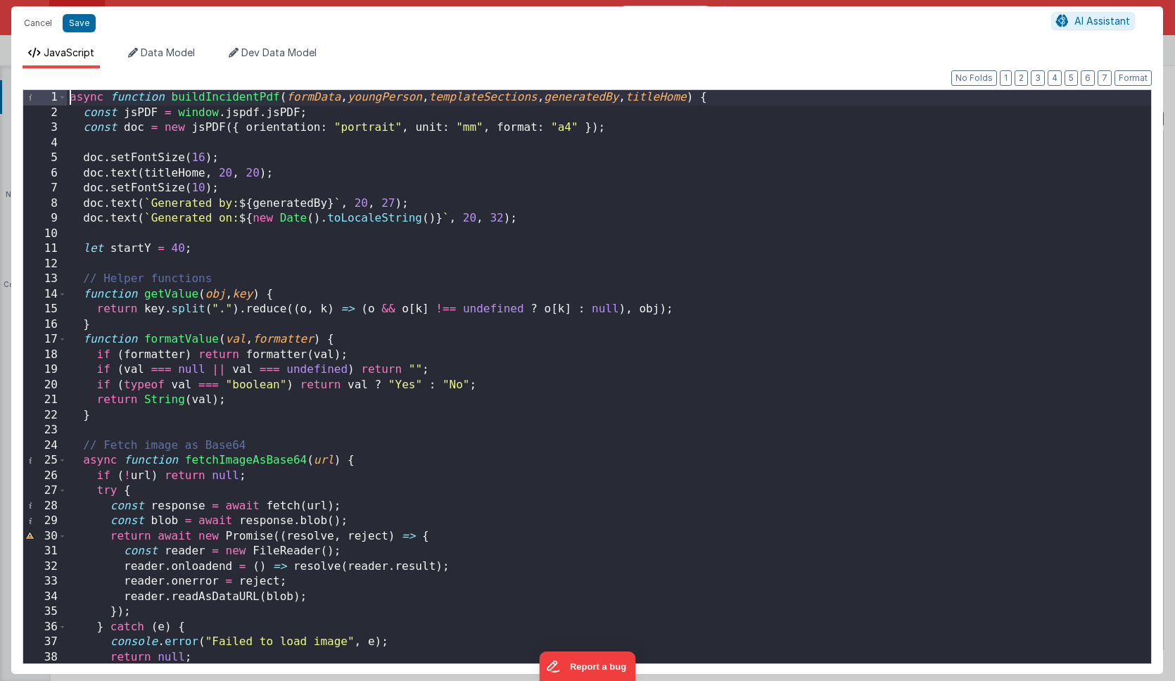
click at [72, 99] on div "async function buildIncidentPdf ( formData , youngPerson , templateSections , g…" at bounding box center [609, 392] width 1084 height 604
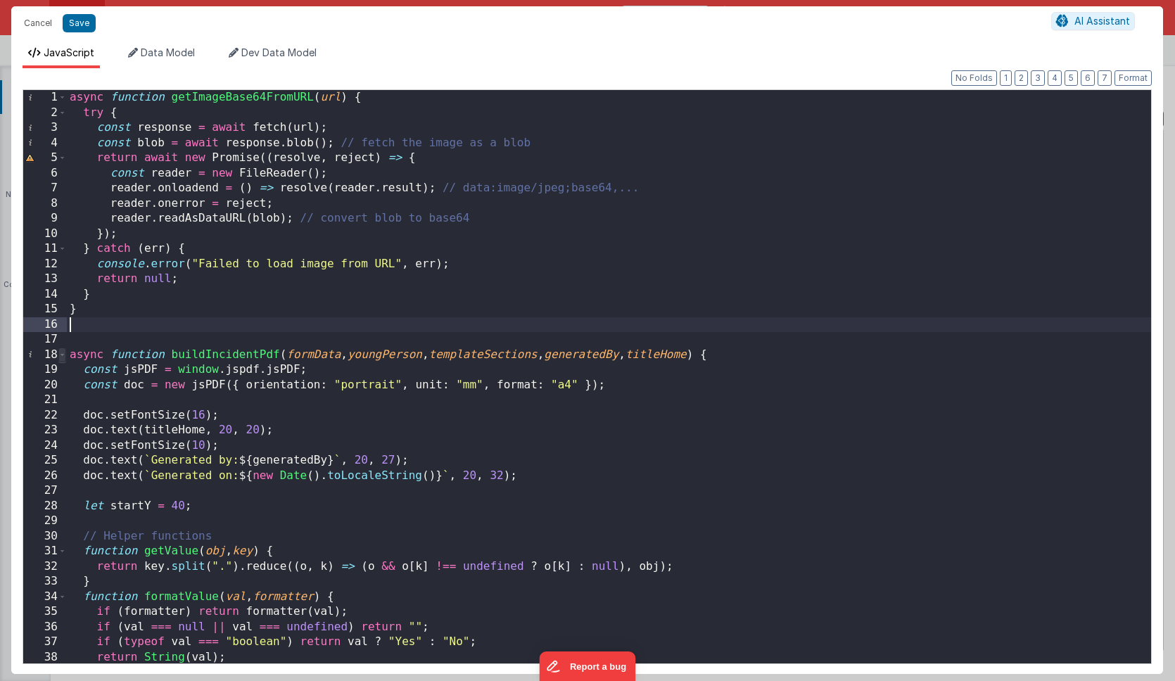
click at [61, 354] on span at bounding box center [62, 355] width 8 height 15
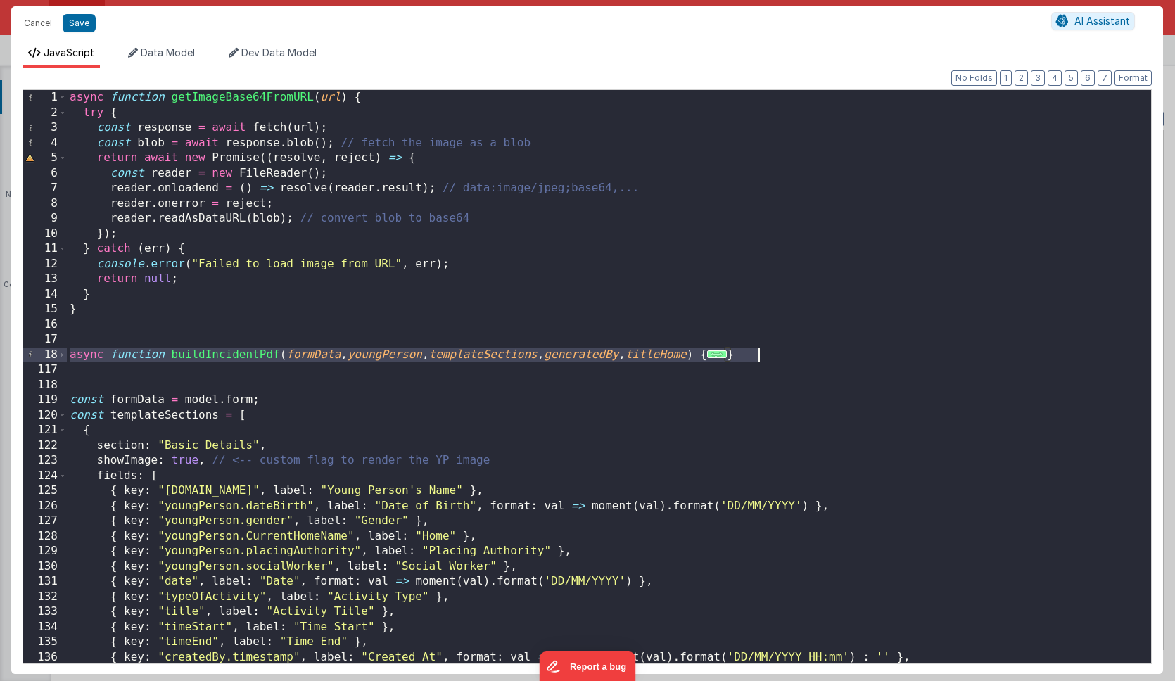
drag, startPoint x: 70, startPoint y: 355, endPoint x: 776, endPoint y: 348, distance: 706.5
click at [776, 348] on div "async function getImageBase64FromURL ( url ) { try { const response = await fet…" at bounding box center [609, 392] width 1084 height 604
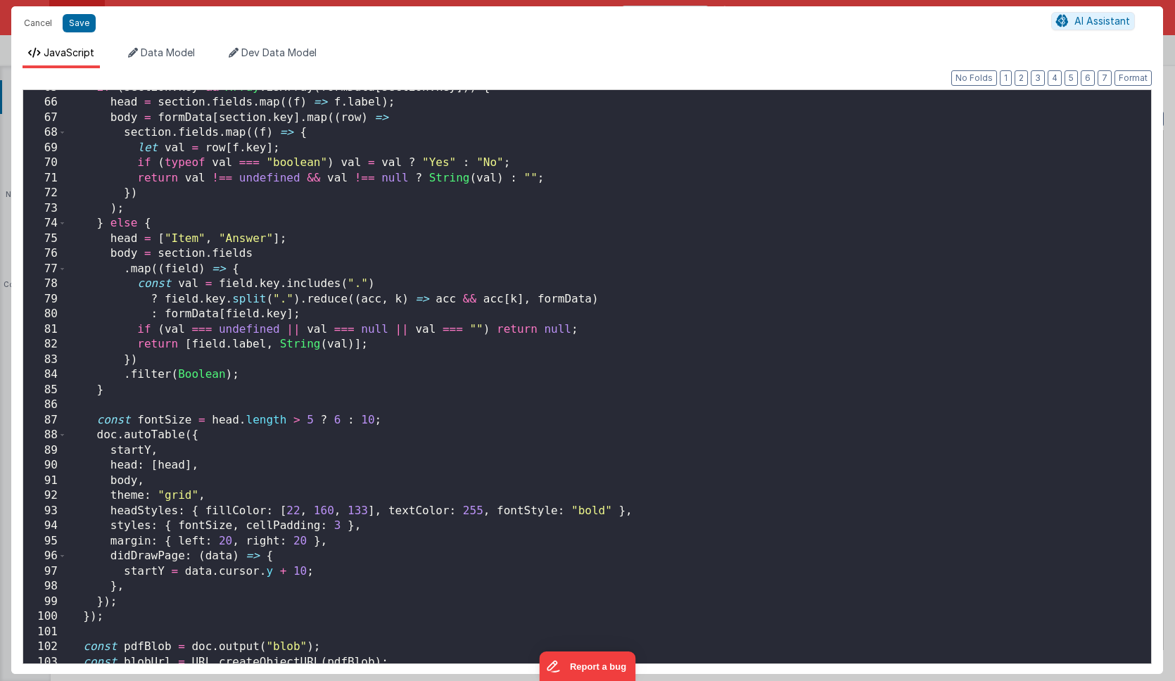
scroll to position [963, 0]
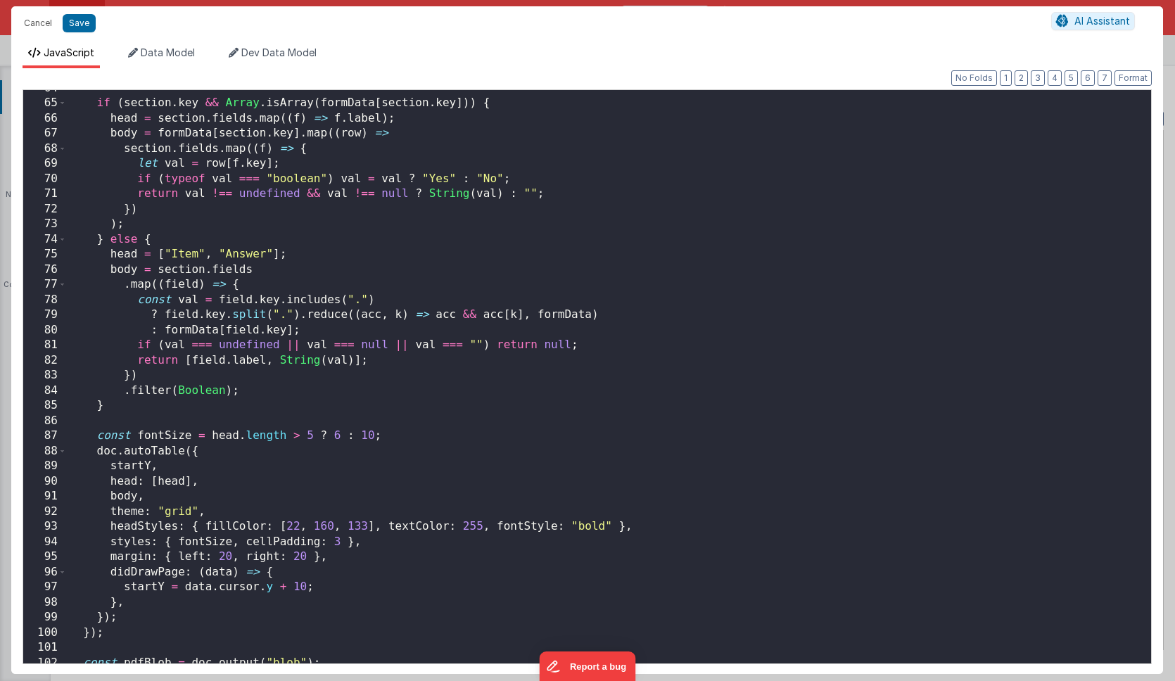
click at [246, 252] on div "if ( section . key && Array . isArray ( formData [ section . key ])) { head = s…" at bounding box center [609, 383] width 1084 height 604
click at [232, 253] on div "if ( section . key && Array . isArray ( formData [ section . key ])) { head = s…" at bounding box center [609, 383] width 1084 height 604
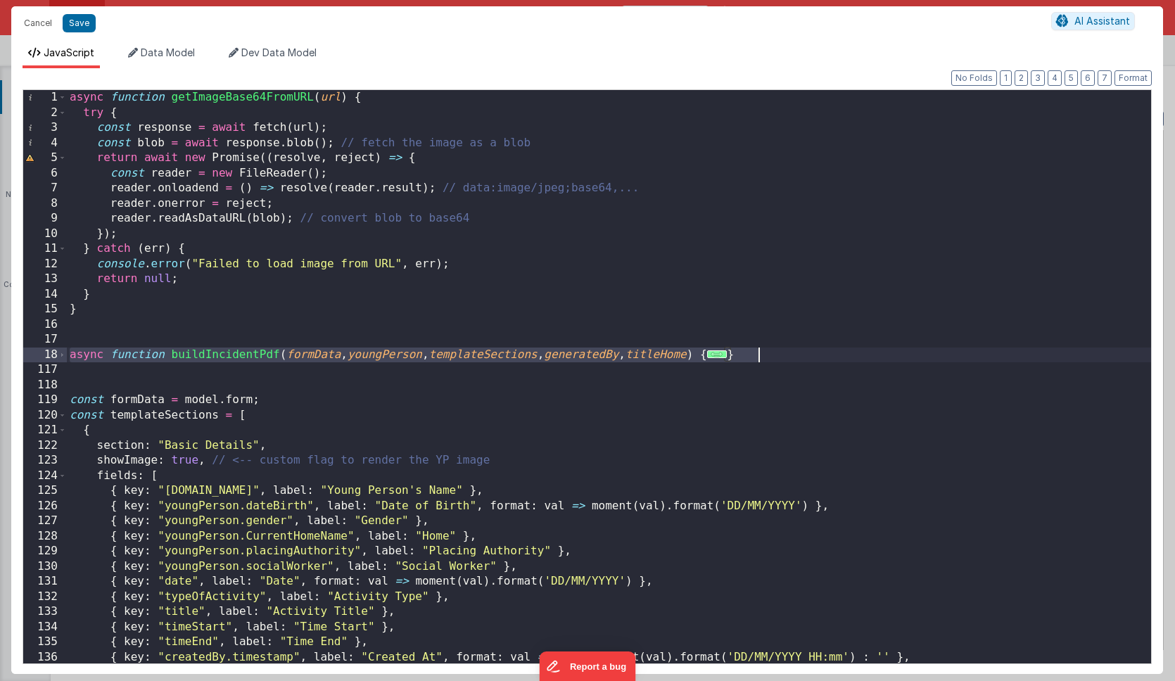
scroll to position [0, 0]
click at [179, 334] on div "async function getImageBase64FromURL ( url ) { try { const response = await fet…" at bounding box center [609, 392] width 1084 height 604
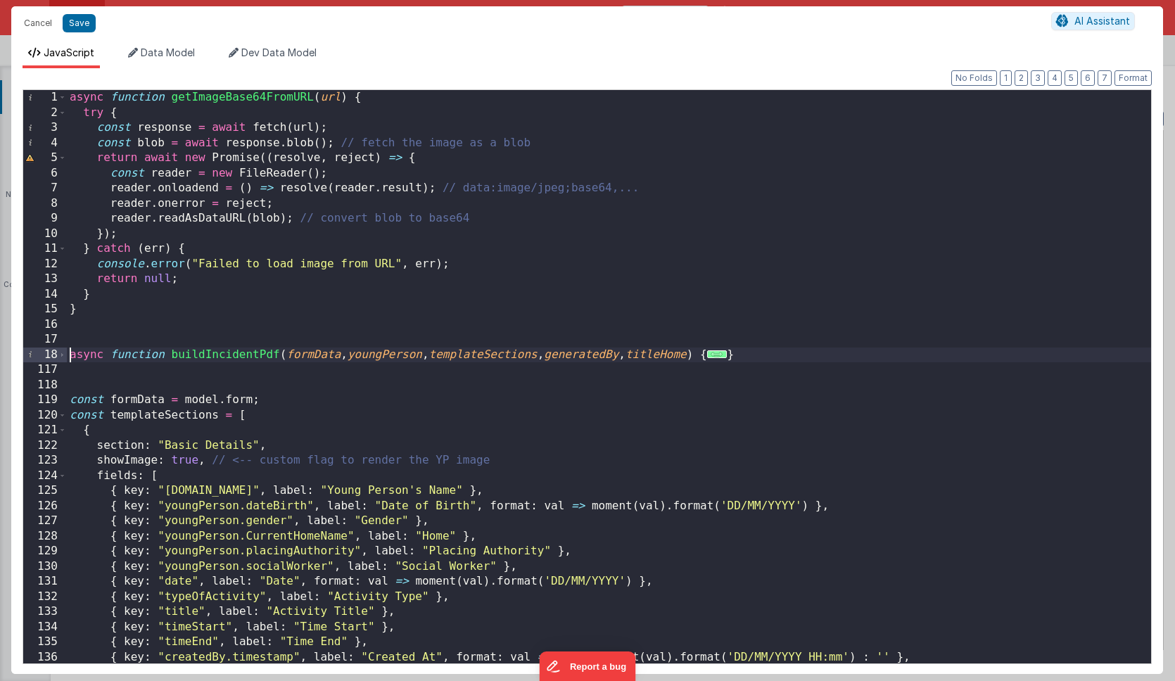
click at [70, 357] on div "async function getImageBase64FromURL ( url ) { try { const response = await fet…" at bounding box center [609, 392] width 1084 height 604
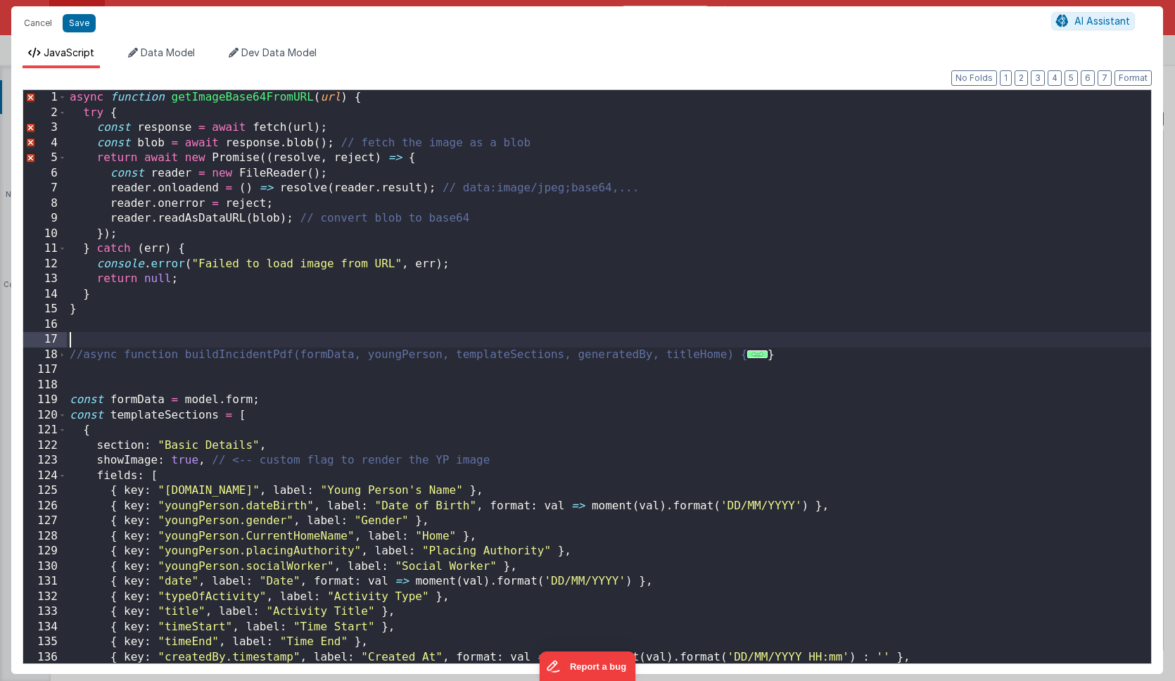
click at [90, 338] on div "async function getImageBase64FromURL ( url ) { try { const response = await fet…" at bounding box center [609, 392] width 1084 height 604
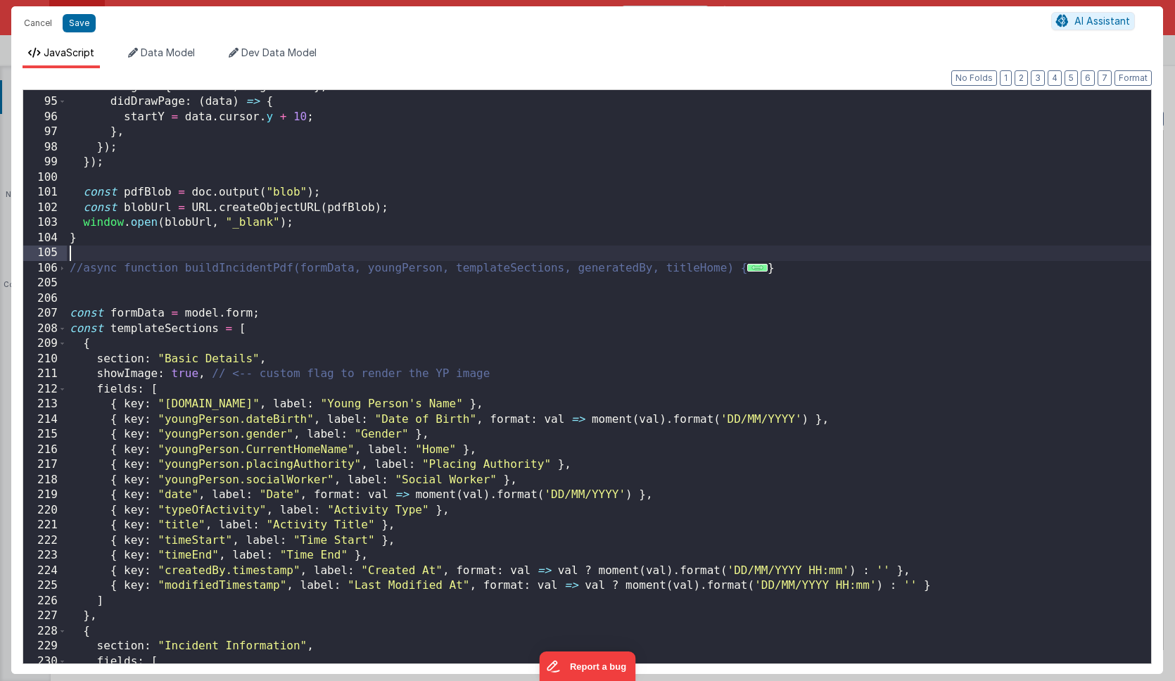
scroll to position [1418, 0]
click at [63, 328] on span at bounding box center [62, 329] width 8 height 15
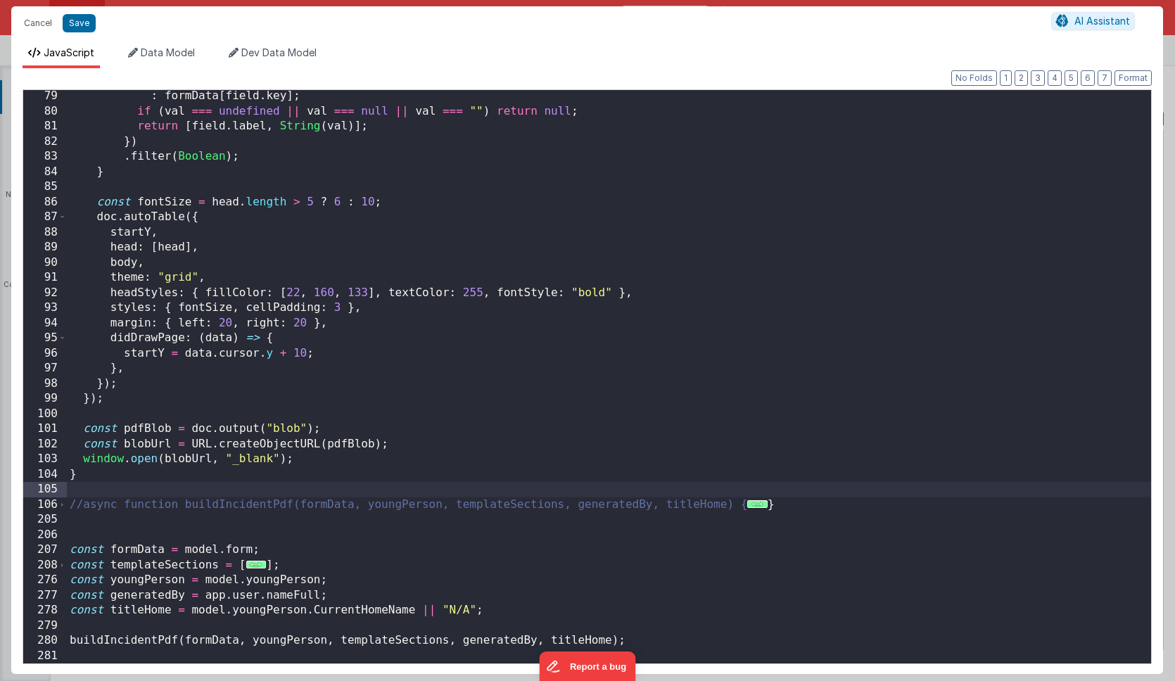
click at [339, 580] on div ": formData [ field . key ] ; if ( val === undefined || val === null || val === …" at bounding box center [609, 391] width 1084 height 604
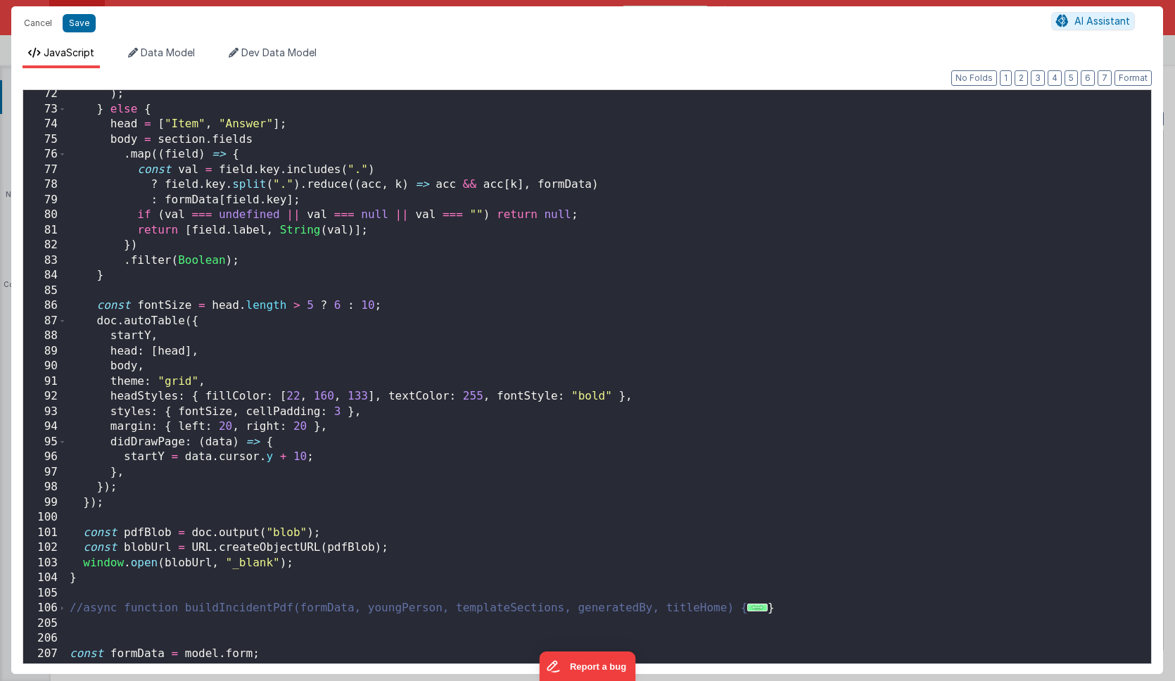
scroll to position [1196, 0]
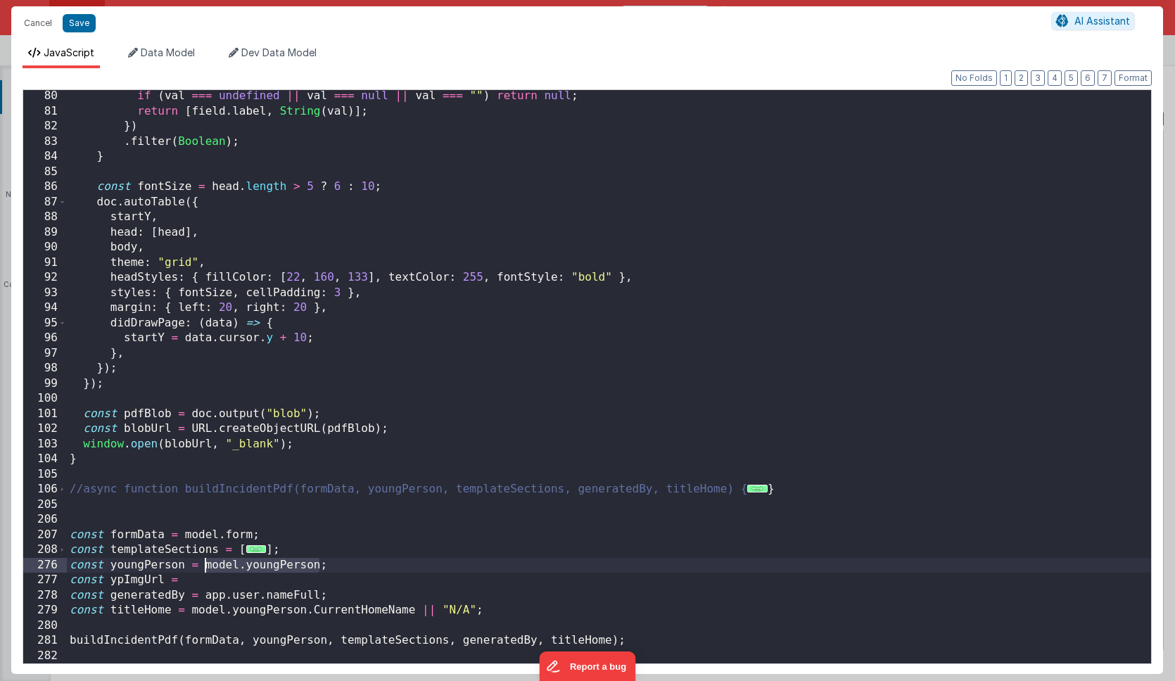
drag, startPoint x: 319, startPoint y: 565, endPoint x: 207, endPoint y: 566, distance: 112.6
click at [207, 566] on div "if ( val === undefined || val === null || val === "" ) return null ; return [ f…" at bounding box center [609, 391] width 1084 height 604
click at [202, 579] on div "if ( val === undefined || val === null || val === "" ) return null ; return [ f…" at bounding box center [609, 391] width 1084 height 604
paste textarea
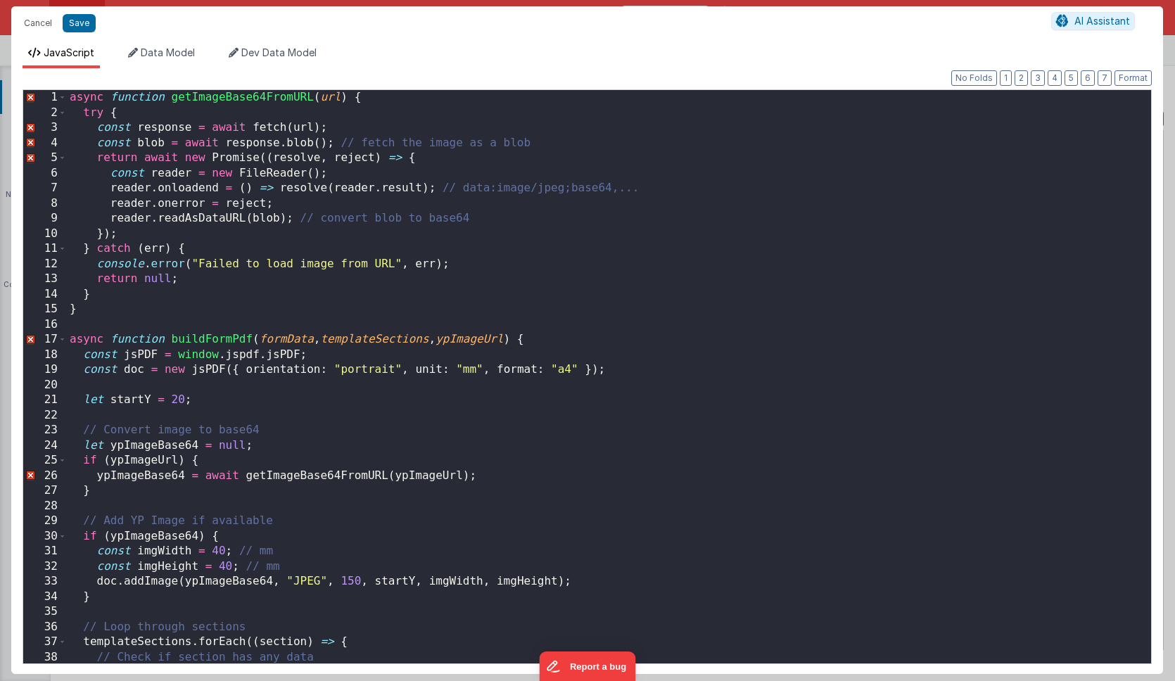
scroll to position [0, 0]
click at [212, 338] on div "async function getImageBase64FromURL ( url ) { try { const response = await fet…" at bounding box center [609, 392] width 1084 height 604
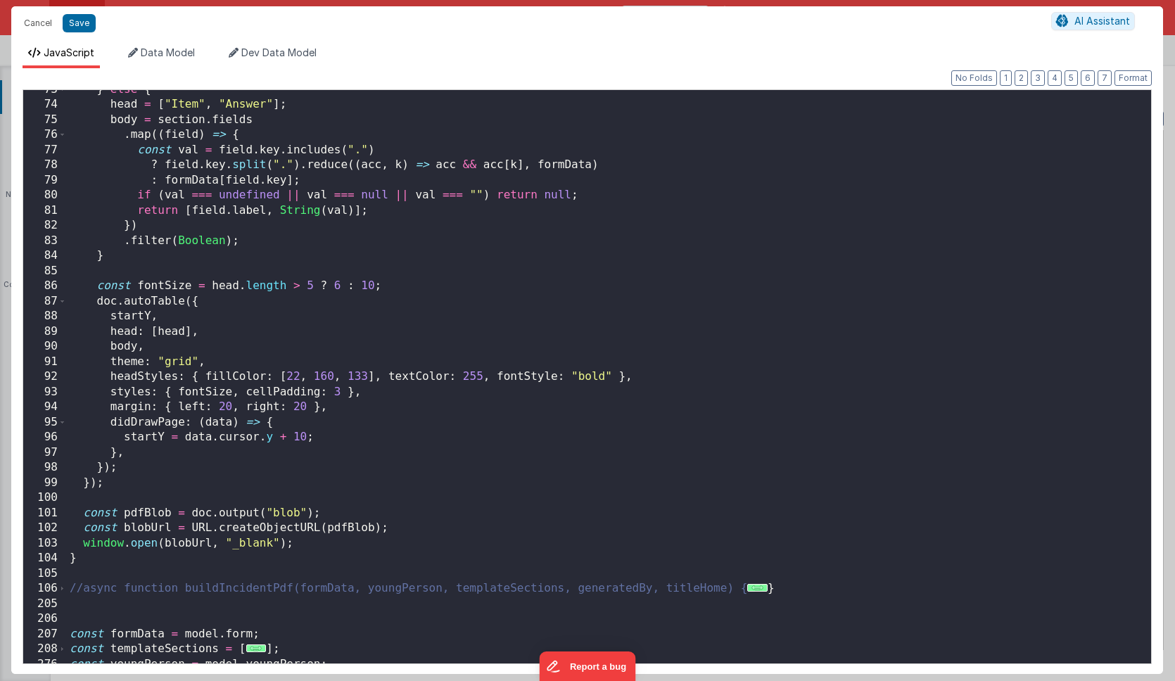
scroll to position [1196, 0]
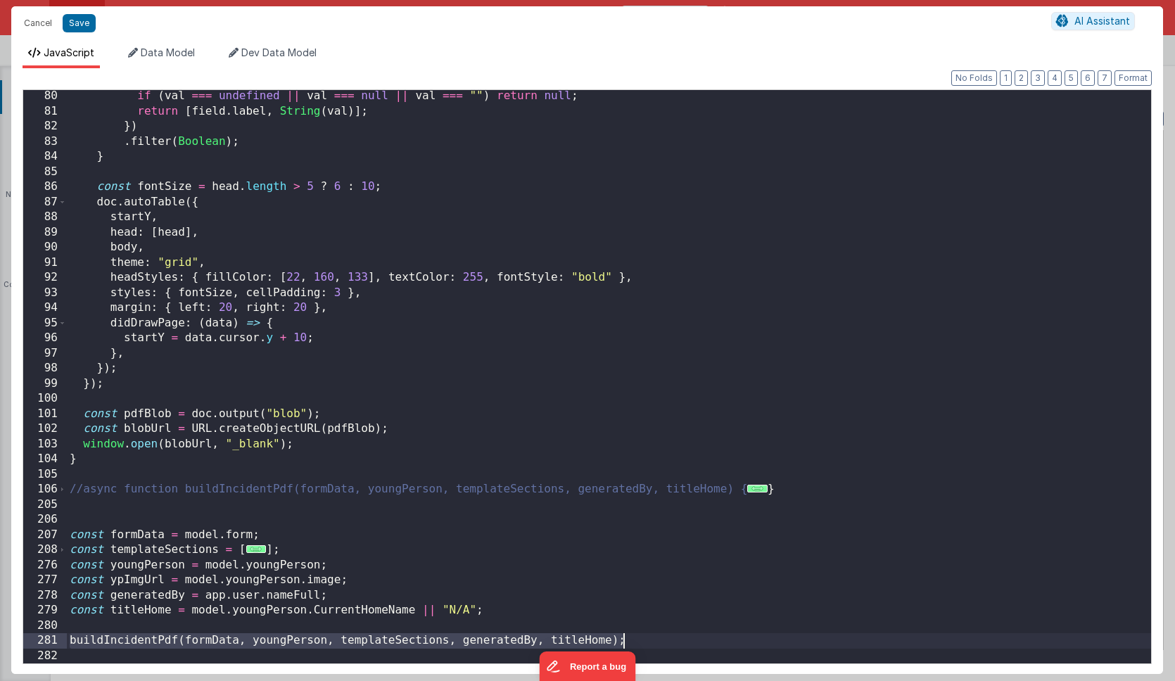
drag, startPoint x: 70, startPoint y: 641, endPoint x: 636, endPoint y: 640, distance: 566.5
click at [636, 640] on div "if ( val === undefined || val === null || val === "" ) return null ; return [ f…" at bounding box center [609, 391] width 1084 height 604
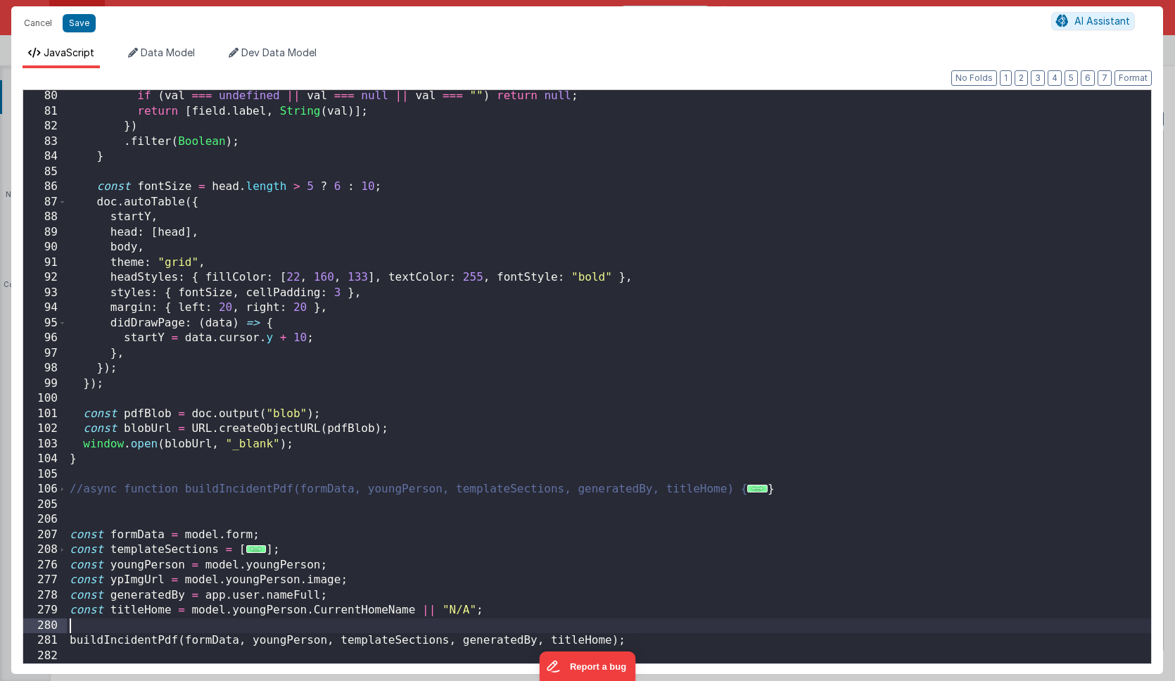
paste textarea
click at [72, 643] on div "if ( val === undefined || val === null || val === "" ) return null ; return [ f…" at bounding box center [609, 391] width 1084 height 604
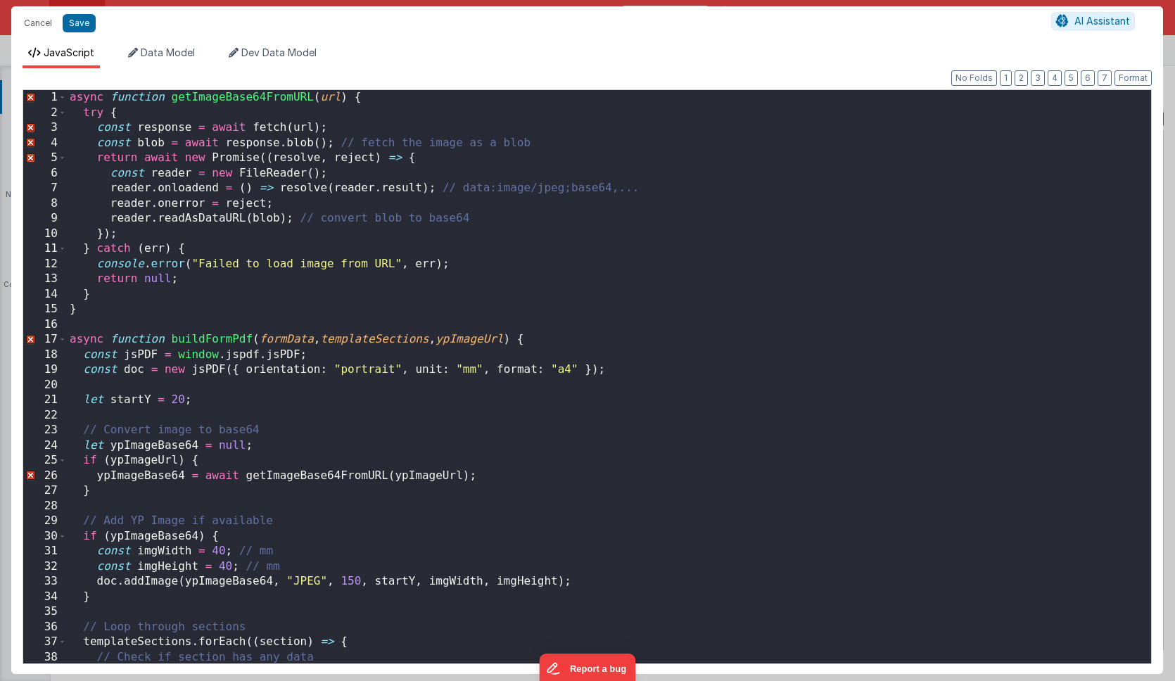
scroll to position [0, 0]
click at [199, 340] on div "async function getImageBase64FromURL ( url ) { try { const response = await fet…" at bounding box center [609, 392] width 1084 height 604
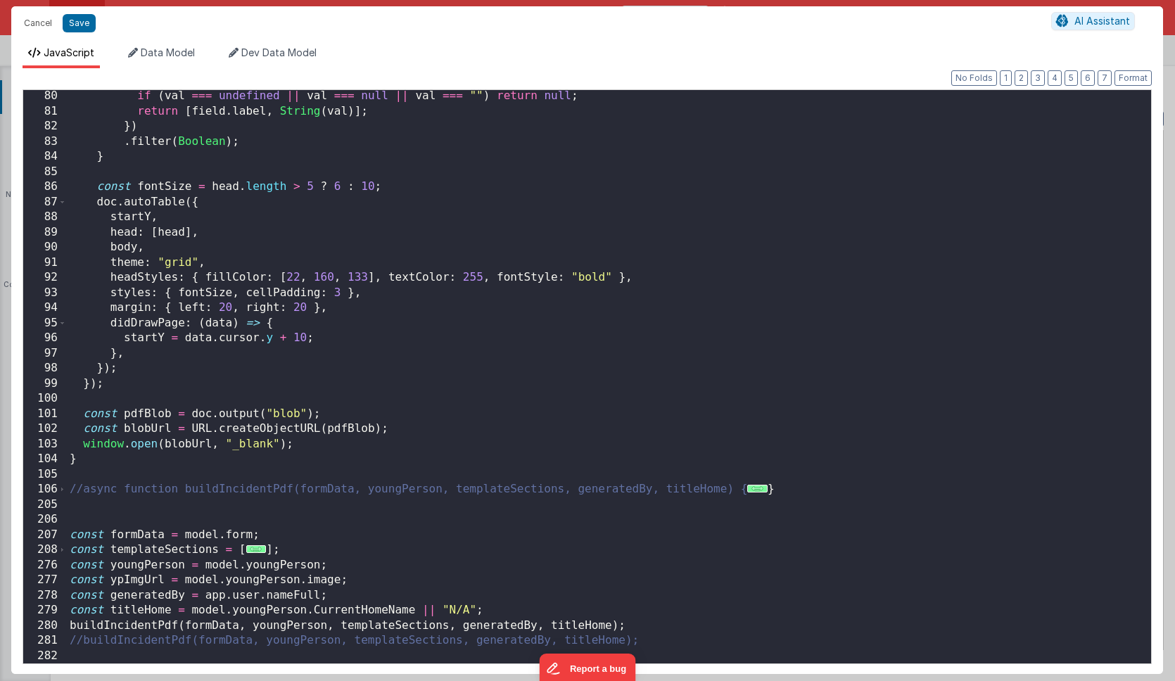
scroll to position [1196, 0]
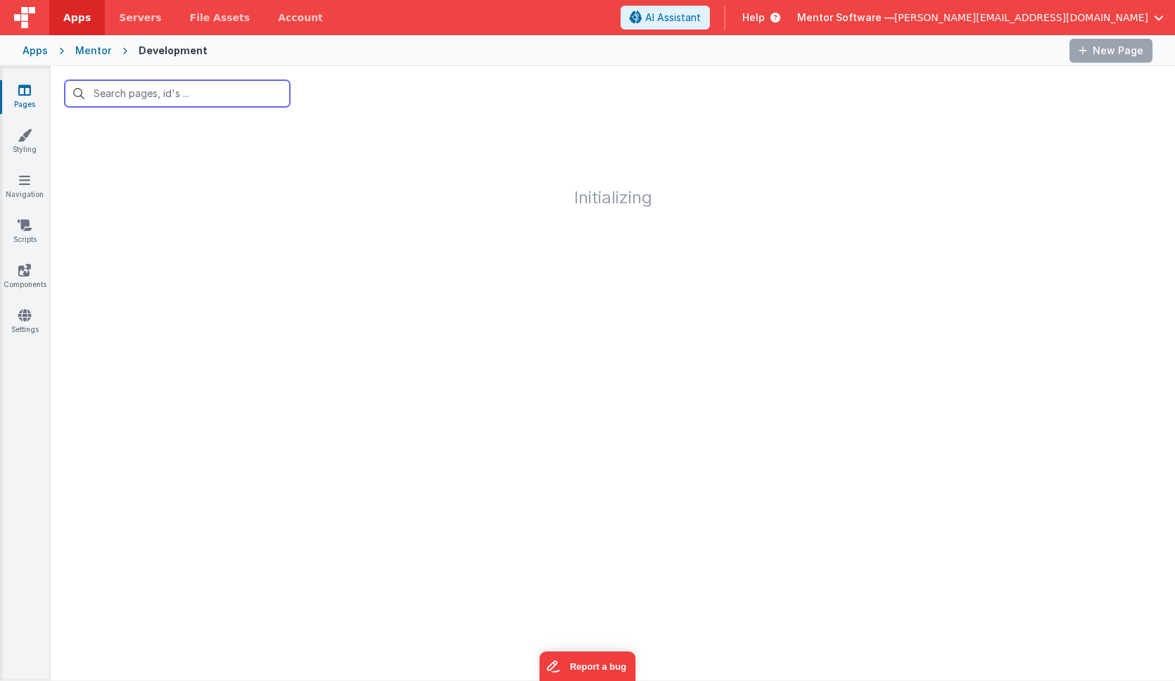
click at [191, 96] on input "text" at bounding box center [177, 93] width 225 height 27
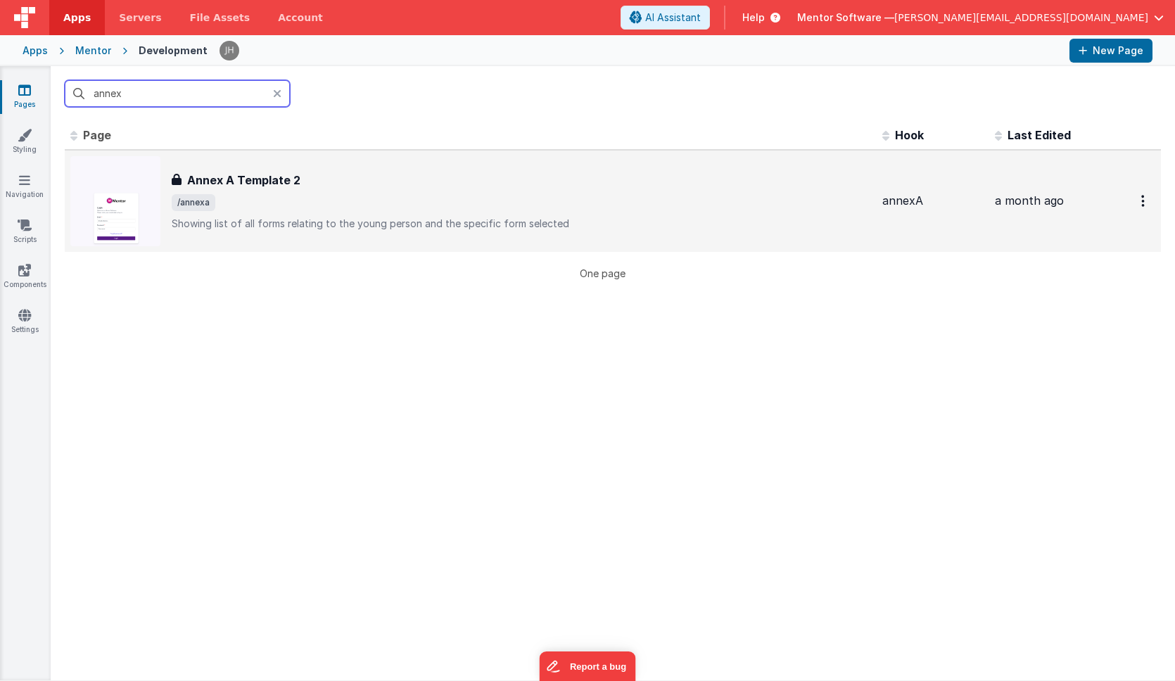
type input "annex"
click at [282, 186] on h3 "Annex A Template 2" at bounding box center [243, 180] width 113 height 17
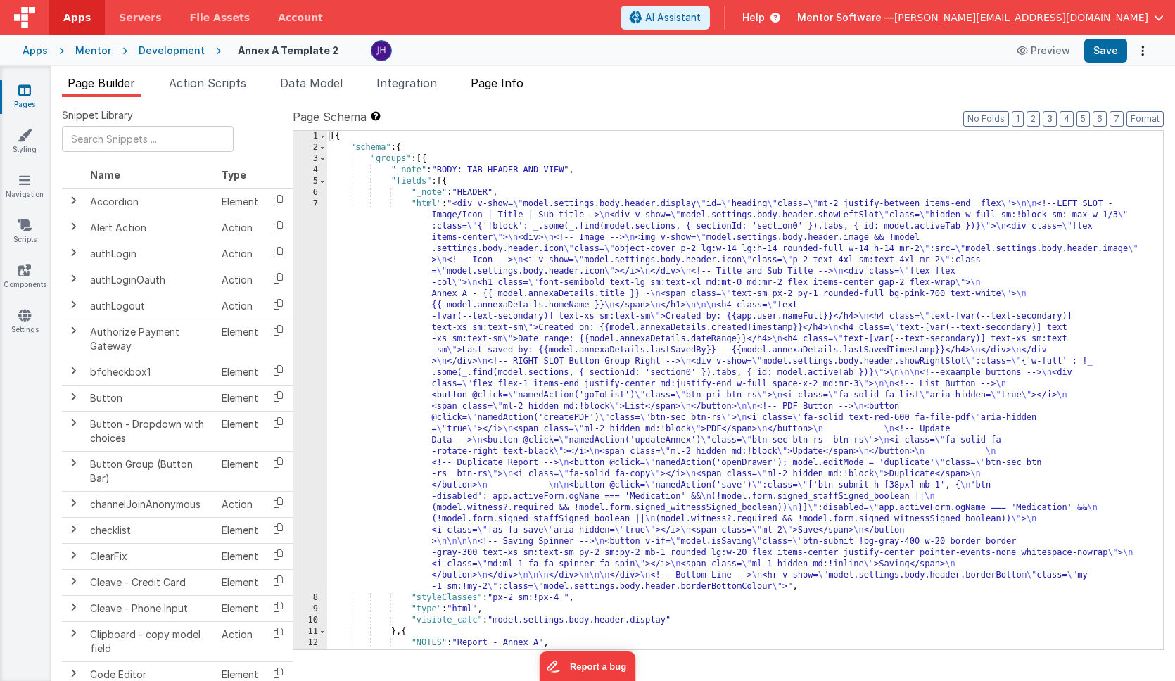
click at [513, 82] on span "Page Info" at bounding box center [497, 83] width 53 height 14
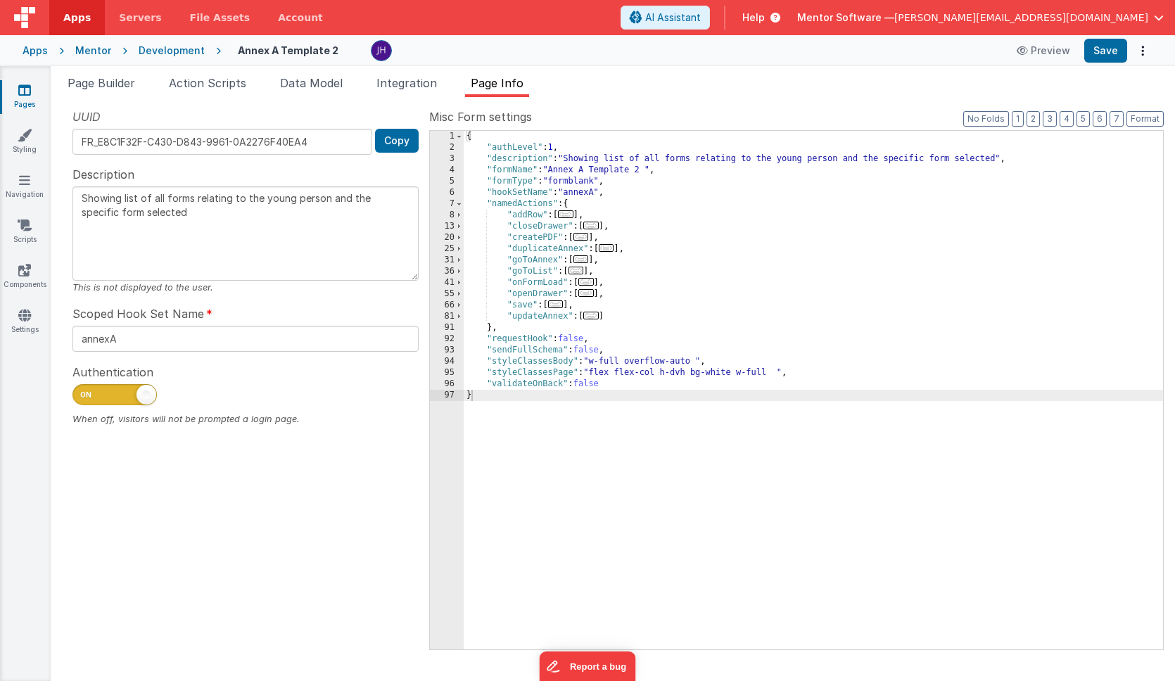
click at [587, 237] on span "..." at bounding box center [580, 237] width 15 height 8
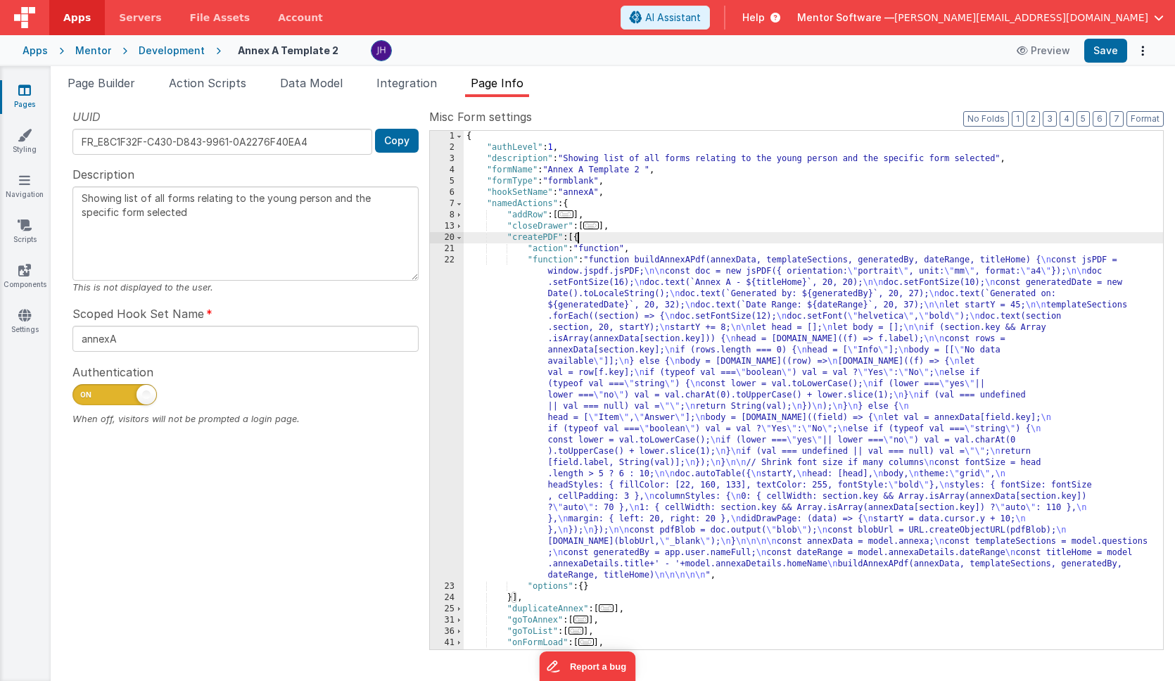
click at [648, 338] on div "{ "authLevel" : 1 , "description" : "Showing list of all forms relating to the …" at bounding box center [813, 401] width 699 height 541
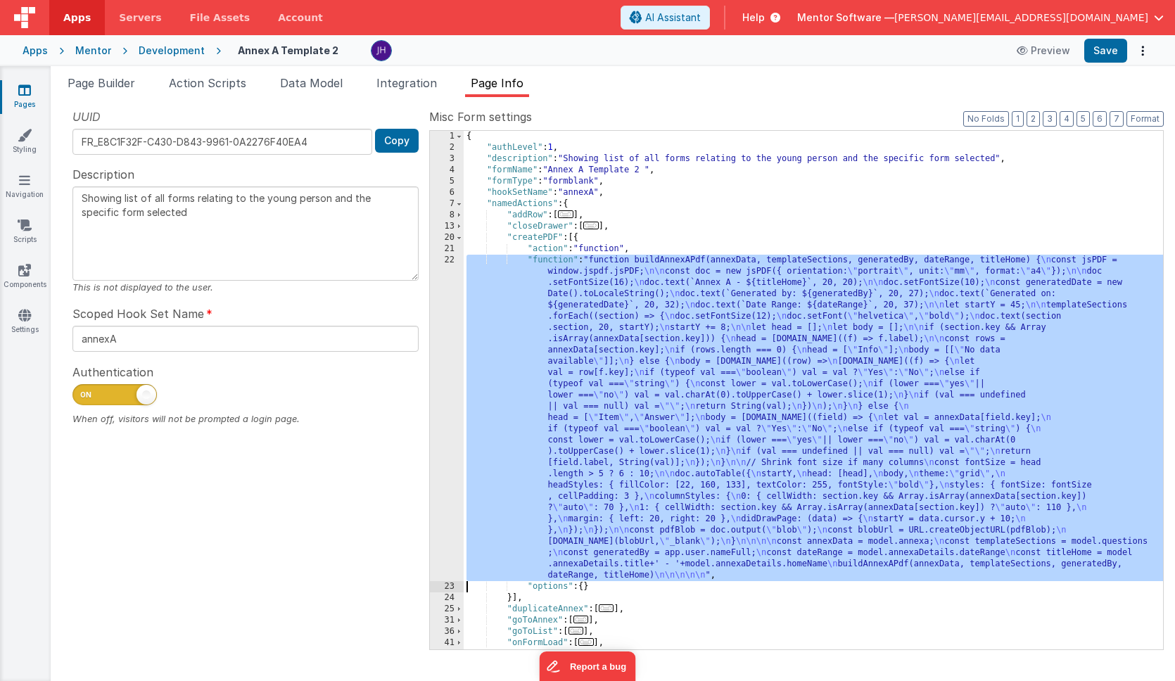
click at [450, 296] on div "22" at bounding box center [447, 418] width 34 height 326
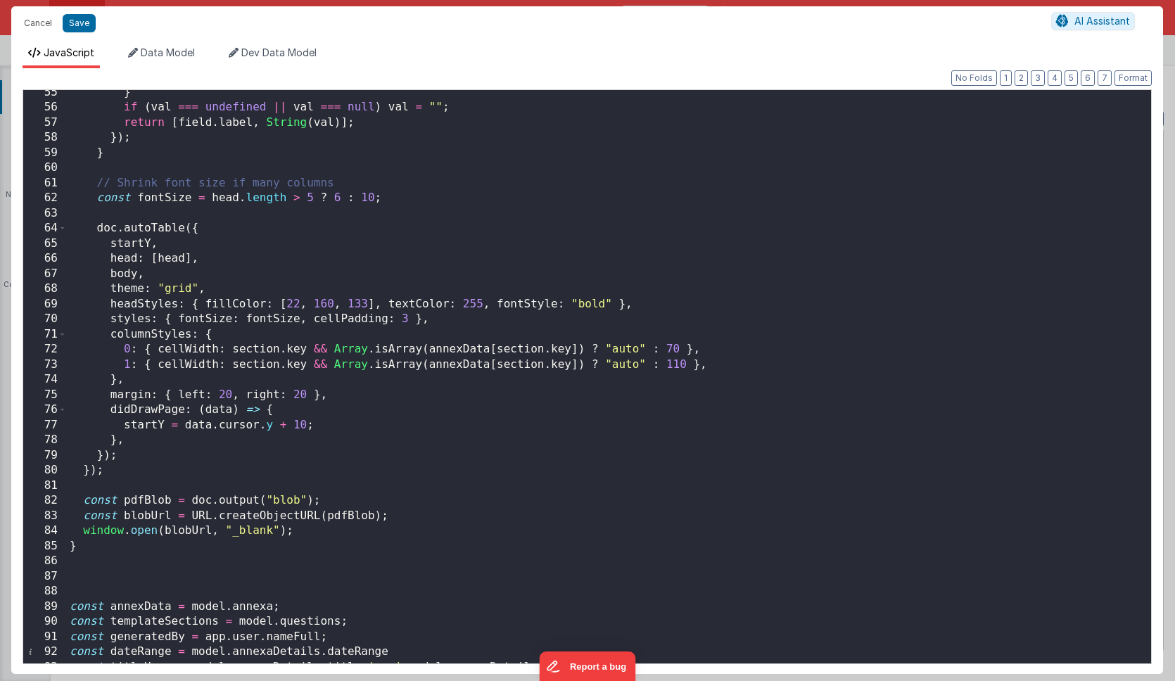
scroll to position [924, 0]
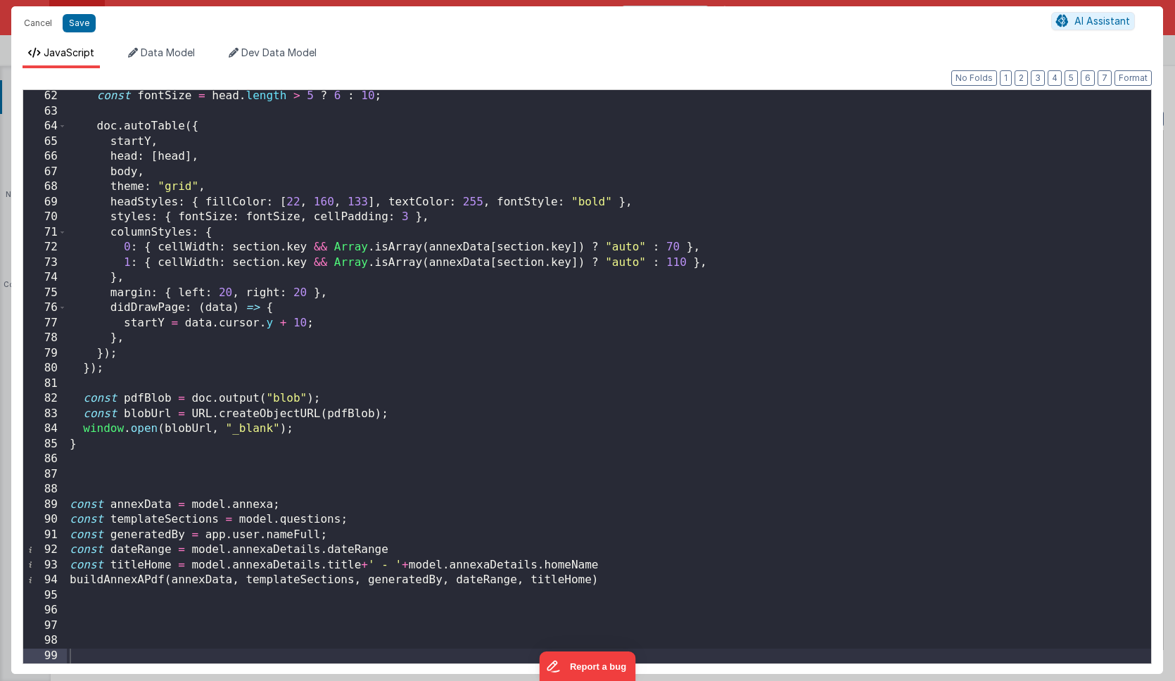
click at [790, 254] on div "const fontSize = head . length > 5 ? 6 : 10 ; doc . autoTable ({ startY , head …" at bounding box center [609, 391] width 1084 height 604
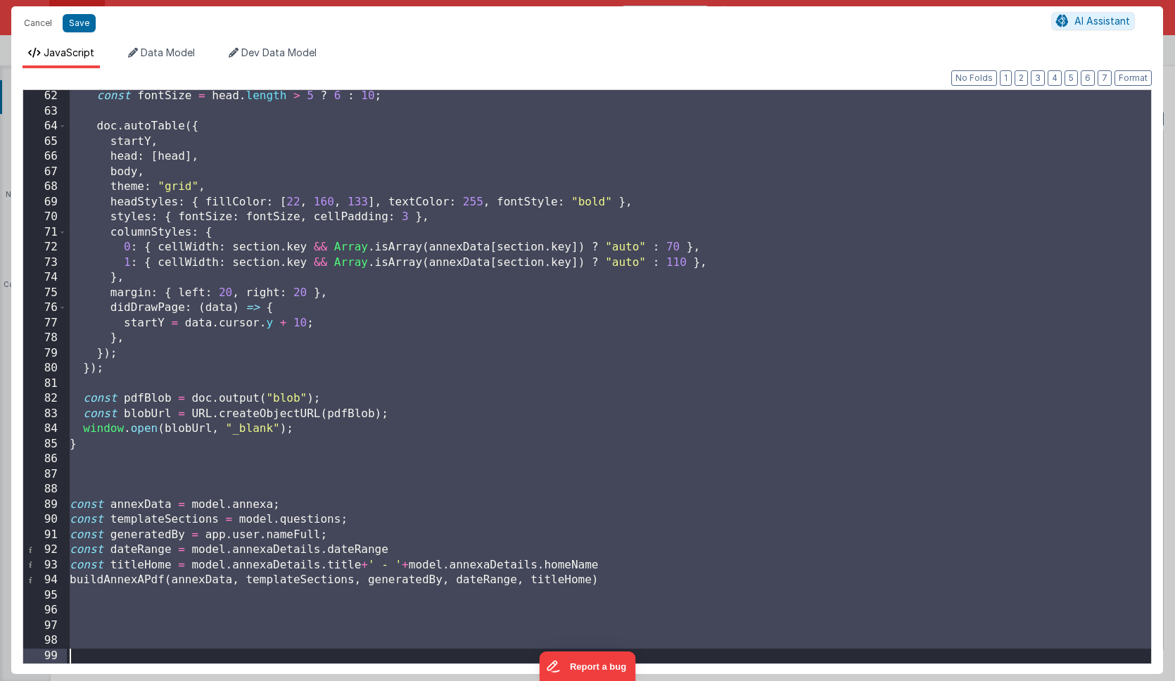
click at [517, 445] on div "const fontSize = head . length > 5 ? 6 : 10 ; doc . autoTable ({ startY , head …" at bounding box center [609, 391] width 1084 height 604
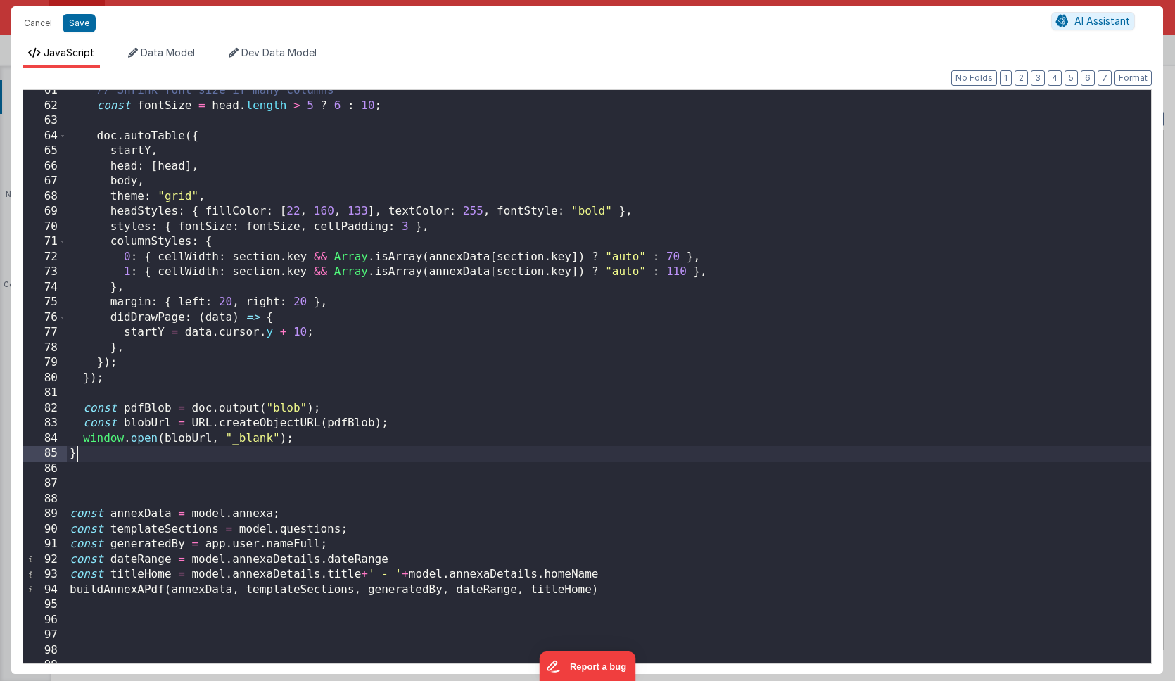
scroll to position [917, 0]
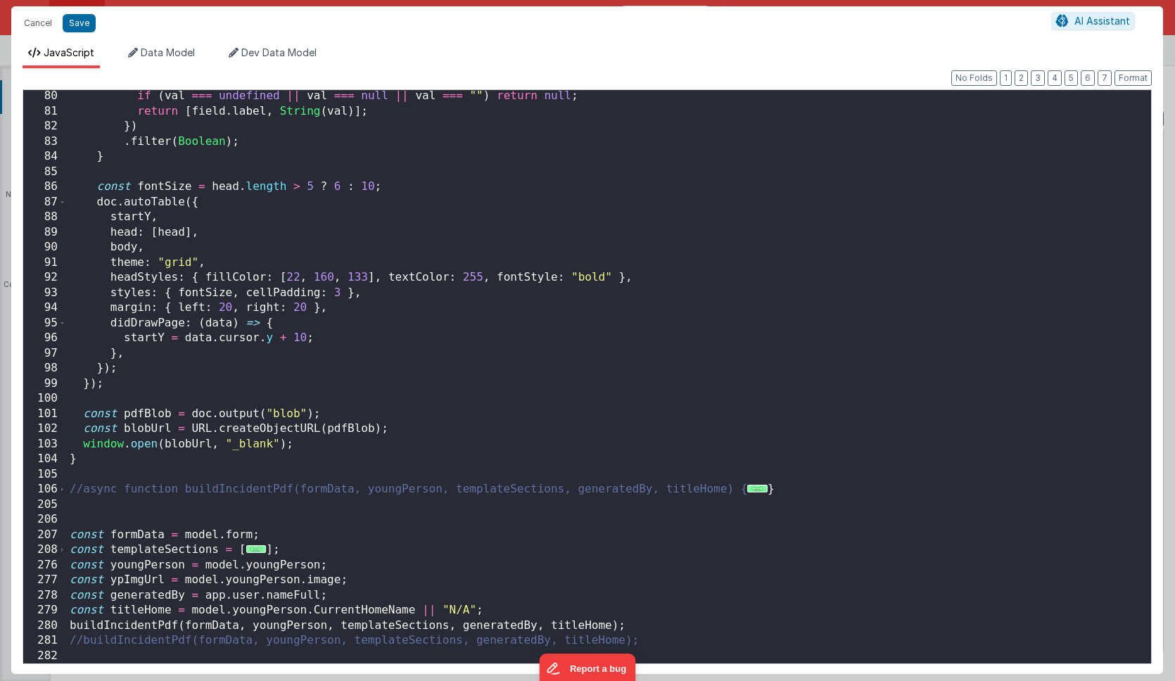
scroll to position [517, 0]
click at [141, 628] on div "if ( val === undefined || val === null || val === "" ) return null ; return [ f…" at bounding box center [609, 391] width 1084 height 604
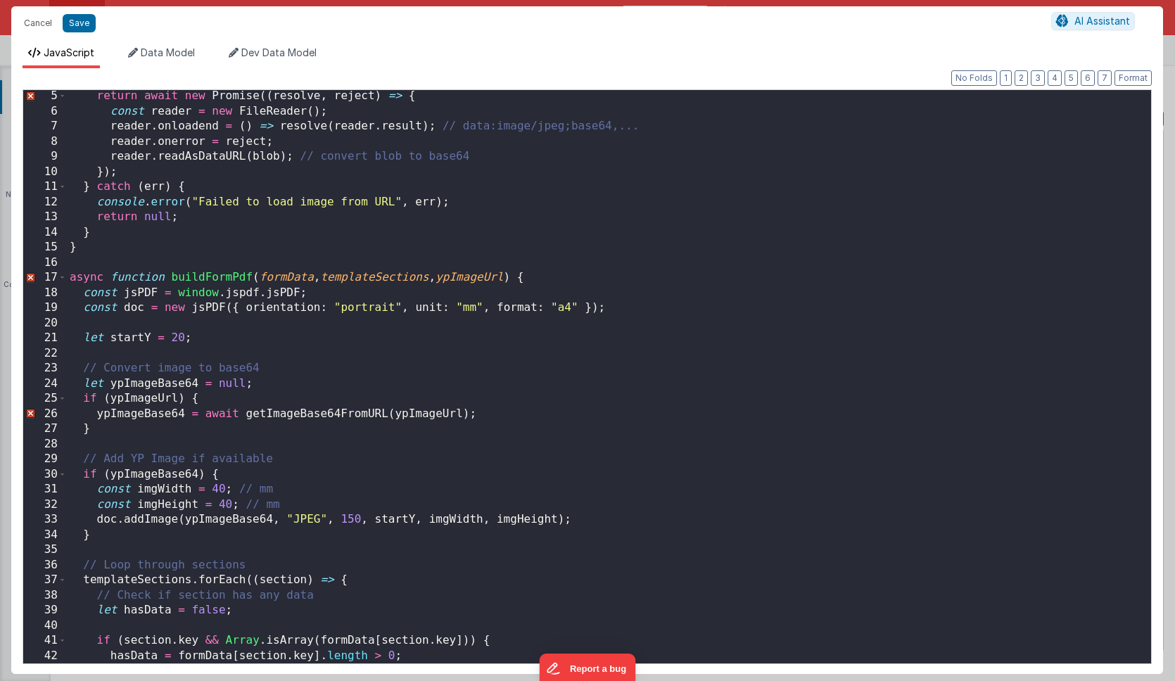
scroll to position [0, 0]
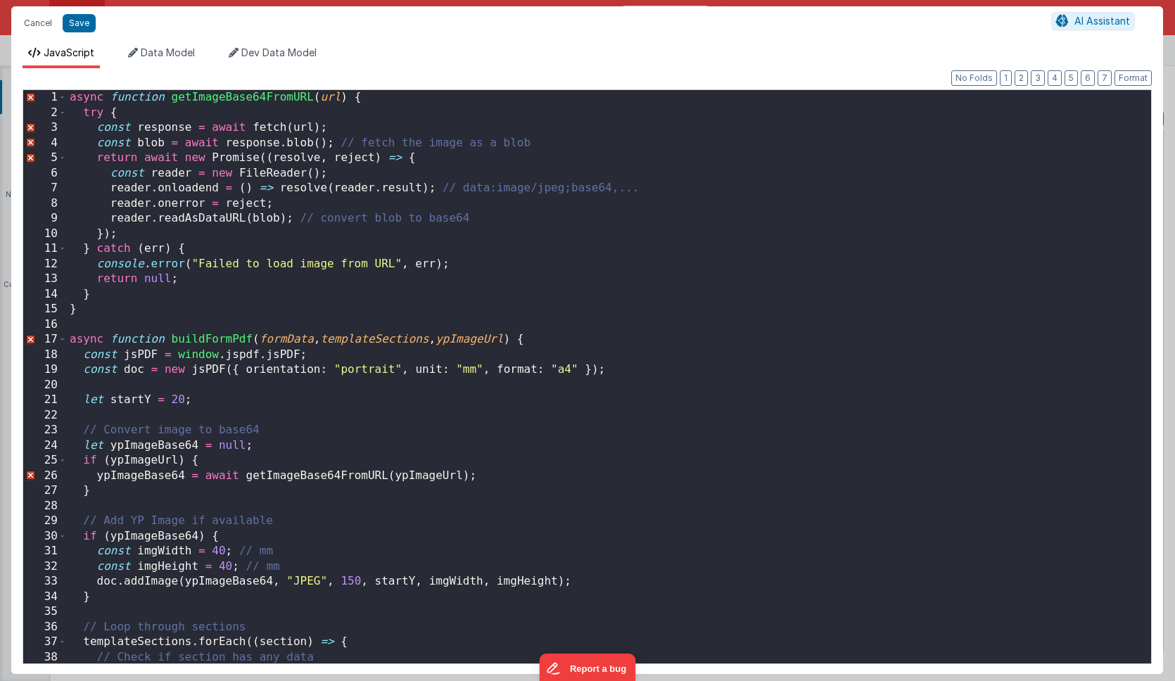
click at [469, 341] on div "async function getImageBase64FromURL ( url ) { try { const response = await fet…" at bounding box center [609, 392] width 1084 height 604
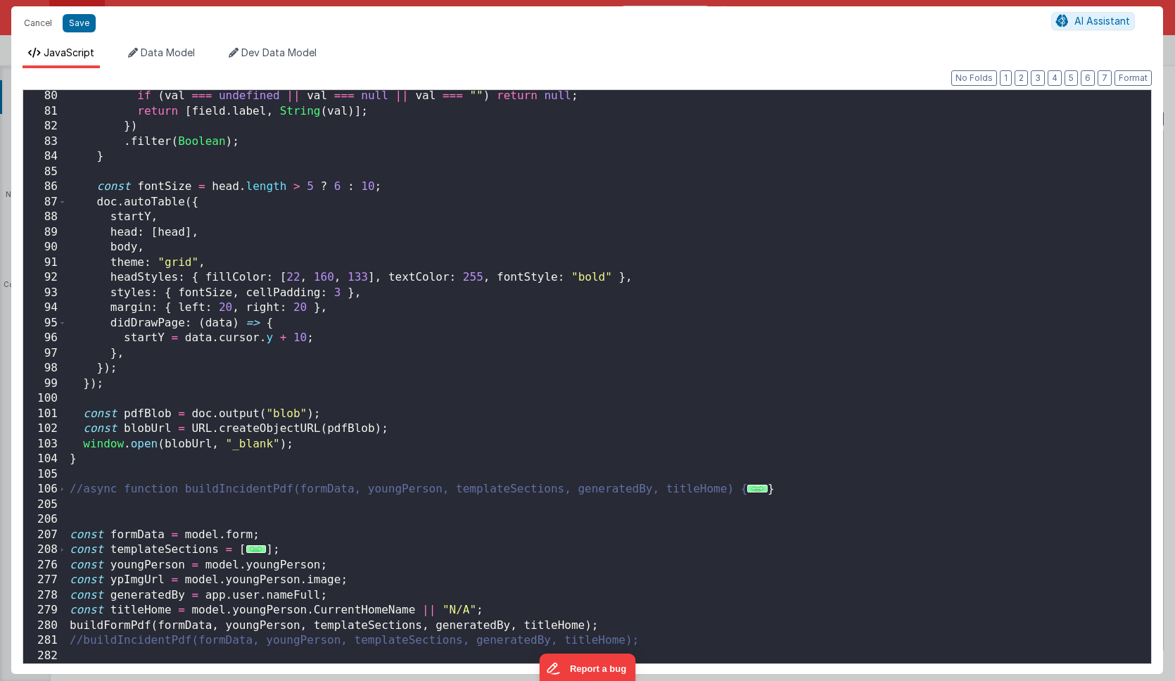
scroll to position [1196, 0]
click at [312, 627] on div "if ( val === undefined || val === null || val === "" ) return null ; return [ f…" at bounding box center [609, 391] width 1084 height 604
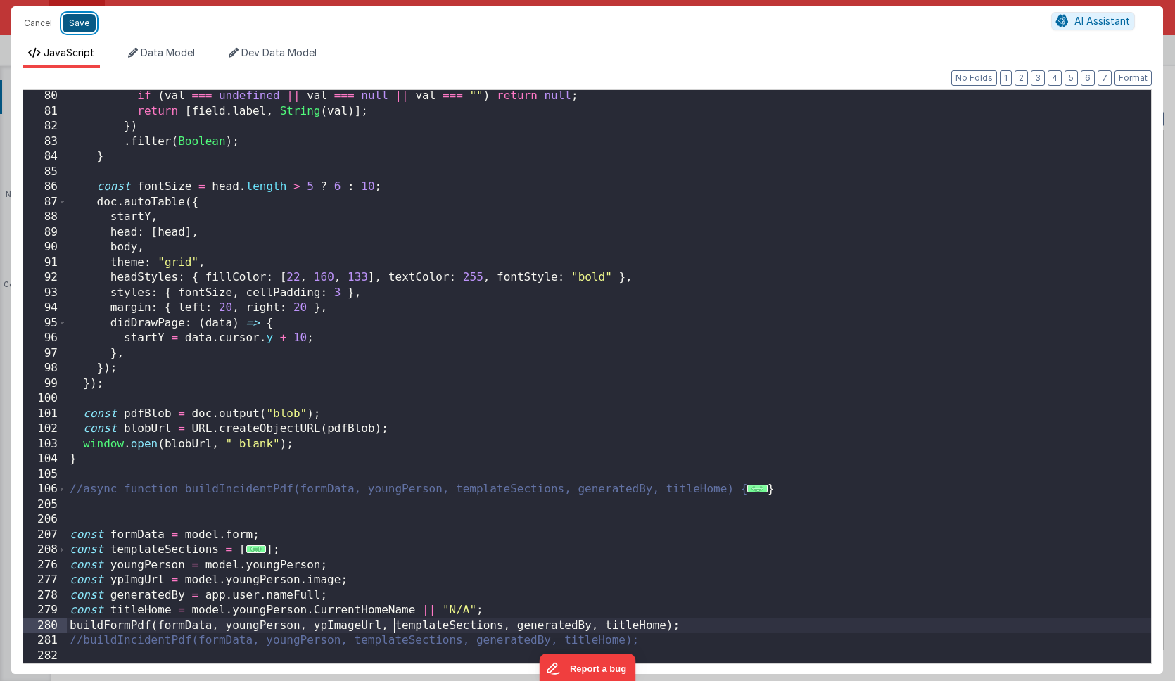
click at [82, 25] on button "Save" at bounding box center [79, 23] width 33 height 18
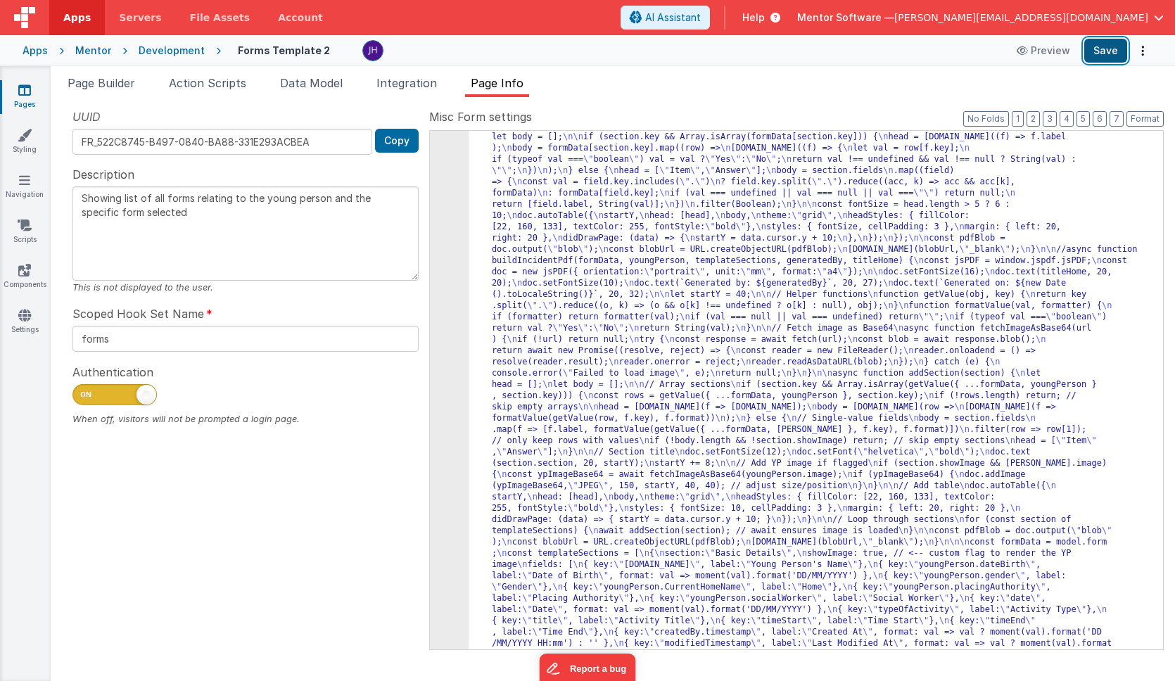
click at [1097, 53] on button "Save" at bounding box center [1105, 51] width 43 height 24
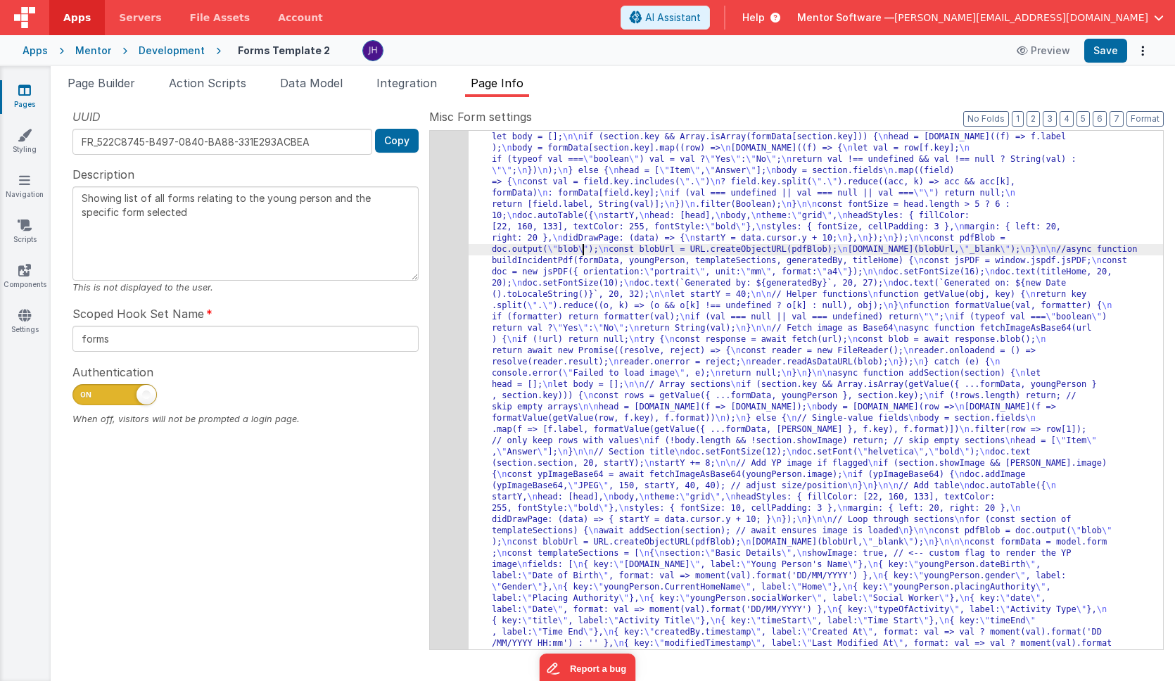
click at [460, 236] on div "179" at bounding box center [449, 391] width 39 height 856
click at [454, 235] on div "179" at bounding box center [449, 391] width 39 height 856
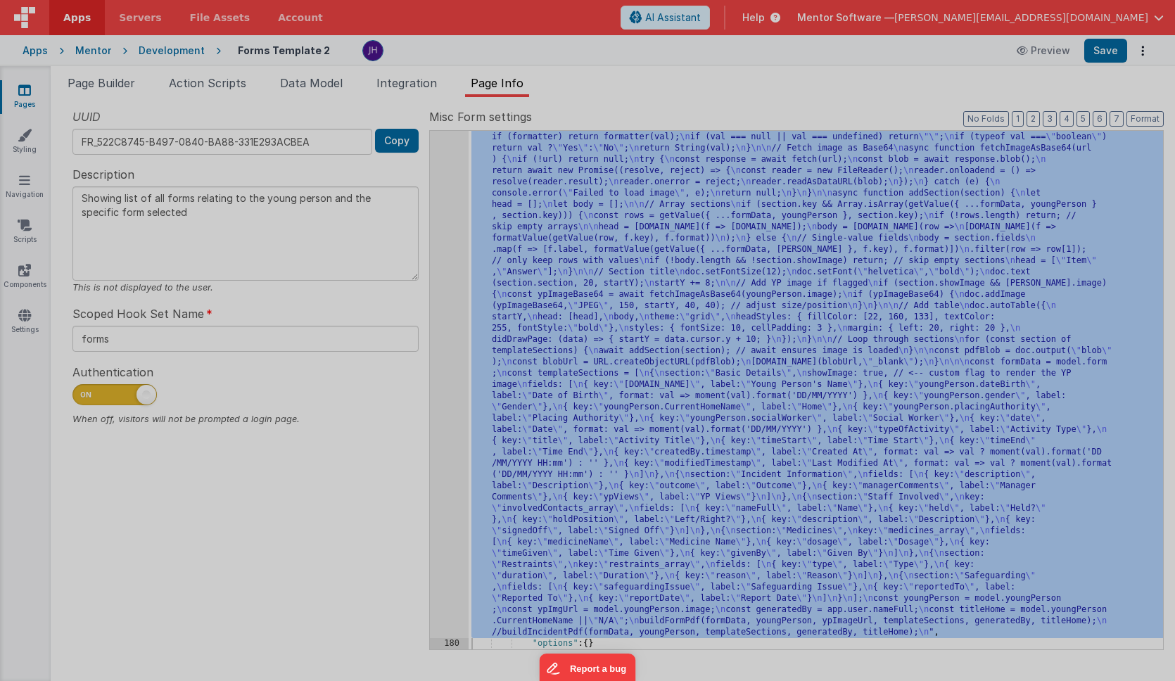
scroll to position [697, 0]
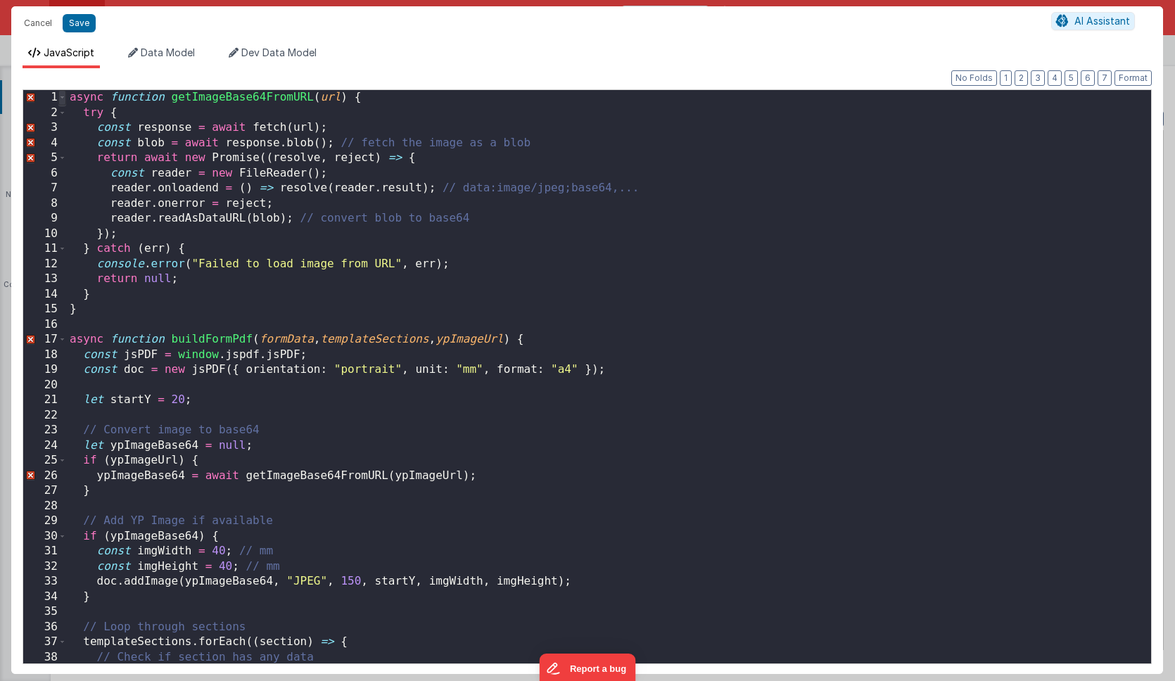
click at [64, 99] on span at bounding box center [62, 97] width 8 height 15
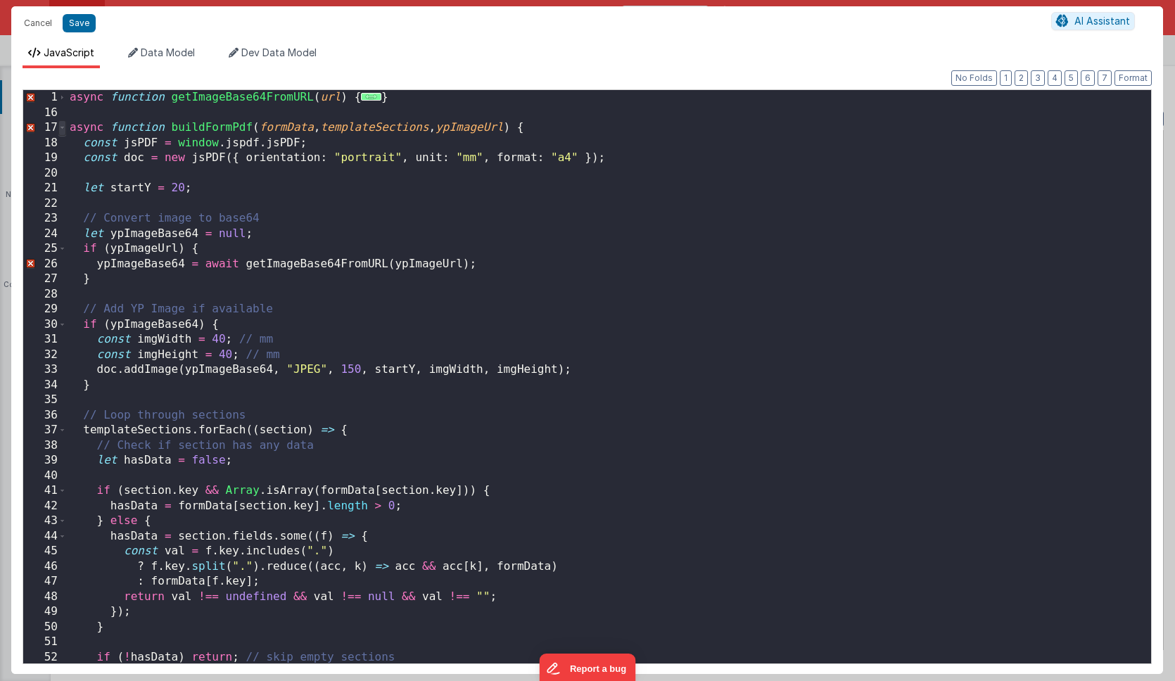
click at [65, 127] on span at bounding box center [62, 127] width 8 height 15
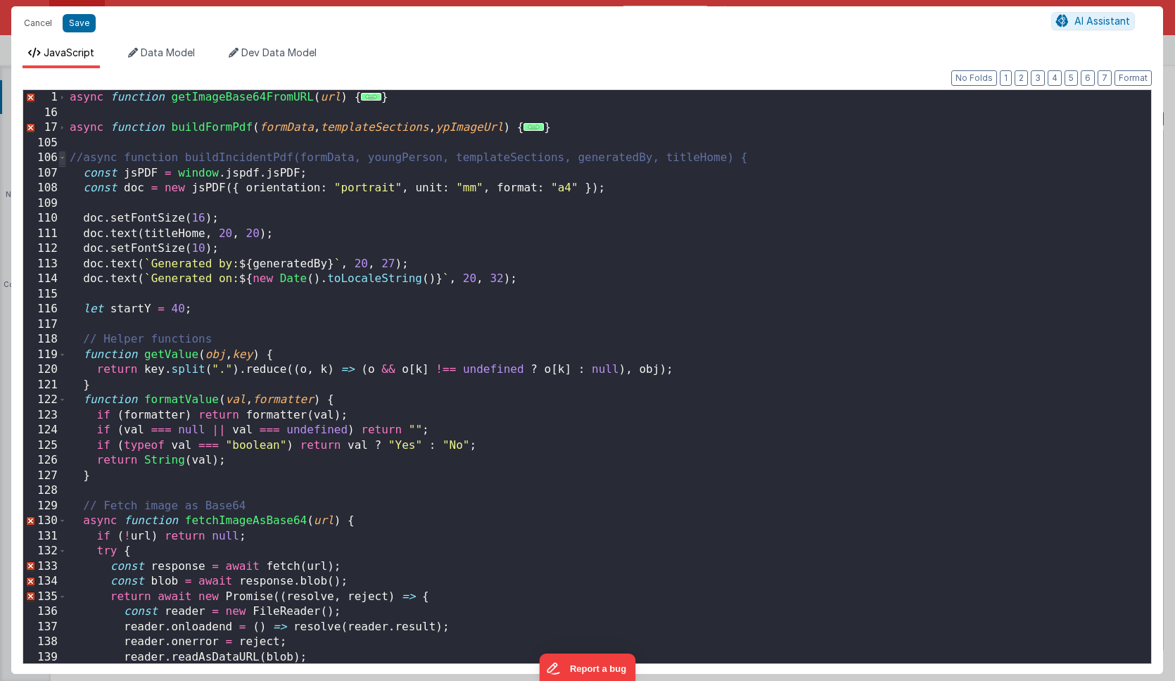
click at [63, 157] on span at bounding box center [62, 158] width 8 height 15
click at [71, 159] on div "async function getImageBase64FromURL ( url ) { ... } async function buildFormPd…" at bounding box center [609, 392] width 1084 height 604
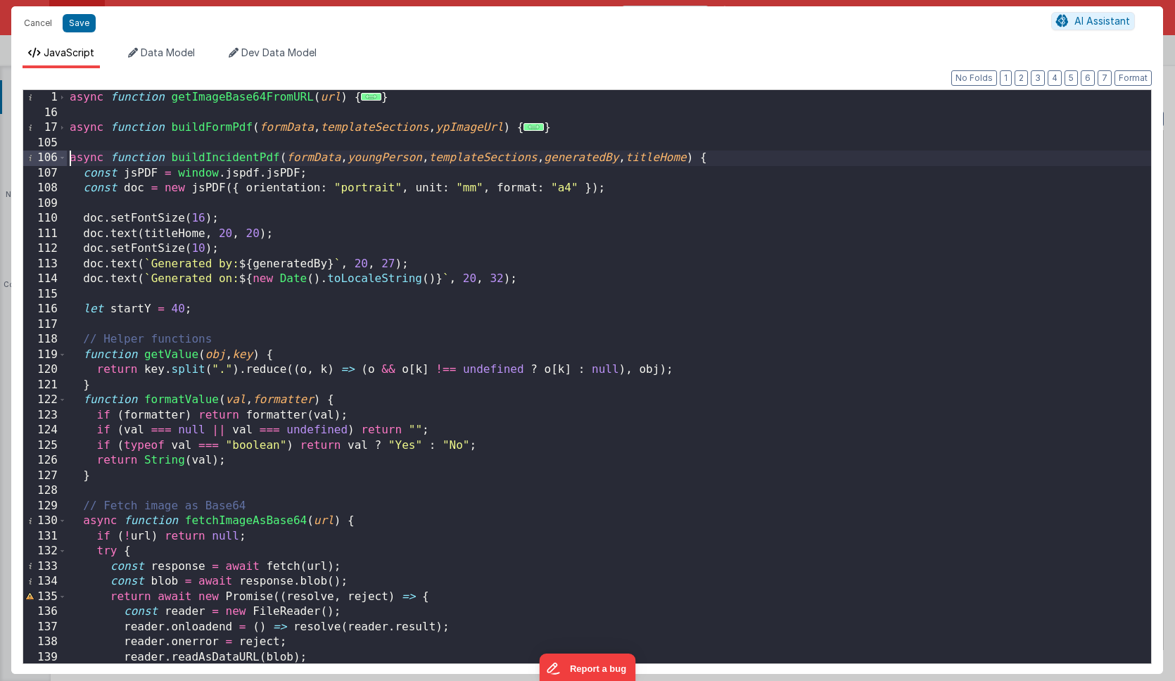
click at [800, 169] on div "async function getImageBase64FromURL ( url ) { ... } async function buildFormPd…" at bounding box center [609, 392] width 1084 height 604
click at [64, 160] on span at bounding box center [62, 158] width 8 height 15
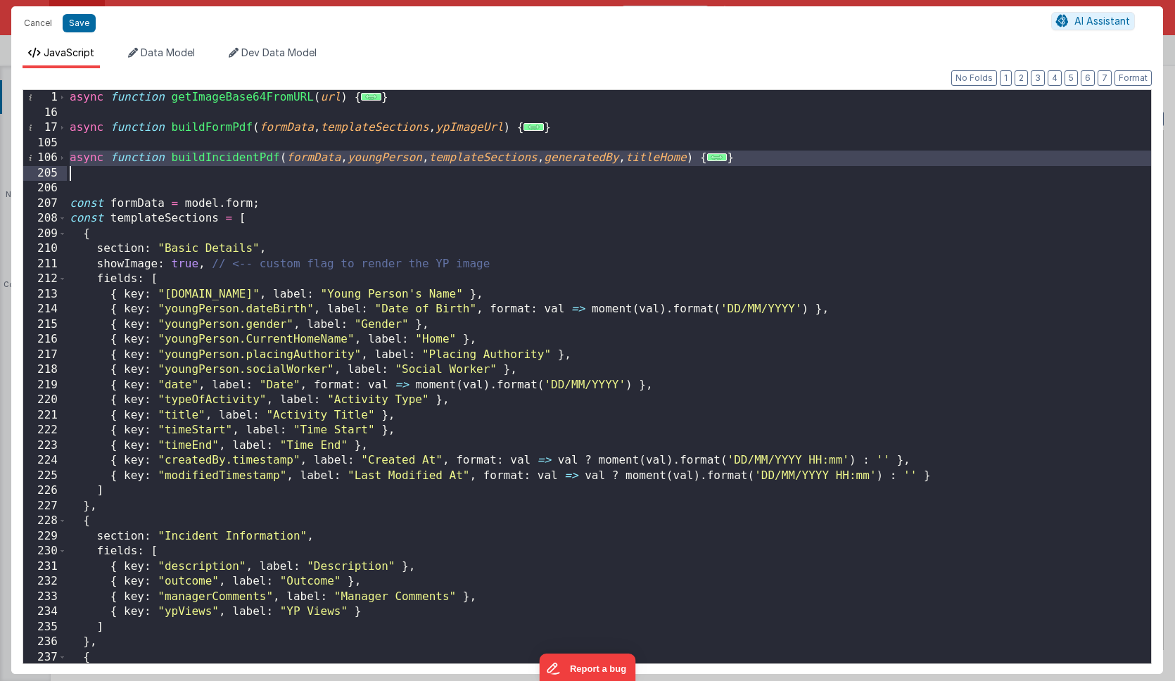
drag, startPoint x: 68, startPoint y: 159, endPoint x: 809, endPoint y: 169, distance: 741.0
click at [809, 169] on div "async function getImageBase64FromURL ( url ) { ... } async function buildFormPd…" at bounding box center [609, 392] width 1084 height 604
click at [80, 94] on div "async function getImageBase64FromURL ( url ) { ... } async function buildFormPd…" at bounding box center [609, 392] width 1084 height 604
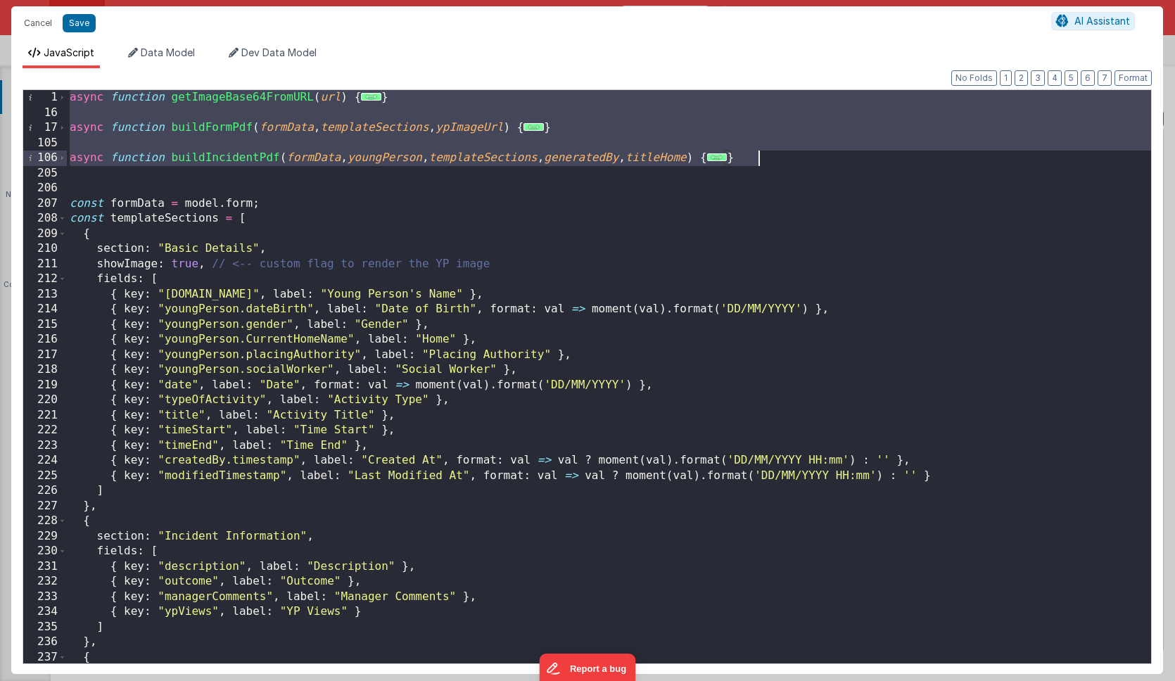
drag, startPoint x: 69, startPoint y: 99, endPoint x: 830, endPoint y: 160, distance: 763.1
click at [830, 160] on div "async function getImageBase64FromURL ( url ) { ... } async function buildFormPd…" at bounding box center [609, 392] width 1084 height 604
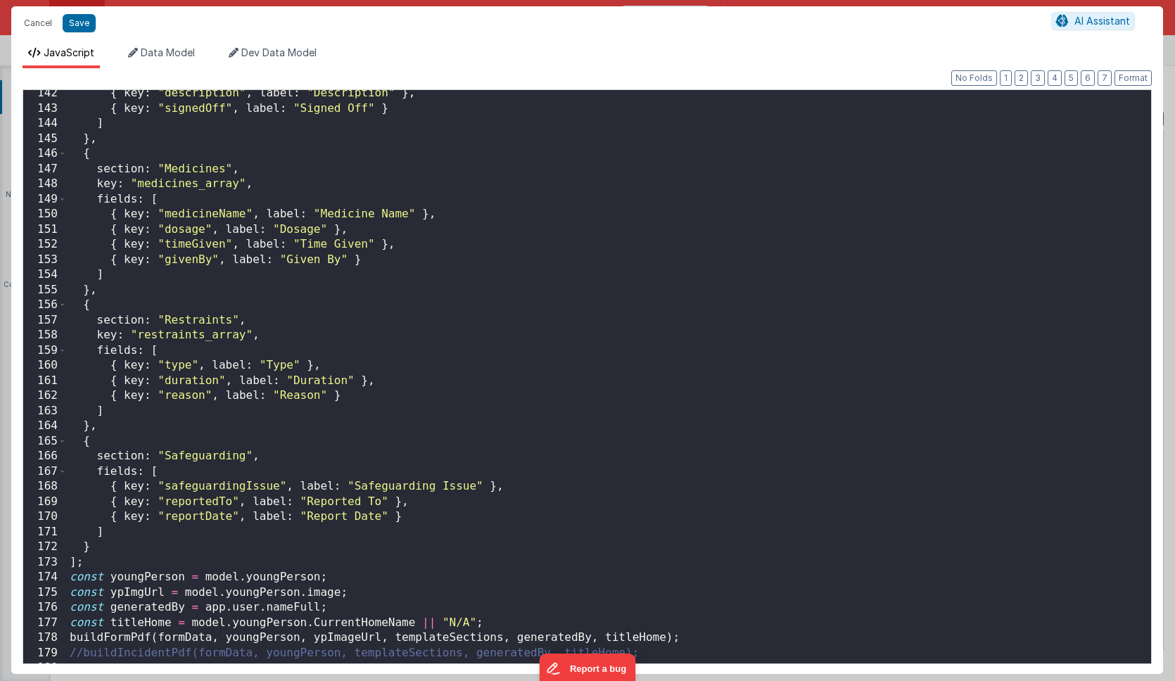
scroll to position [2150, 0]
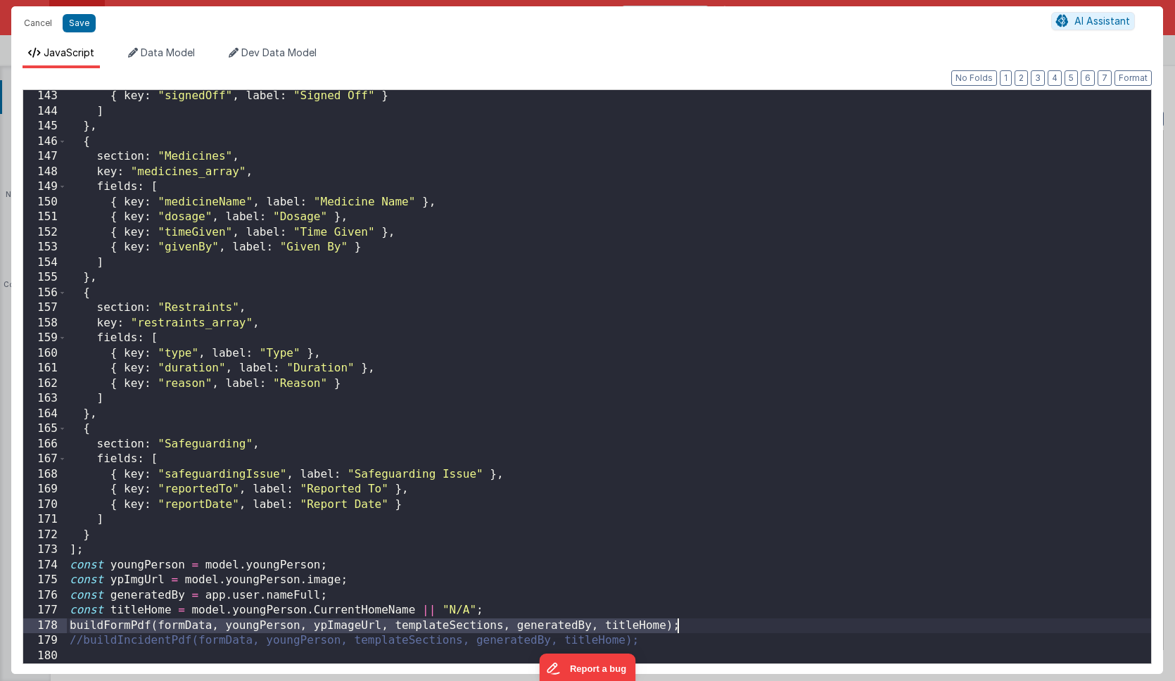
drag, startPoint x: 69, startPoint y: 626, endPoint x: 696, endPoint y: 626, distance: 627.0
click at [696, 626] on div "{ key : "signedOff" , label : "Signed Off" } ] } , { section : "Medicines" , ke…" at bounding box center [609, 391] width 1084 height 604
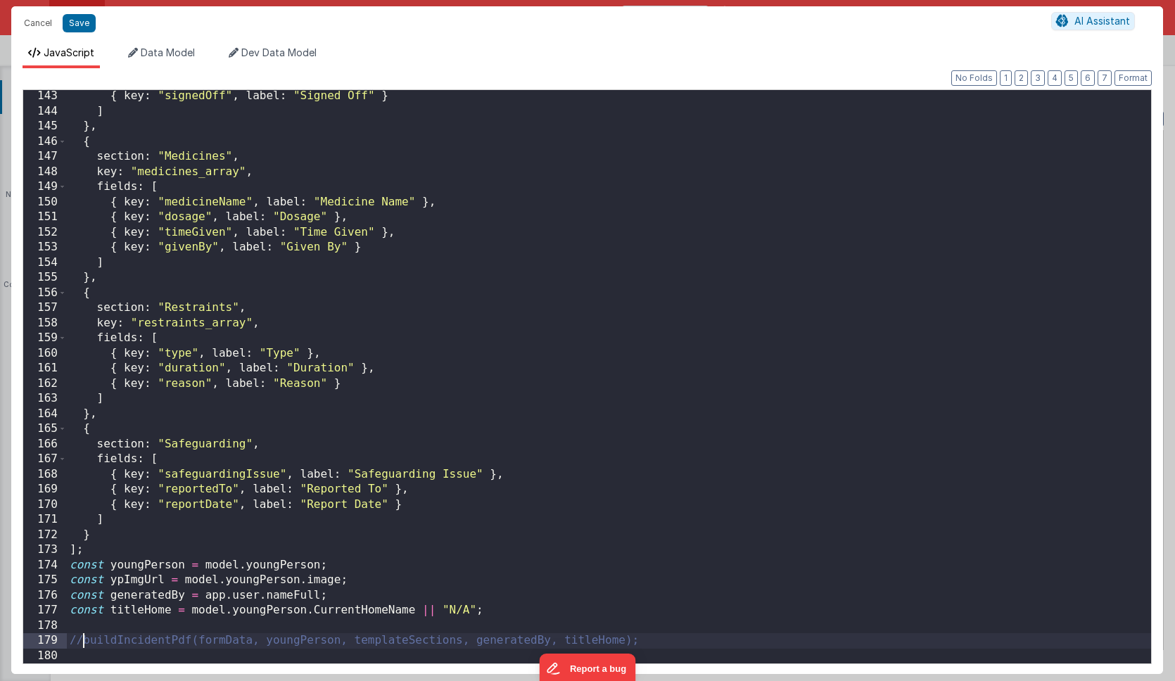
click at [85, 639] on div "{ key : "signedOff" , label : "Signed Off" } ] } , { section : "Medicines" , ke…" at bounding box center [609, 391] width 1084 height 604
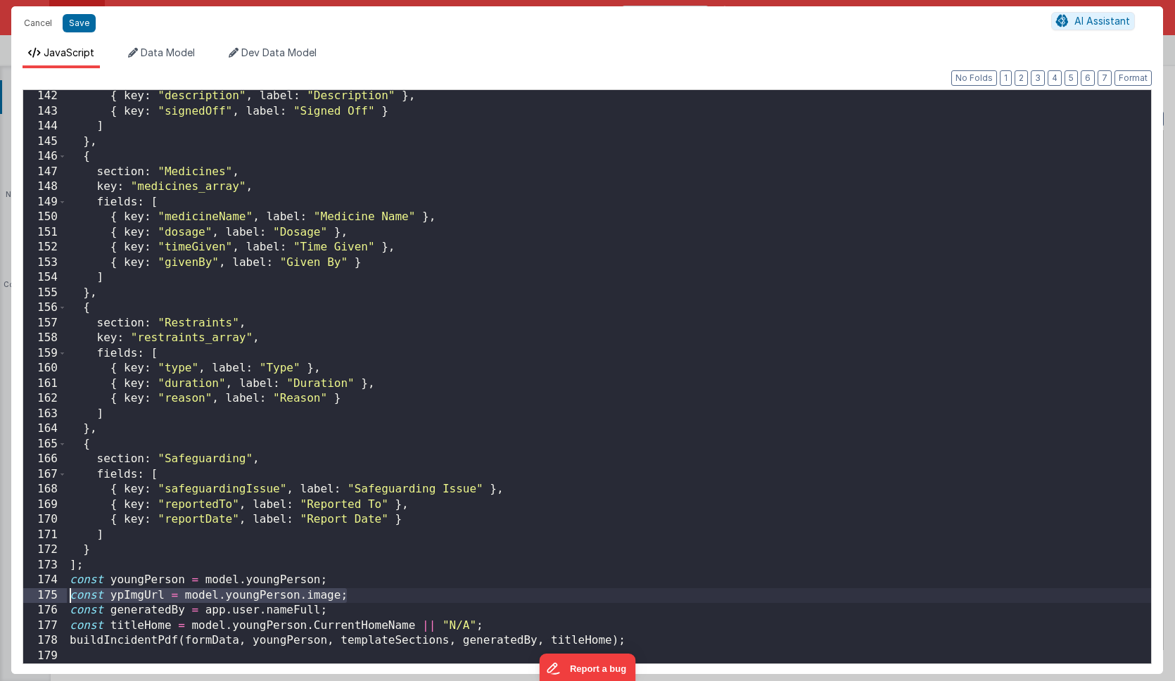
drag, startPoint x: 362, startPoint y: 595, endPoint x: 46, endPoint y: 595, distance: 316.6
click at [46, 595] on div "142 143 144 145 146 147 148 149 150 151 152 153 154 155 156 157 158 159 160 161…" at bounding box center [587, 376] width 1129 height 575
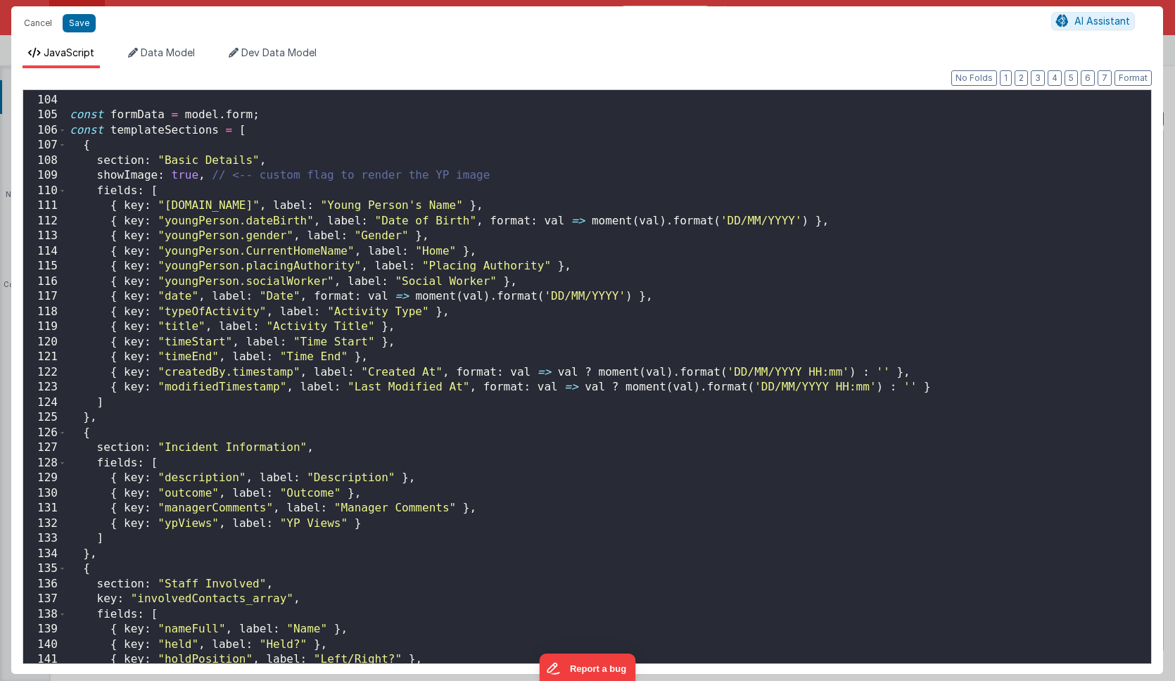
scroll to position [1556, 0]
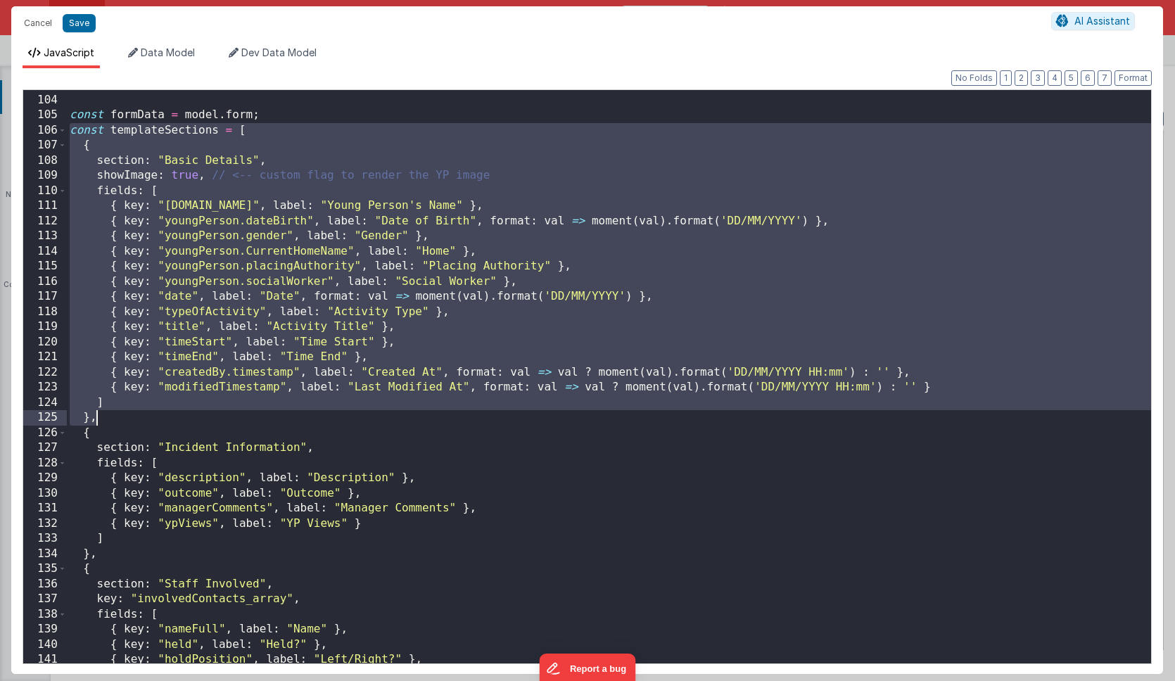
drag, startPoint x: 71, startPoint y: 131, endPoint x: 110, endPoint y: 422, distance: 294.0
click at [110, 422] on div "const formData = model . form ; const templateSections = [ { section : "Basic D…" at bounding box center [609, 379] width 1084 height 604
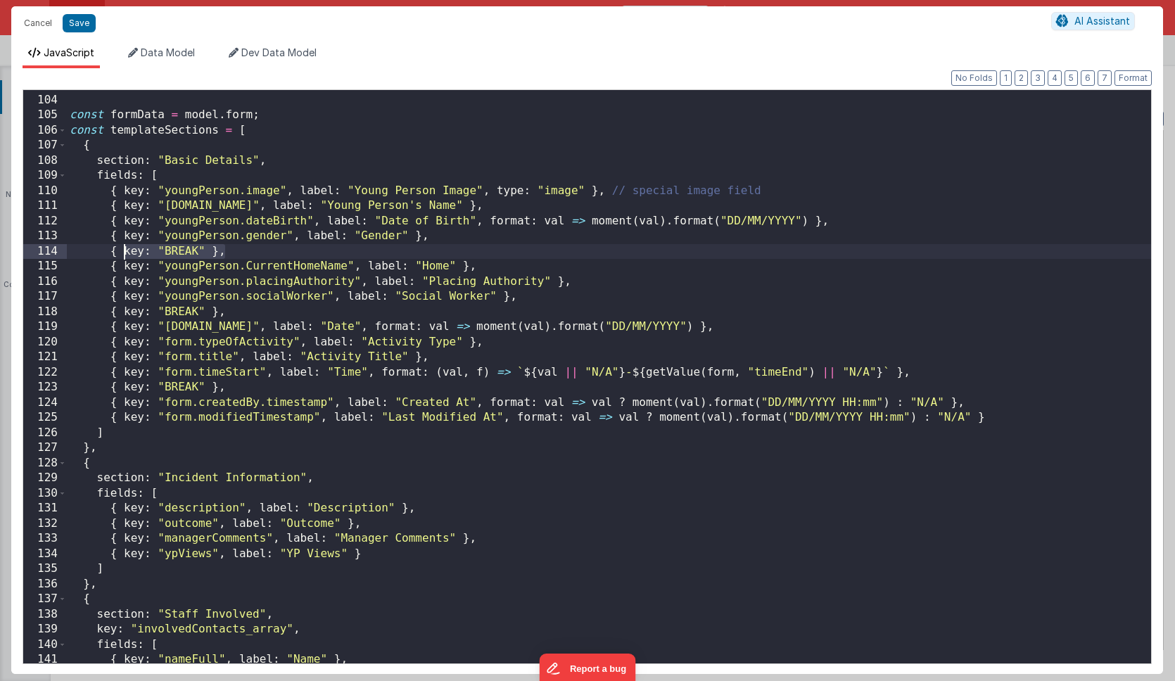
drag, startPoint x: 237, startPoint y: 251, endPoint x: 37, endPoint y: 252, distance: 200.5
click at [37, 252] on div "103 104 105 106 107 108 109 110 111 112 113 114 115 116 117 118 119 120 121 122…" at bounding box center [587, 376] width 1129 height 575
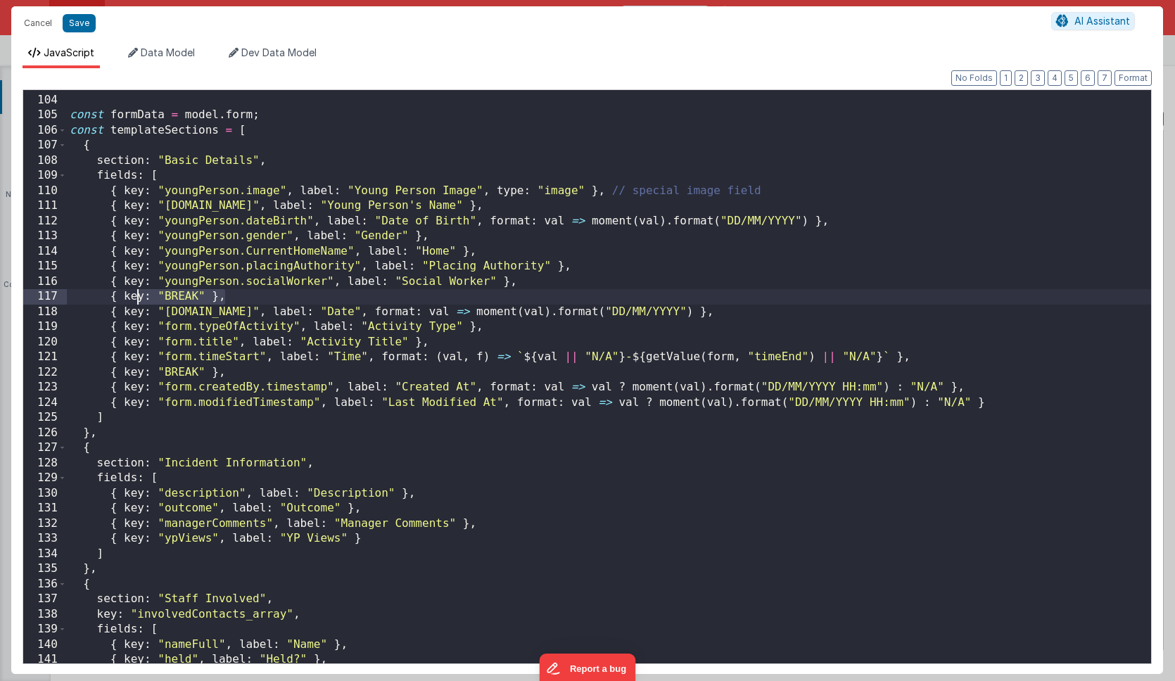
drag, startPoint x: 234, startPoint y: 296, endPoint x: 21, endPoint y: 296, distance: 212.5
click at [21, 296] on div "Format 7 6 5 4 3 2 1 No Folds 103 104 105 106 107 108 109 110 111 112 113 114 1…" at bounding box center [587, 371] width 1152 height 606
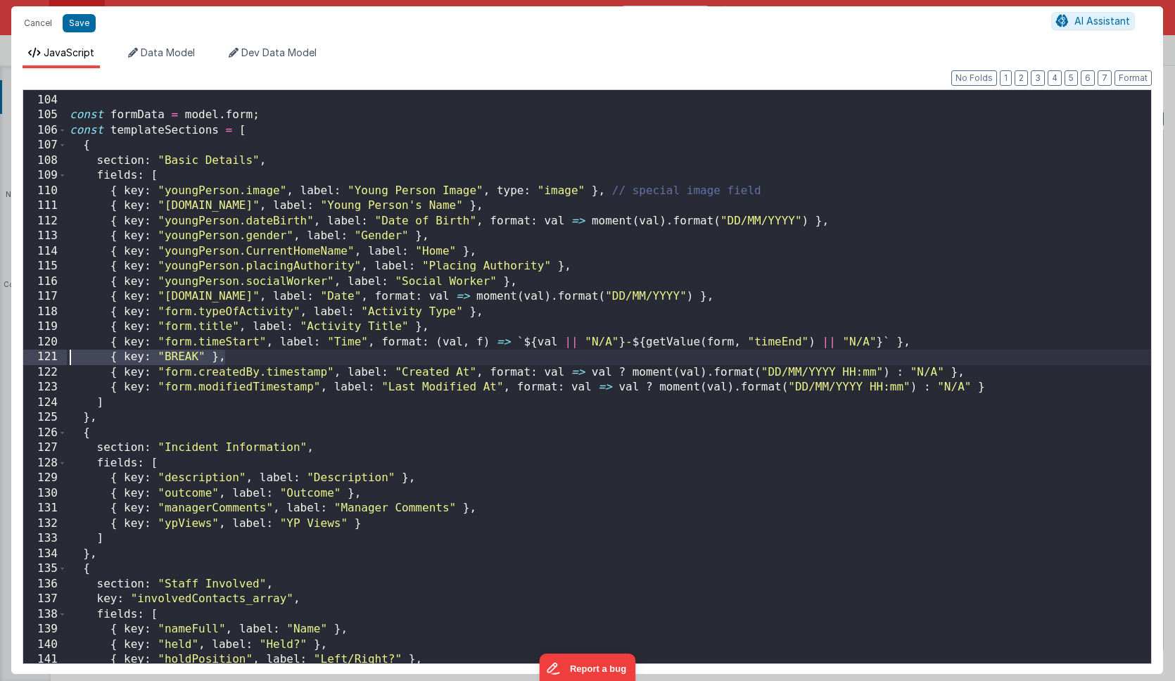
drag, startPoint x: 230, startPoint y: 360, endPoint x: 1, endPoint y: 357, distance: 228.7
click at [1, 357] on div "Cancel Save AI Assistant JavaScript Data Model Dev Data Model Format 7 6 5 4 3 …" at bounding box center [587, 340] width 1175 height 681
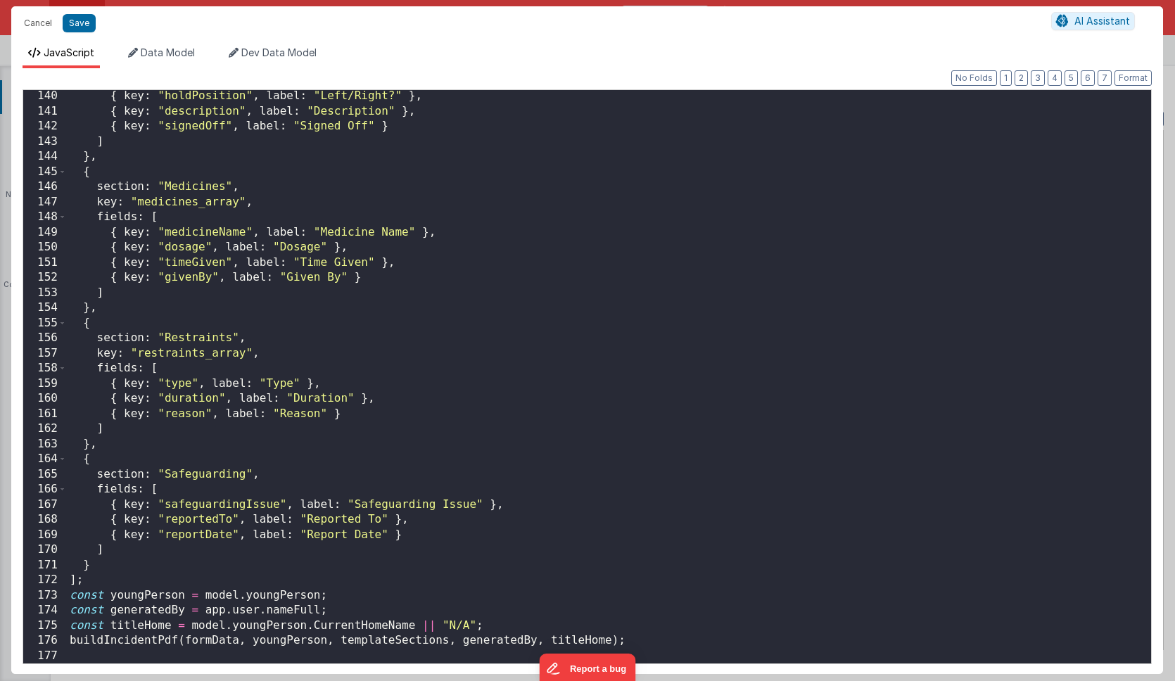
scroll to position [2104, 0]
click at [84, 23] on button "Save" at bounding box center [79, 23] width 33 height 18
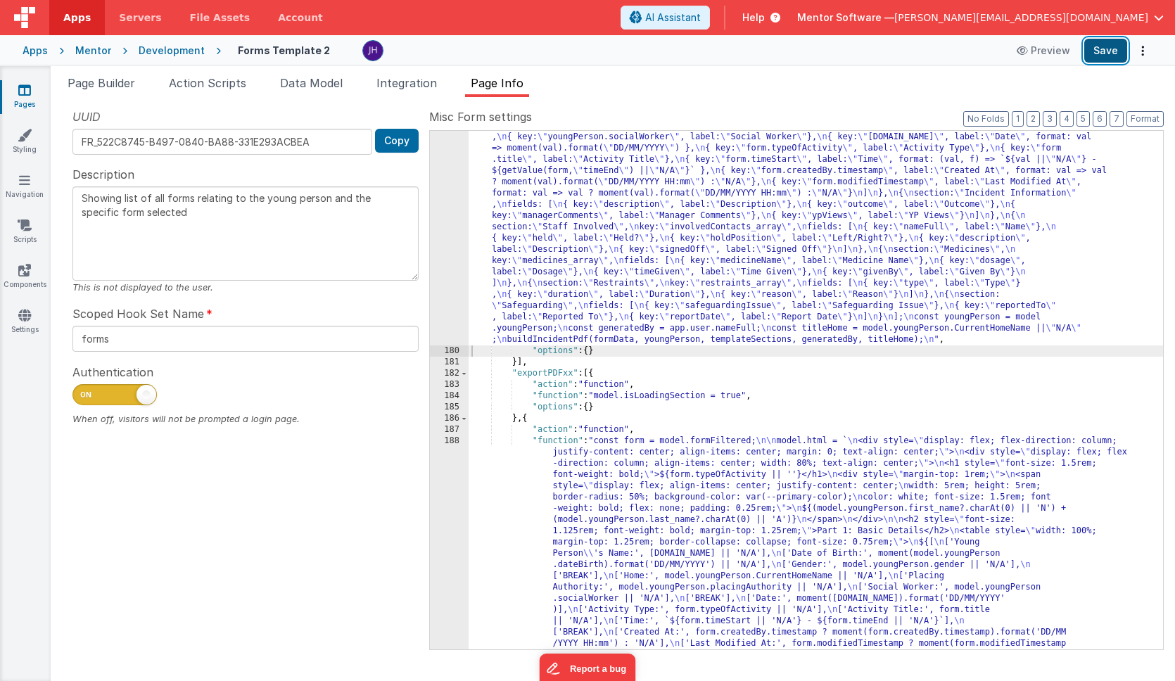
click at [1098, 55] on button "Save" at bounding box center [1105, 51] width 43 height 24
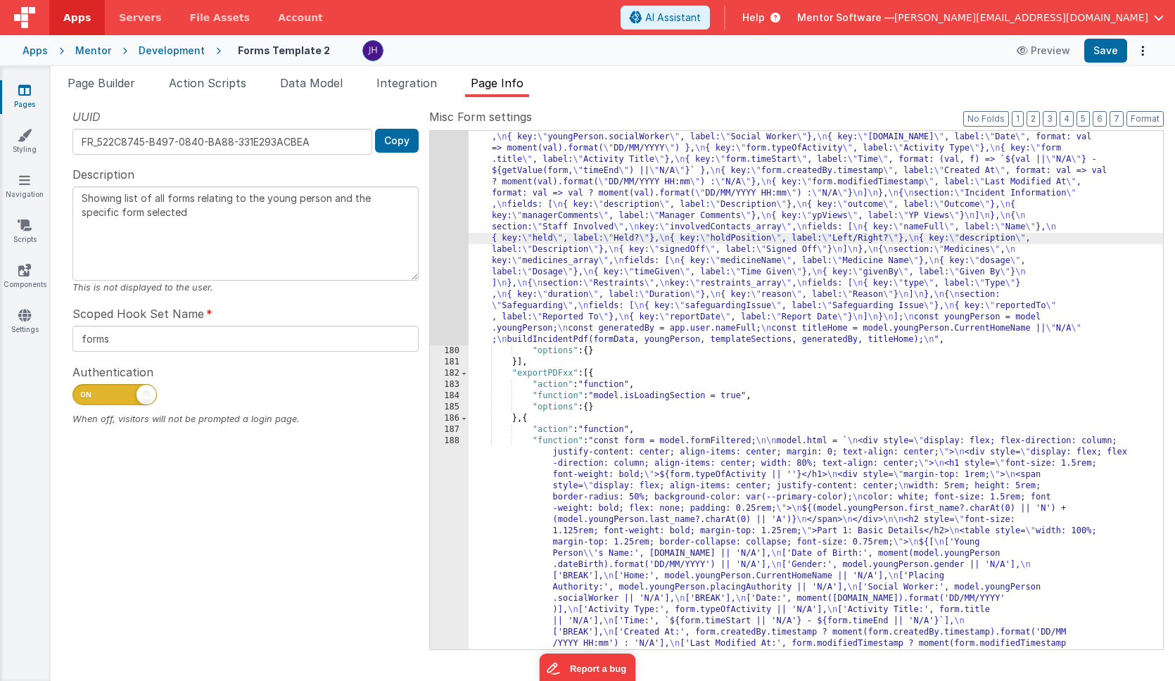
click at [438, 196] on div "179" at bounding box center [449, 64] width 39 height 563
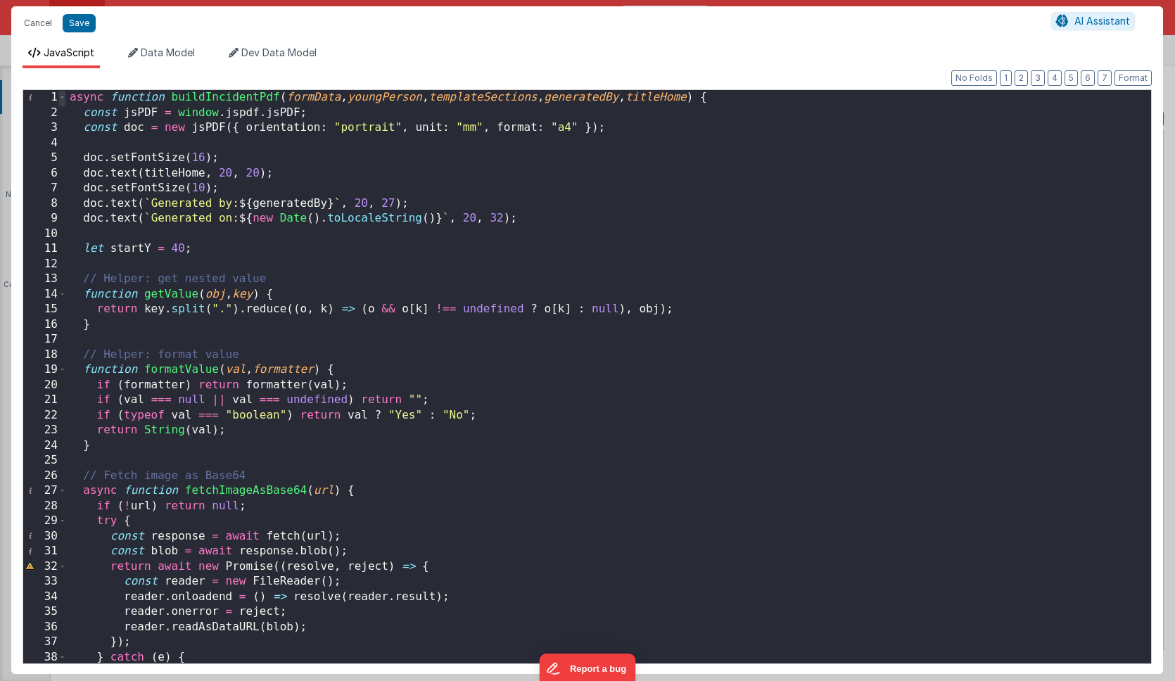
click at [64, 98] on span at bounding box center [62, 97] width 8 height 15
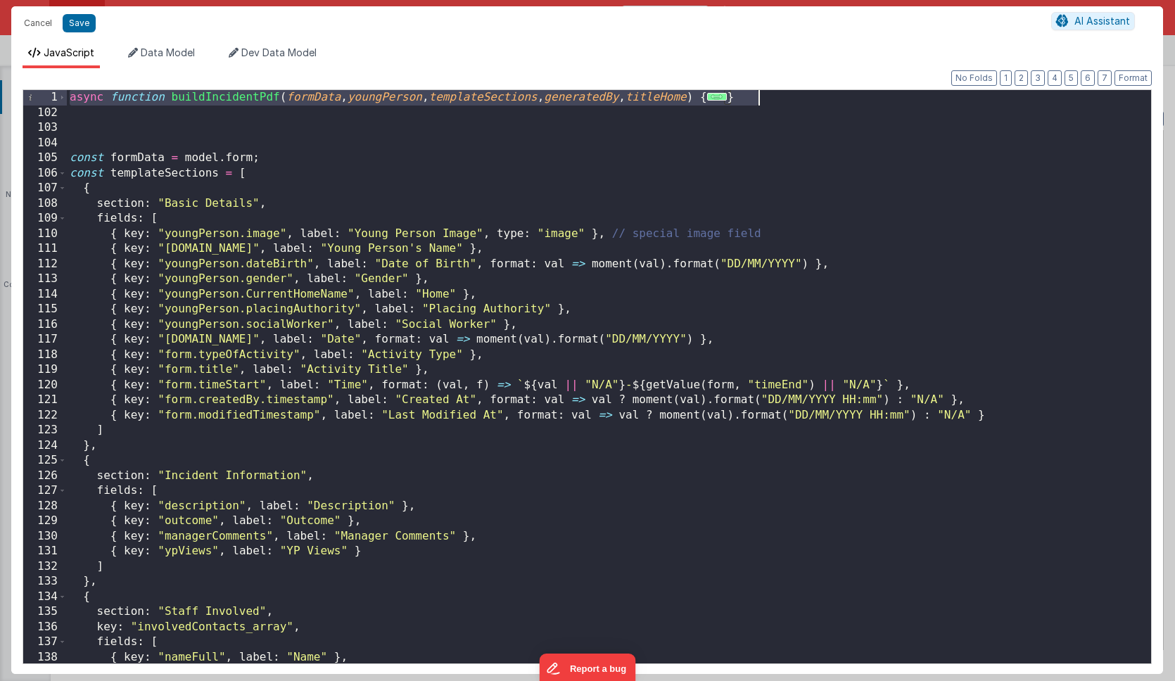
drag, startPoint x: 72, startPoint y: 96, endPoint x: 809, endPoint y: 91, distance: 737.5
click at [809, 91] on div "async function buildIncidentPdf ( formData , youngPerson , templateSections , g…" at bounding box center [609, 392] width 1084 height 604
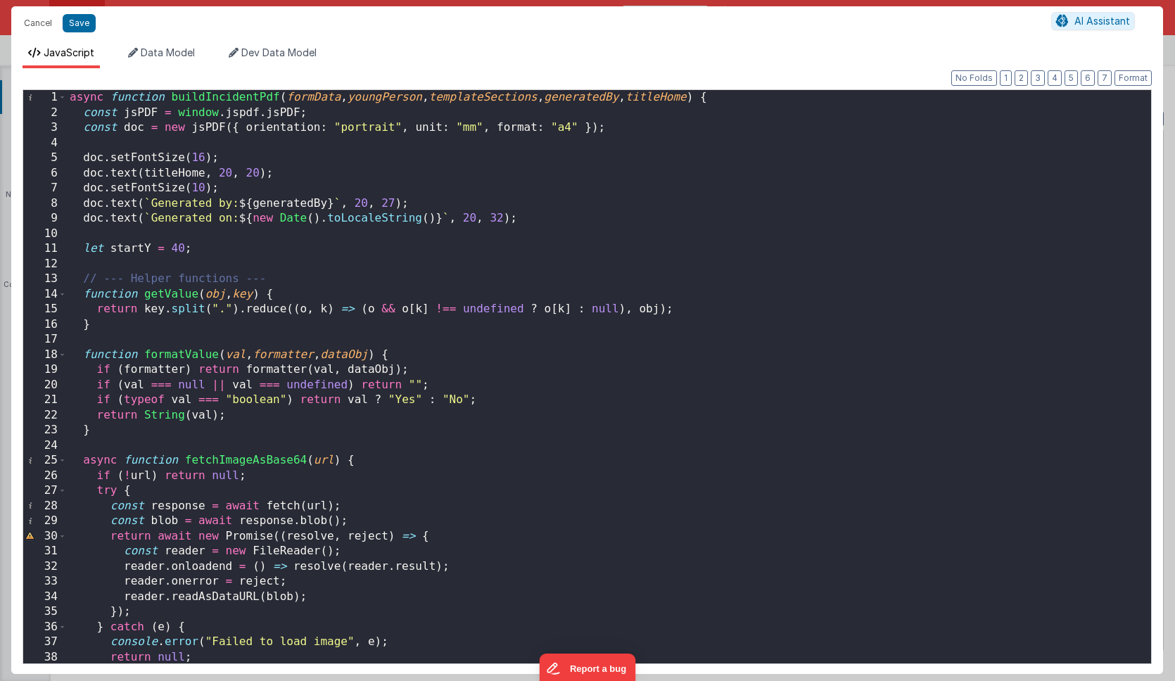
click at [169, 174] on div "async function buildIncidentPdf ( formData , youngPerson , templateSections , g…" at bounding box center [609, 392] width 1084 height 604
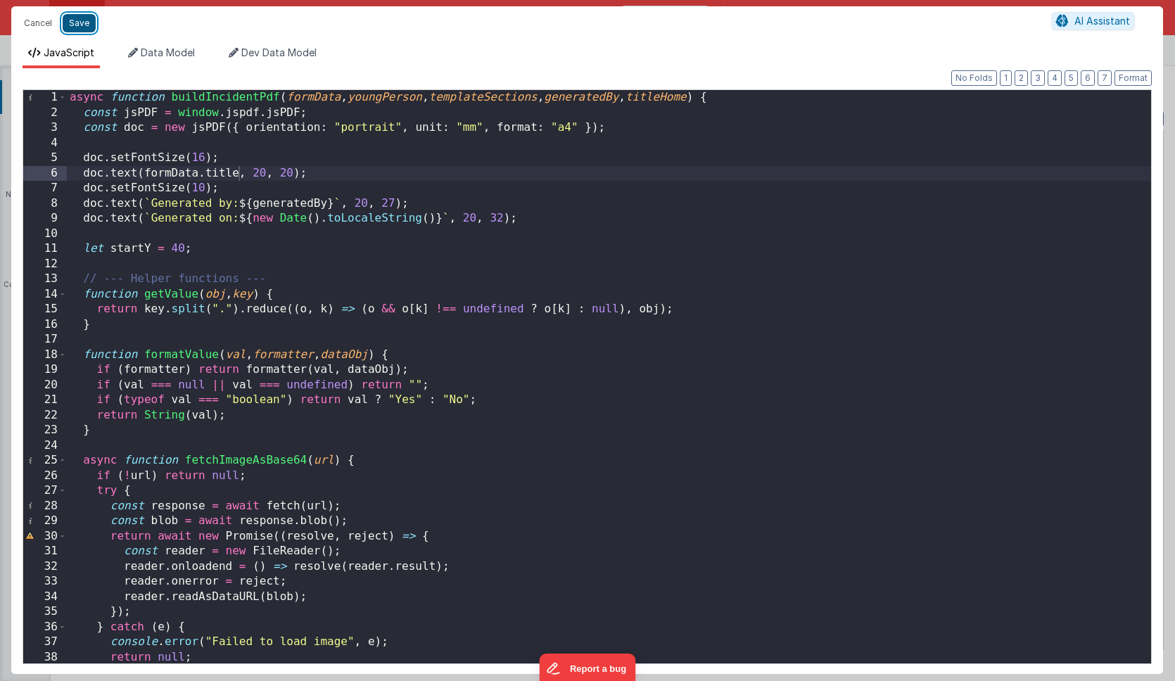
click at [80, 24] on button "Save" at bounding box center [79, 23] width 33 height 18
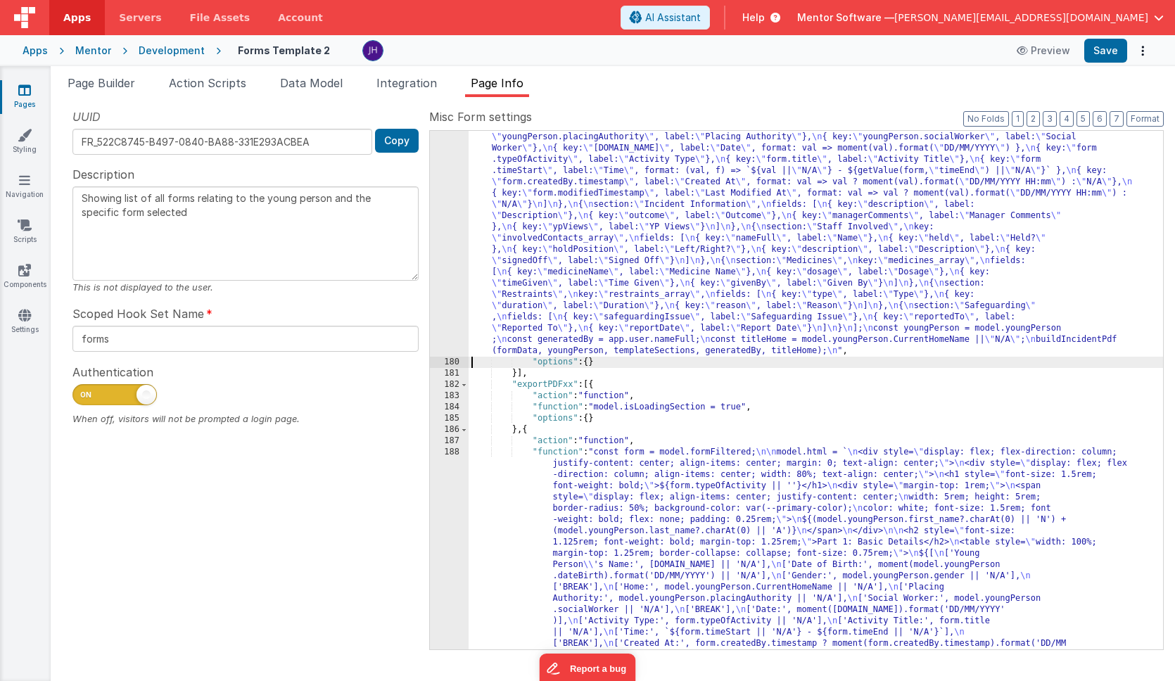
click at [447, 186] on div "179" at bounding box center [449, 70] width 39 height 574
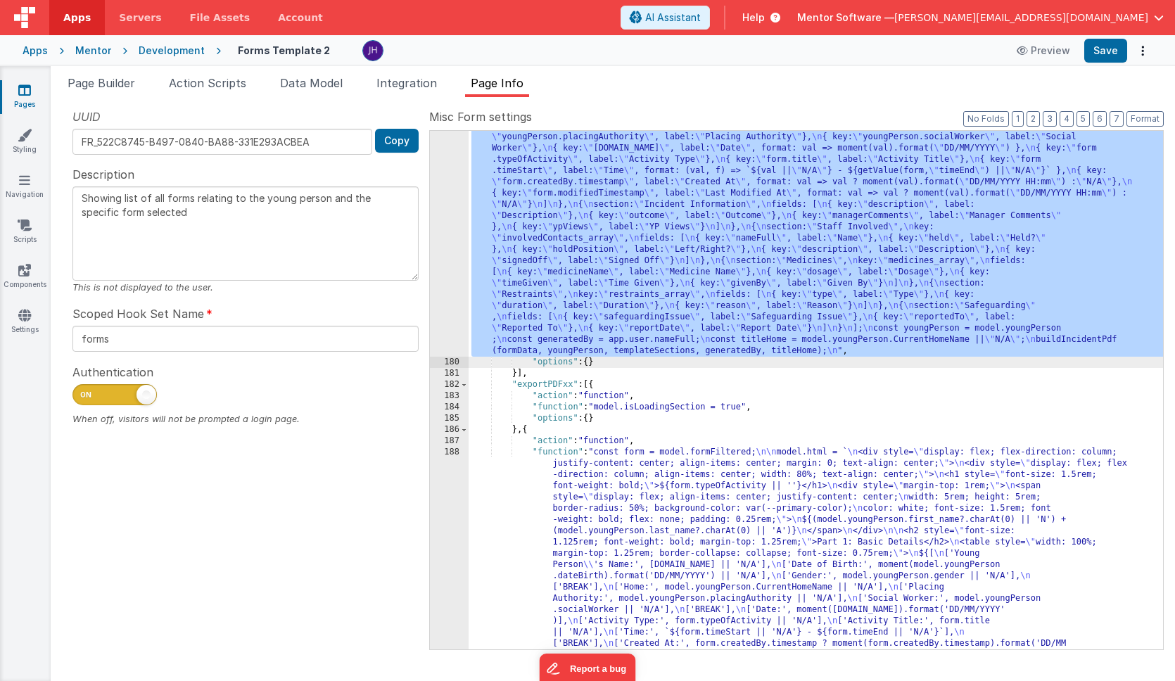
click at [451, 184] on div "179" at bounding box center [449, 70] width 39 height 574
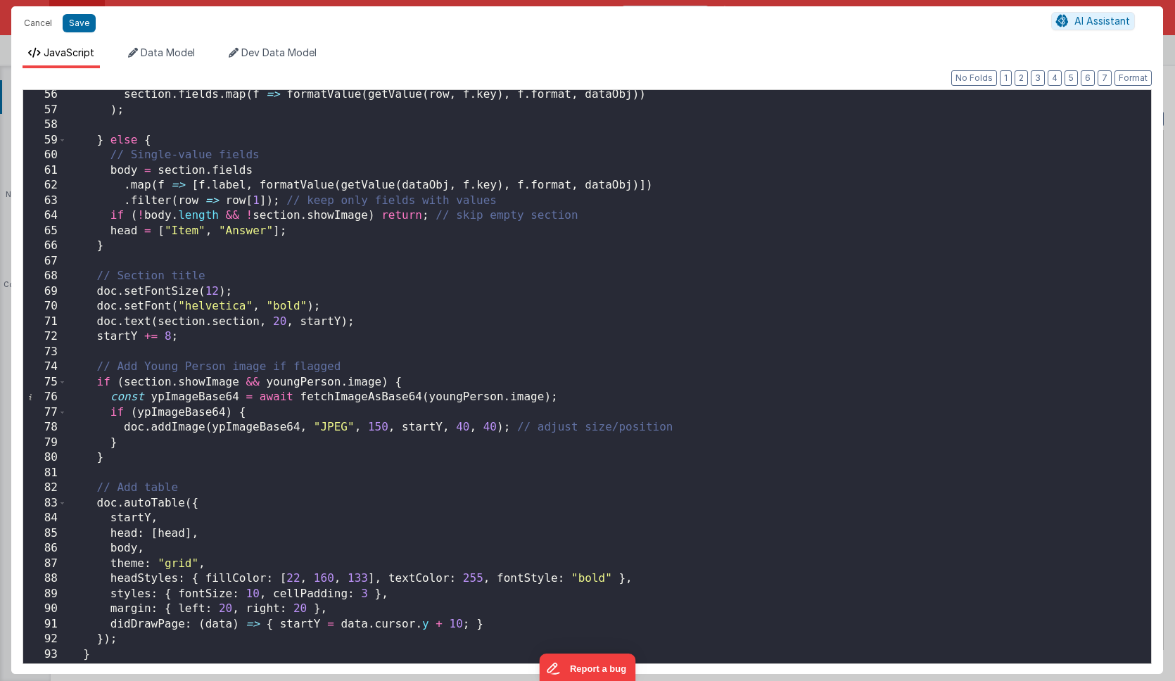
scroll to position [809, 0]
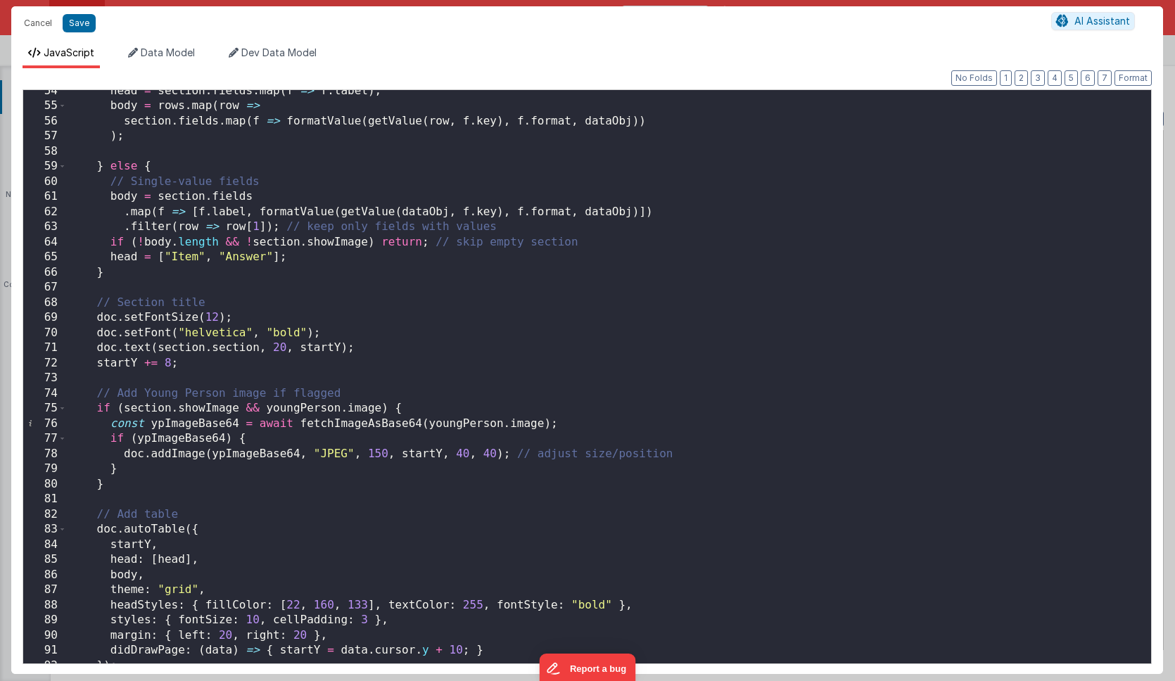
click at [239, 258] on div "head = section . fields . map ( f => f . label ) ; body = rows . map ( row => s…" at bounding box center [609, 386] width 1084 height 604
click at [76, 24] on button "Save" at bounding box center [79, 23] width 33 height 18
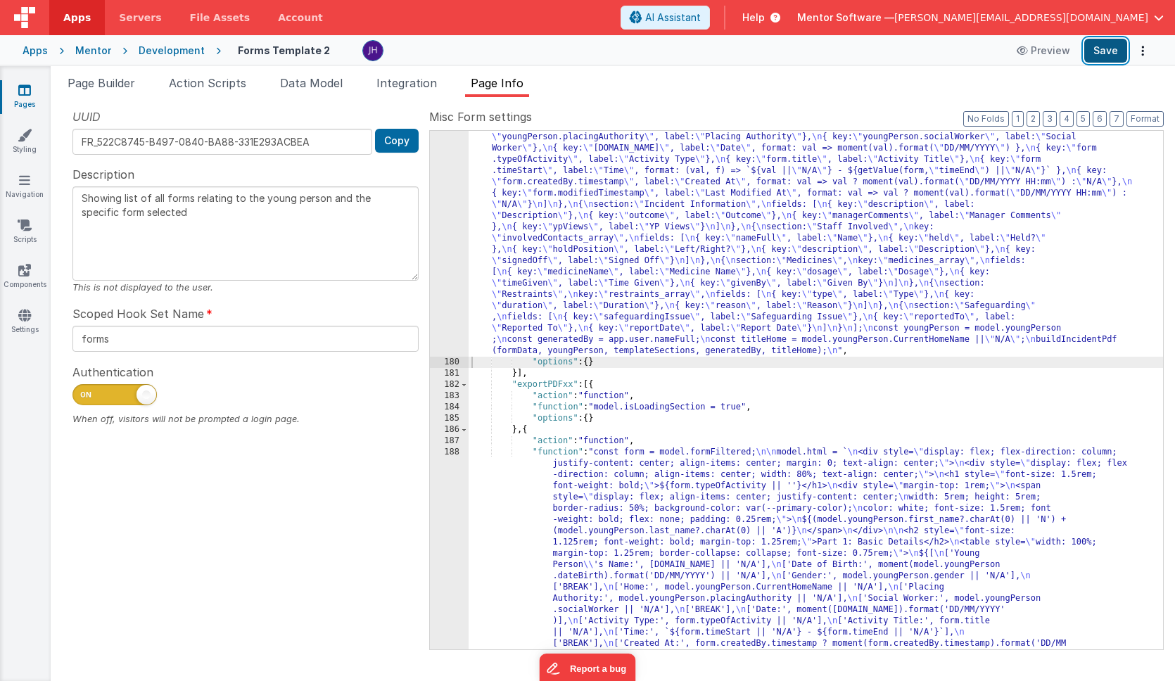
click at [1104, 53] on button "Save" at bounding box center [1105, 51] width 43 height 24
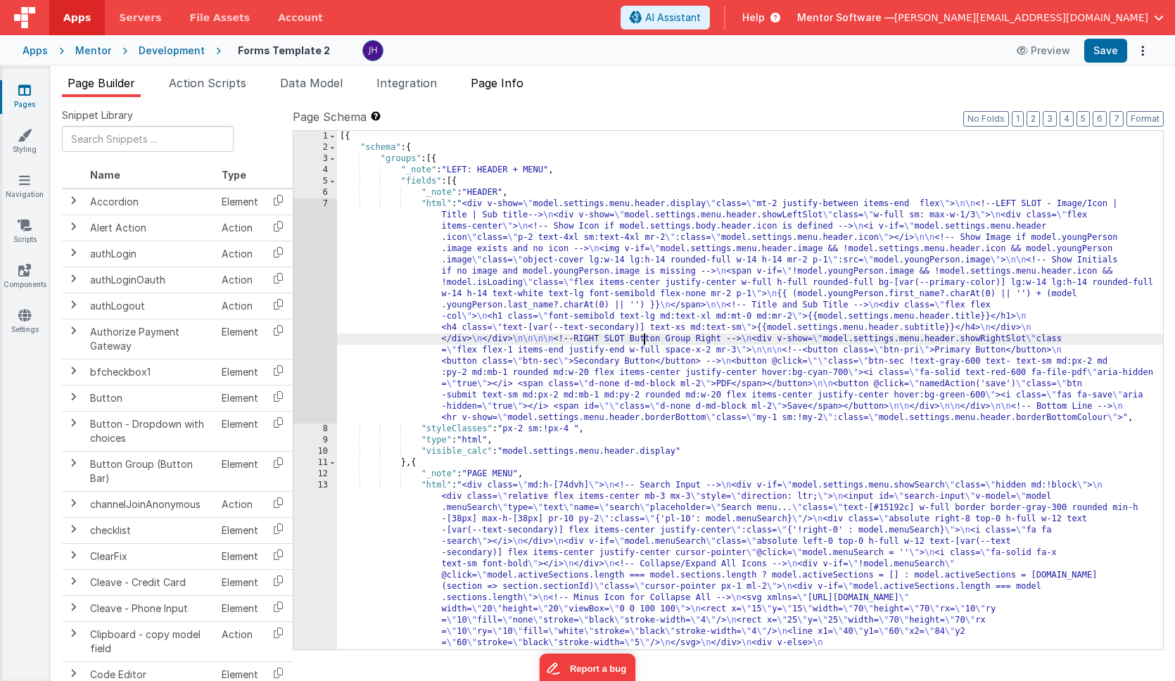
click at [495, 81] on span "Page Info" at bounding box center [497, 83] width 53 height 14
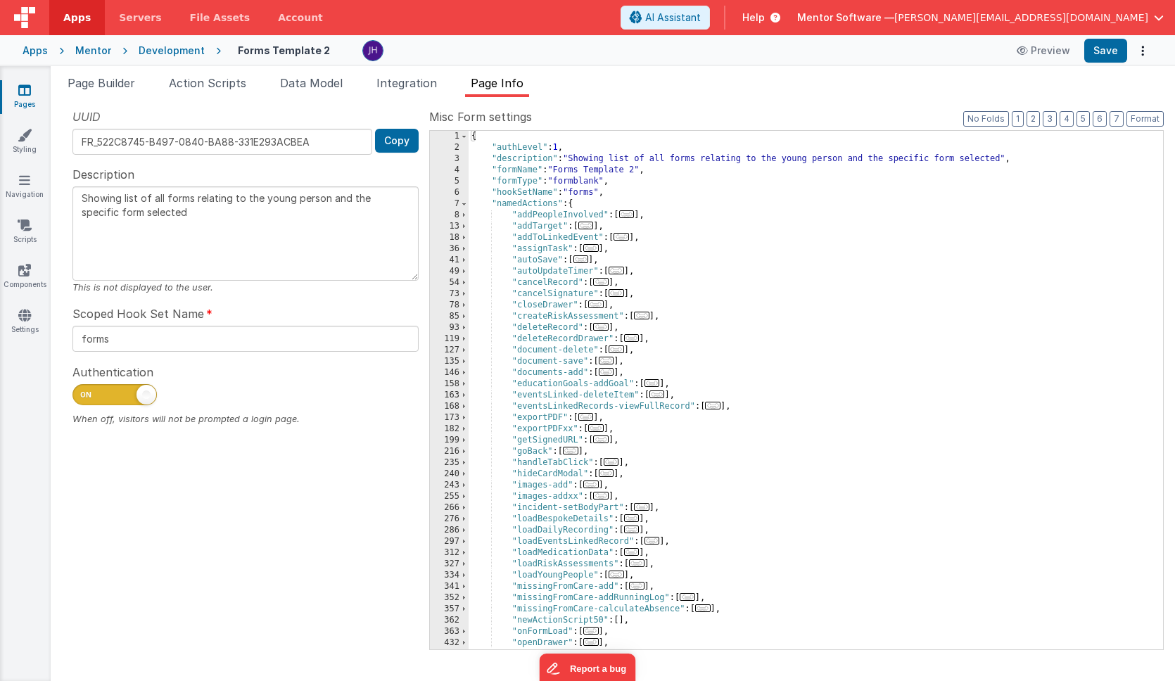
click at [588, 418] on span "..." at bounding box center [585, 417] width 15 height 8
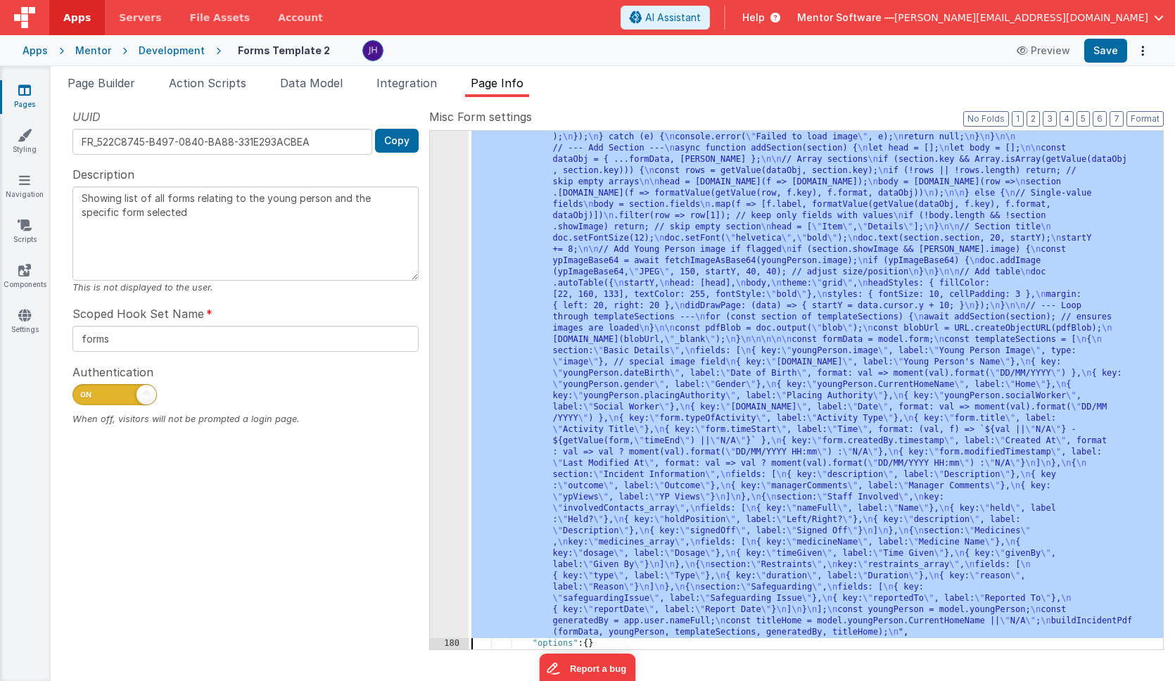
scroll to position [472, 0]
click at [450, 359] on div "179" at bounding box center [449, 323] width 39 height 630
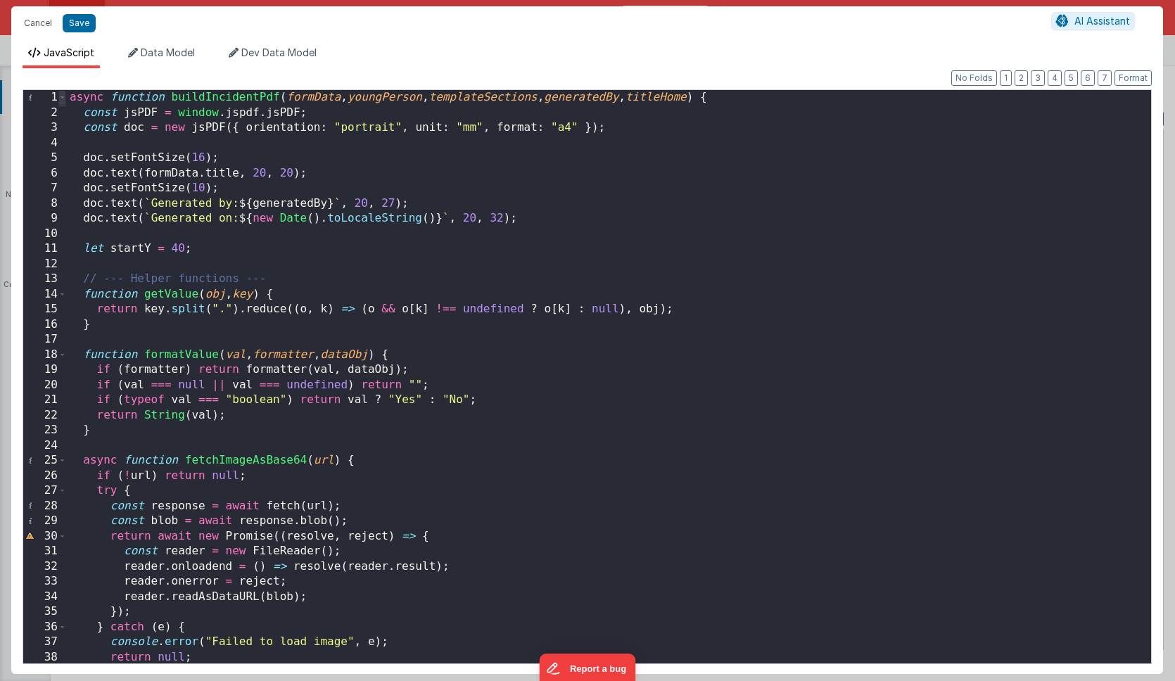
click at [60, 98] on span at bounding box center [62, 97] width 8 height 15
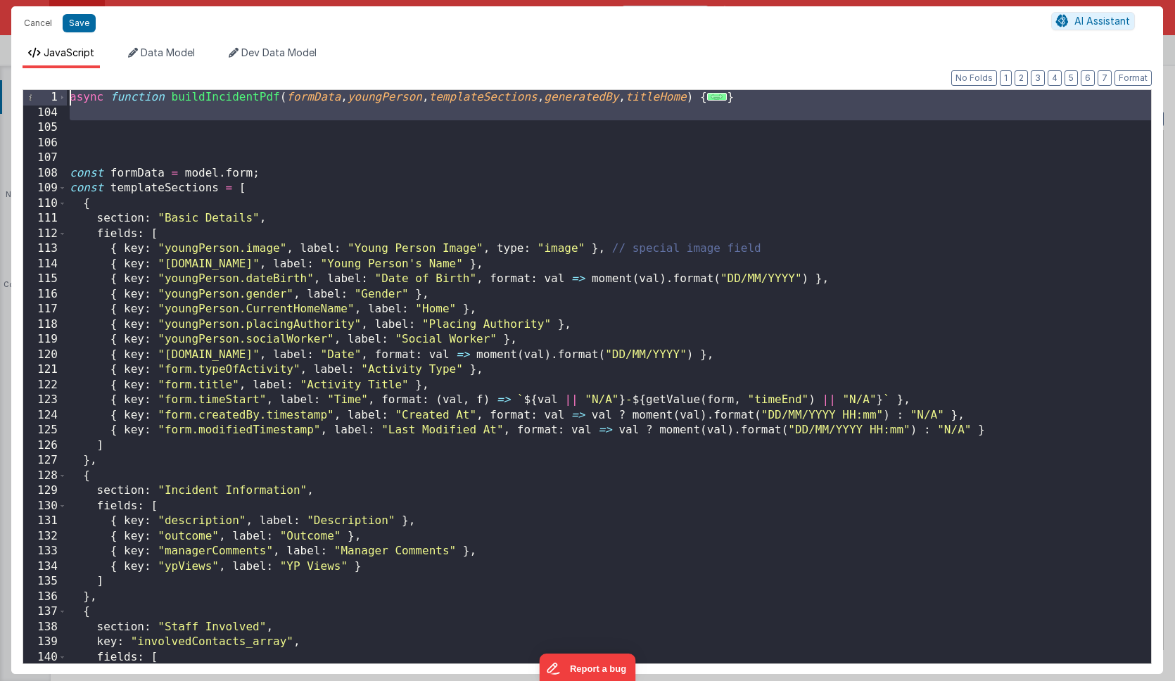
drag, startPoint x: 564, startPoint y: 131, endPoint x: 41, endPoint y: 89, distance: 525.2
click at [41, 89] on div "1 104 105 106 107 108 109 110 111 112 113 114 115 116 117 118 119 120 121 122 1…" at bounding box center [587, 376] width 1129 height 575
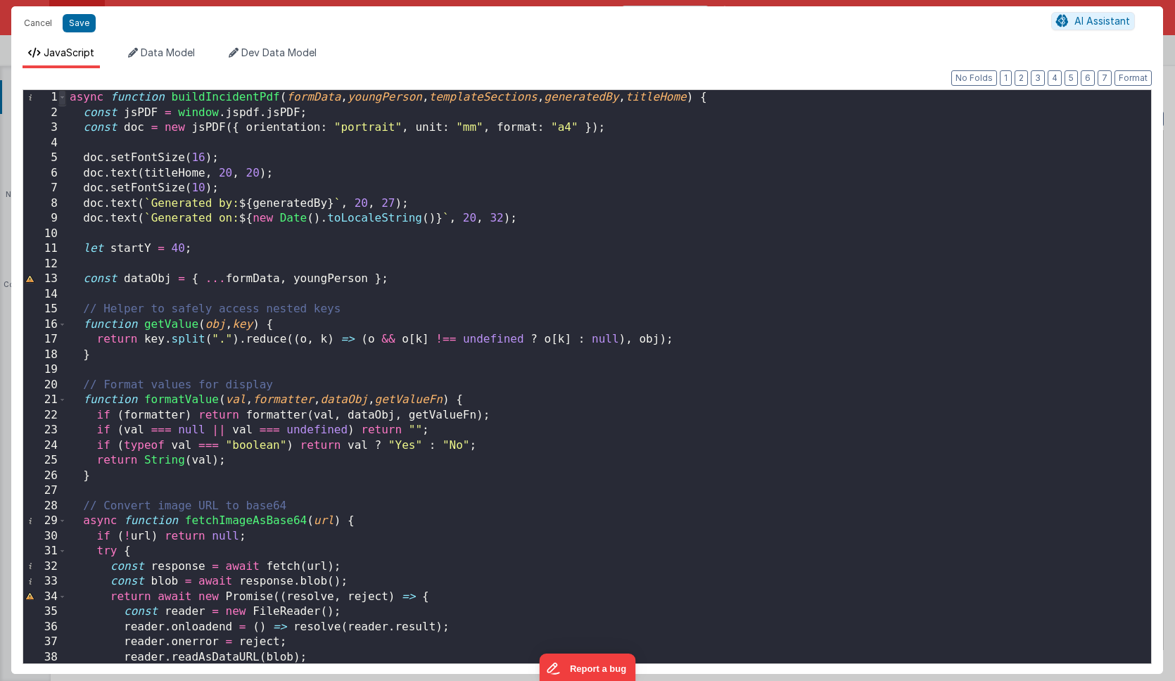
click at [61, 100] on span at bounding box center [62, 97] width 8 height 15
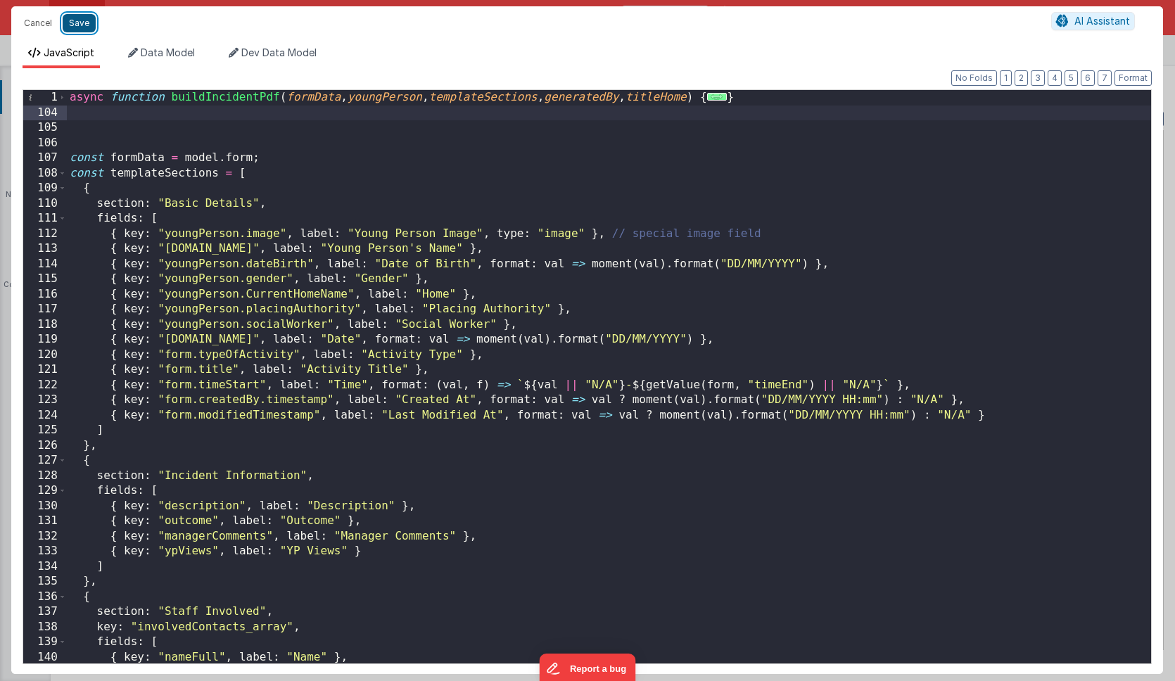
click at [82, 23] on button "Save" at bounding box center [79, 23] width 33 height 18
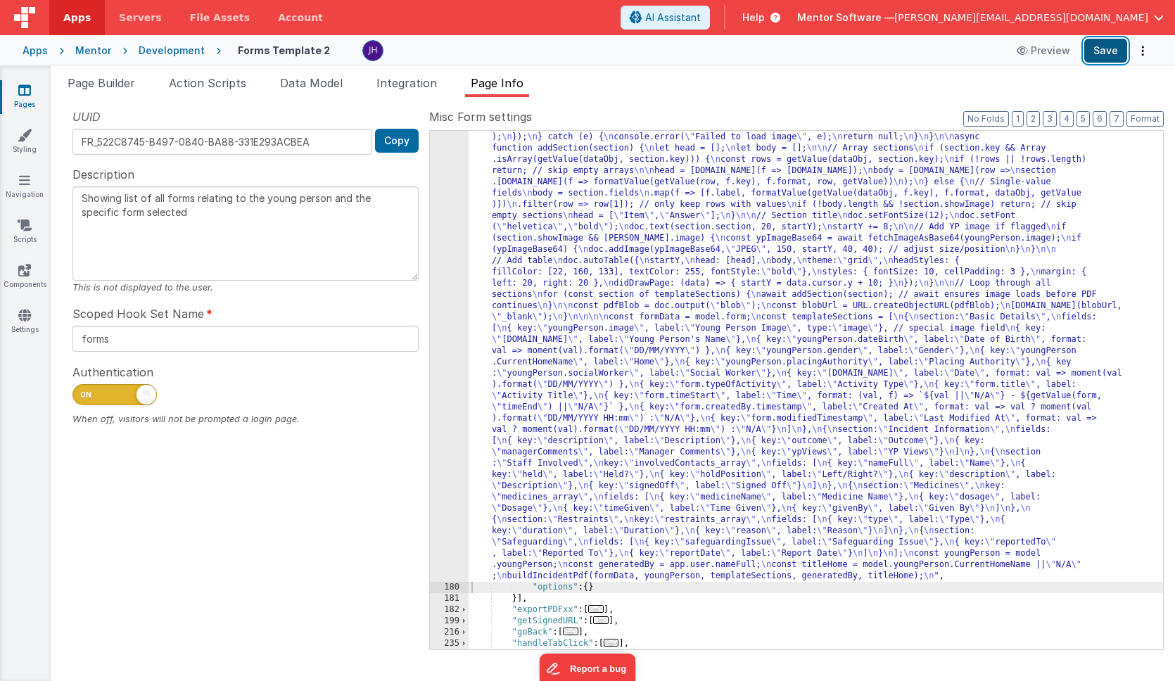
click at [1091, 49] on button "Save" at bounding box center [1105, 51] width 43 height 24
